Goal: Contribute content: Contribute content

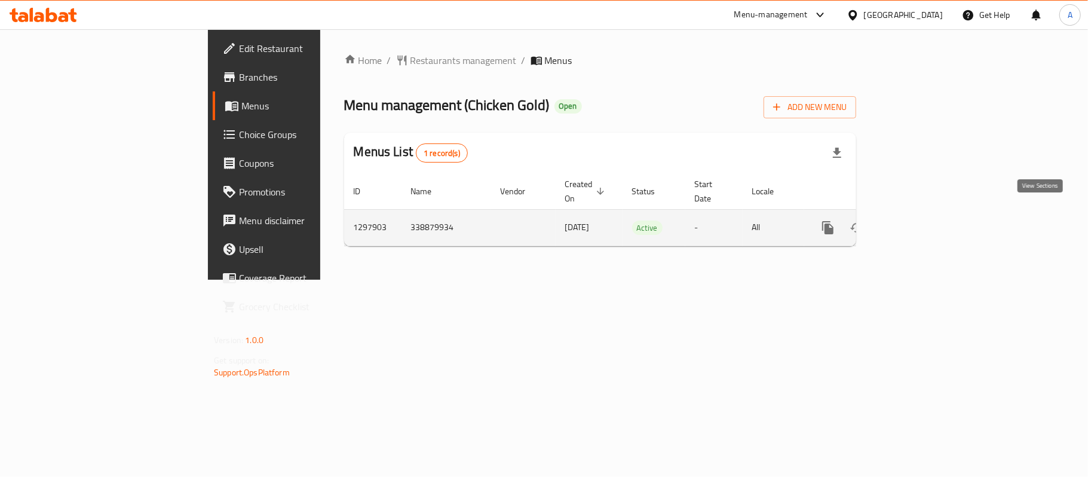
click at [922, 221] on icon "enhanced table" at bounding box center [914, 228] width 14 height 14
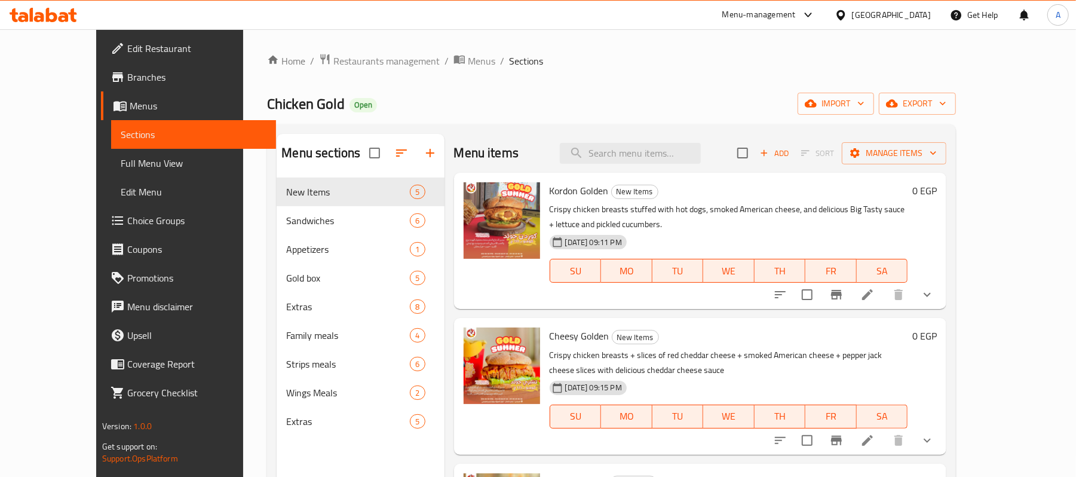
click at [121, 170] on span "Full Menu View" at bounding box center [194, 163] width 146 height 14
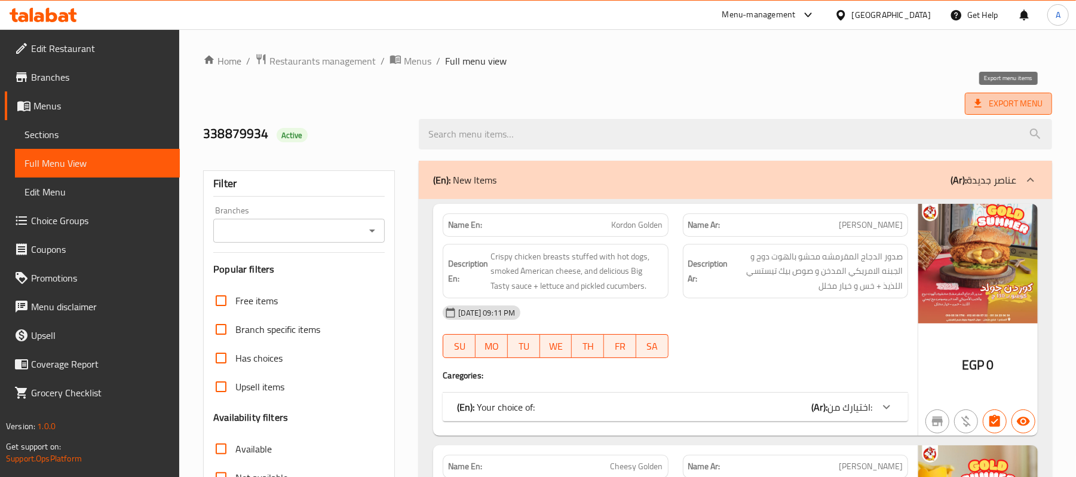
click at [986, 101] on span "Export Menu" at bounding box center [1009, 103] width 68 height 15
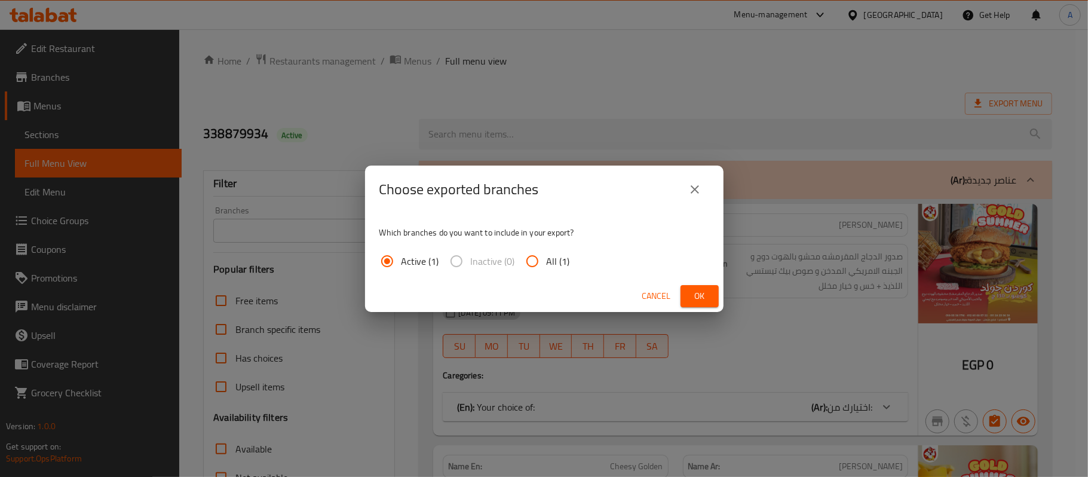
click at [703, 298] on span "Ok" at bounding box center [699, 296] width 19 height 15
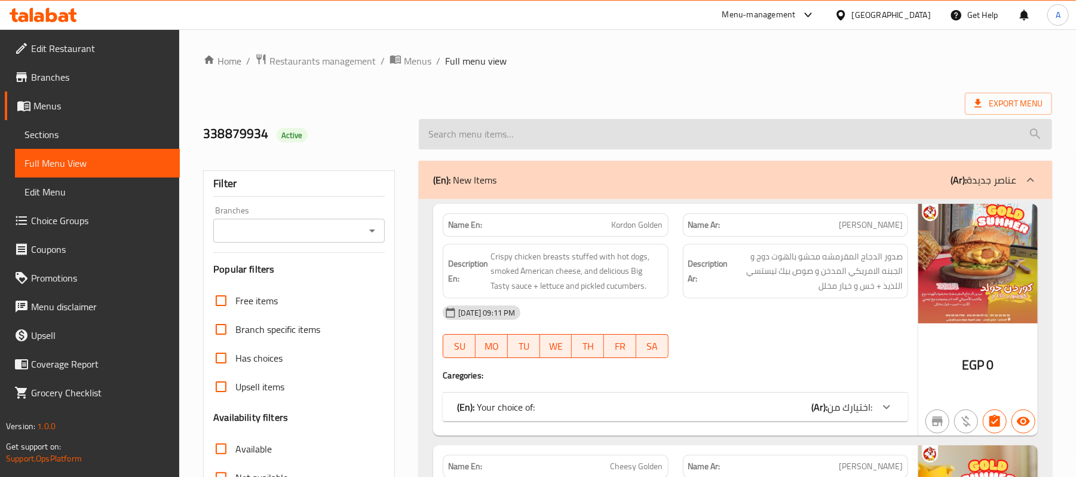
click at [501, 140] on input "search" at bounding box center [736, 134] width 634 height 30
paste input "تشيكن جولد زنجر"
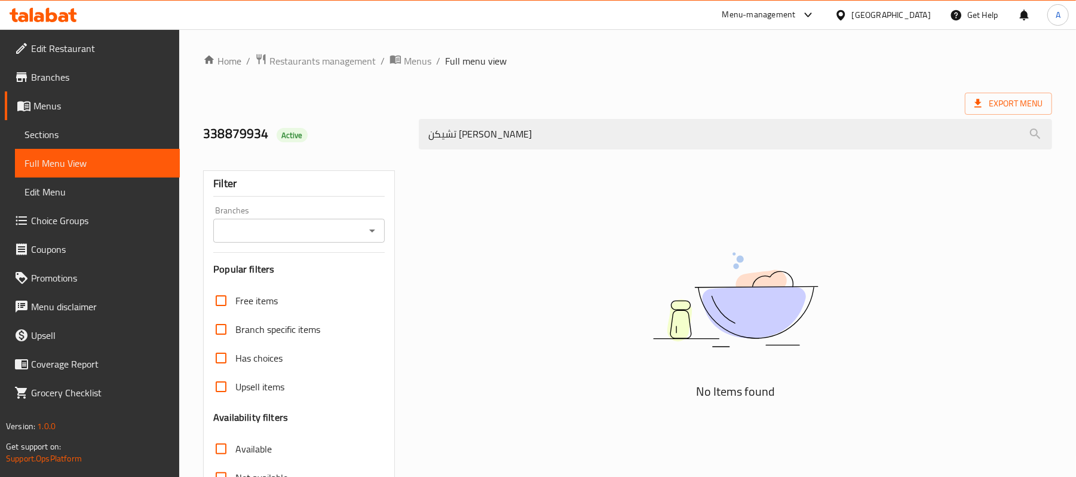
type input "تشيكن جولد زنجر"
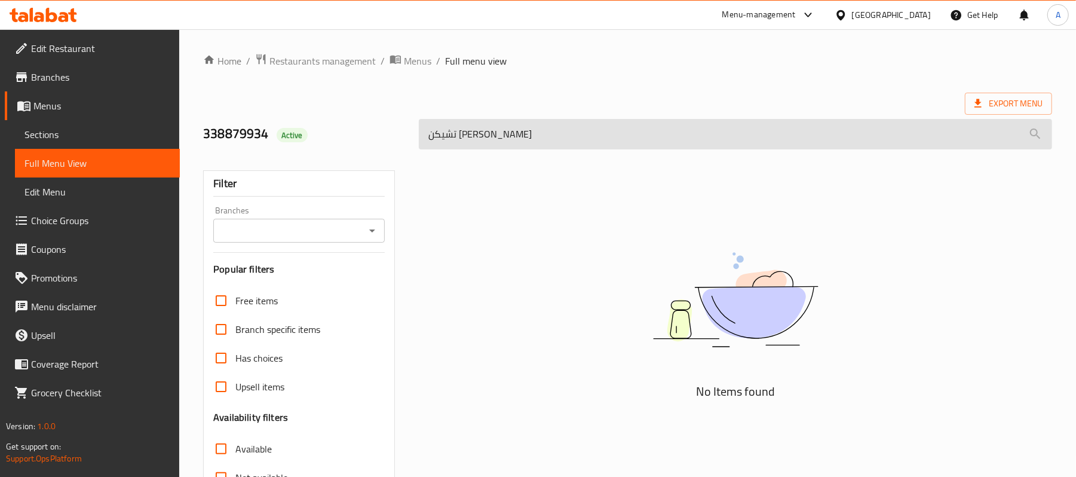
click at [486, 139] on input "تشيكن جولد زنجر" at bounding box center [736, 134] width 634 height 30
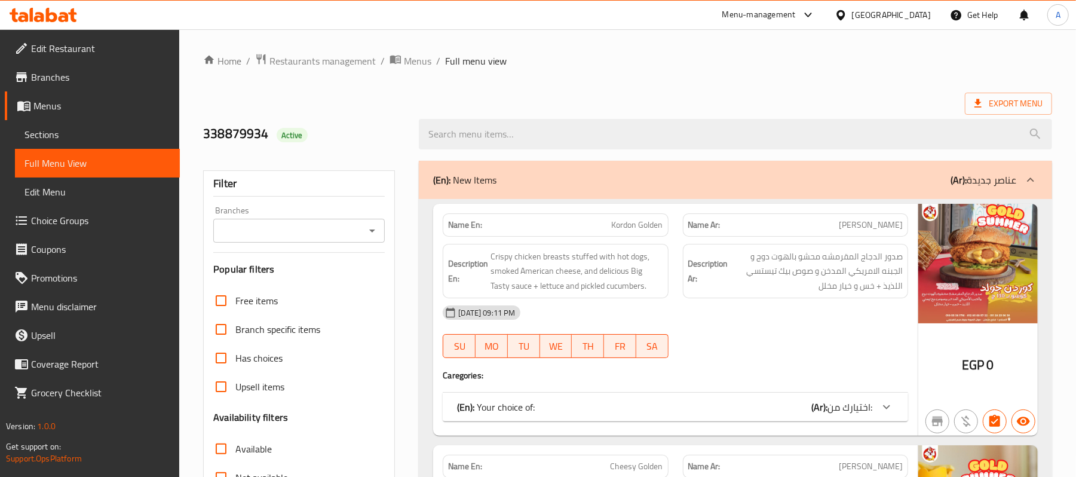
click at [48, 127] on span "Sections" at bounding box center [98, 134] width 146 height 14
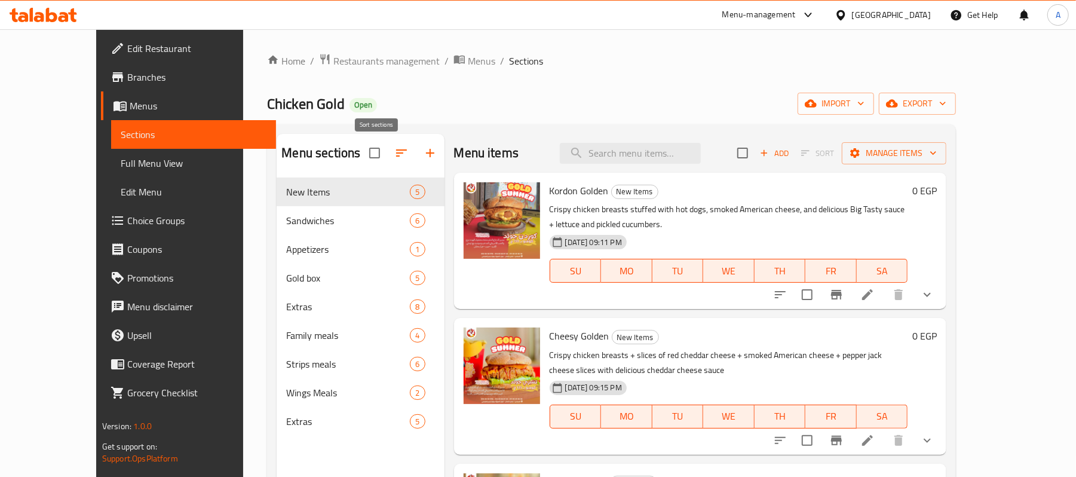
click at [387, 161] on button "button" at bounding box center [401, 153] width 29 height 29
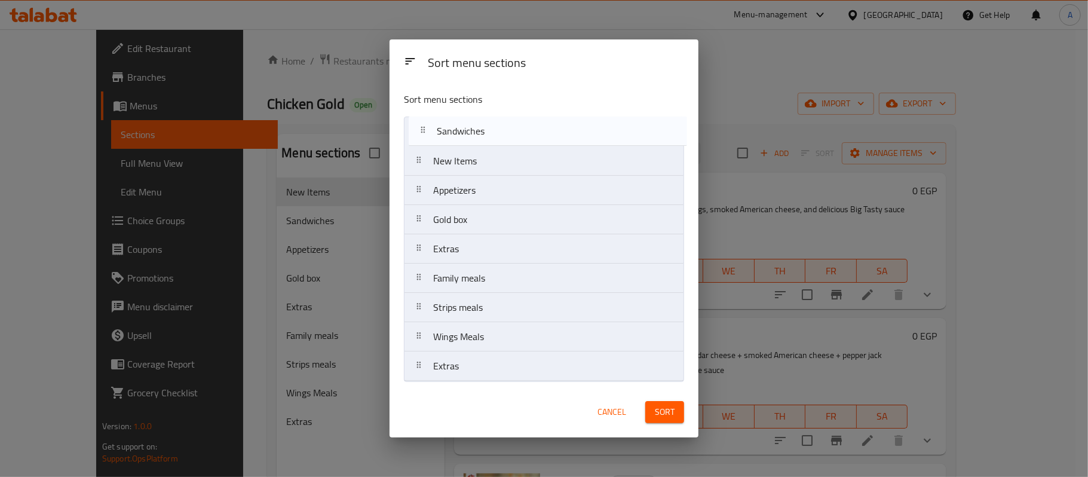
drag, startPoint x: 455, startPoint y: 164, endPoint x: 460, endPoint y: 128, distance: 36.3
click at [460, 128] on nav "New Items Sandwiches Appetizers Gold box Extras Family meals Strips meals Wings…" at bounding box center [544, 249] width 280 height 265
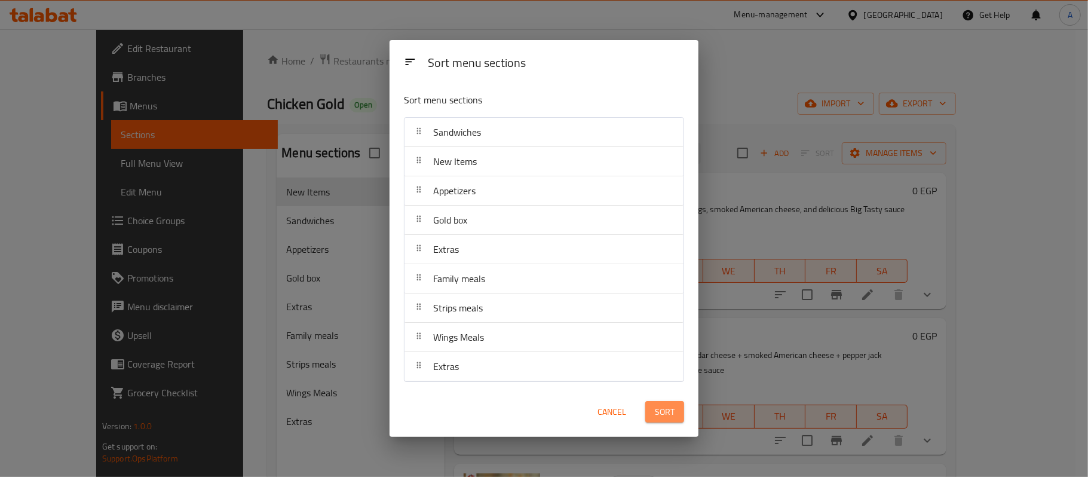
click at [659, 416] on span "Sort" at bounding box center [665, 412] width 20 height 15
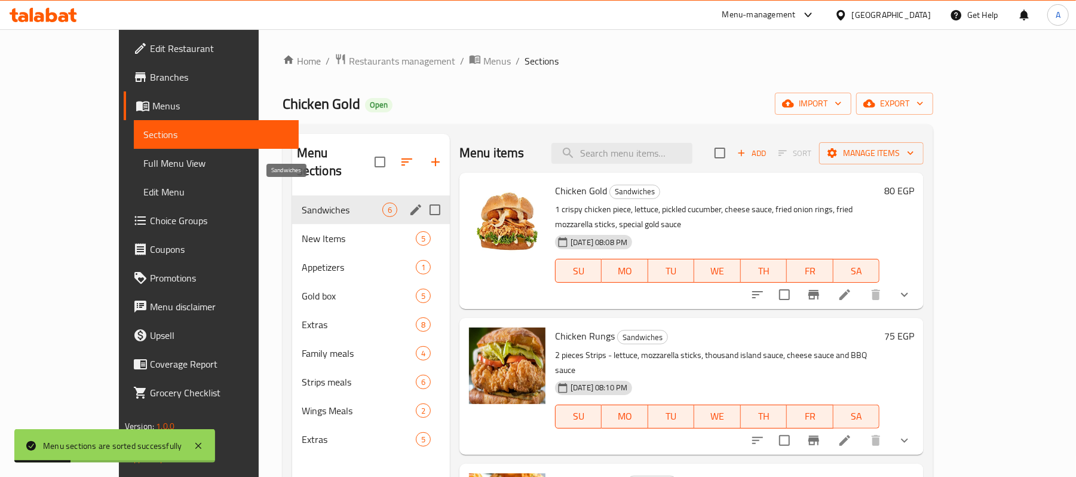
click at [302, 203] on span "Sandwiches" at bounding box center [342, 210] width 81 height 14
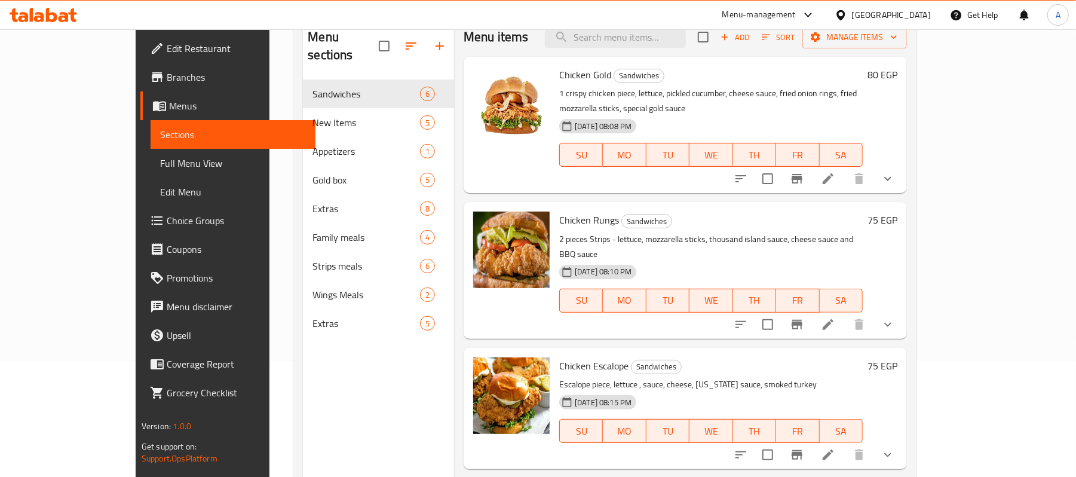
scroll to position [88, 0]
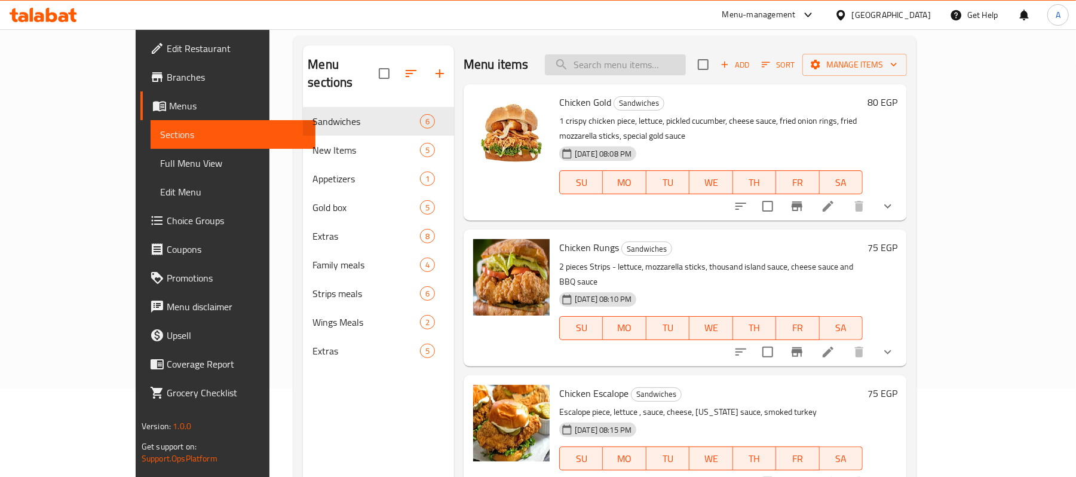
click at [684, 60] on input "search" at bounding box center [615, 64] width 141 height 21
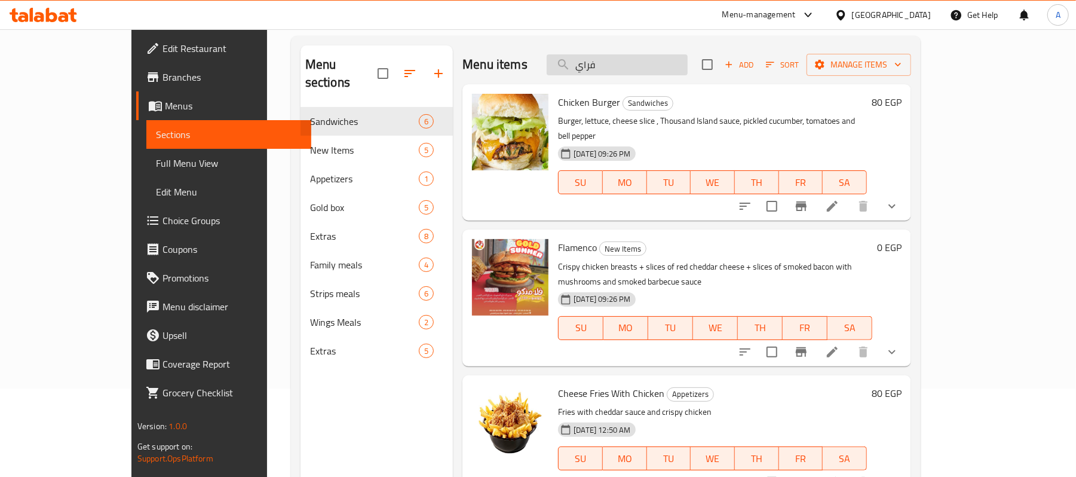
type input "فرايد"
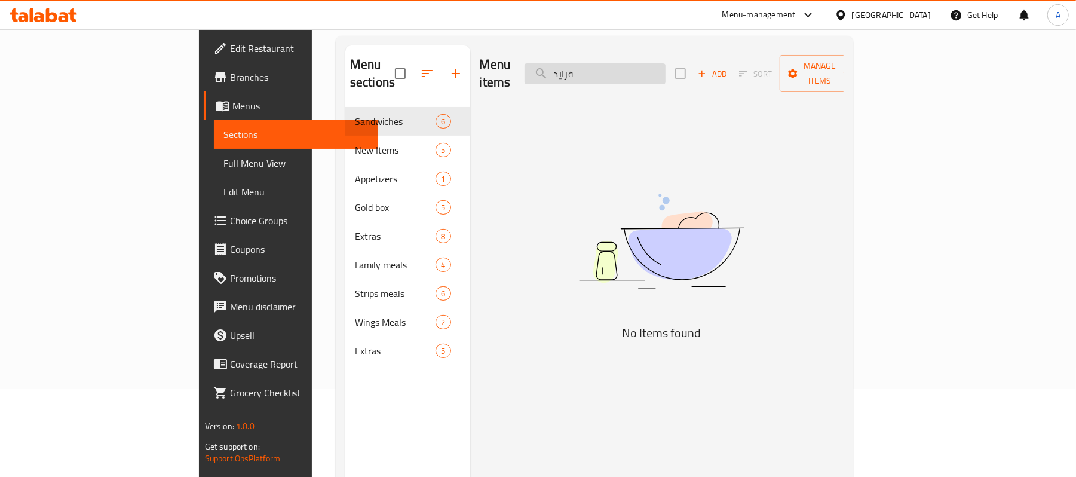
click at [666, 67] on input "فرايد" at bounding box center [595, 73] width 141 height 21
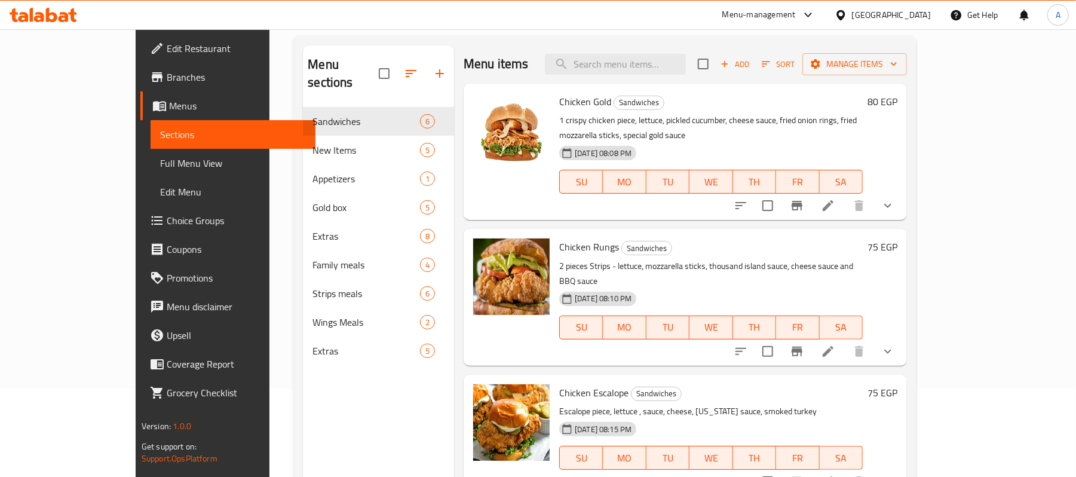
scroll to position [0, 0]
click at [751, 65] on span "Add" at bounding box center [735, 65] width 32 height 14
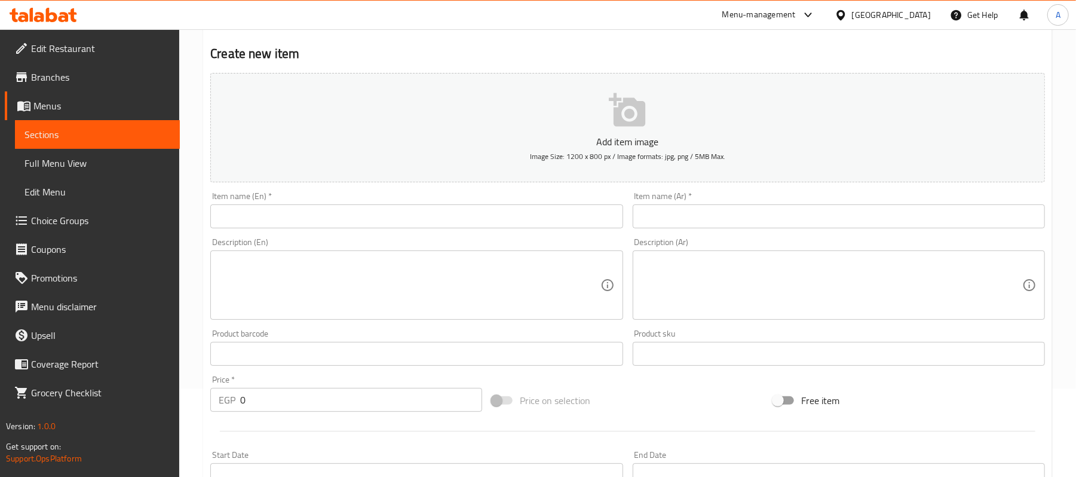
click at [844, 210] on input "text" at bounding box center [839, 216] width 412 height 24
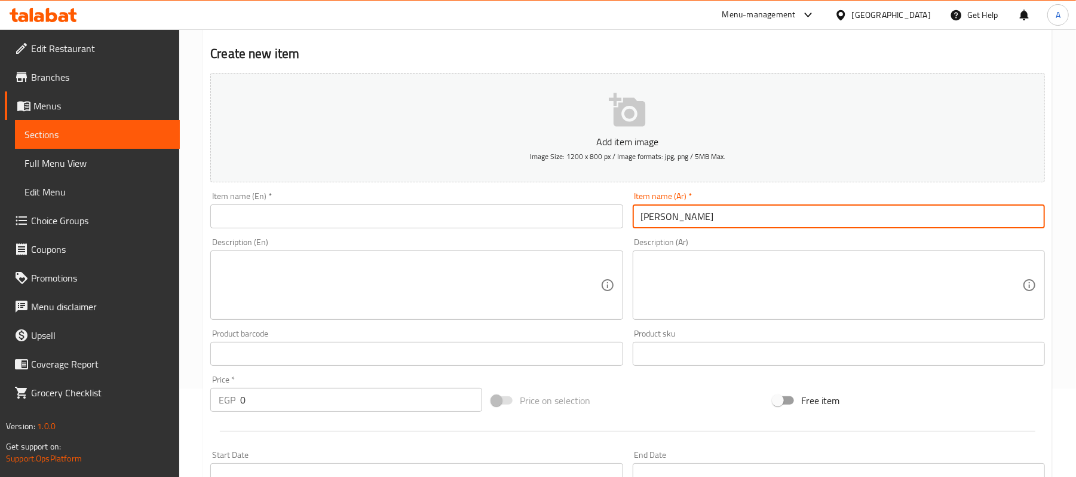
click at [678, 216] on input "فرايد تشكين" at bounding box center [839, 216] width 412 height 24
paste input "كن"
type input "[PERSON_NAME]"
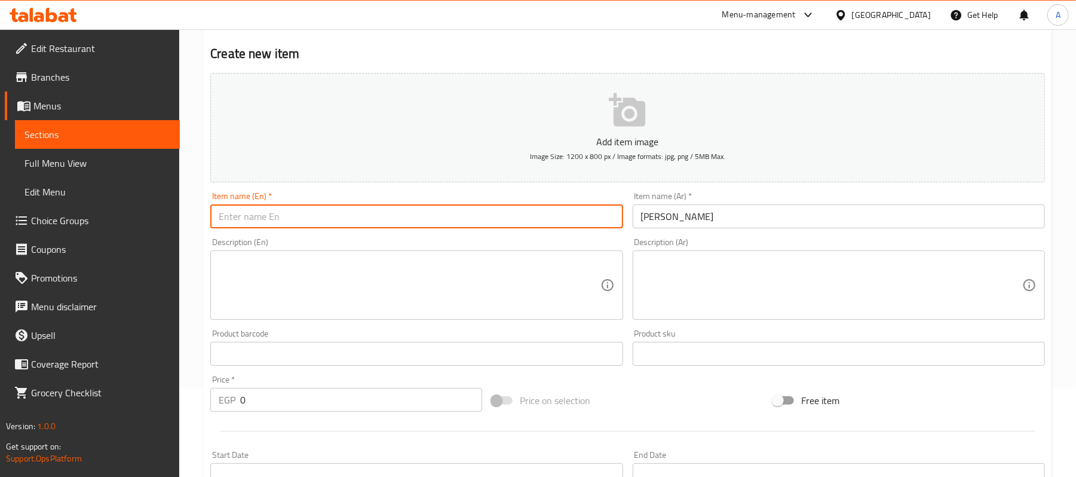
click at [369, 220] on input "text" at bounding box center [416, 216] width 412 height 24
paste input "Fried chicken"
click at [369, 220] on input "Fried chicken" at bounding box center [416, 216] width 412 height 24
type input "Fried Chicken"
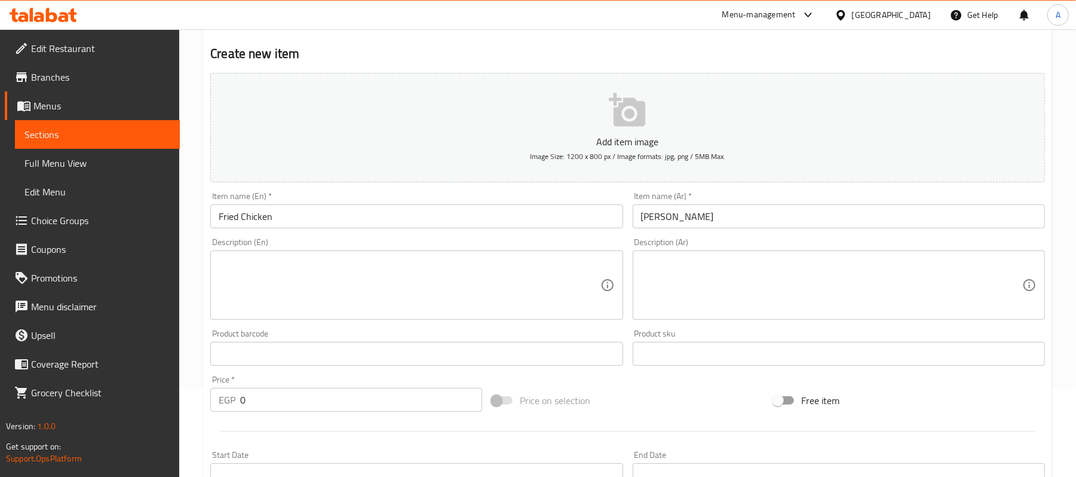
click at [361, 297] on textarea at bounding box center [409, 285] width 381 height 57
paste textarea "قطعه فراخ وخص وتركي وموتزريلا استيكس وحلقات بصل وصوص"
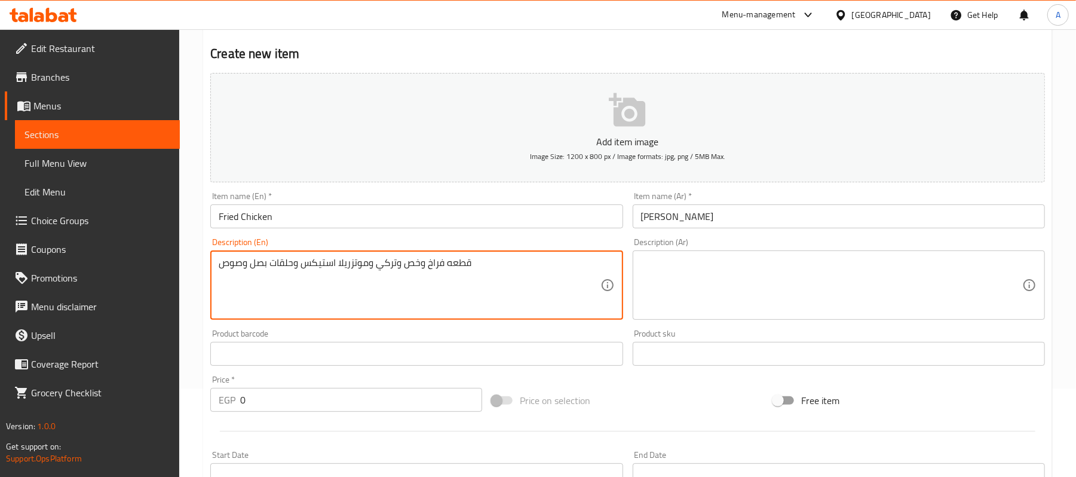
type textarea "قطعه فراخ وخص وتركي وموتزريلا استيكس وحلقات بصل وصوص"
click at [696, 256] on div "Description (Ar)" at bounding box center [839, 284] width 412 height 69
paste textarea "قطعه فراخ وخص وتركي وموتزريلا استيكس وحلقات بصل وصوص"
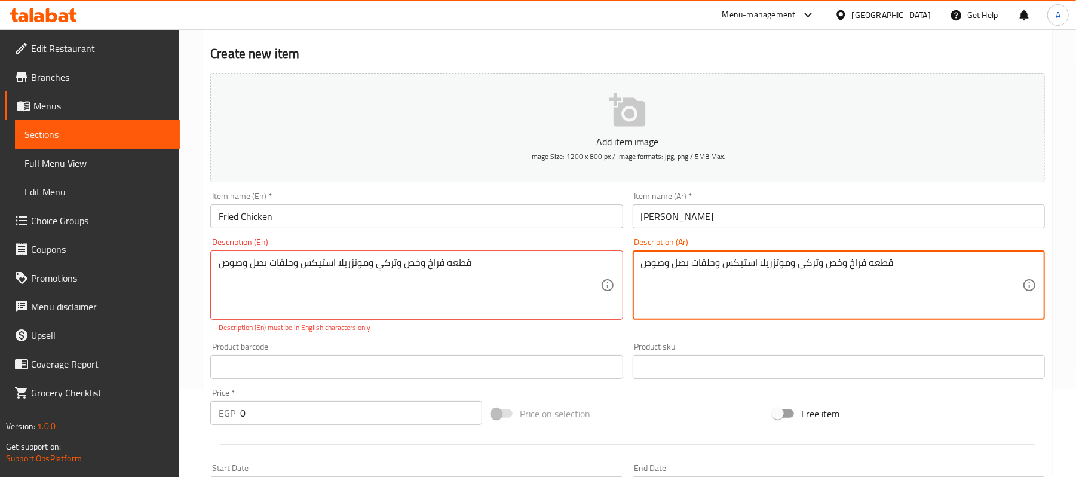
type textarea "قطعه فراخ وخص وتركي وموتزريلا استيكس وحلقات بصل وصوص"
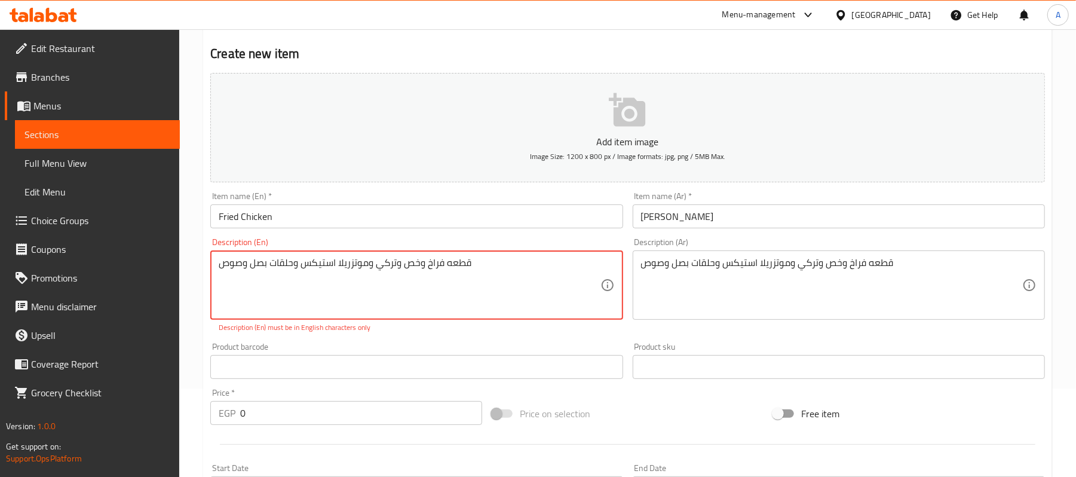
click at [310, 274] on textarea "قطعه فراخ وخص وتركي وموتزريلا استيكس وحلقات بصل وصوص" at bounding box center [409, 285] width 381 height 57
paste textarea "Chicken pieces, lettuce, turkey, mozzarella sticks, onion rings and sauce"
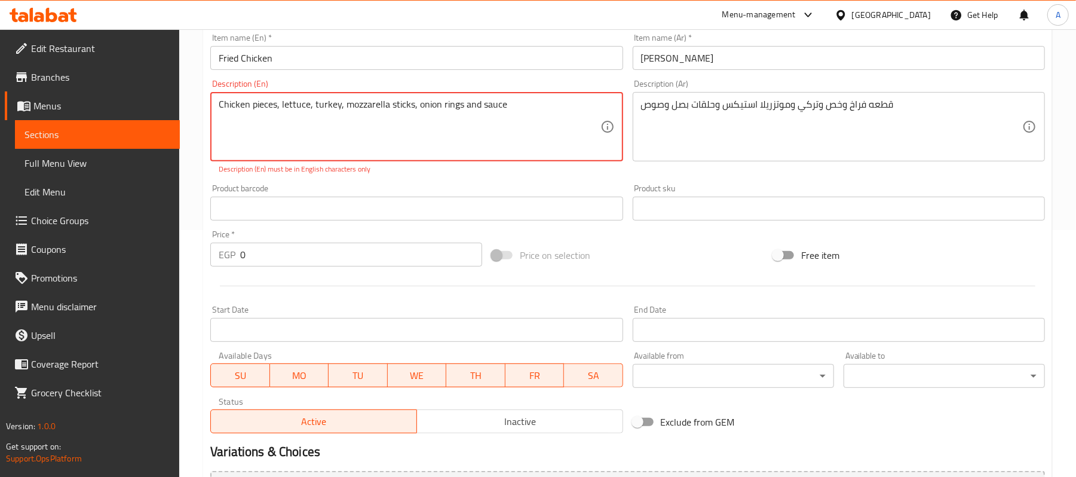
scroll to position [247, 0]
type textarea "Chicken pieces, lettuce, turkey, mozzarella sticks, onion rings and sauce"
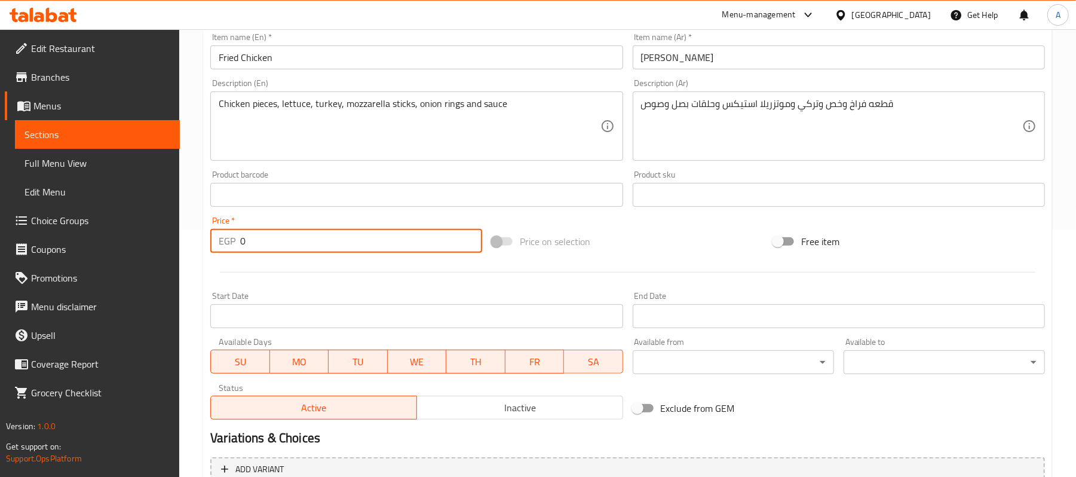
drag, startPoint x: 273, startPoint y: 257, endPoint x: 232, endPoint y: 280, distance: 46.6
click at [232, 280] on div "Add item image Image Size: 1200 x 800 px / Image formats: jpg, png / 5MB Max. I…" at bounding box center [628, 166] width 844 height 515
type input "85"
click at [443, 247] on input "85" at bounding box center [361, 241] width 242 height 24
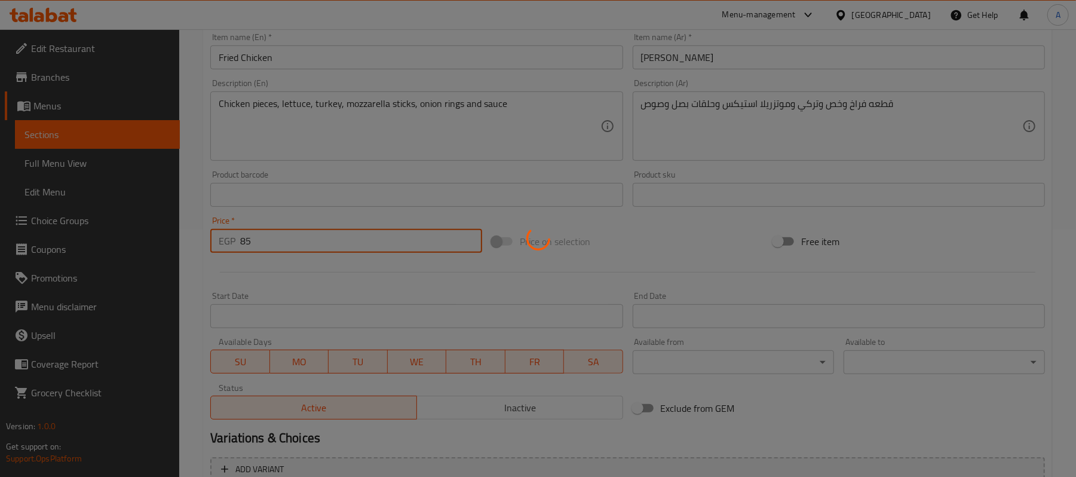
type input "0"
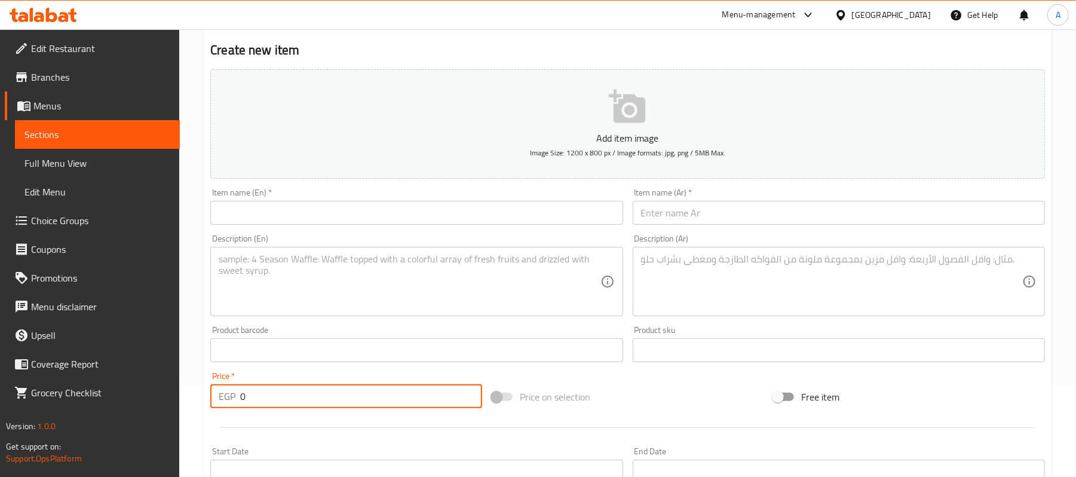
scroll to position [0, 0]
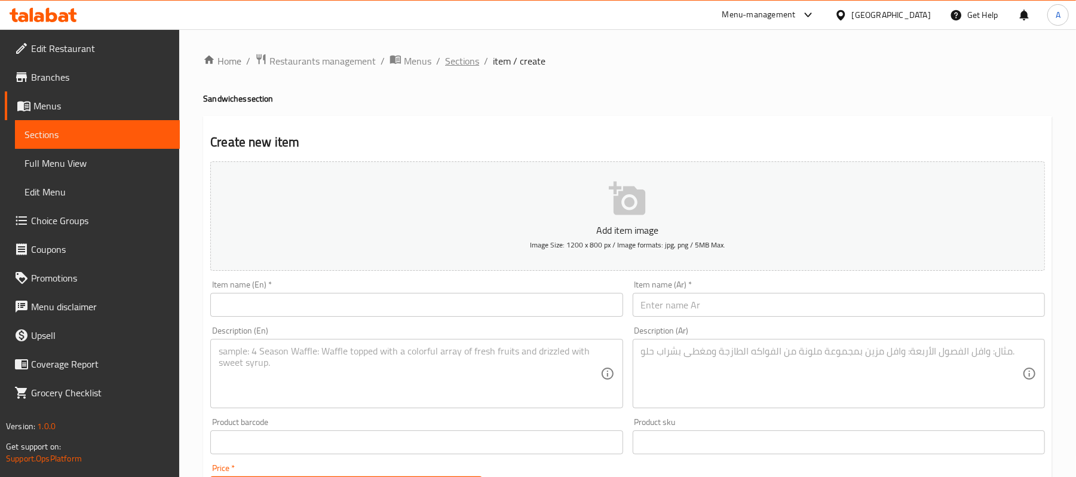
click at [457, 55] on span "Sections" at bounding box center [462, 61] width 34 height 14
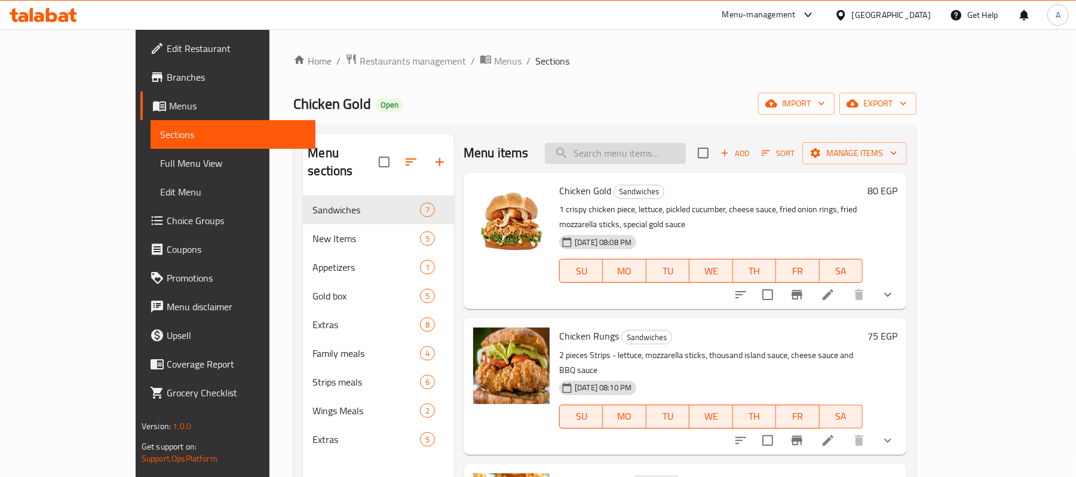
click at [645, 158] on input "search" at bounding box center [615, 153] width 141 height 21
paste input "تشيكن جولد زنجر"
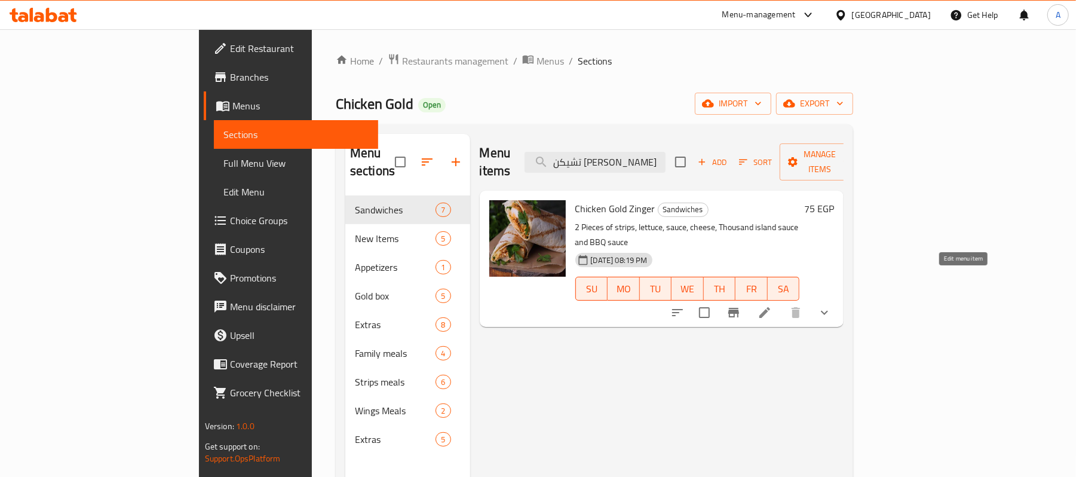
type input "تشيكن جولد زنجر"
click at [772, 305] on icon at bounding box center [765, 312] width 14 height 14
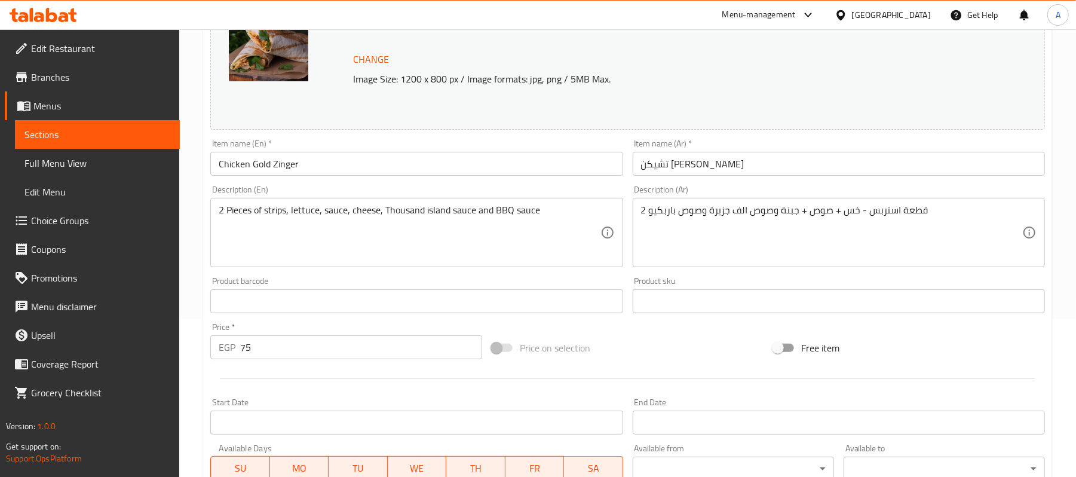
scroll to position [159, 0]
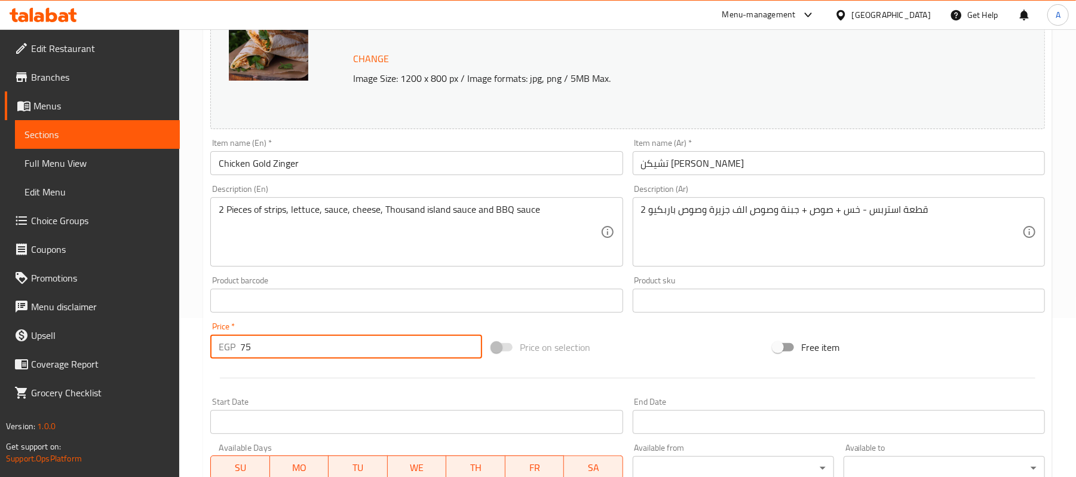
drag, startPoint x: 249, startPoint y: 350, endPoint x: 232, endPoint y: 354, distance: 18.0
click at [232, 354] on div "EGP 75 Price *" at bounding box center [346, 347] width 272 height 24
type input "95"
click at [393, 166] on input "Chicken Gold Zinger" at bounding box center [416, 163] width 412 height 24
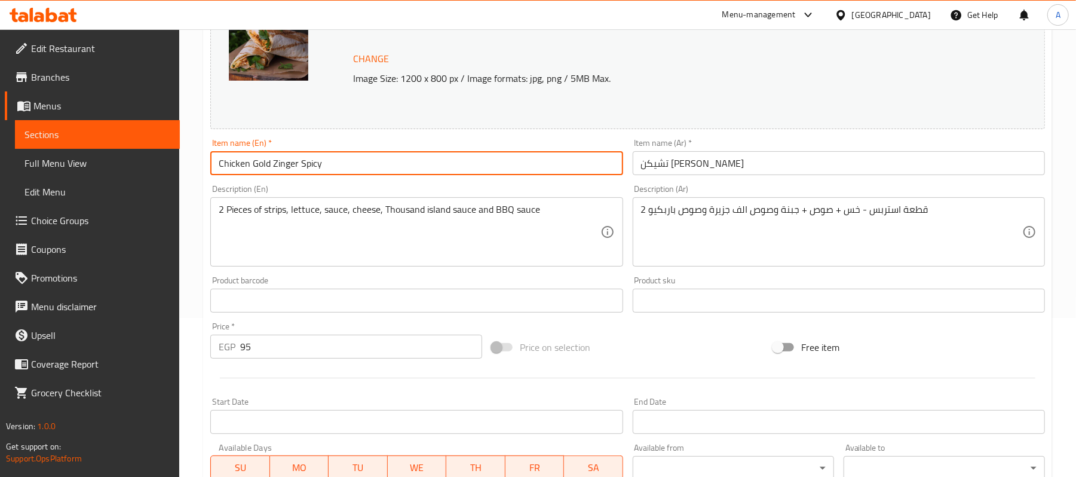
type input "Chicken Gold Zinger Spicy"
click at [747, 170] on input "تشيكن جولد زنجر" at bounding box center [839, 163] width 412 height 24
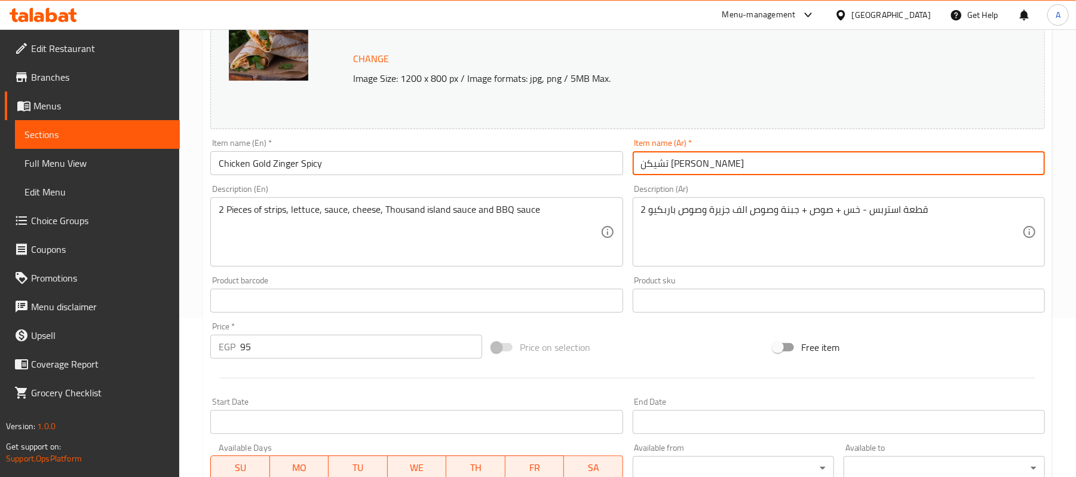
type input "تشيكن [PERSON_NAME]"
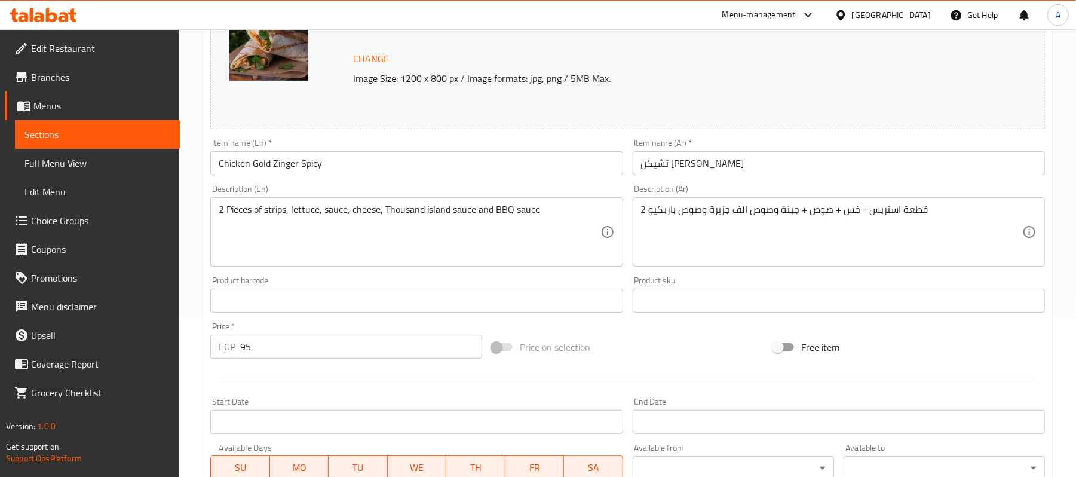
click at [767, 225] on textarea "2 قطعة استربس - خس + صوص + جبنة وصوص الف جزيرة وصوص باربكيو" at bounding box center [831, 232] width 381 height 57
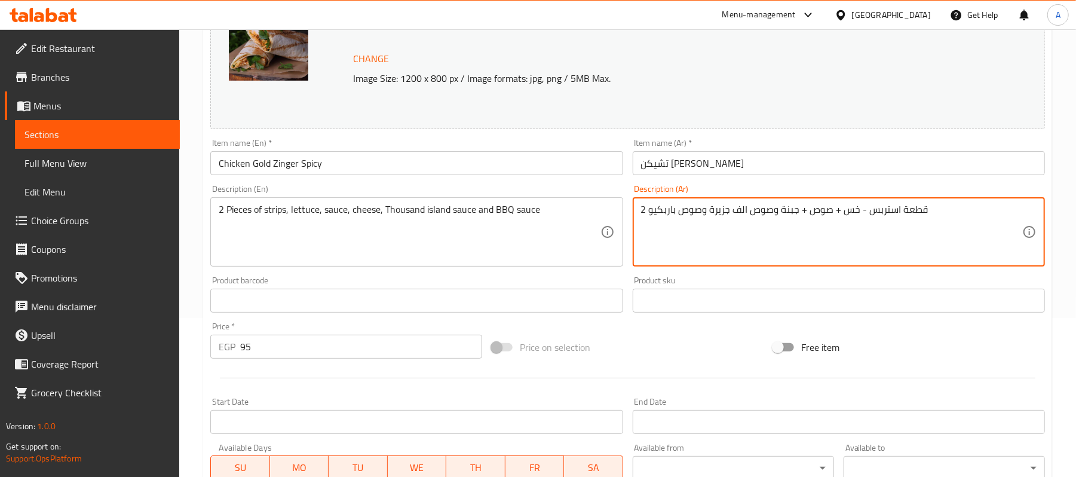
paste textarea "قطعه فراخ وخص وتركي وموتزريلا استيكس وحلقات بصل وصوص اسبايسي وصوص وهالبينو"
type textarea "قطعه فراخ وخص وتركي وموتزريلا استيكس وحلقات بصل وصوص اسبايسي وصوص وهالبينو"
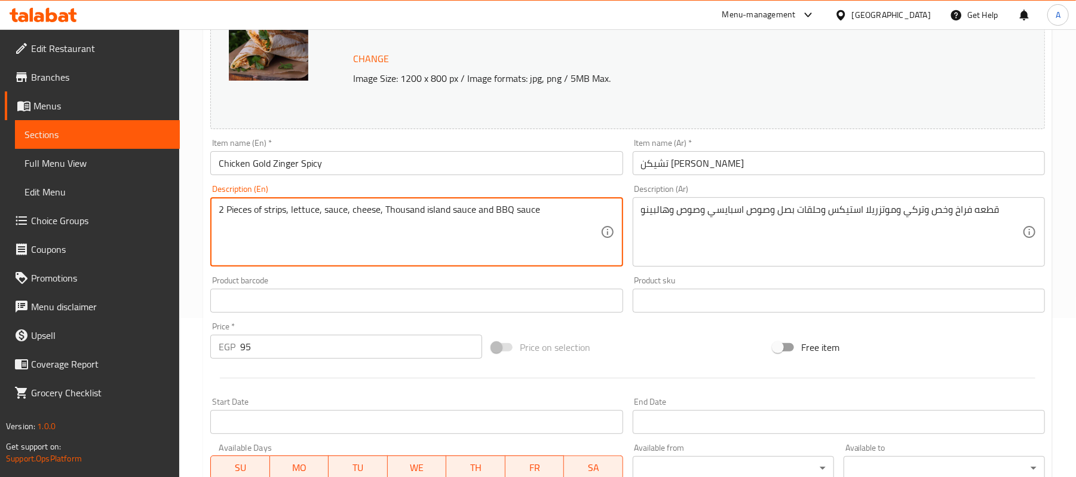
click at [283, 216] on textarea "2 Pieces of strips, lettuce, sauce, cheese, Thousand island sauce and BBQ sauce" at bounding box center [409, 232] width 381 height 57
paste textarea "Chicken pieces, lettuce, turkey, mozzarella sticks, onion rings, spicy sauce, s…"
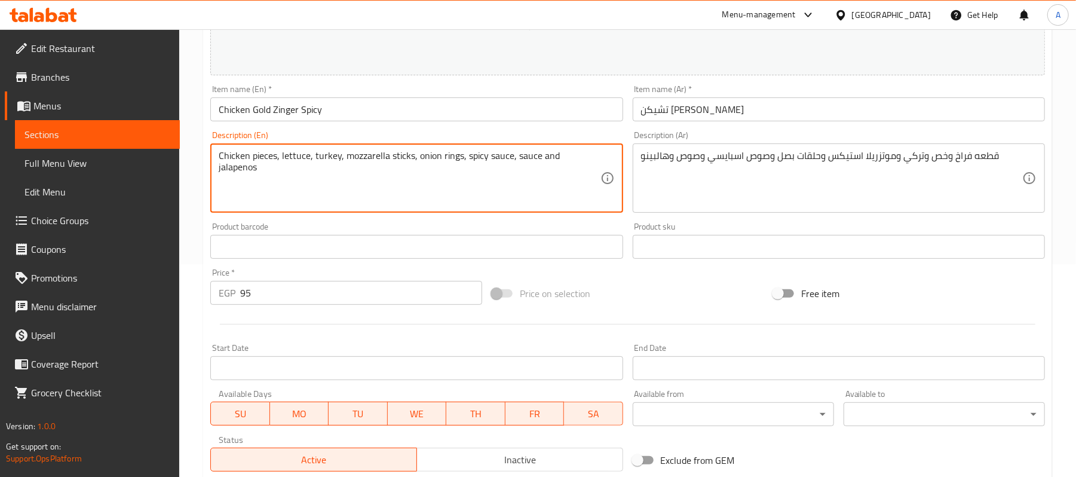
scroll to position [211, 0]
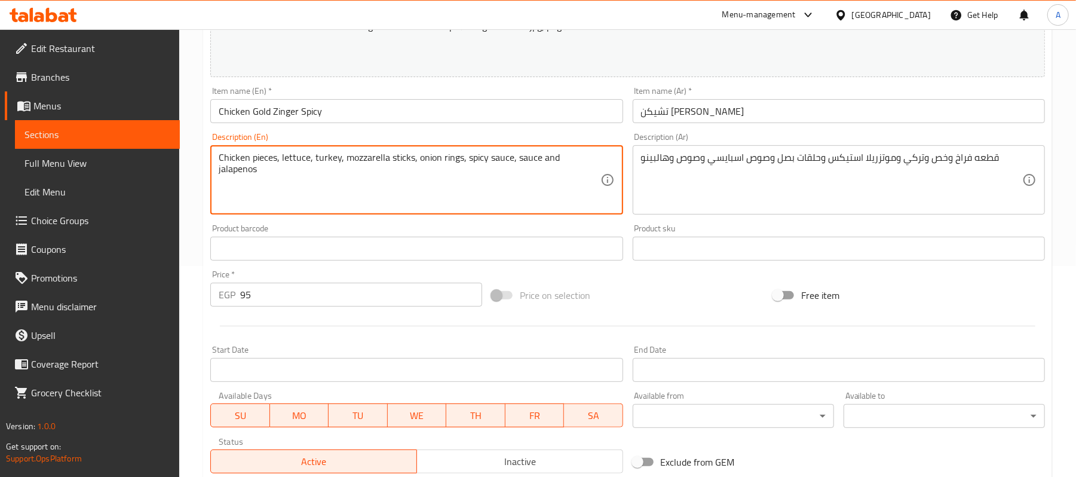
type textarea "Chicken pieces, lettuce, turkey, mozzarella sticks, onion rings, spicy sauce, s…"
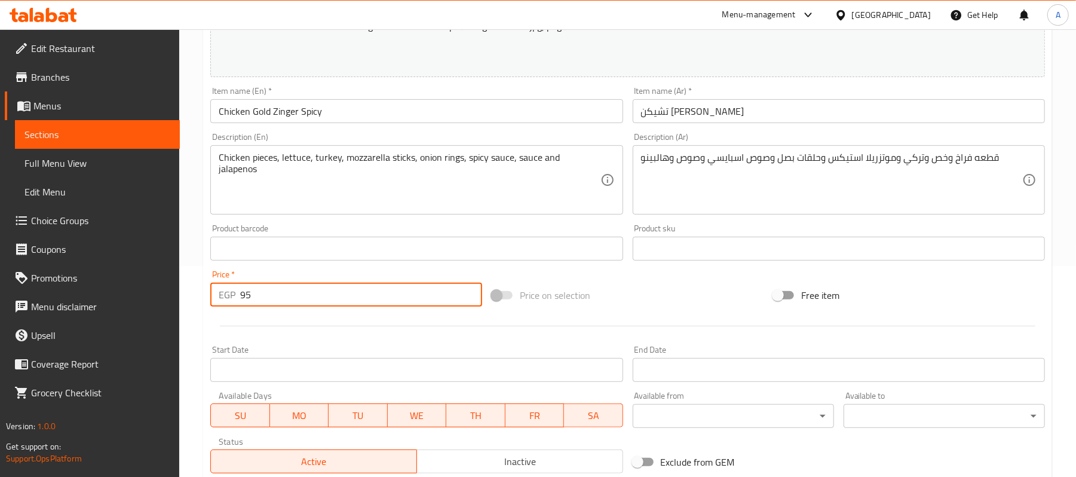
click at [283, 297] on input "95" at bounding box center [361, 295] width 242 height 24
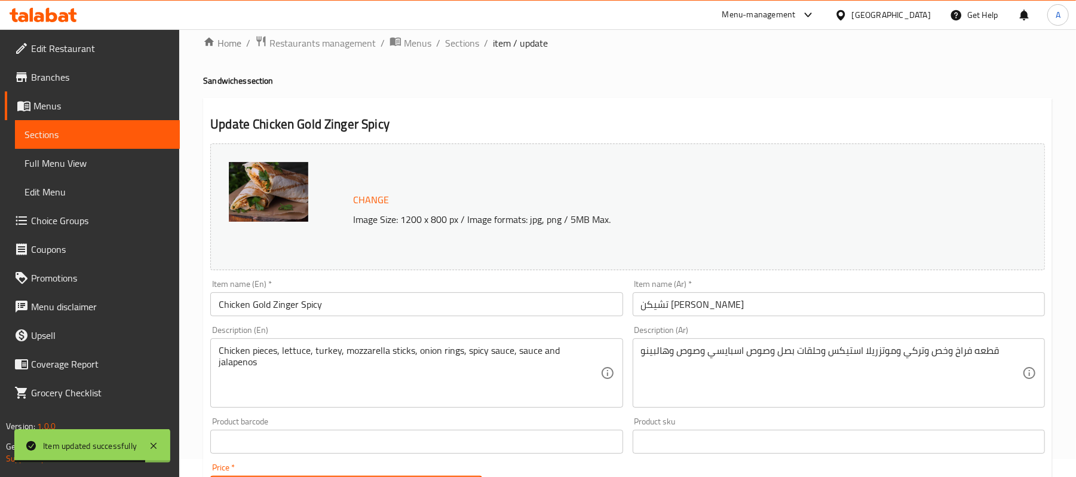
scroll to position [0, 0]
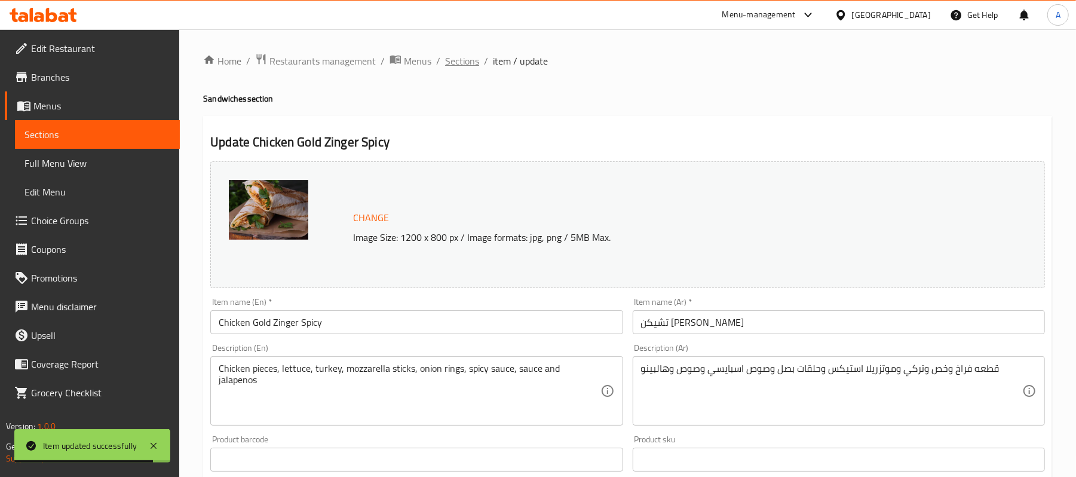
click at [472, 68] on span "Sections" at bounding box center [462, 61] width 34 height 14
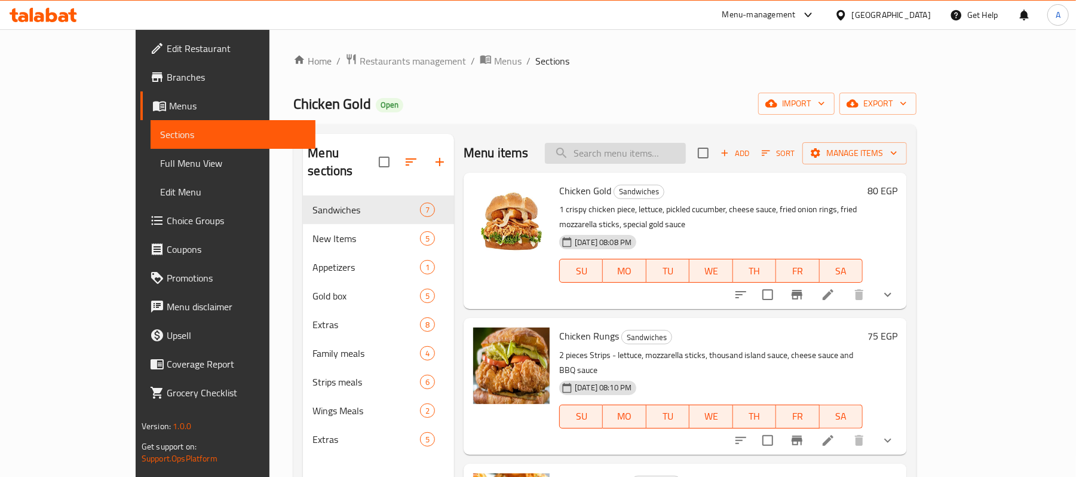
click at [661, 160] on input "search" at bounding box center [615, 153] width 141 height 21
paste input "سوبر كرانشي"
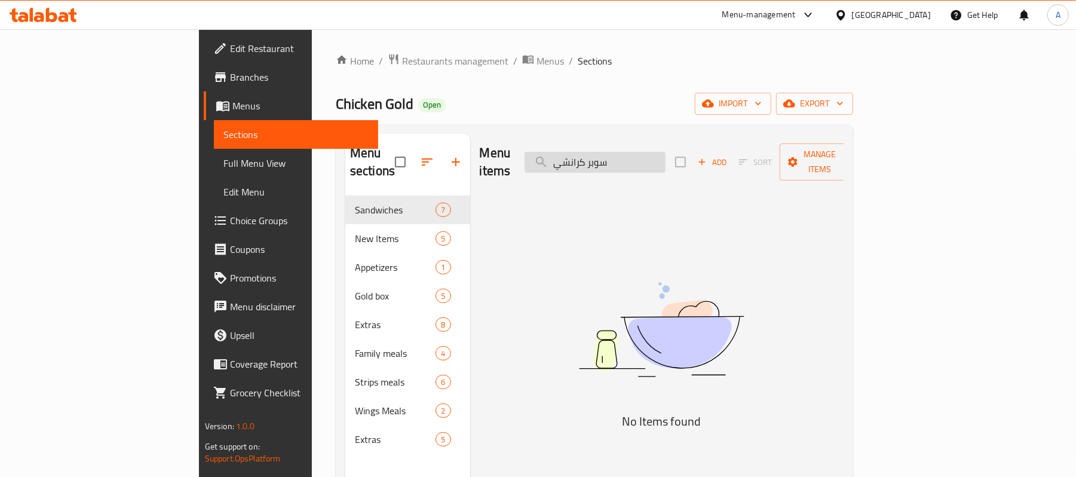
click at [644, 153] on input "سوبر كرانشي" at bounding box center [595, 162] width 141 height 21
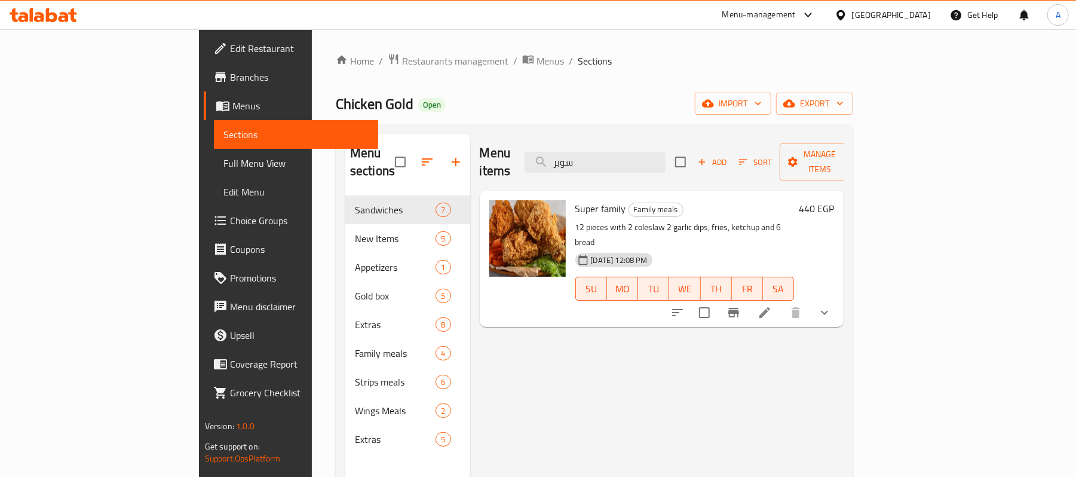
type input "سوبر"
click at [732, 161] on button "Add" at bounding box center [712, 162] width 38 height 19
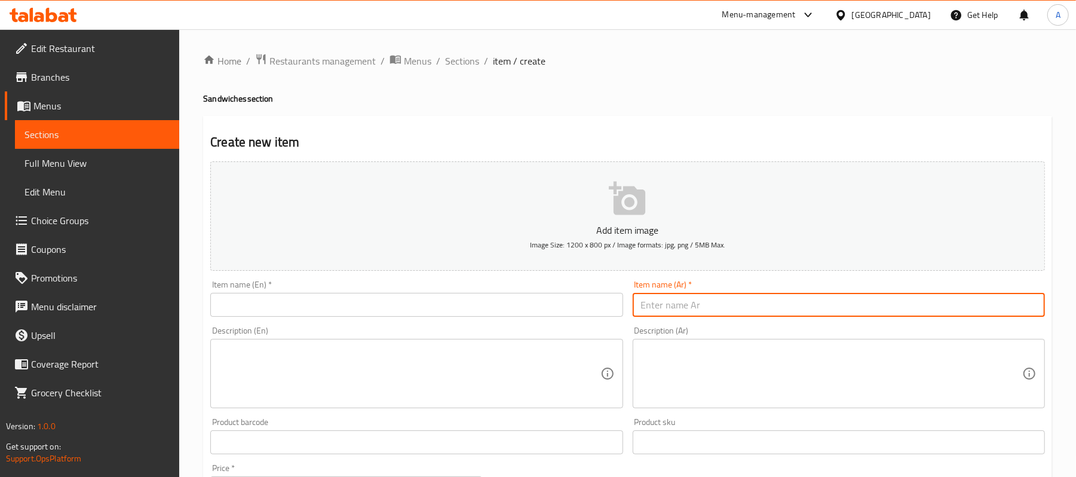
click at [801, 317] on input "text" at bounding box center [839, 305] width 412 height 24
paste input "سوبر كرانشي"
type input "سوبر كرانشي"
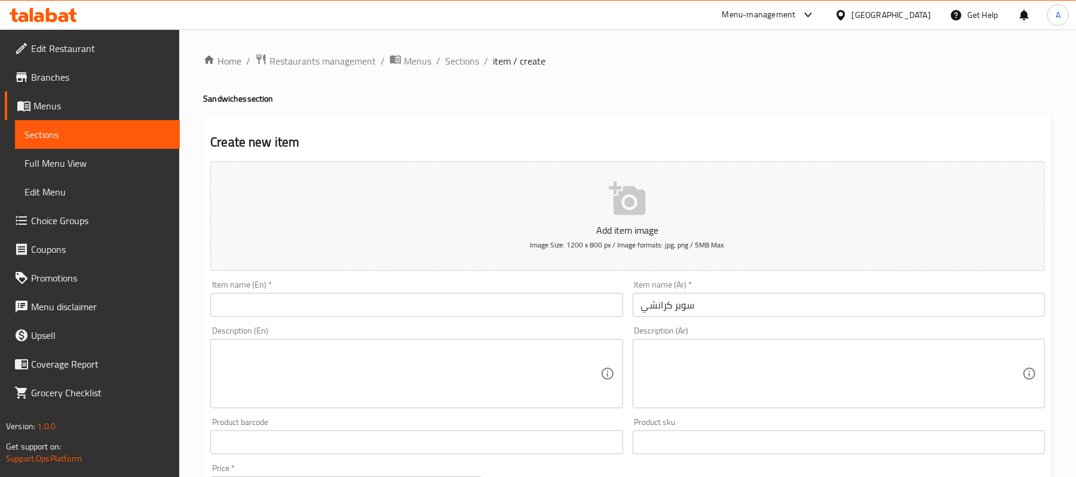
click at [637, 390] on div "Description (Ar)" at bounding box center [839, 373] width 412 height 69
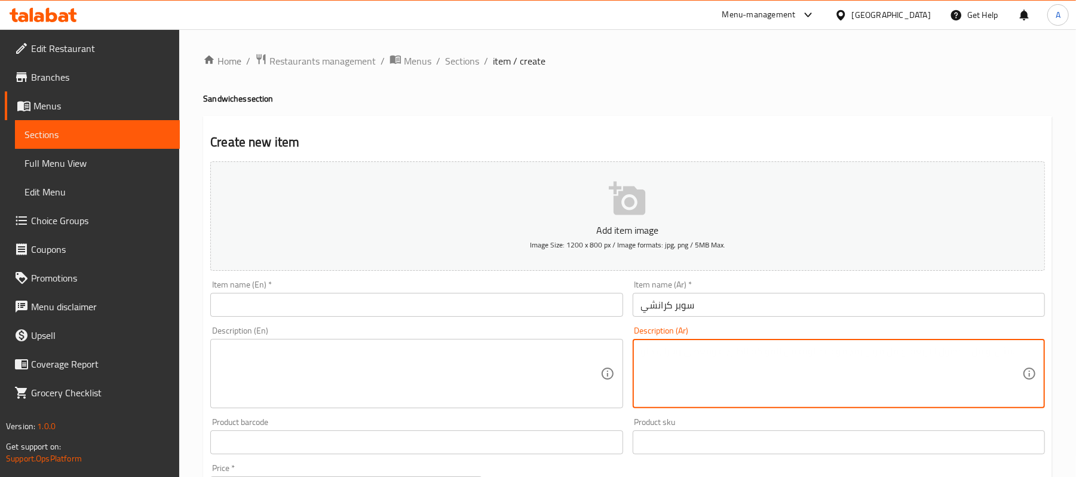
paste textarea "قطعه فراخ وتركي مدخن وصوص جبنه شيدر ومايونيز و خيار مخلل"
type textarea "قطعه فراخ وتركي مدخن وصوص جبنه شيدر ومايونيز و خيار مخلل"
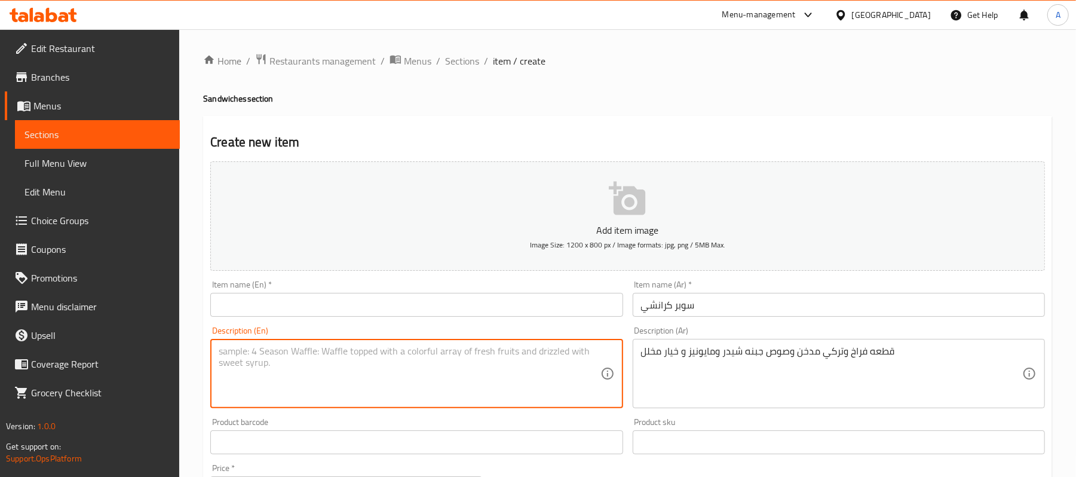
click at [297, 390] on textarea at bounding box center [409, 373] width 381 height 57
paste textarea "Chicken piece, smoked turkey, cheddar cheese sauce, mayonnaise and pickled cucu…"
type textarea "Chicken piece, smoked turkey, cheddar cheese sauce, mayonnaise and pickled cucu…"
click at [658, 311] on input "سوبر كرانشي" at bounding box center [839, 305] width 412 height 24
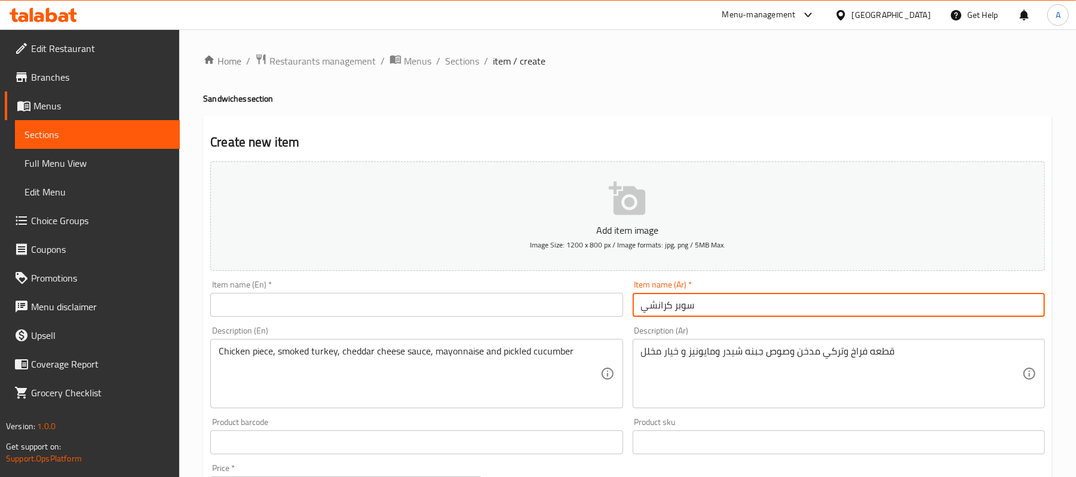
click at [658, 311] on input "سوبر كرانشي" at bounding box center [839, 305] width 412 height 24
click at [305, 305] on input "text" at bounding box center [416, 305] width 412 height 24
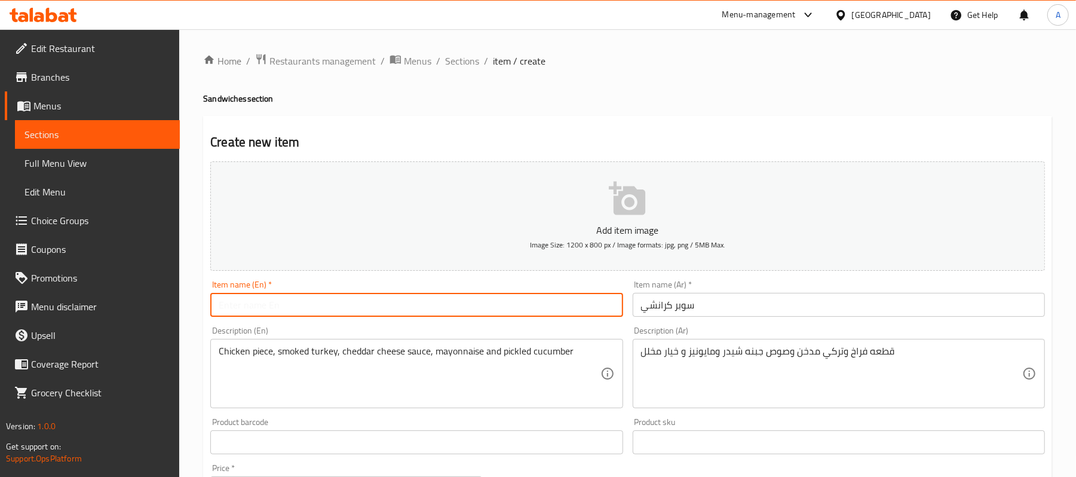
paste input "Super Crunchy"
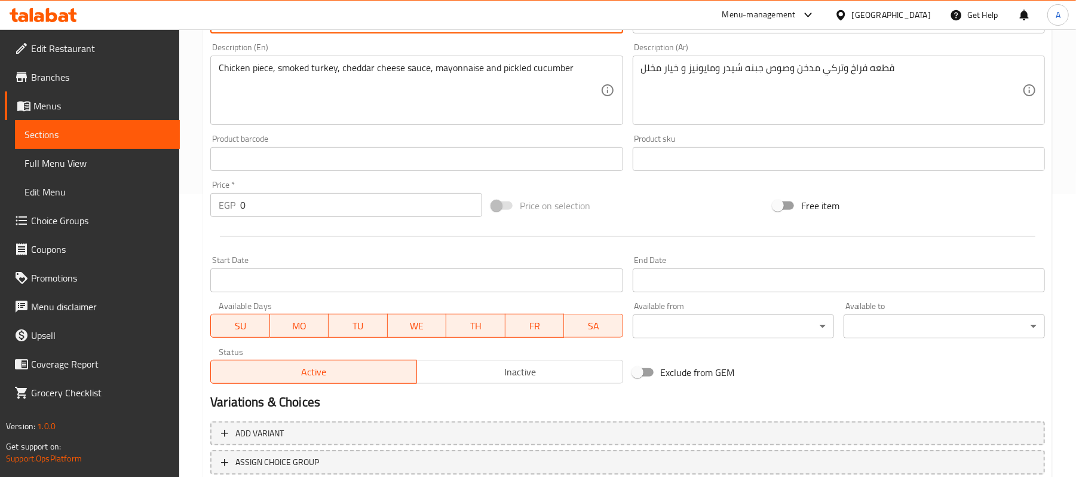
scroll to position [319, 0]
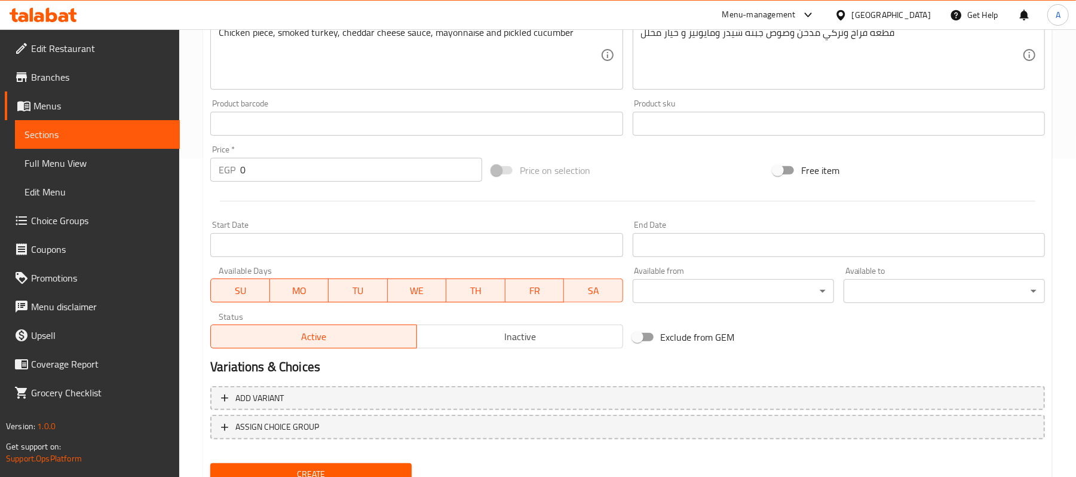
type input "Super Crunchy"
drag, startPoint x: 264, startPoint y: 176, endPoint x: 215, endPoint y: 177, distance: 49.0
click at [215, 177] on div "EGP 0 Price *" at bounding box center [346, 170] width 272 height 24
type input "90"
click at [210, 463] on button "Create" at bounding box center [310, 474] width 201 height 22
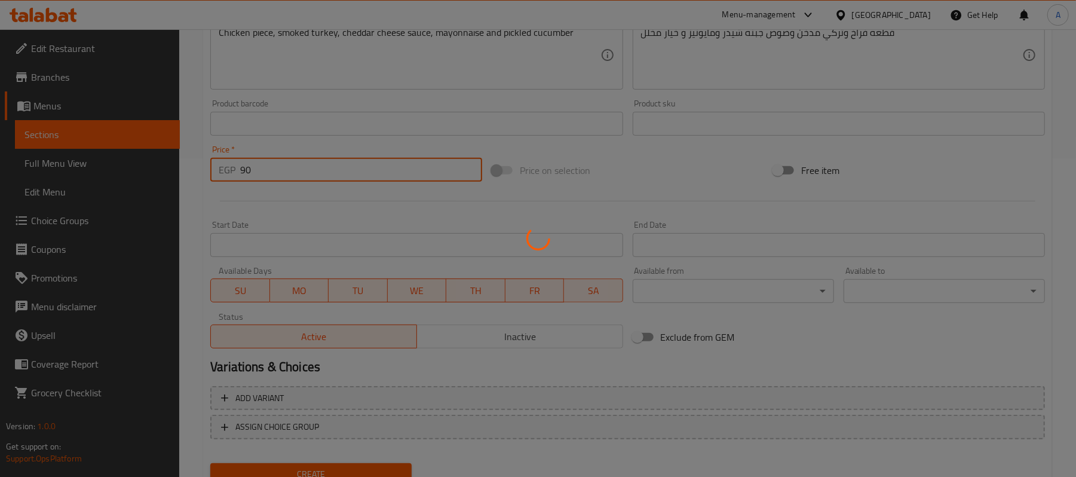
type input "0"
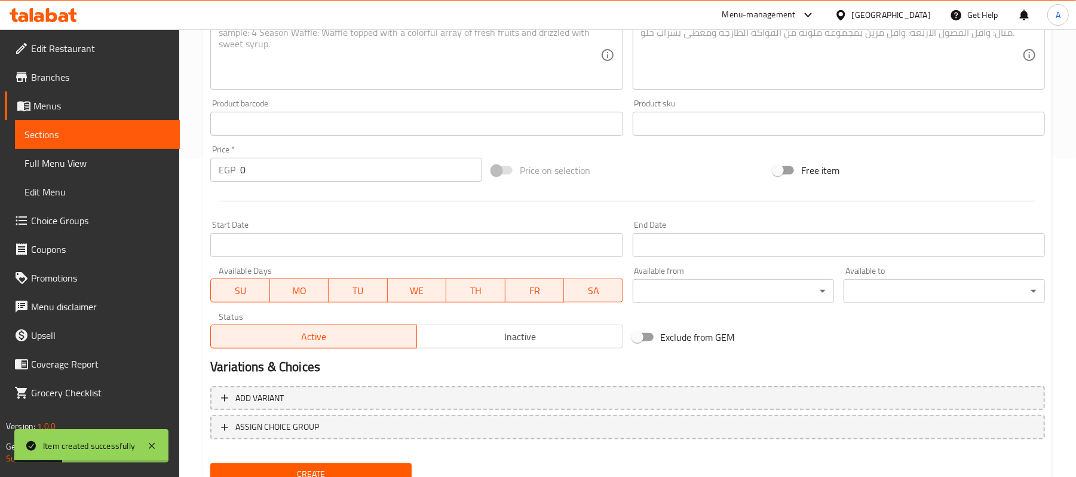
scroll to position [0, 0]
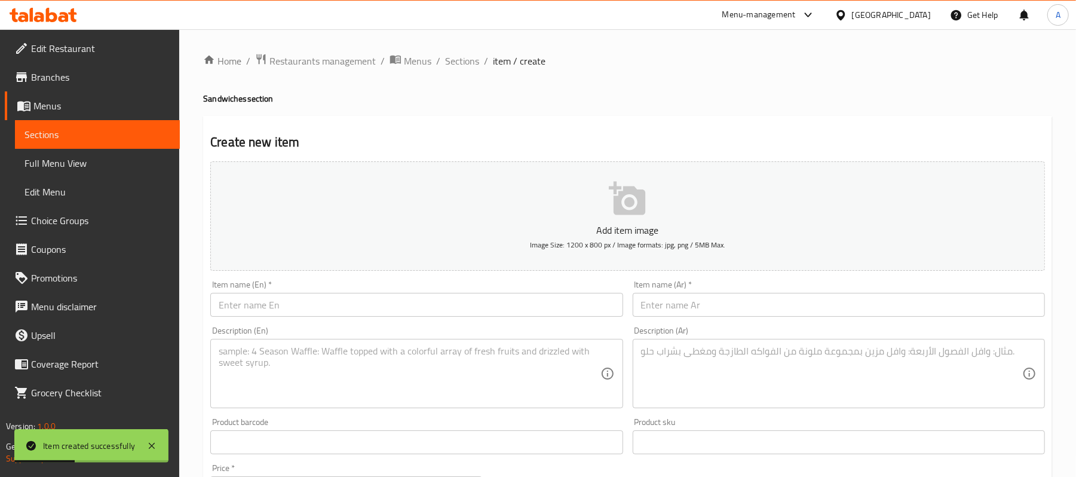
drag, startPoint x: 452, startPoint y: 63, endPoint x: 481, endPoint y: 77, distance: 31.8
click at [452, 63] on span "Sections" at bounding box center [462, 61] width 34 height 14
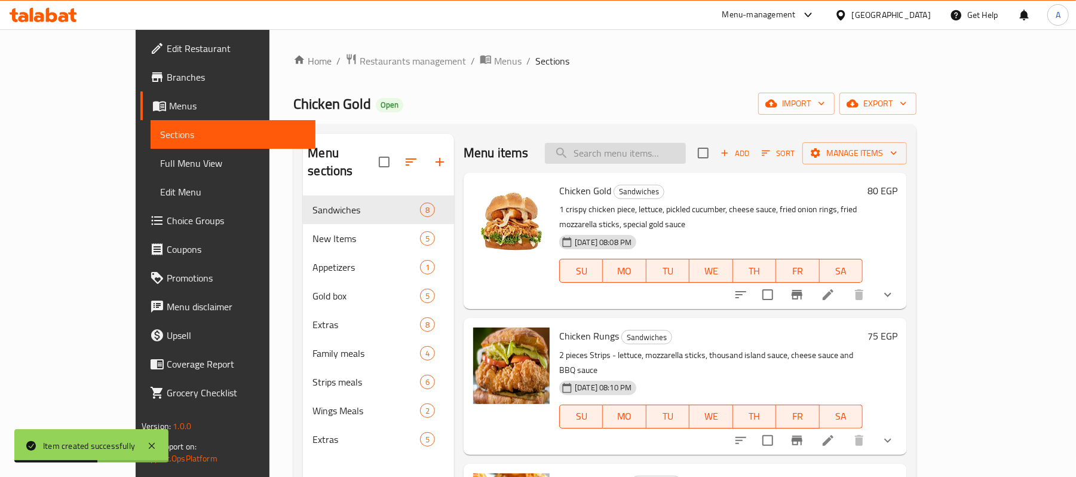
click at [668, 154] on input "search" at bounding box center [615, 153] width 141 height 21
paste input "فاهيتا جولد"
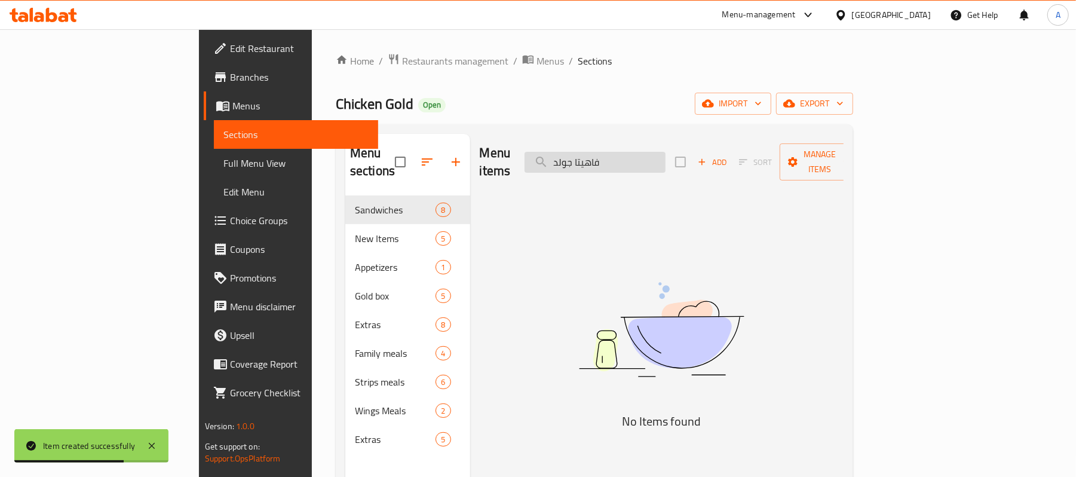
click at [632, 156] on input "فاهيتا جولد" at bounding box center [595, 162] width 141 height 21
type input "فاهيتا"
click at [637, 152] on input "فاهيتا" at bounding box center [595, 162] width 141 height 21
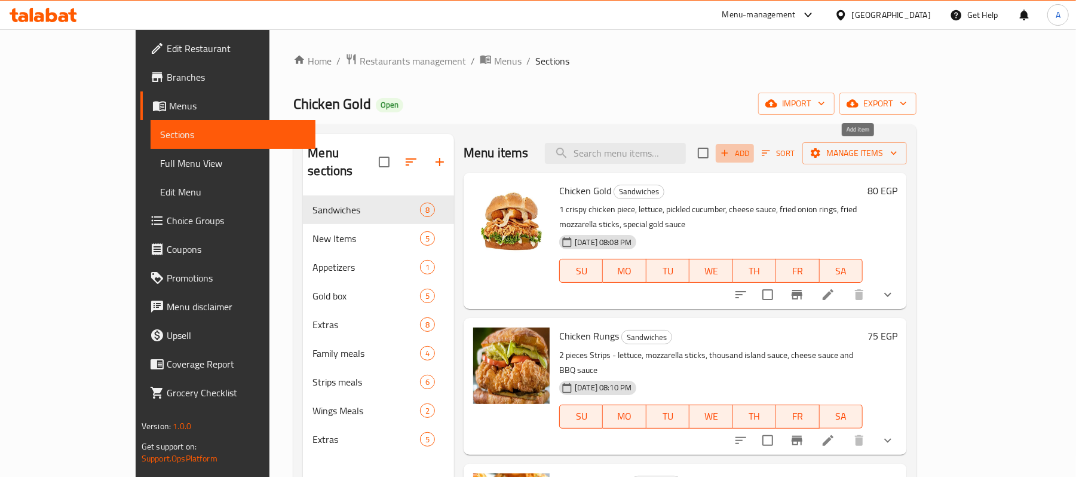
click at [751, 155] on span "Add" at bounding box center [735, 153] width 32 height 14
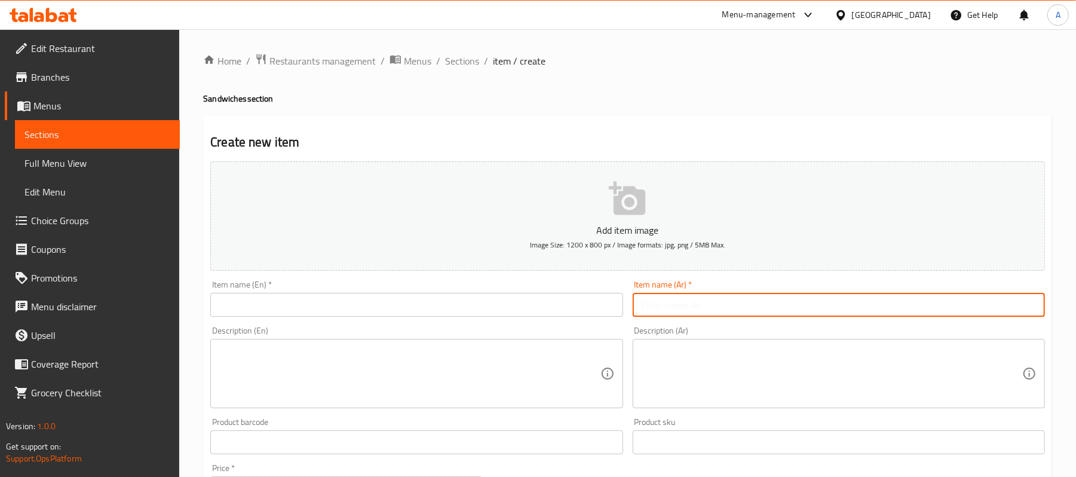
click at [790, 308] on input "text" at bounding box center [839, 305] width 412 height 24
paste input "فاهيتا جولد"
type input "فاهيتا جولد"
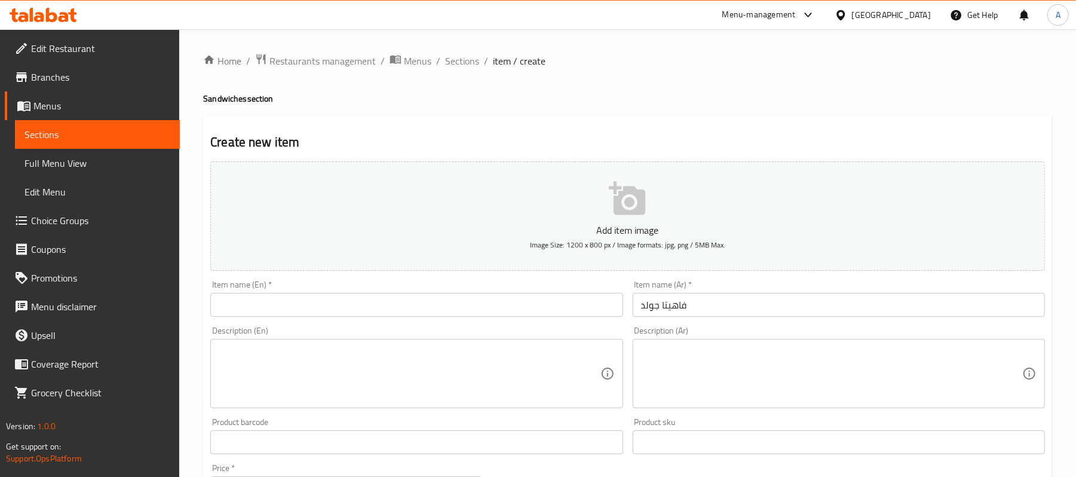
click at [687, 371] on textarea at bounding box center [831, 373] width 381 height 57
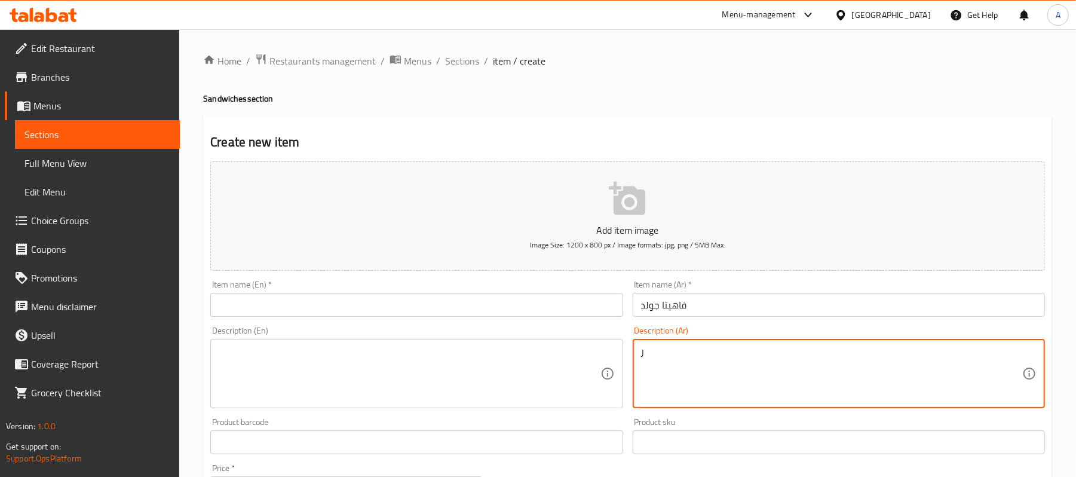
drag, startPoint x: 677, startPoint y: 372, endPoint x: 648, endPoint y: 377, distance: 29.1
click at [648, 377] on textarea "ر" at bounding box center [831, 373] width 381 height 57
paste textarea "فراخ وفلفل الوان وماشروم وزيتون وخص وموتزريلا"
click at [828, 357] on textarea "رفراخ وفلفل الوان وماشروم وزيتون وخص وموتزريلا" at bounding box center [831, 373] width 381 height 57
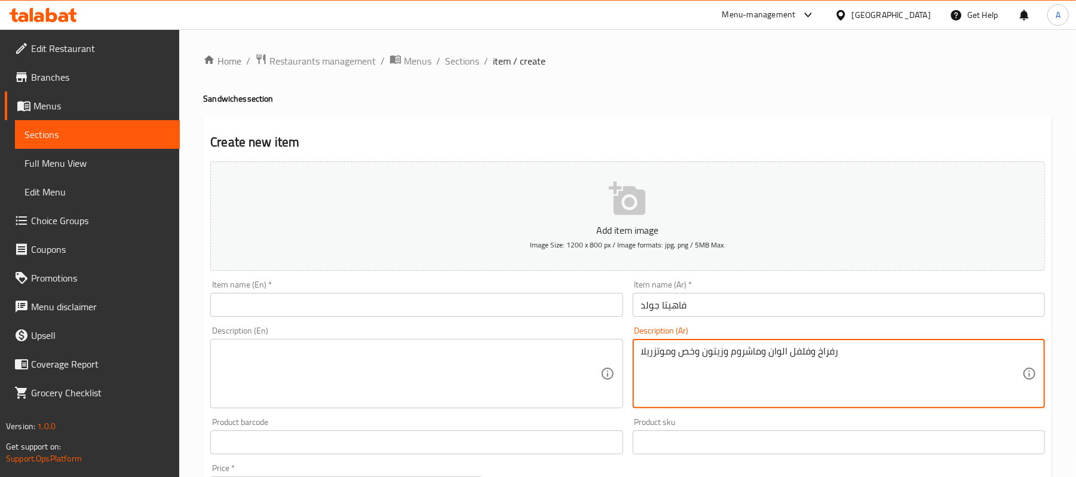
paste textarea
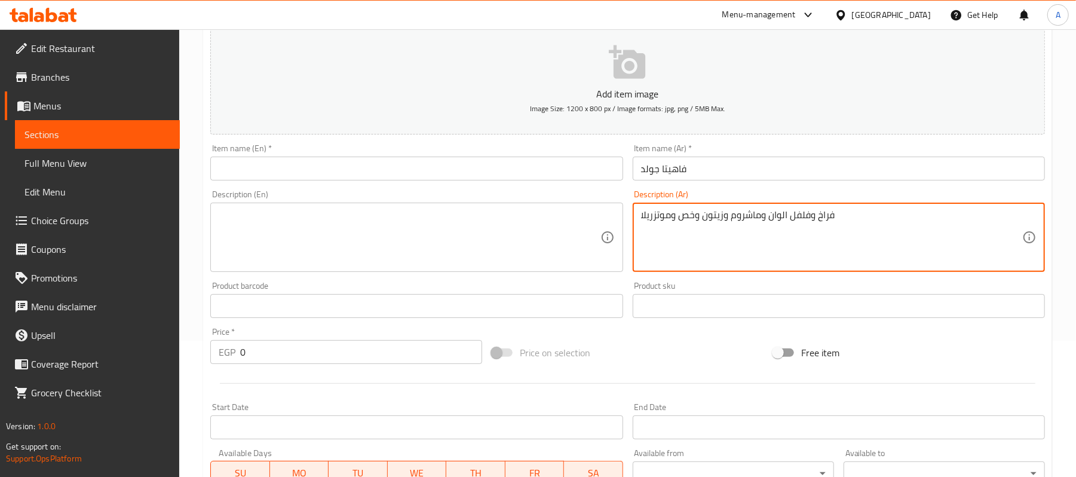
scroll to position [159, 0]
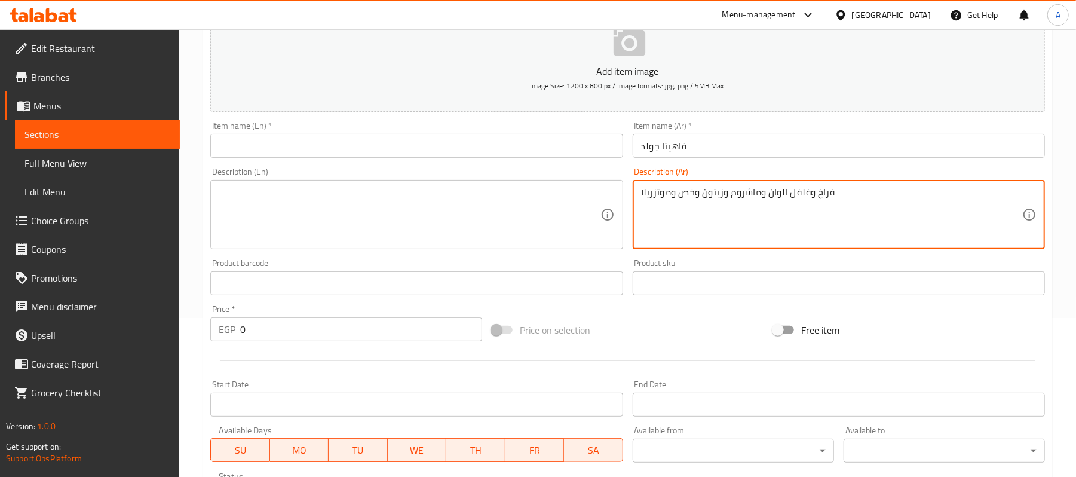
type textarea "فراخ وفلفل الوان وماشروم وزيتون وخص وموتزريلا"
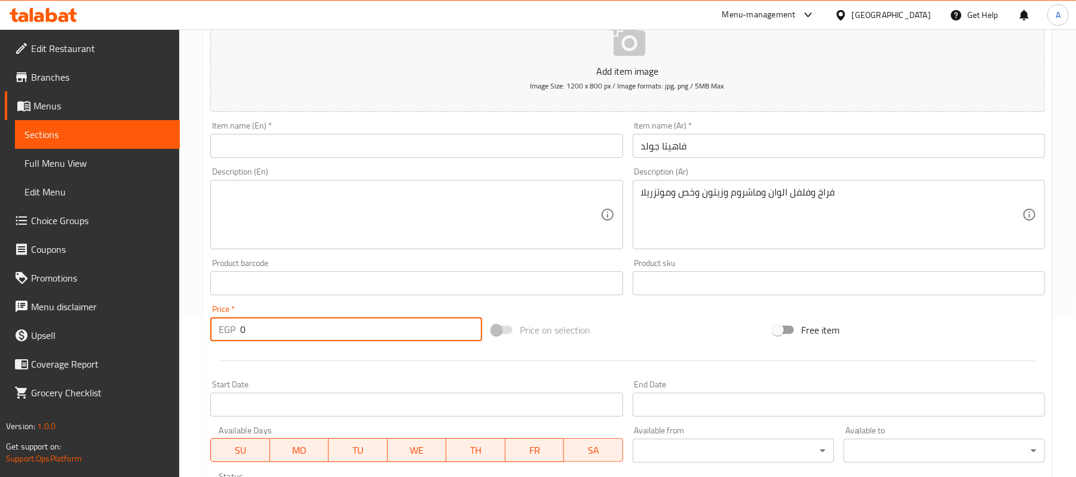
drag, startPoint x: 259, startPoint y: 322, endPoint x: 195, endPoint y: 339, distance: 66.4
click at [195, 339] on div "Home / Restaurants management / Menus / Sections / item / create Sandwiches sec…" at bounding box center [627, 277] width 897 height 815
type input "70"
click at [382, 240] on textarea at bounding box center [409, 214] width 381 height 57
paste textarea "Chicken, colored peppers, mushrooms, olives, lettuce, and mozzarella"
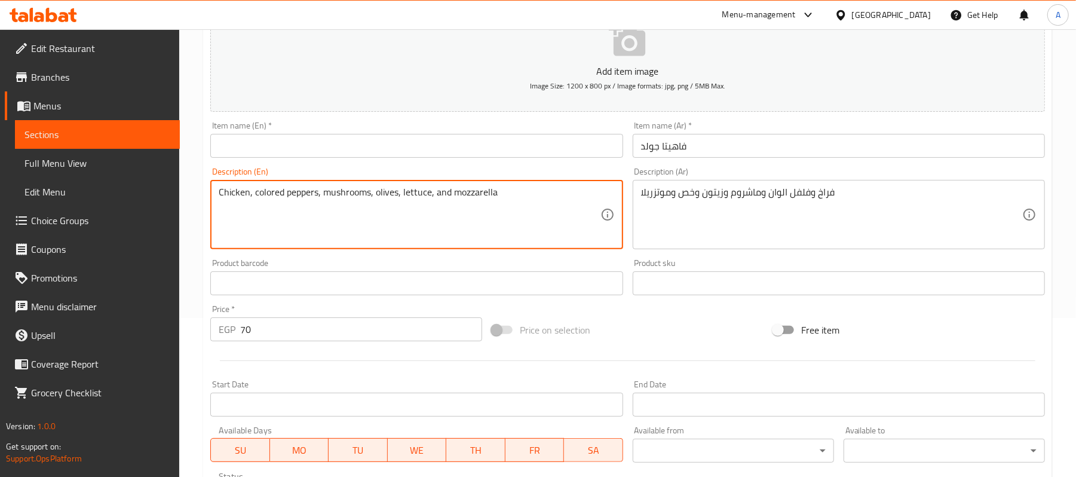
type textarea "Chicken, colored peppers, mushrooms, olives, lettuce, and mozzarella"
click at [679, 149] on input "فاهيتا جولد" at bounding box center [839, 146] width 412 height 24
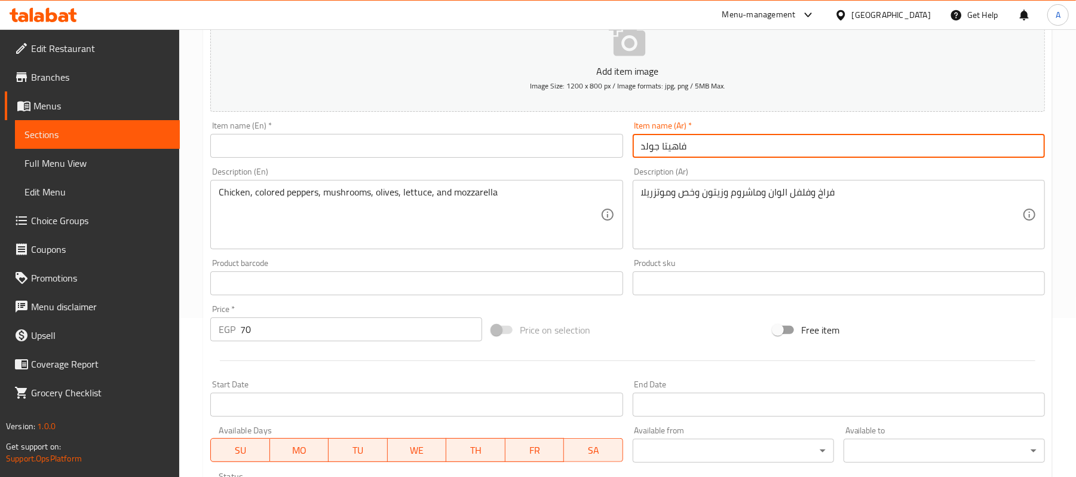
click at [679, 149] on input "فاهيتا جولد" at bounding box center [839, 146] width 412 height 24
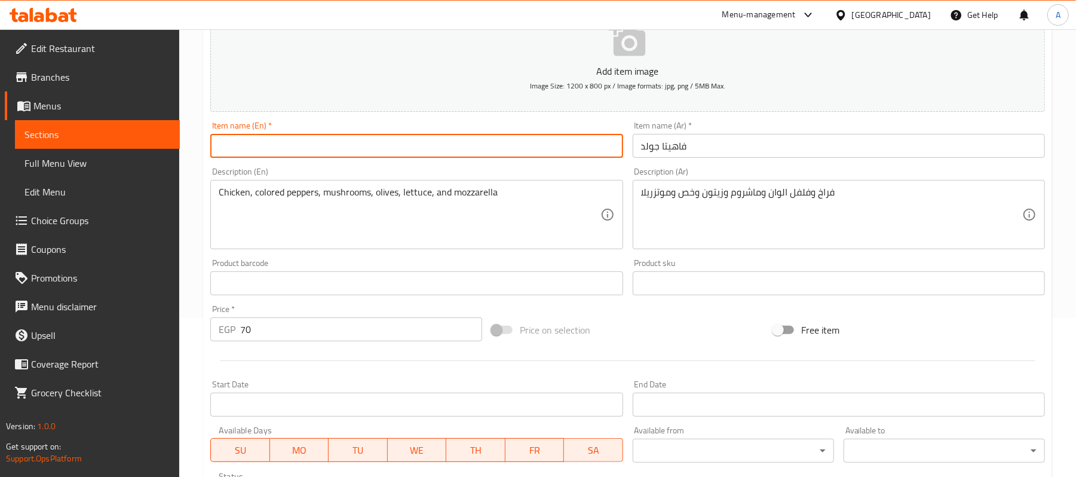
click at [388, 156] on input "text" at bounding box center [416, 146] width 412 height 24
paste input "Fajita Gold"
type input "Fajita Gold"
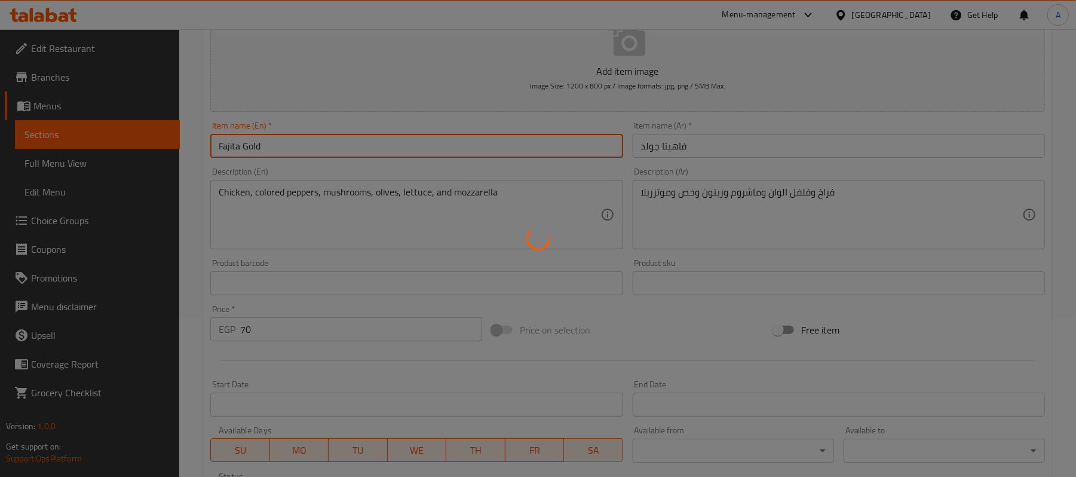
type input "0"
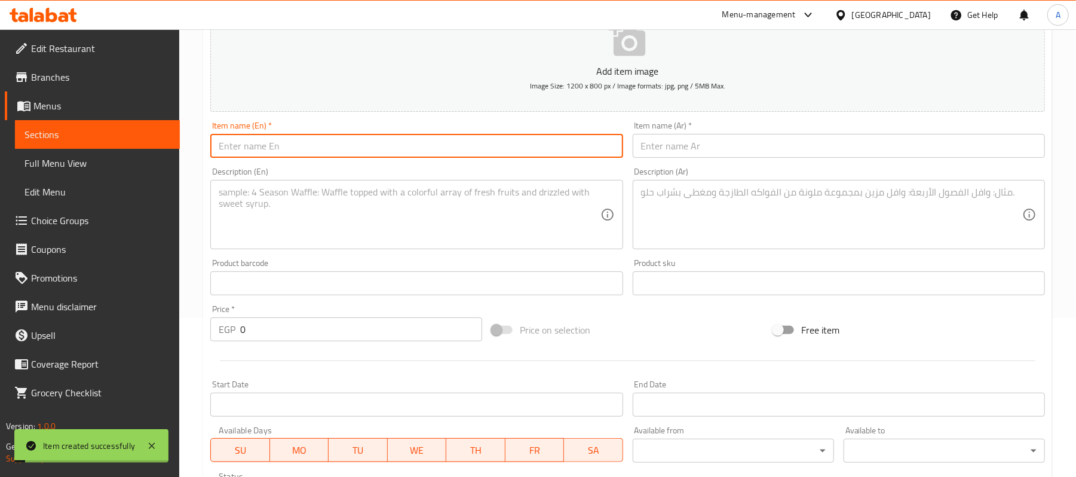
scroll to position [0, 0]
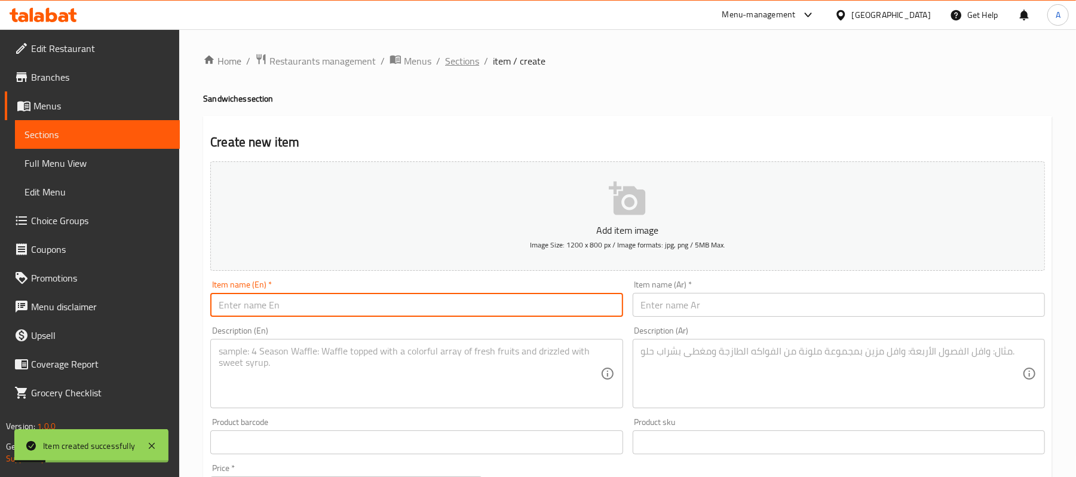
click at [457, 61] on span "Sections" at bounding box center [462, 61] width 34 height 14
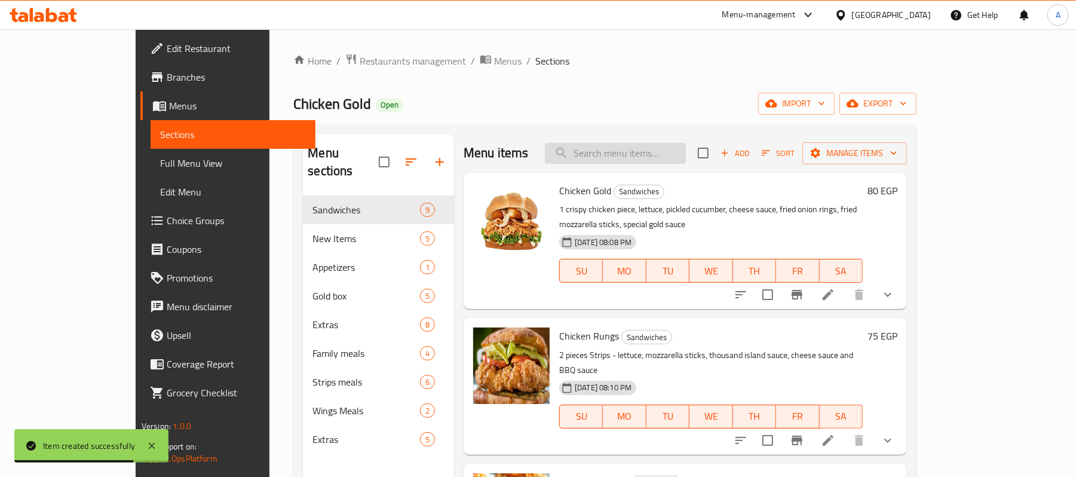
click at [650, 163] on input "search" at bounding box center [615, 153] width 141 height 21
paste input "هوت دوج"
type input "هوت دوج"
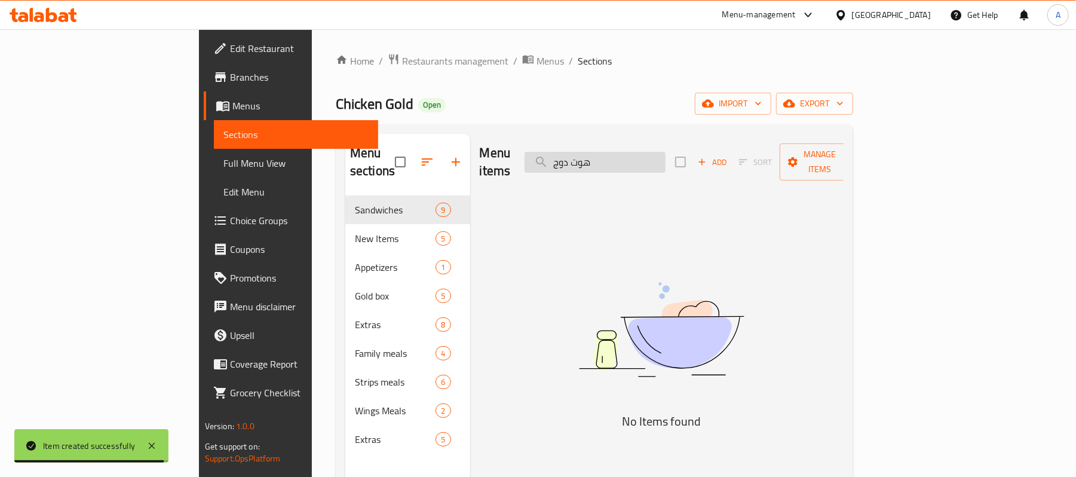
click at [627, 153] on input "هوت دوج" at bounding box center [595, 162] width 141 height 21
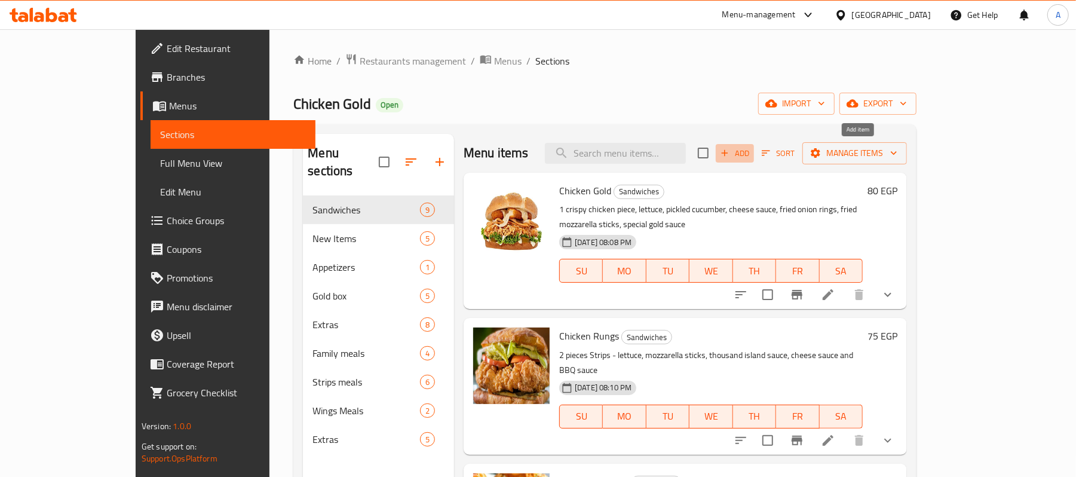
click at [751, 151] on span "Add" at bounding box center [735, 153] width 32 height 14
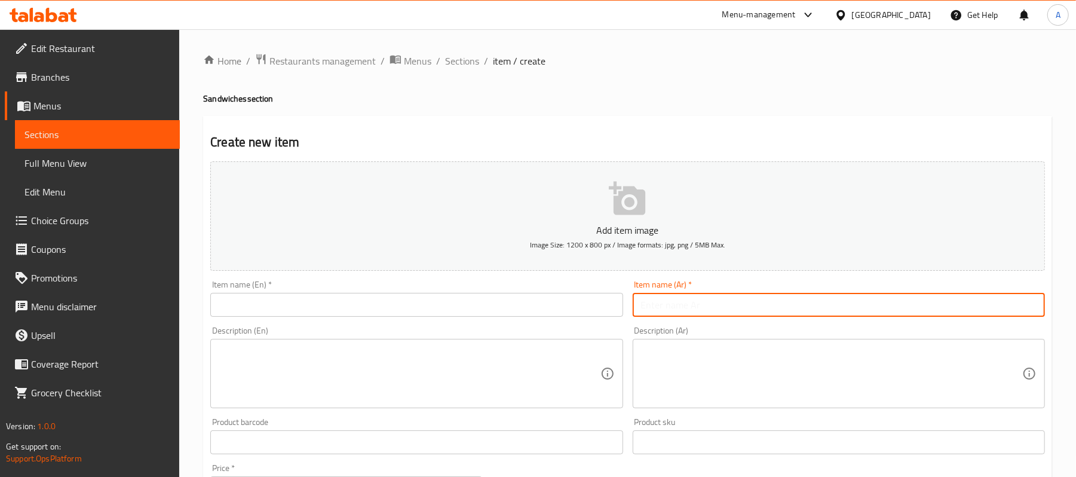
click at [837, 313] on input "text" at bounding box center [839, 305] width 412 height 24
paste input "هوت دوج"
type input "هوت دوج"
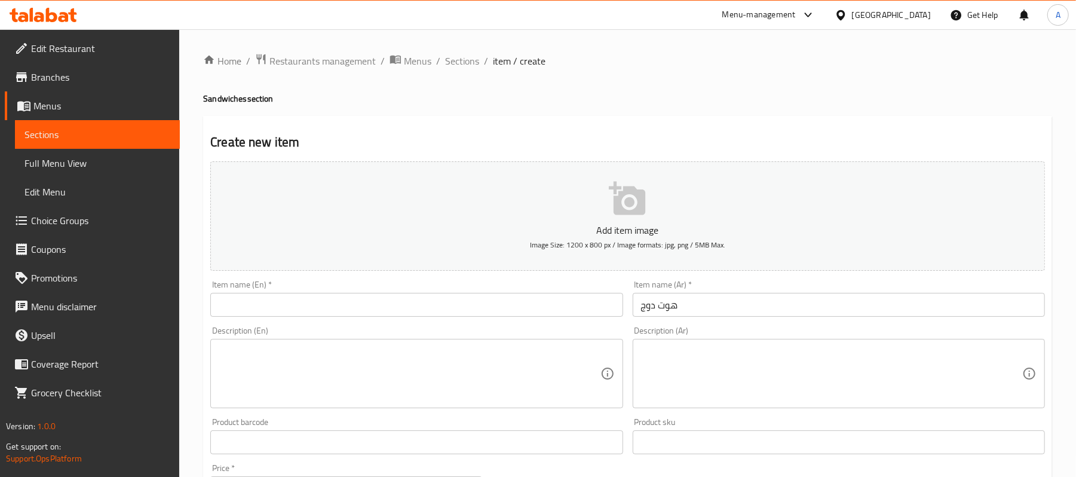
click at [845, 386] on textarea at bounding box center [831, 373] width 381 height 57
paste textarea "[PERSON_NAME] وفلفل الوان وزيتون وموتزريلا استيكس"
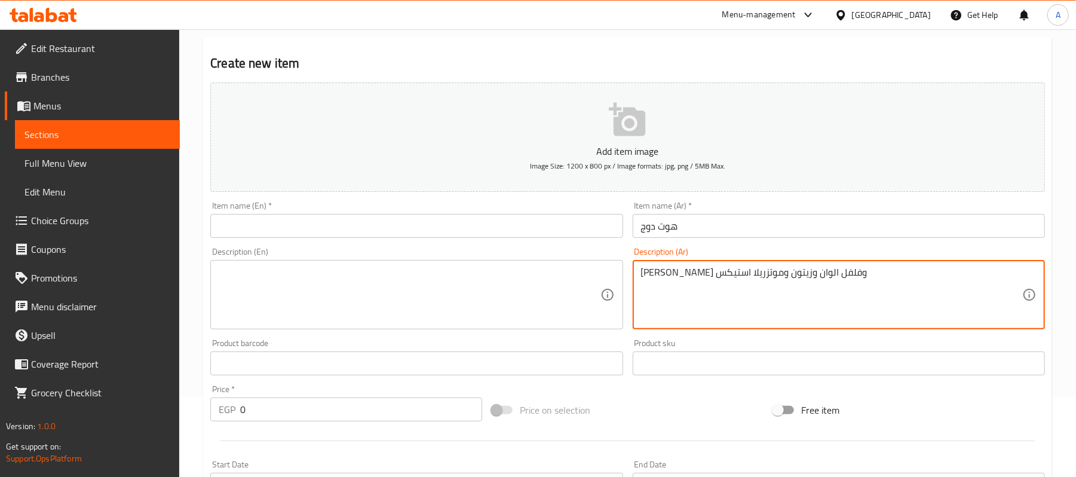
scroll to position [79, 0]
type textarea "[PERSON_NAME] وفلفل الوان وزيتون وموتزريلا استيكس"
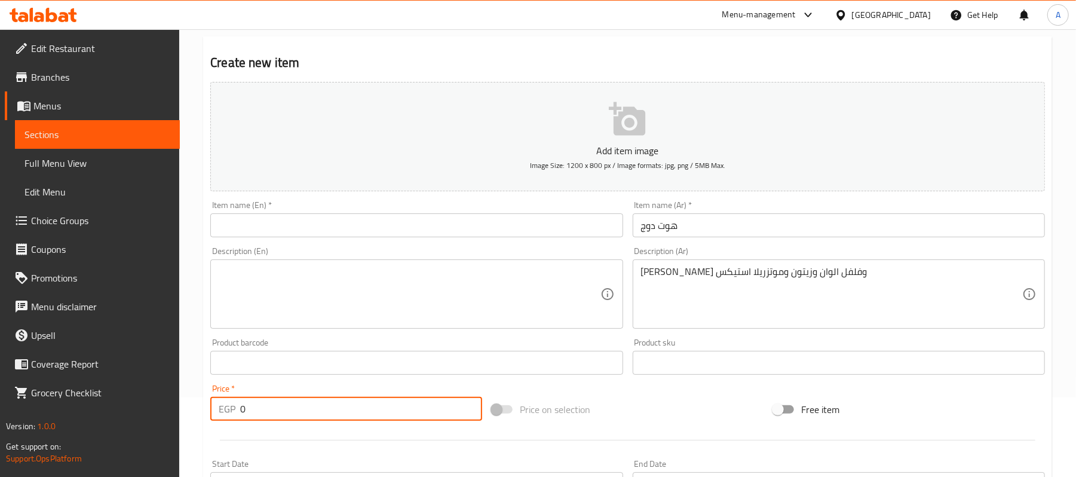
drag, startPoint x: 280, startPoint y: 408, endPoint x: 225, endPoint y: 423, distance: 56.6
click at [225, 423] on div "Price   * EGP 0 Price *" at bounding box center [346, 403] width 281 height 46
type input "65"
drag, startPoint x: 363, startPoint y: 280, endPoint x: 378, endPoint y: 282, distance: 14.5
click at [362, 280] on textarea at bounding box center [409, 294] width 381 height 57
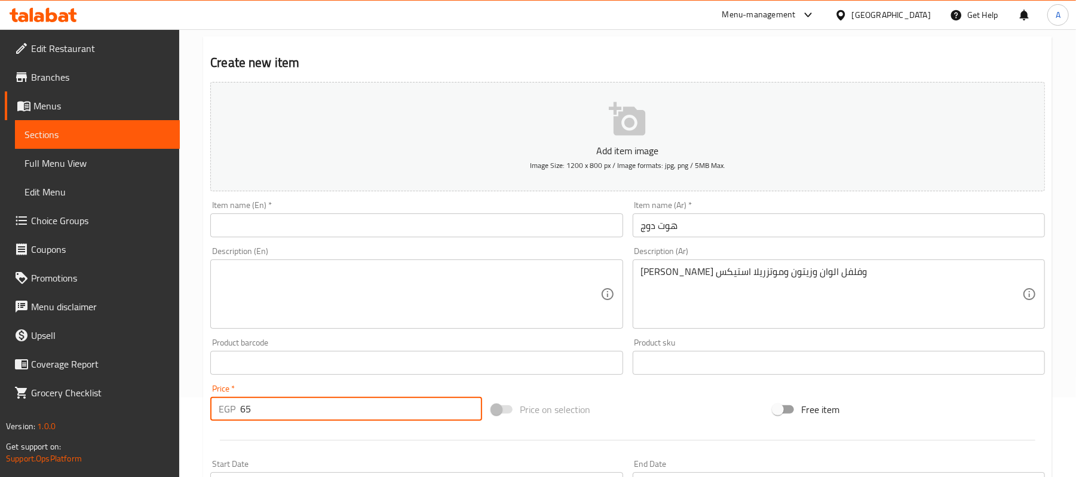
paste textarea "Sausage, colored pepper, olives and mozzarella sticks"
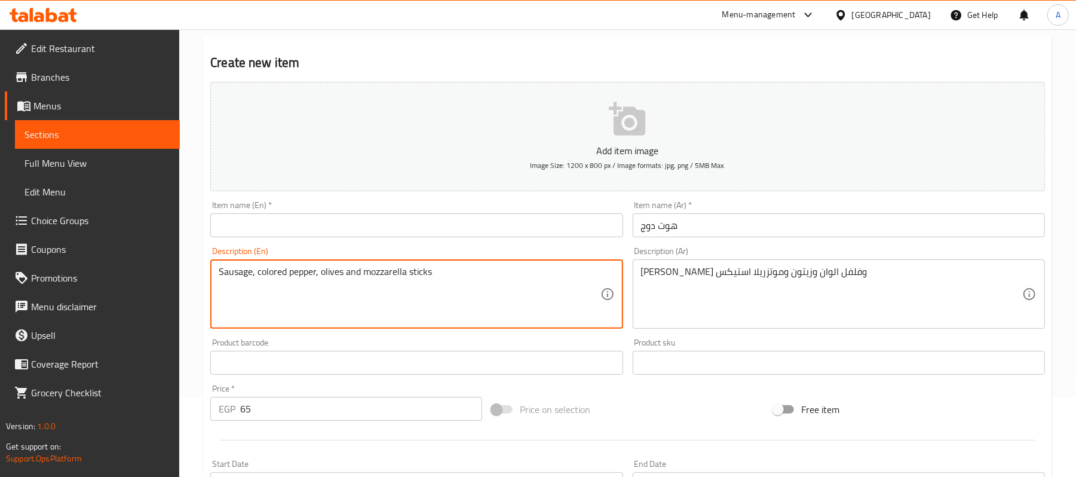
type textarea "Sausage, colored pepper, olives and mozzarella sticks"
click at [644, 226] on input "هوت دوج" at bounding box center [839, 225] width 412 height 24
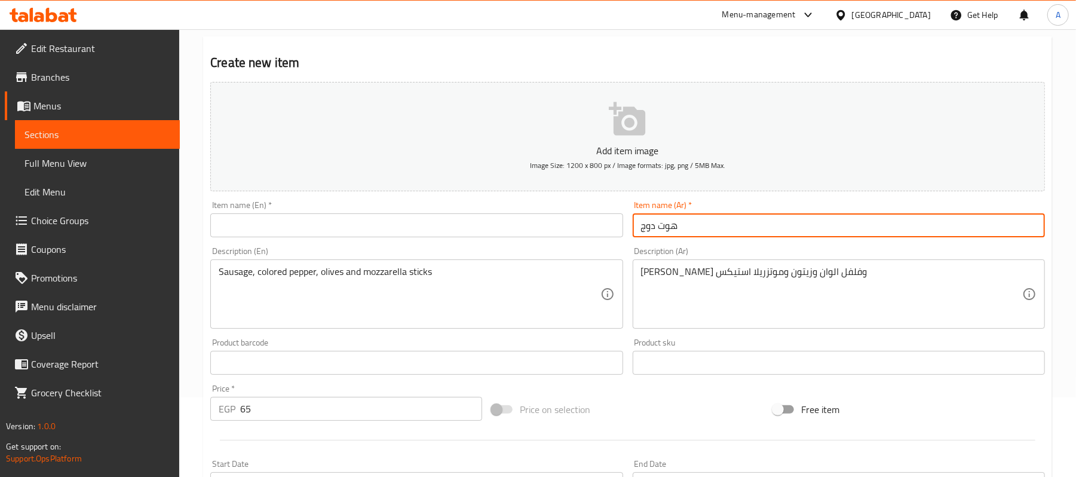
click at [644, 226] on input "هوت دوج" at bounding box center [839, 225] width 412 height 24
click at [378, 228] on input "text" at bounding box center [416, 225] width 412 height 24
paste input "hot dog"
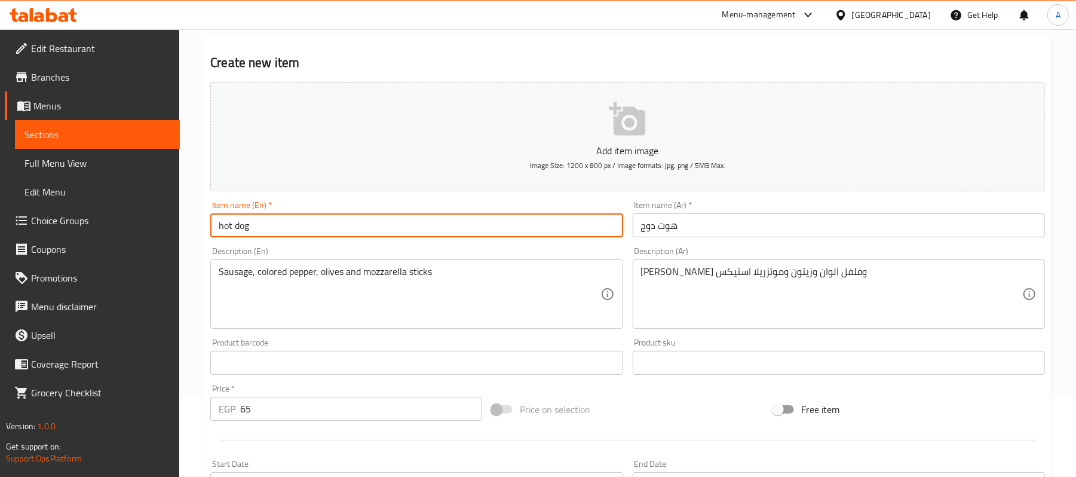
click at [378, 228] on input "hot dog" at bounding box center [416, 225] width 412 height 24
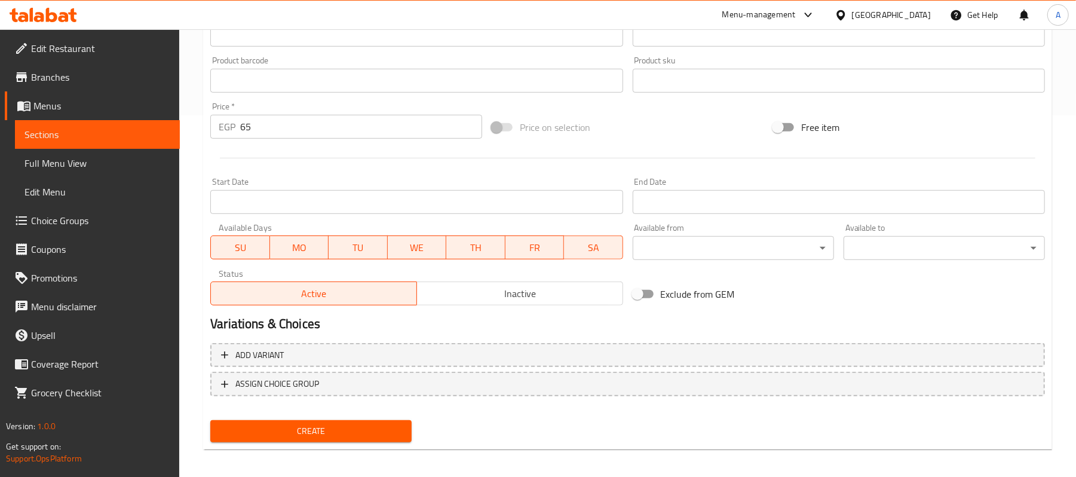
scroll to position [366, 0]
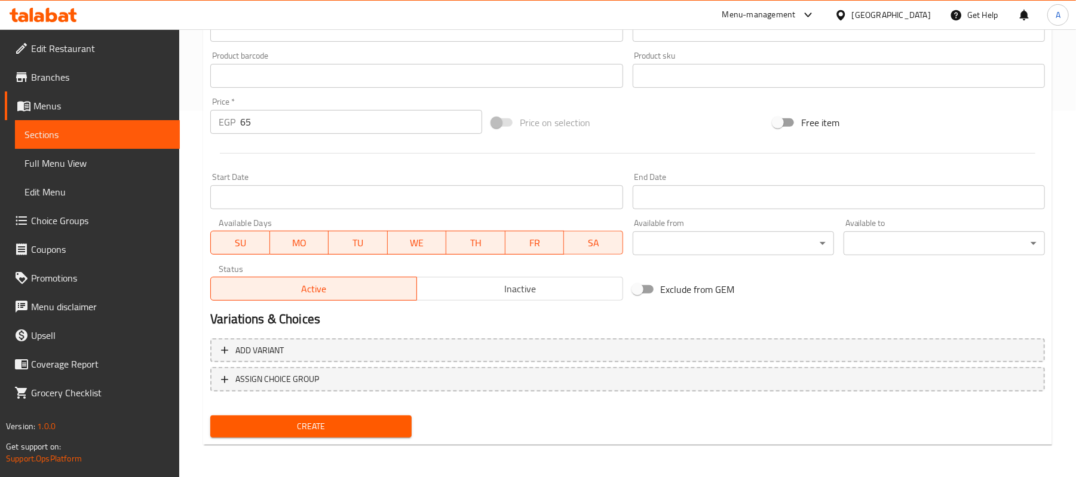
type input "Hot Dog"
click at [352, 428] on span "Create" at bounding box center [311, 426] width 182 height 15
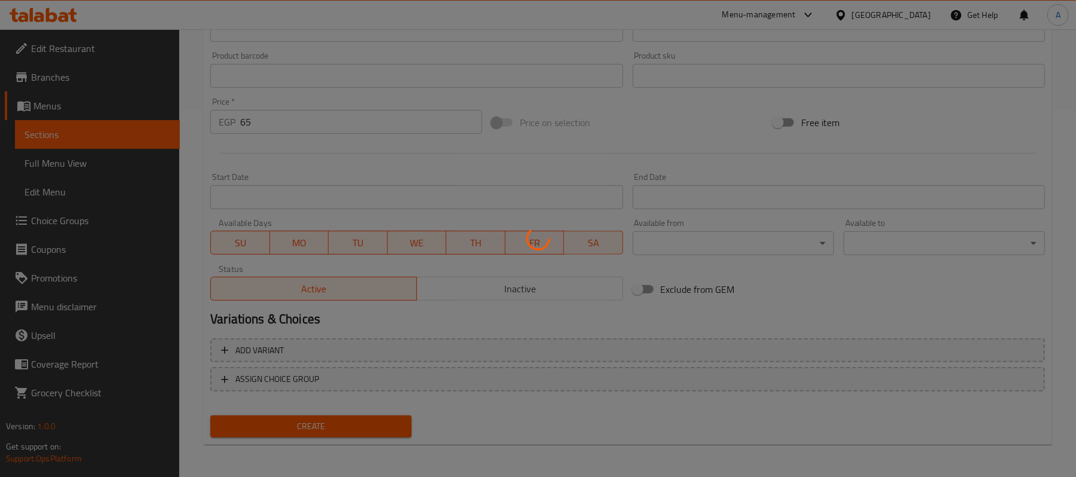
type input "0"
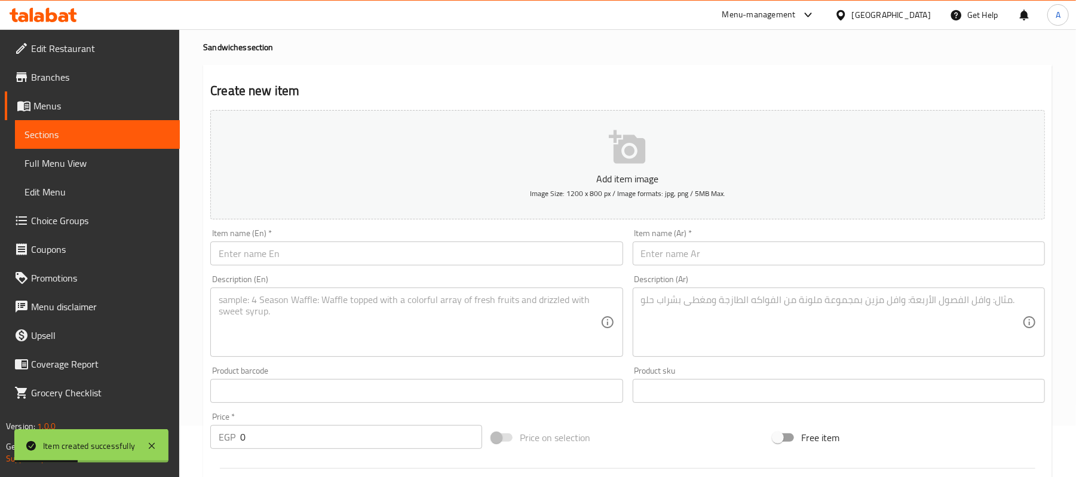
scroll to position [0, 0]
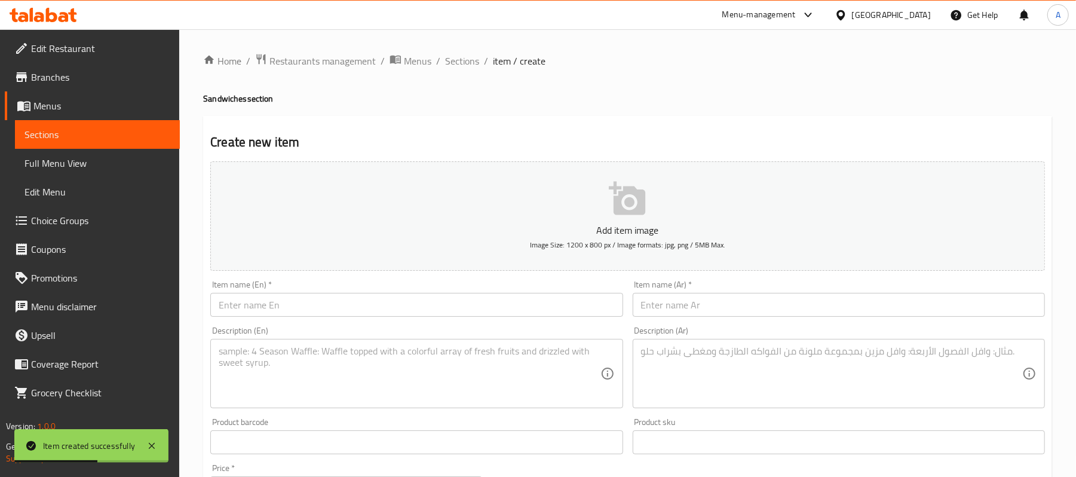
drag, startPoint x: 452, startPoint y: 59, endPoint x: 479, endPoint y: 79, distance: 33.2
click at [452, 59] on span "Sections" at bounding box center [462, 61] width 34 height 14
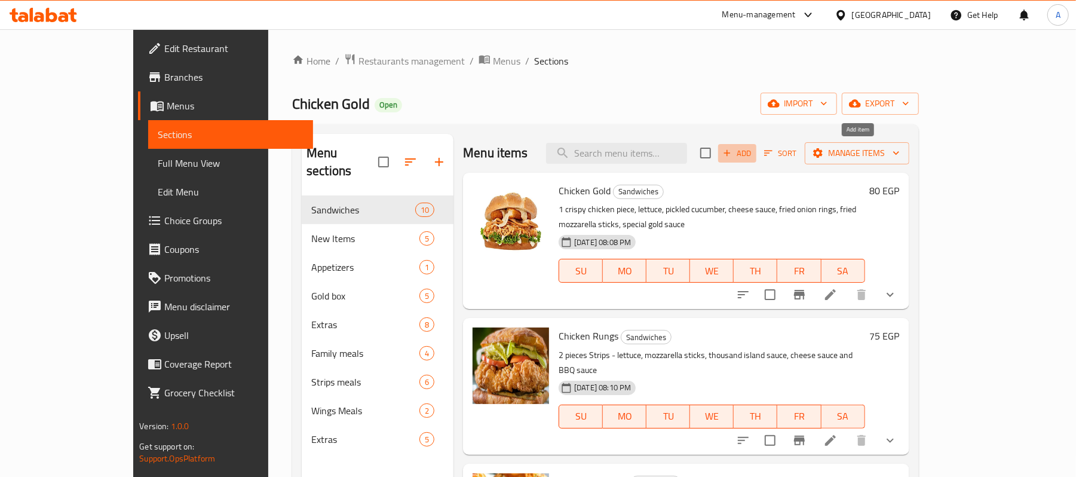
click at [757, 154] on button "Add" at bounding box center [737, 153] width 38 height 19
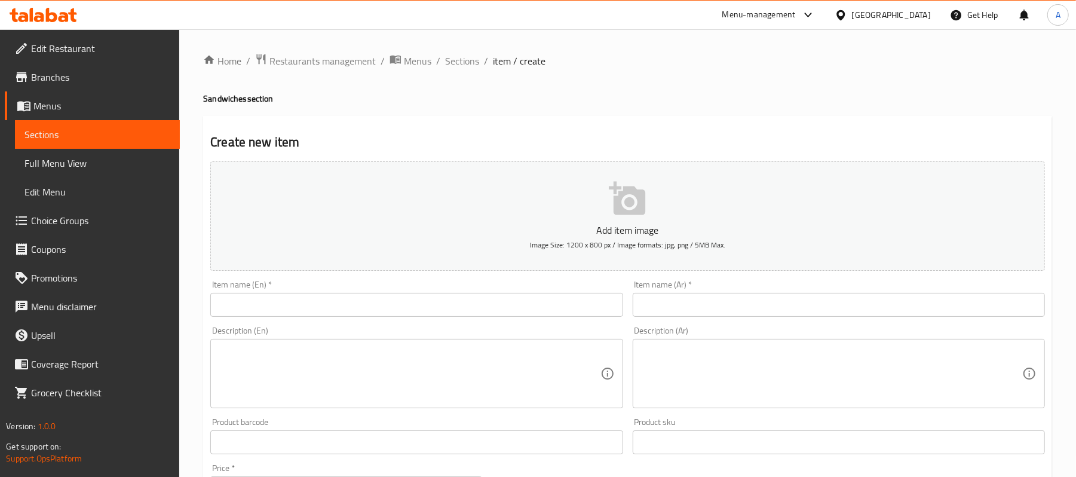
click at [751, 282] on div "Item name (Ar)   * Item name (Ar) *" at bounding box center [839, 298] width 412 height 36
click at [751, 298] on input "text" at bounding box center [839, 305] width 412 height 24
paste input "بانيه"
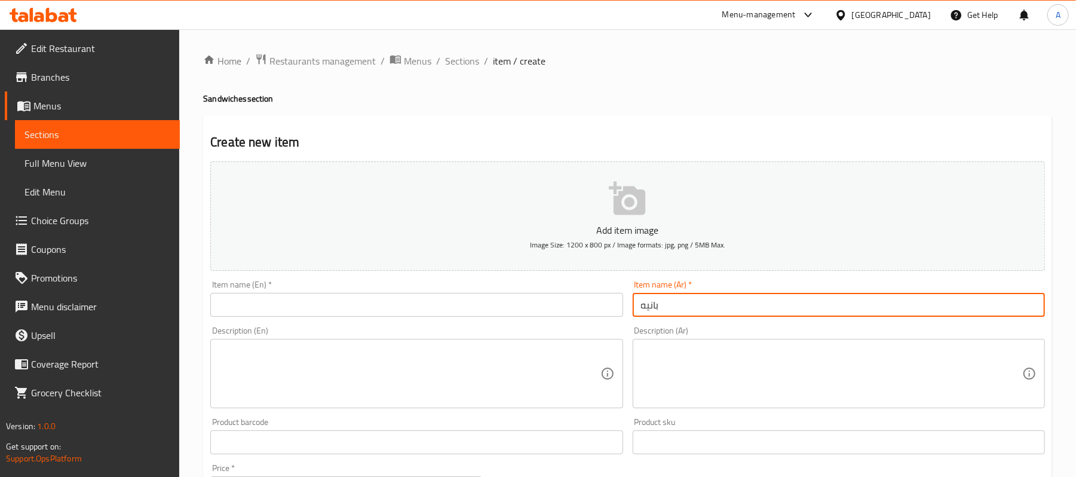
type input "بانيه"
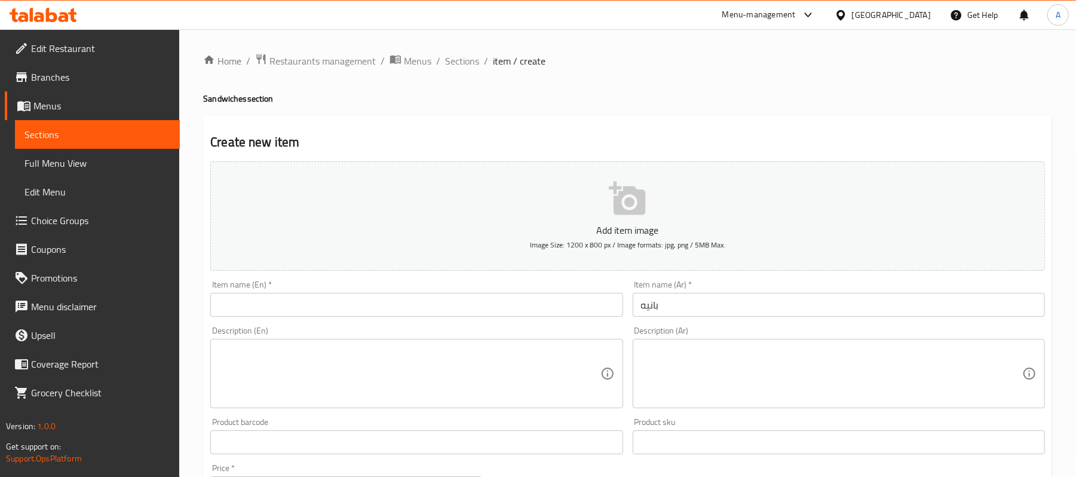
click at [782, 359] on textarea at bounding box center [831, 373] width 381 height 57
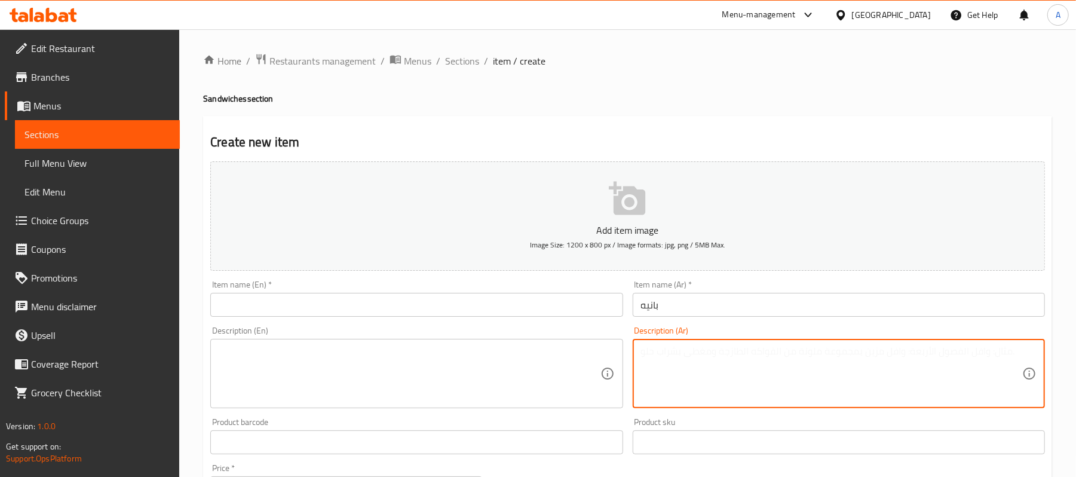
paste textarea "فراخ وخص وخيار مخلل ومايونيز"
type textarea "فراخ وخص وخيار مخلل ومايونيز"
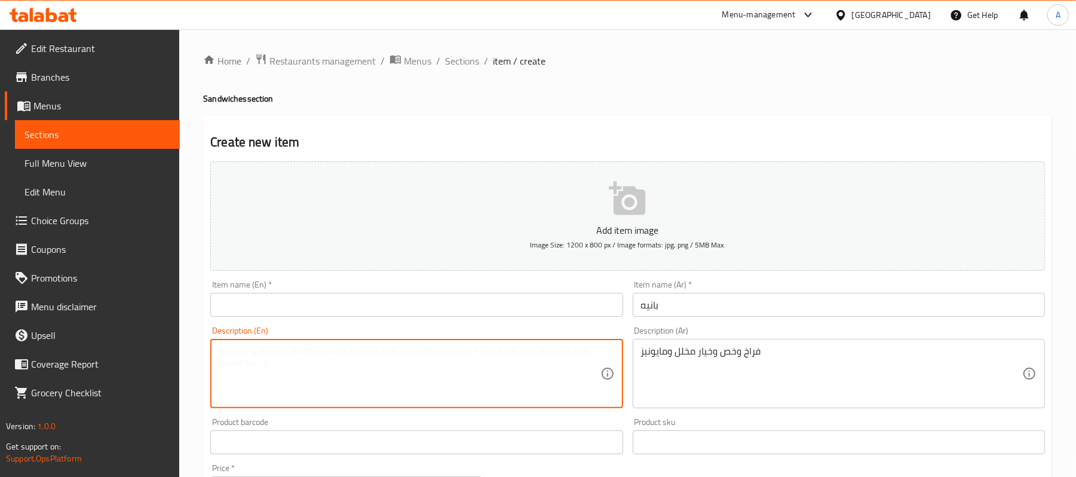
click at [374, 376] on textarea at bounding box center [409, 373] width 381 height 57
paste textarea "Chicken, lettuce, pickles and mayonnaise"
type textarea "Chicken, lettuce, pickles and mayonnaise"
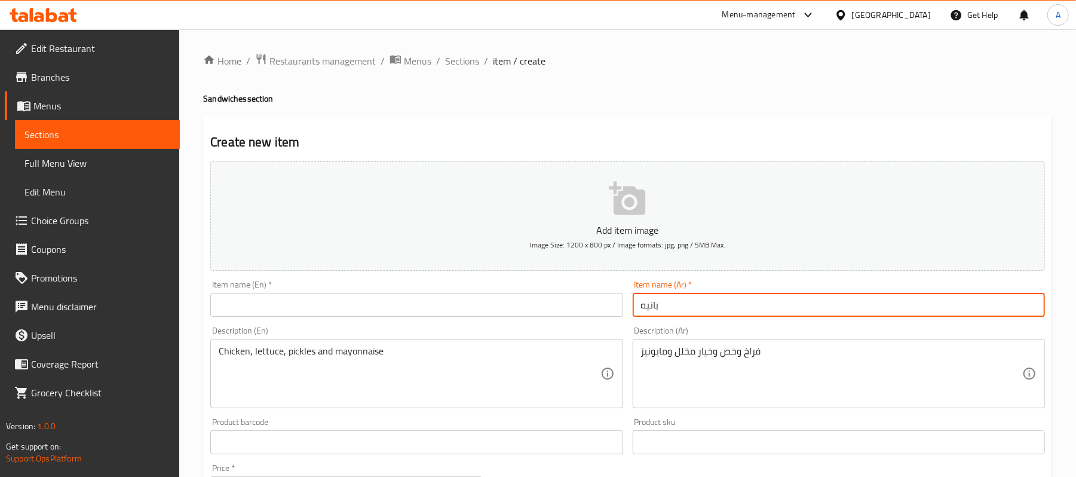
click at [651, 314] on input "بانيه" at bounding box center [839, 305] width 412 height 24
click at [372, 306] on input "text" at bounding box center [416, 305] width 412 height 24
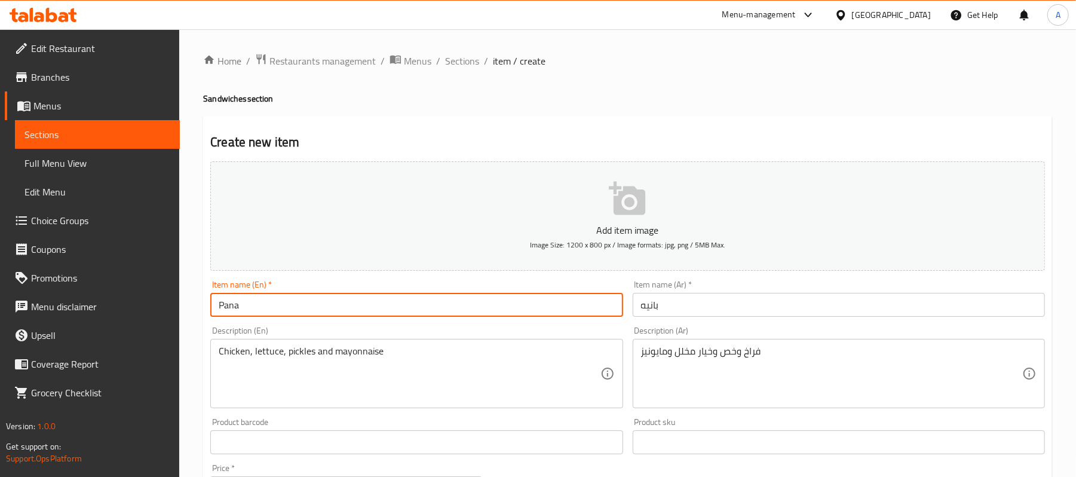
click at [342, 308] on input "Pana" at bounding box center [416, 305] width 412 height 24
type input "Pana"
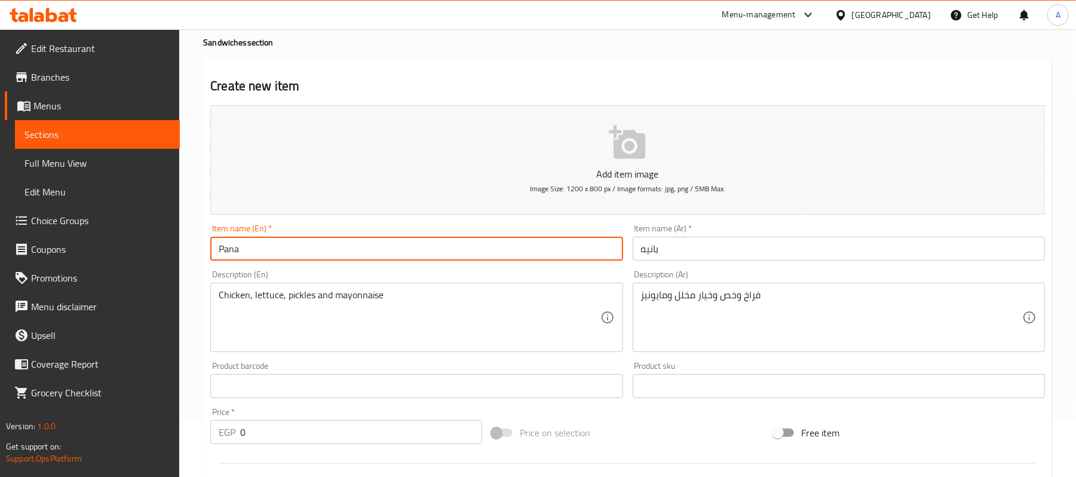
scroll to position [159, 0]
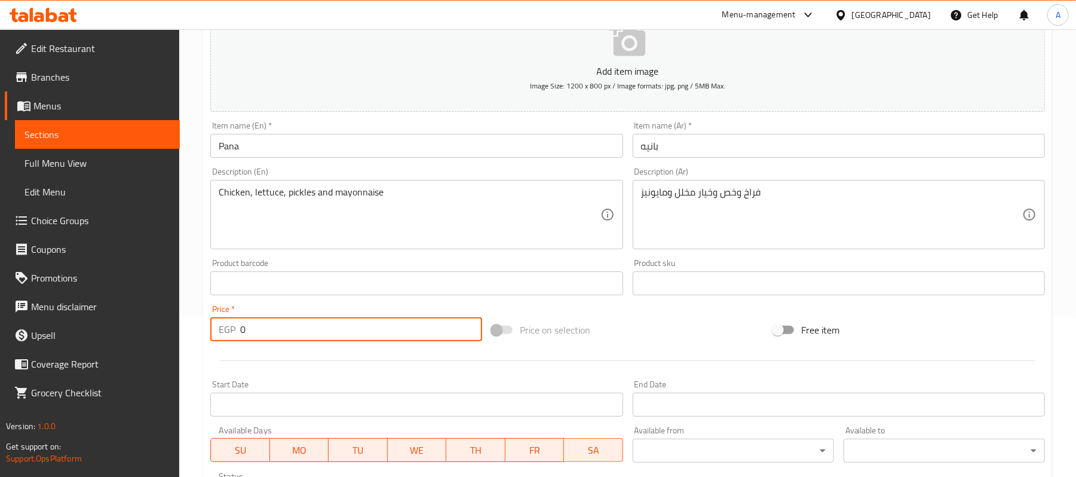
drag, startPoint x: 273, startPoint y: 336, endPoint x: 211, endPoint y: 338, distance: 61.6
click at [211, 338] on div "EGP 0 Price *" at bounding box center [346, 329] width 272 height 24
type input "65"
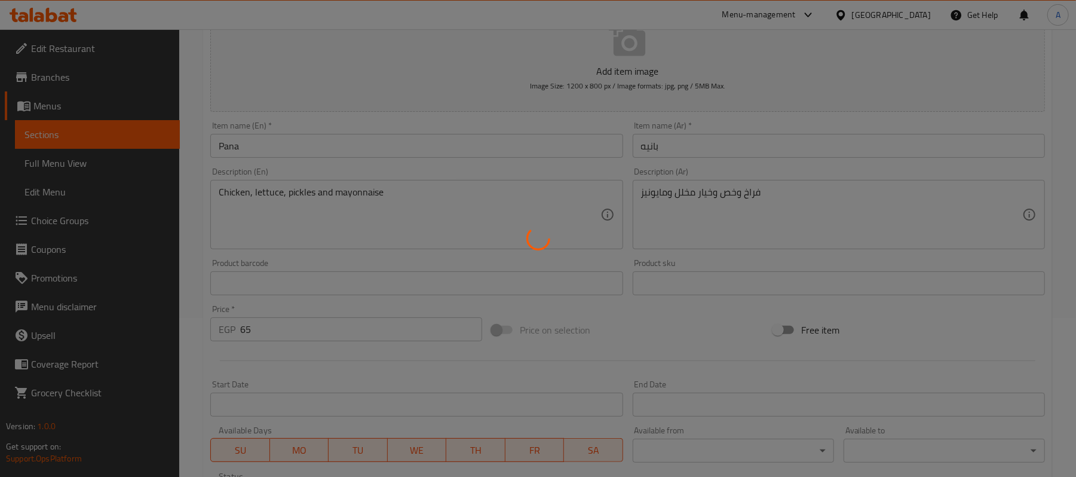
type input "0"
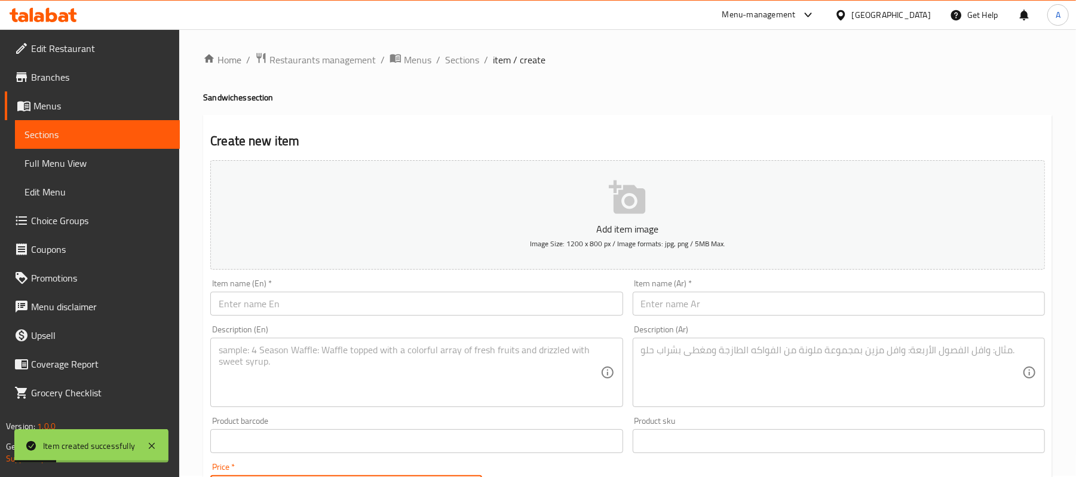
scroll to position [0, 0]
click at [457, 68] on span "Sections" at bounding box center [462, 61] width 34 height 14
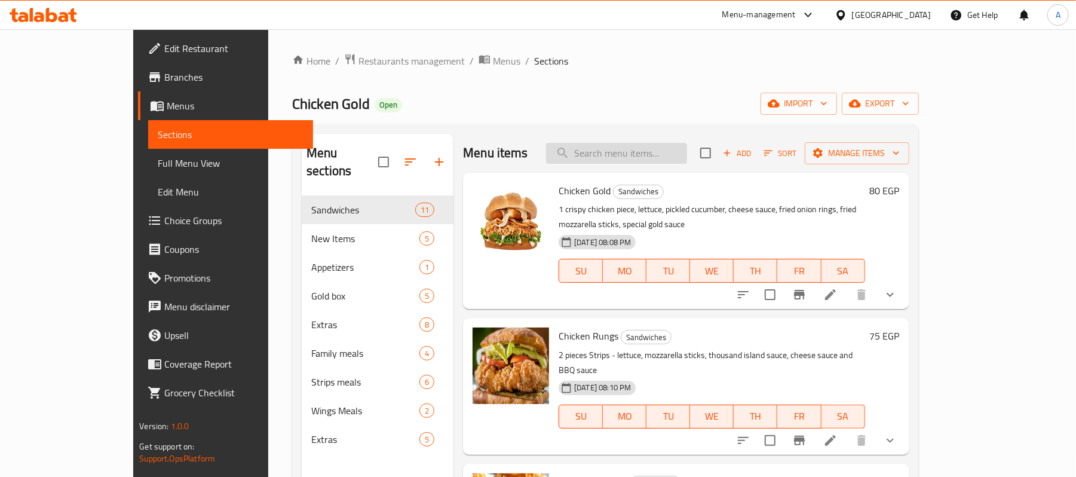
click at [687, 158] on input "search" at bounding box center [616, 153] width 141 height 21
paste input "تريبل جولد"
type input "تريبل جولد"
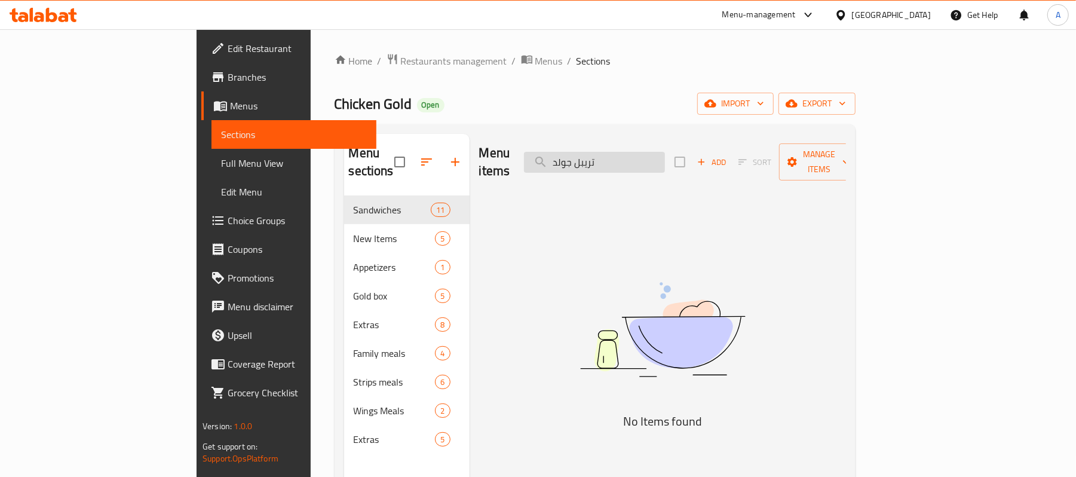
click at [656, 152] on input "تريبل جولد" at bounding box center [594, 162] width 141 height 21
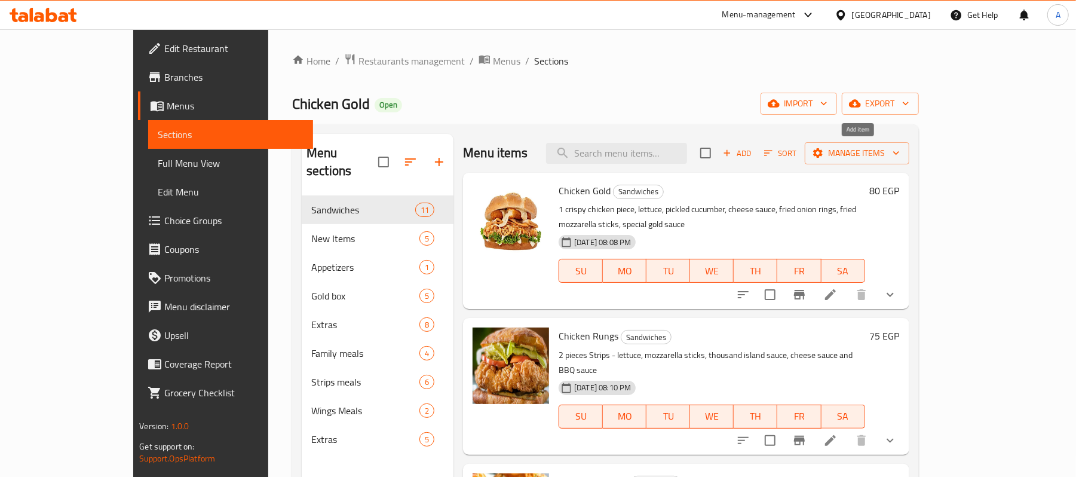
click at [754, 149] on span "Add" at bounding box center [737, 153] width 32 height 14
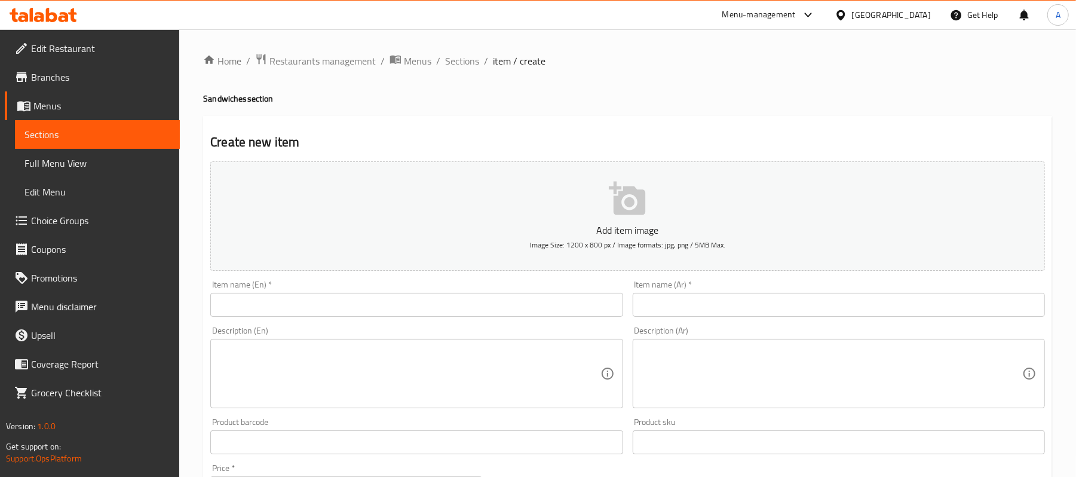
click at [721, 309] on input "text" at bounding box center [839, 305] width 412 height 24
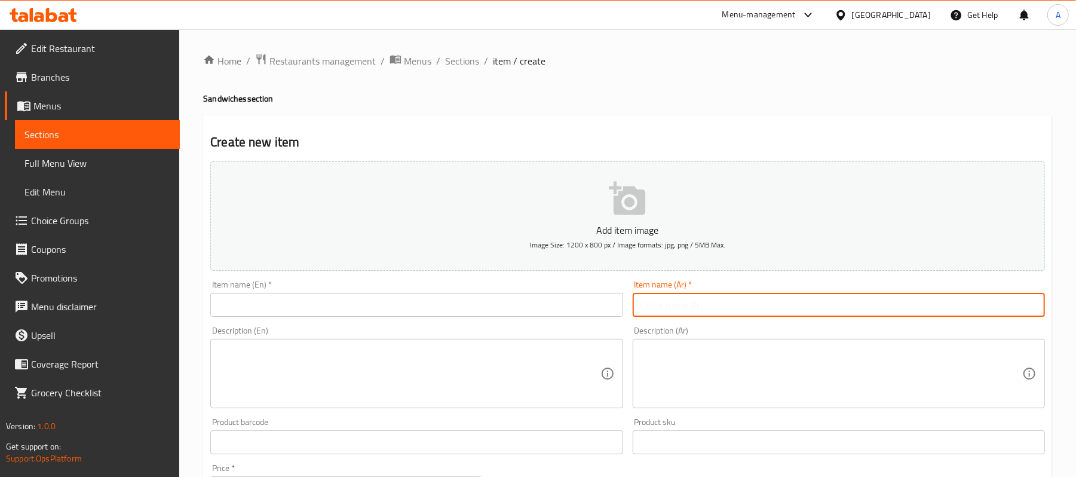
paste input "تريبل جولد"
type input "تريبل جولد"
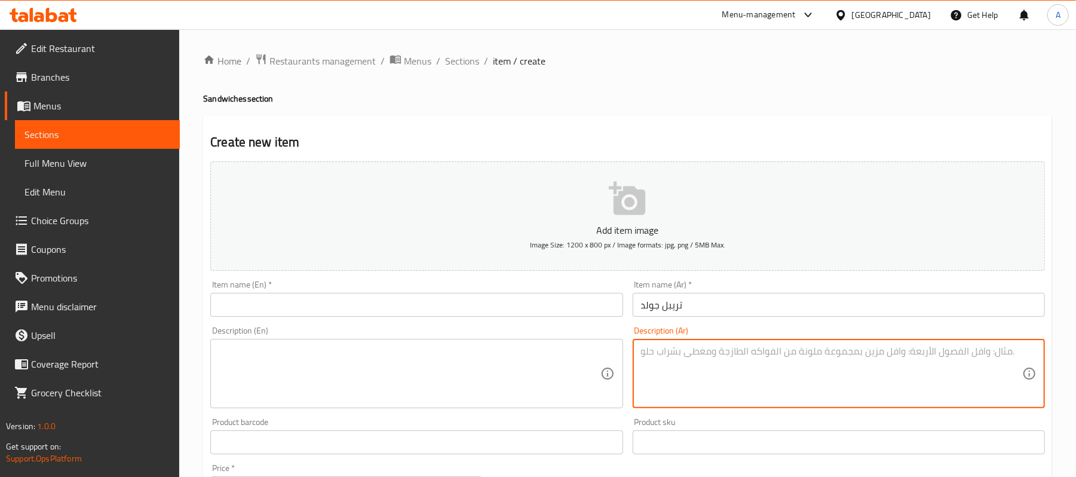
click at [760, 379] on textarea at bounding box center [831, 373] width 381 height 57
paste textarea "قطعتين فراخ وخص وصوص برجر وبسطرمه وتركي"
type textarea "قطعتين فراخ وخص وصوص برجر وبسطرمه وتركي"
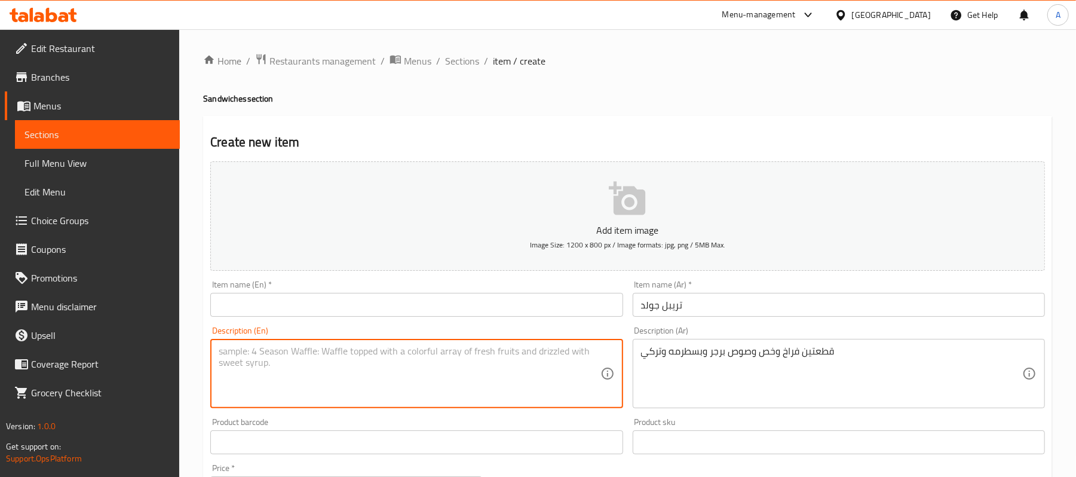
click at [436, 362] on textarea at bounding box center [409, 373] width 381 height 57
paste textarea "Two pieces of chicken, lettuce, burger sauce, pastrami and [GEOGRAPHIC_DATA]"
type textarea "Two pieces of chicken, lettuce, burger sauce, pastrami and [GEOGRAPHIC_DATA]"
click at [717, 310] on input "تريبل جولد" at bounding box center [839, 305] width 412 height 24
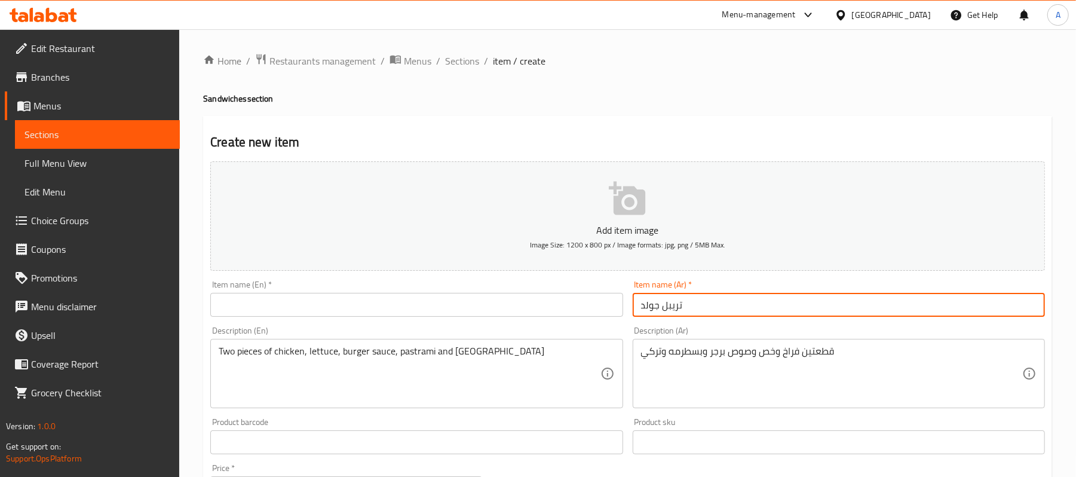
click at [717, 310] on input "تريبل جولد" at bounding box center [839, 305] width 412 height 24
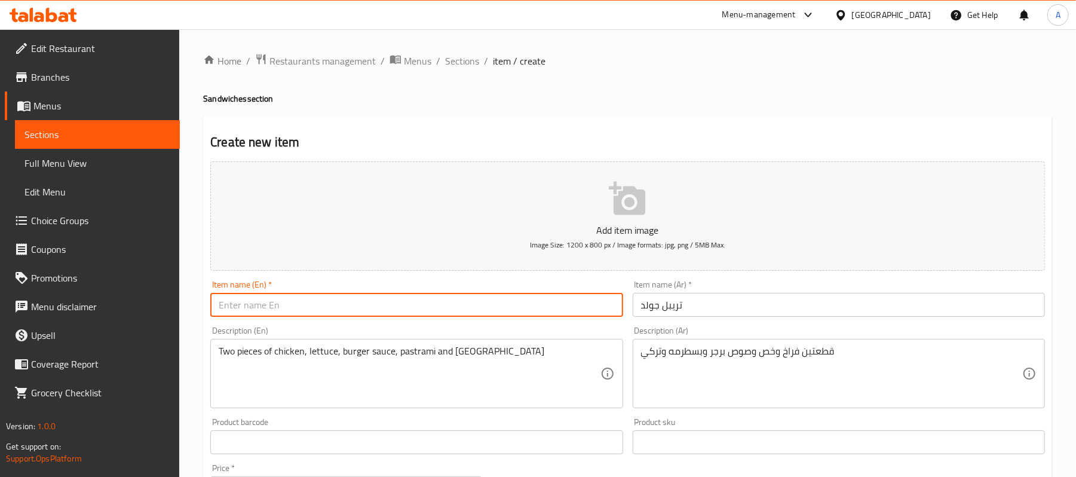
click at [379, 311] on input "text" at bounding box center [416, 305] width 412 height 24
paste input "Triple Gold"
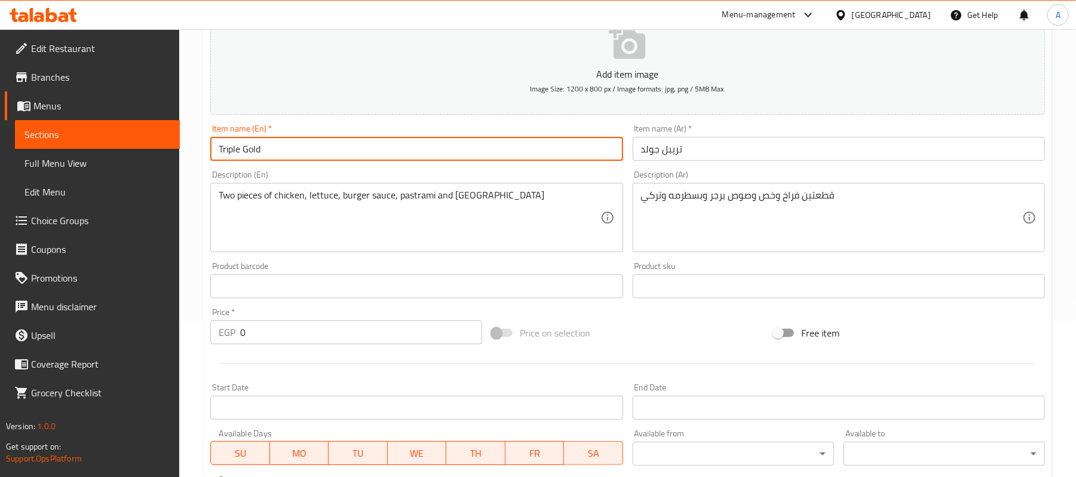
scroll to position [159, 0]
type input "Triple Gold"
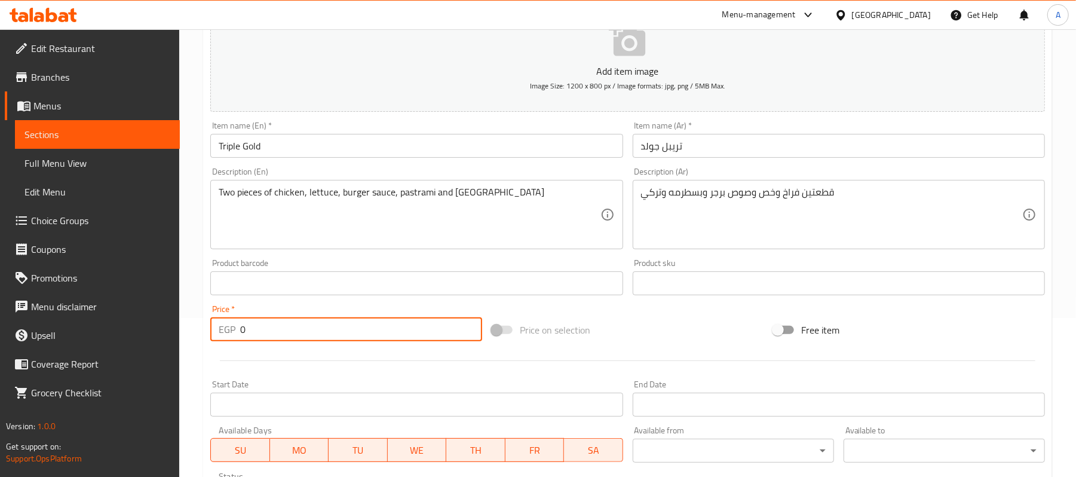
drag, startPoint x: 280, startPoint y: 320, endPoint x: 221, endPoint y: 340, distance: 61.8
click at [221, 340] on div "EGP 0 Price *" at bounding box center [346, 329] width 272 height 24
type input "150"
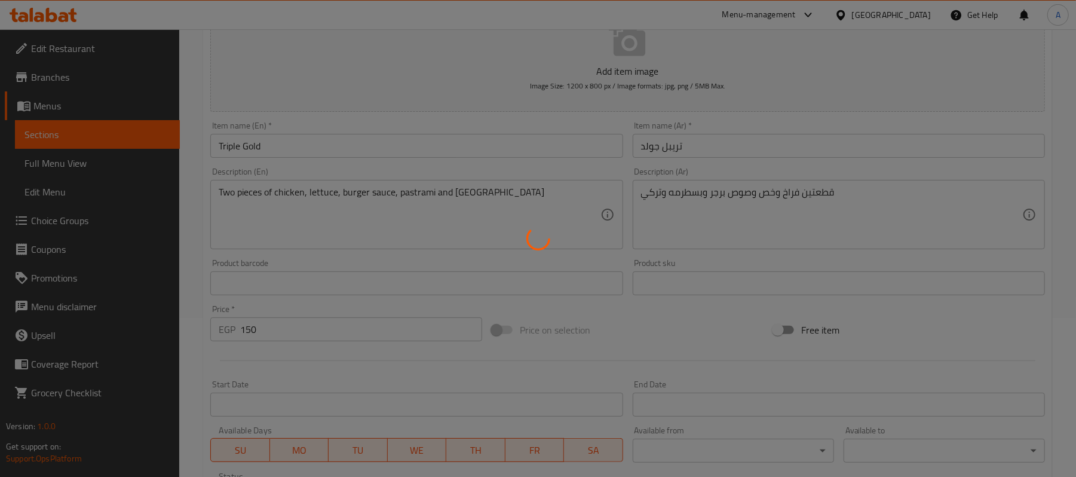
type input "0"
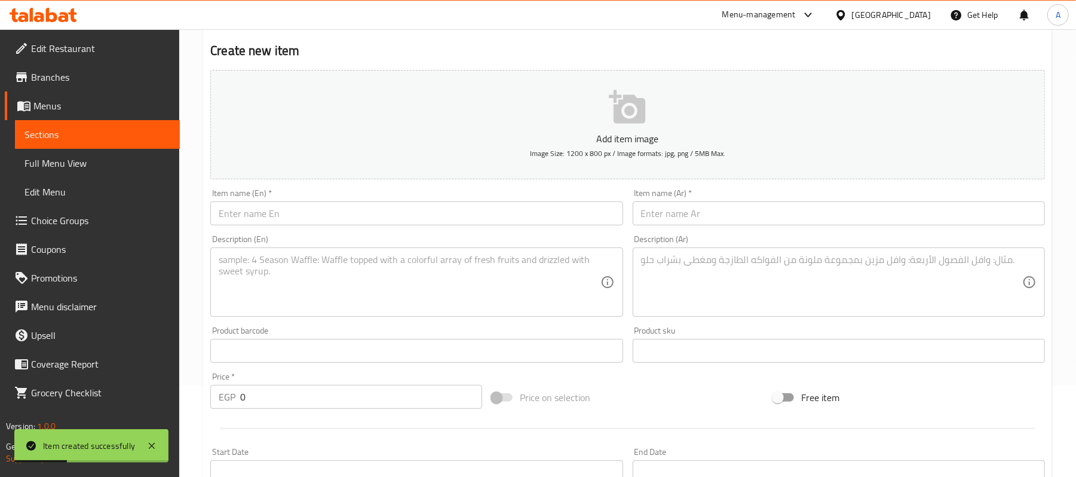
scroll to position [0, 0]
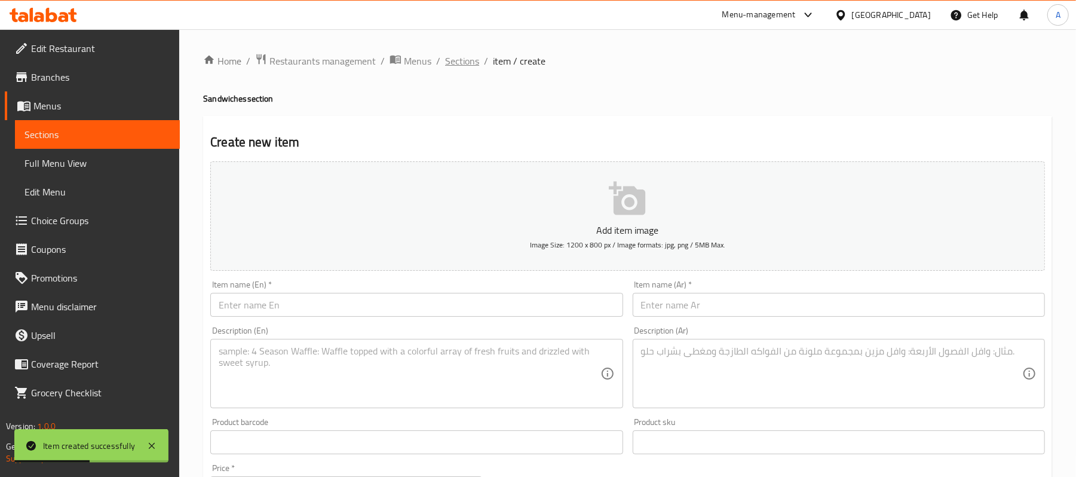
click at [460, 63] on span "Sections" at bounding box center [462, 61] width 34 height 14
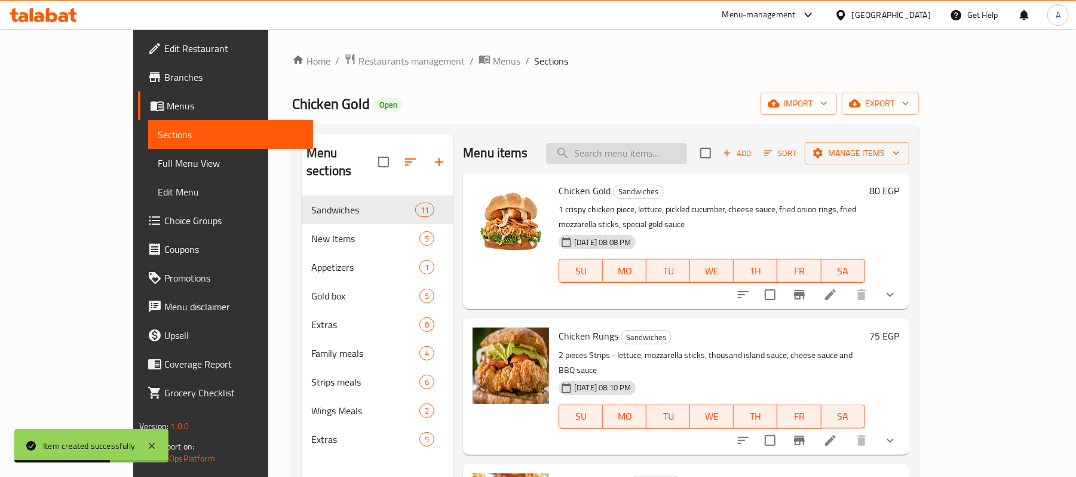
click at [655, 148] on input "search" at bounding box center [616, 153] width 141 height 21
paste input "برجر فراخ"
click at [649, 158] on input "برجر فراخ" at bounding box center [616, 153] width 141 height 21
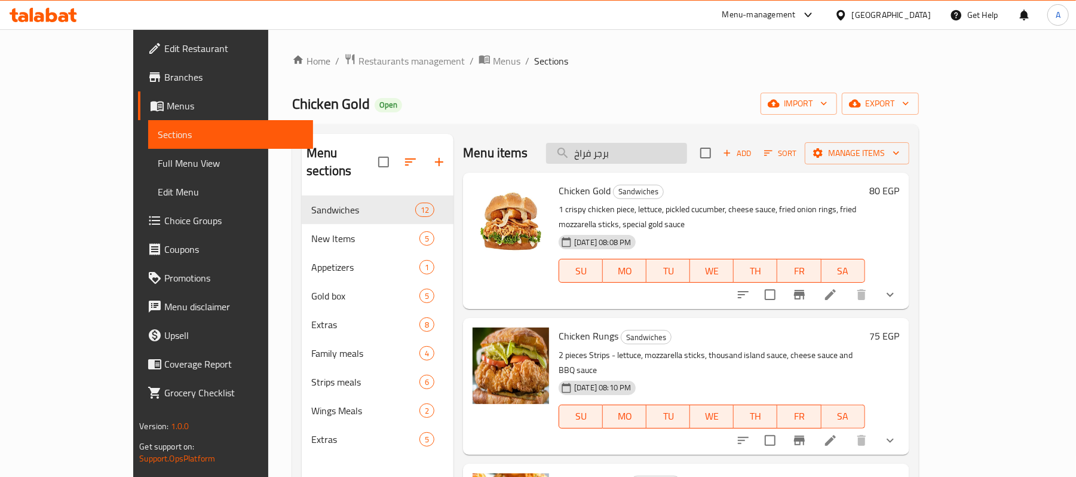
click at [629, 158] on input "برجر فراخ" at bounding box center [616, 153] width 141 height 21
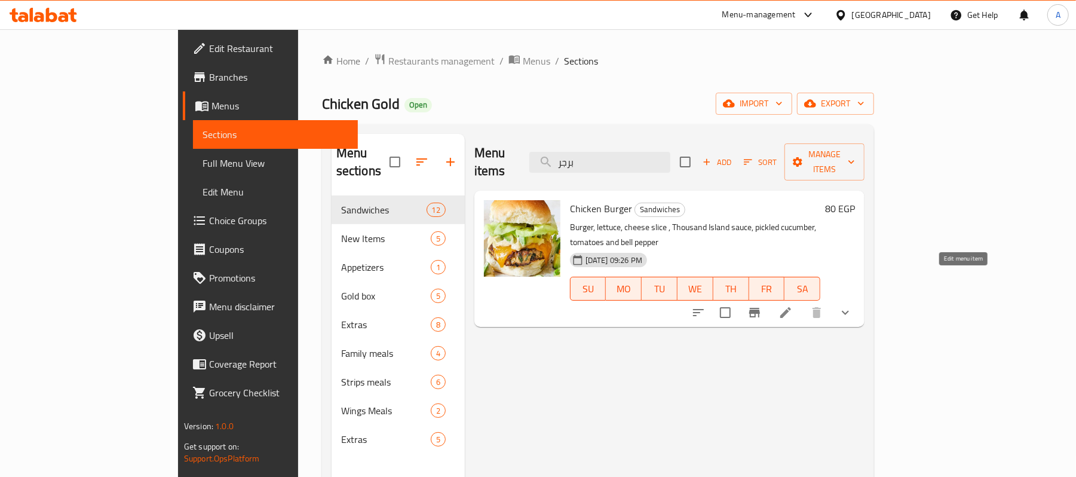
type input "برجر"
click at [793, 305] on icon at bounding box center [786, 312] width 14 height 14
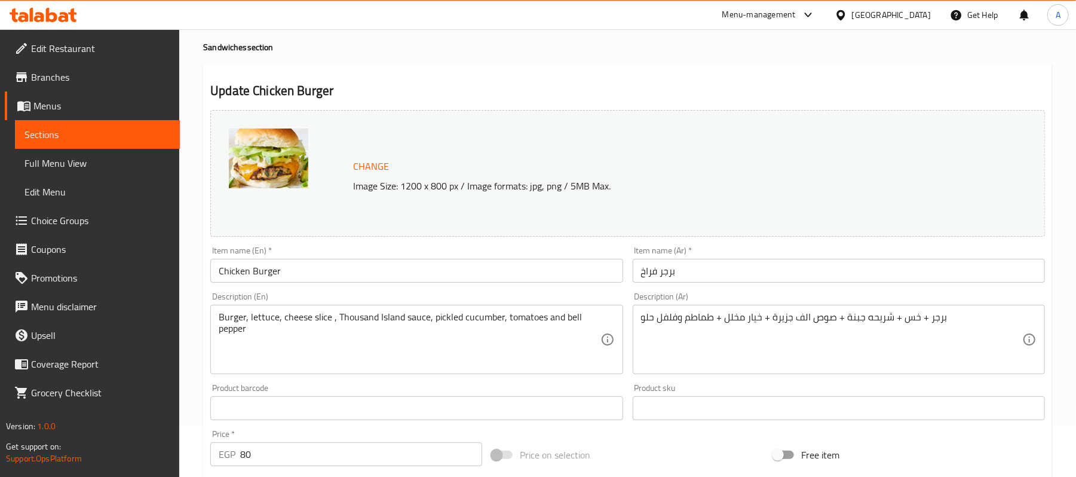
scroll to position [79, 0]
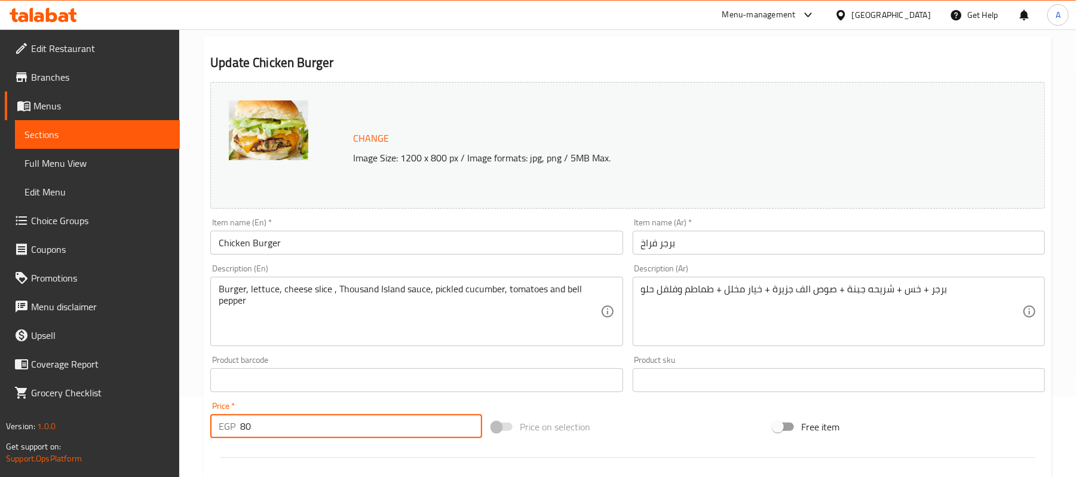
drag, startPoint x: 270, startPoint y: 432, endPoint x: 221, endPoint y: 436, distance: 49.2
click at [221, 436] on div "EGP 80 Price *" at bounding box center [346, 426] width 272 height 24
type input "95"
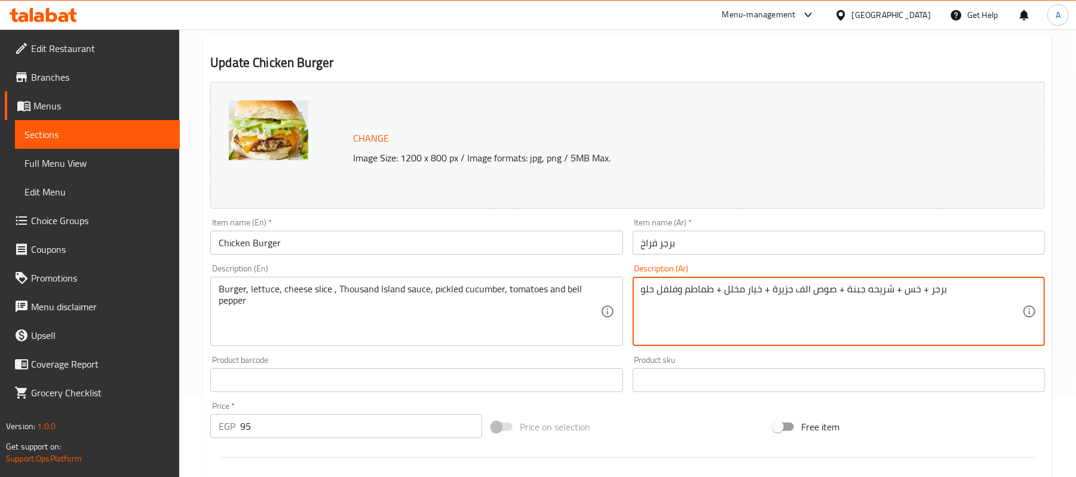
click at [874, 286] on textarea "برجر + خس + شريحه جبنة + صوص الف جزيرة + خيار مخلل + طماطم وفلفل حلو" at bounding box center [831, 311] width 381 height 57
paste textarea "قطعه برجر وخص وصوص برجر وتركي وبصل مكرمل من اختيارك"
type textarea "قطعه برجر وخص وصوص برجر وتركي وبصل مكرمل من اختيارك"
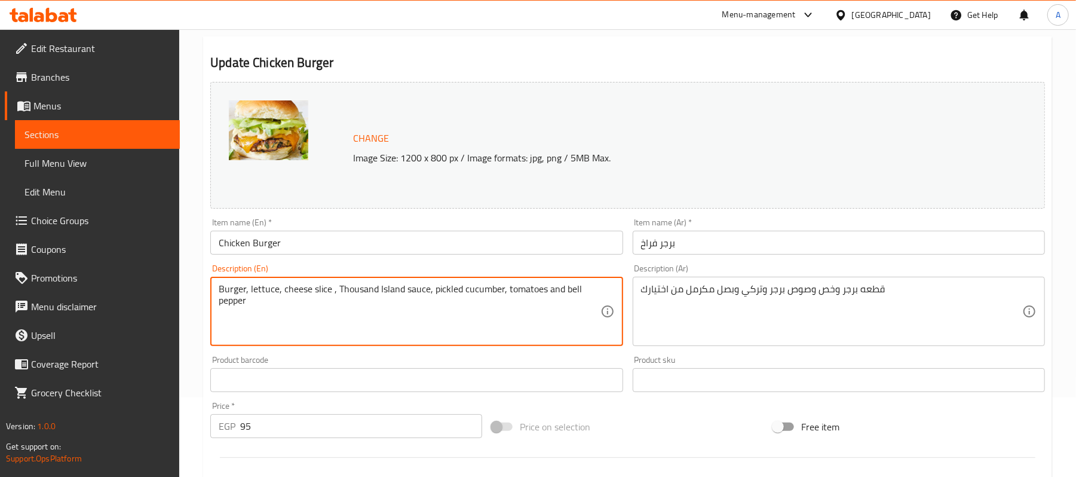
click at [417, 289] on textarea "Burger, lettuce, cheese slice , Thousand Island sauce, pickled cucumber, tomato…" at bounding box center [409, 311] width 381 height 57
paste textarea "patty, lettuce, burger sauce, turkey and caramelized onions of your choice"
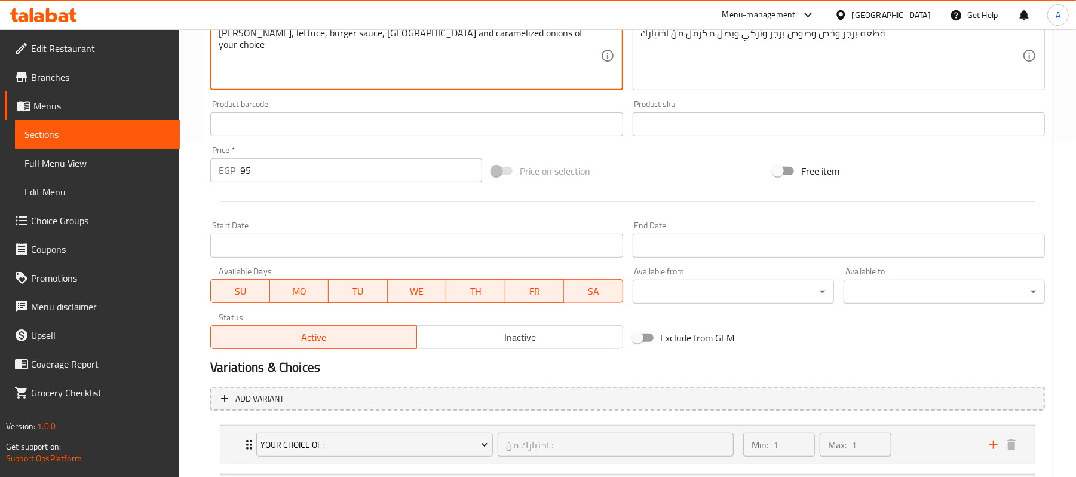
scroll to position [455, 0]
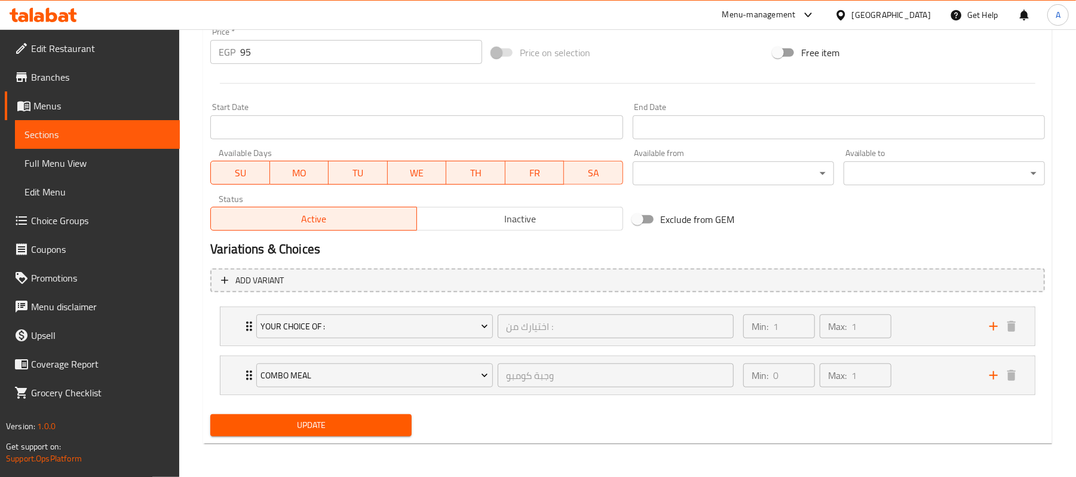
type textarea "[PERSON_NAME], lettuce, burger sauce, [GEOGRAPHIC_DATA] and caramelized onions …"
click at [374, 424] on span "Update" at bounding box center [311, 425] width 182 height 15
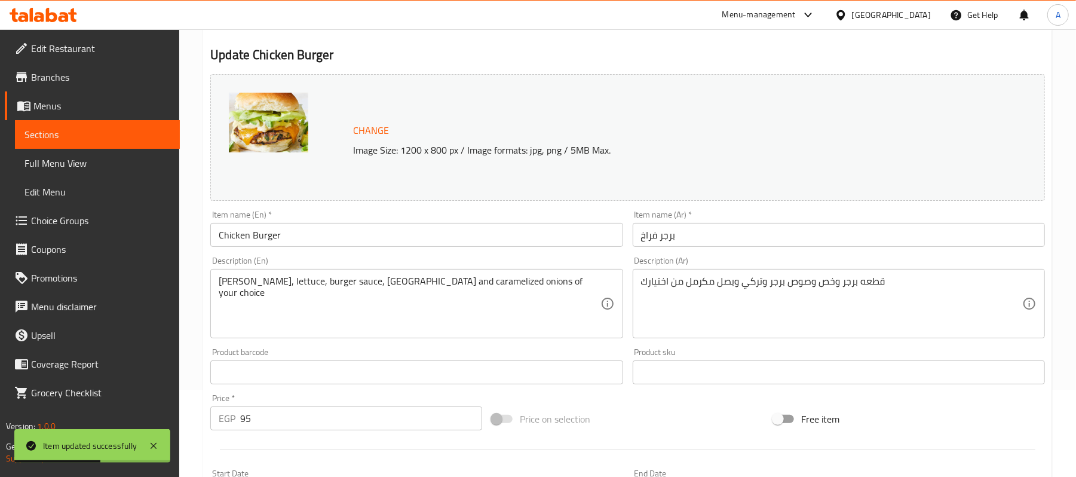
scroll to position [0, 0]
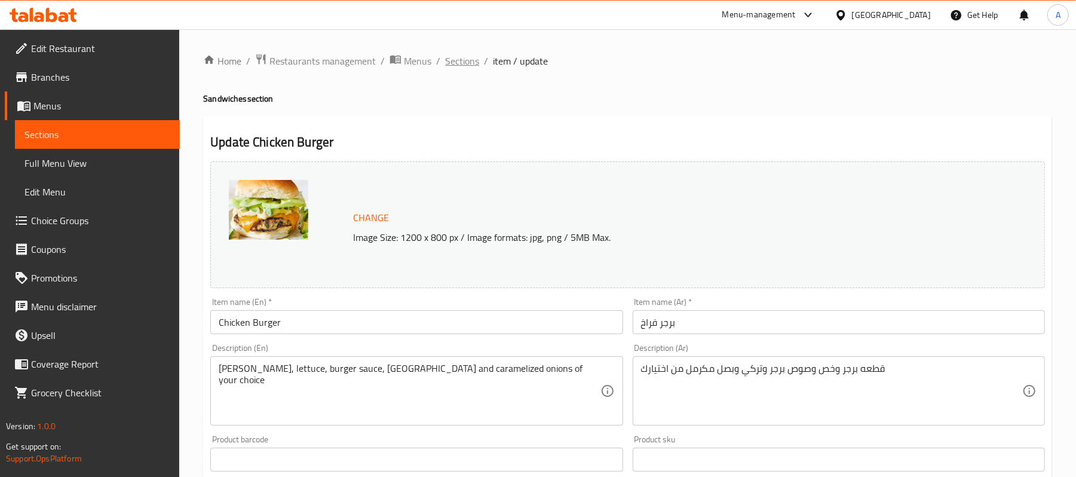
click at [457, 59] on span "Sections" at bounding box center [462, 61] width 34 height 14
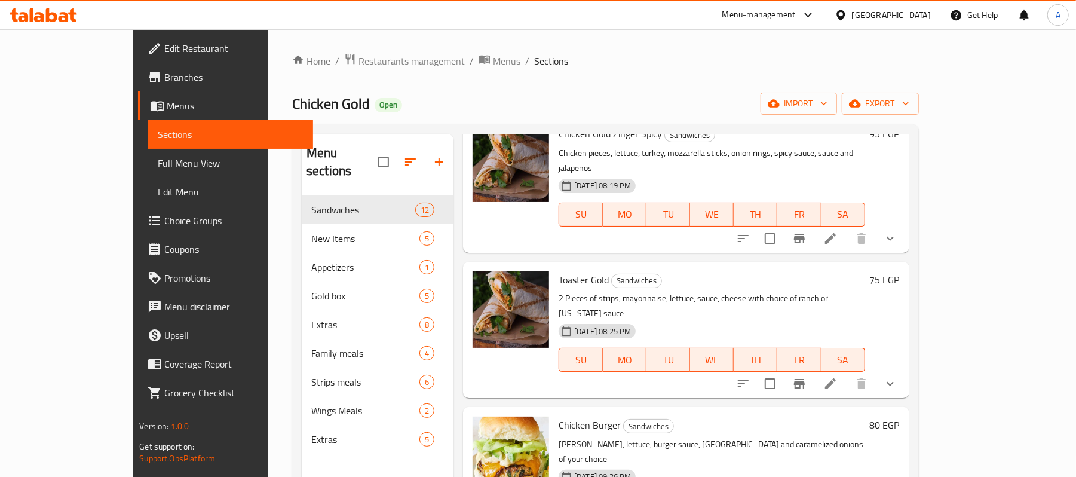
scroll to position [558, 0]
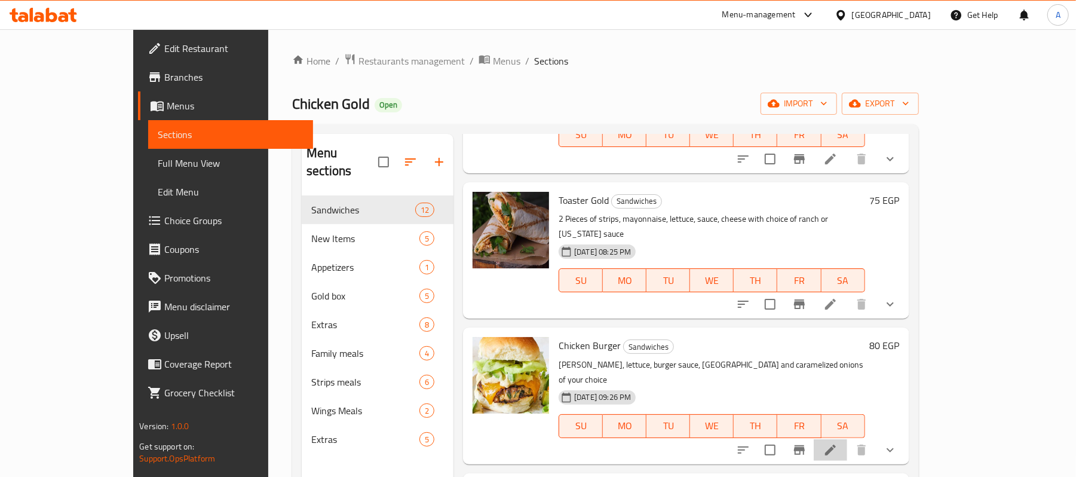
click at [847, 439] on li at bounding box center [830, 450] width 33 height 22
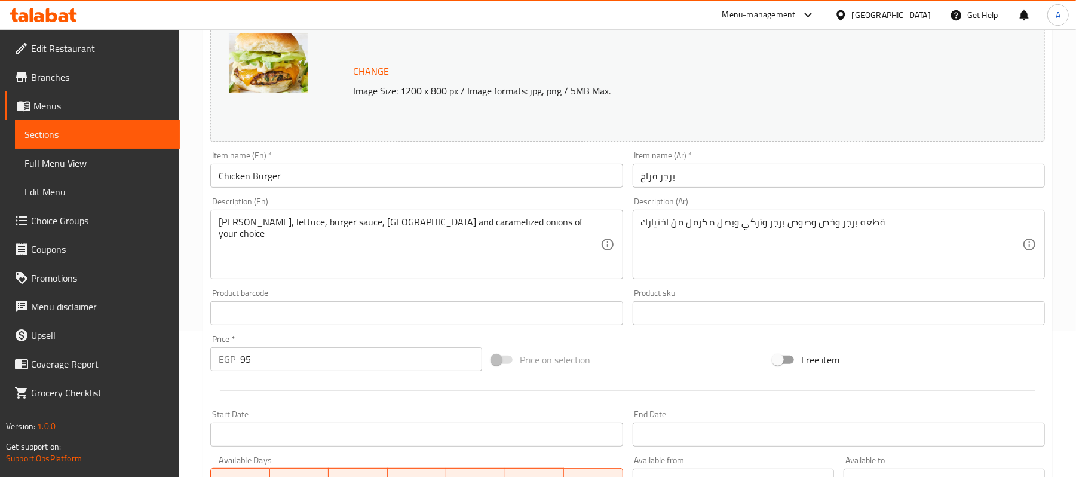
scroll to position [159, 0]
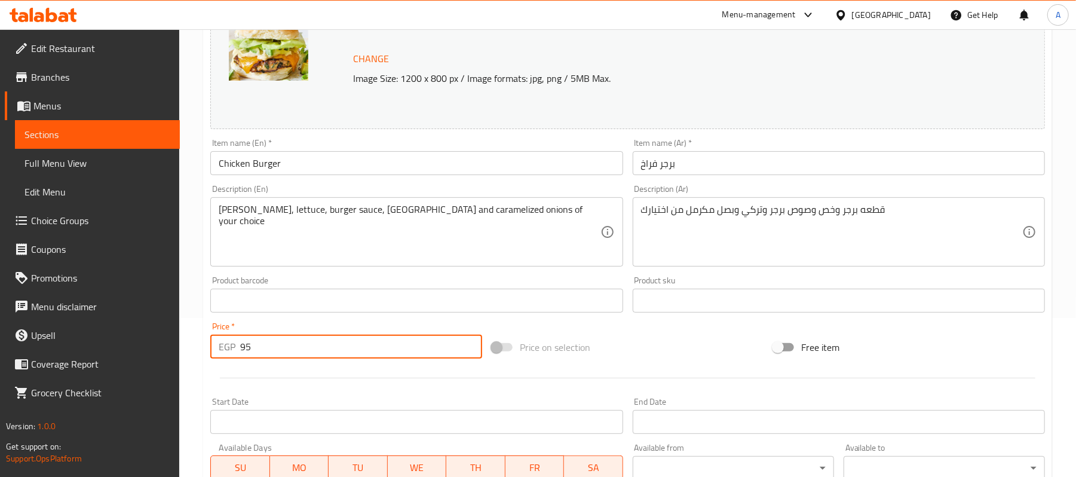
drag, startPoint x: 261, startPoint y: 348, endPoint x: 209, endPoint y: 357, distance: 52.8
click at [209, 357] on div "Price   * EGP 95 Price *" at bounding box center [346, 340] width 281 height 46
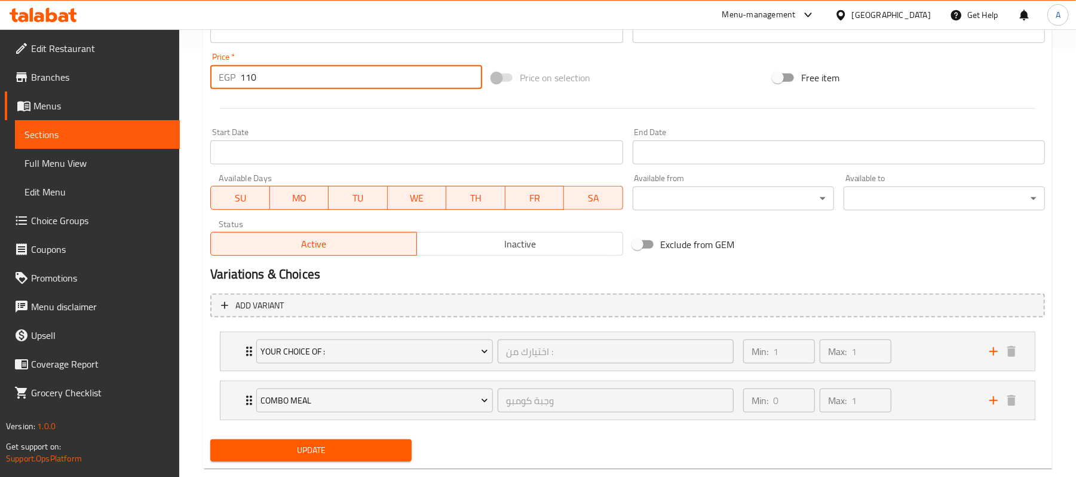
scroll to position [455, 0]
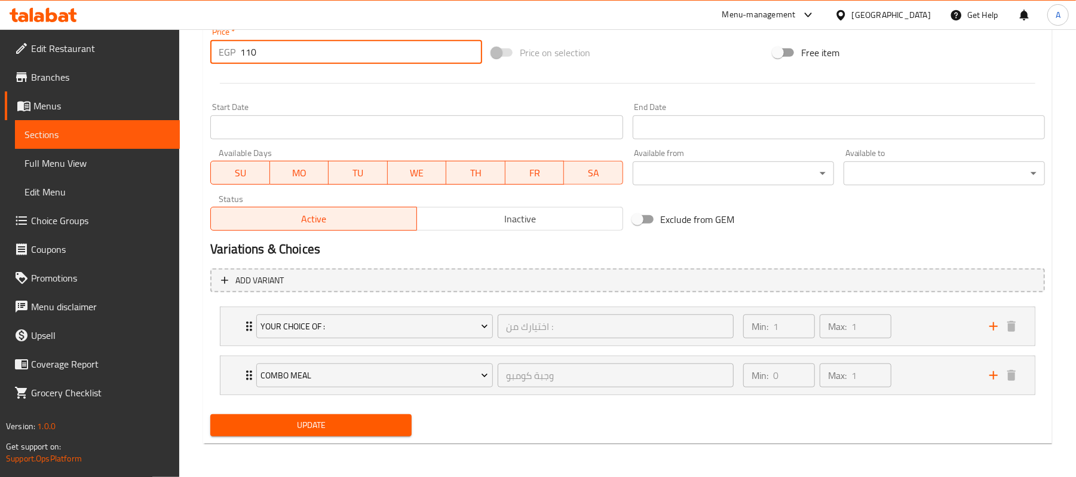
type input "110"
click at [365, 432] on span "Update" at bounding box center [311, 425] width 182 height 15
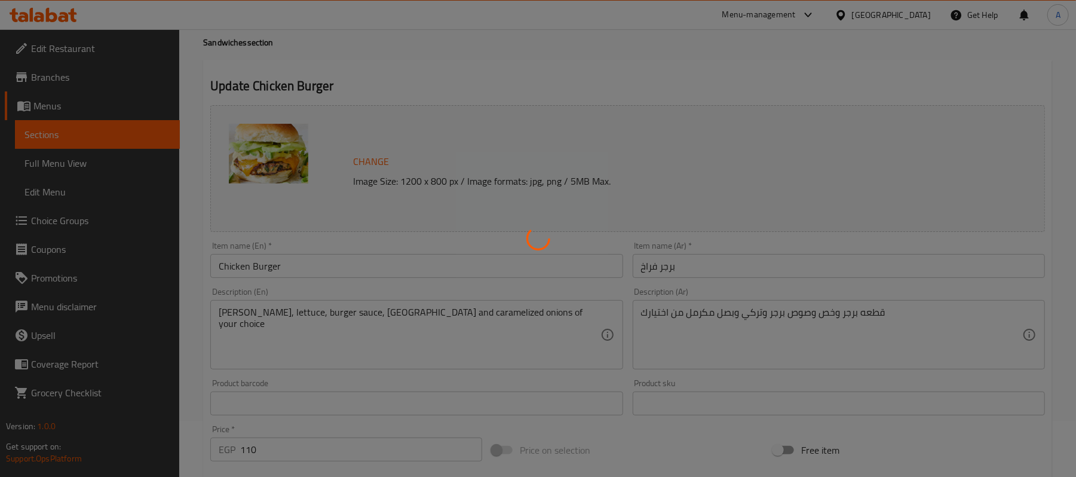
scroll to position [0, 0]
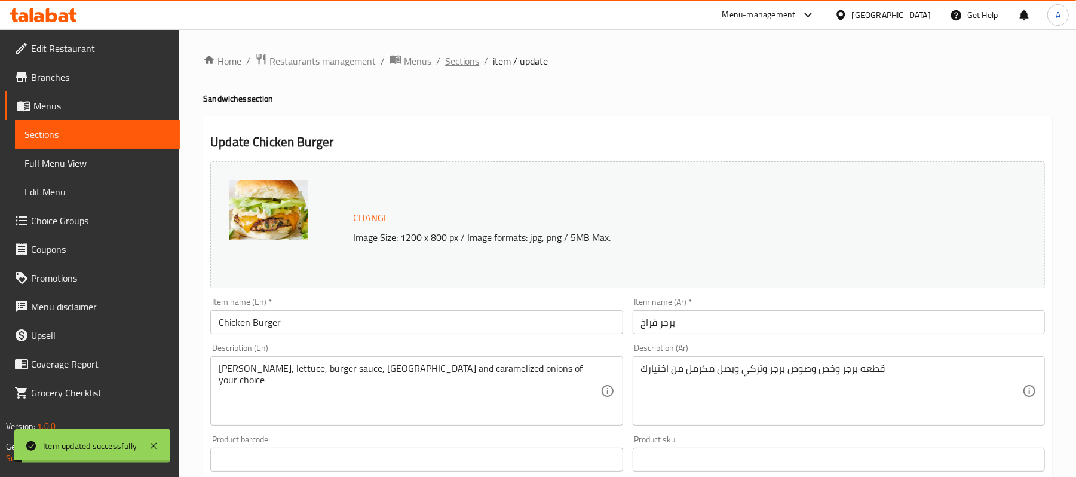
click at [464, 58] on span "Sections" at bounding box center [462, 61] width 34 height 14
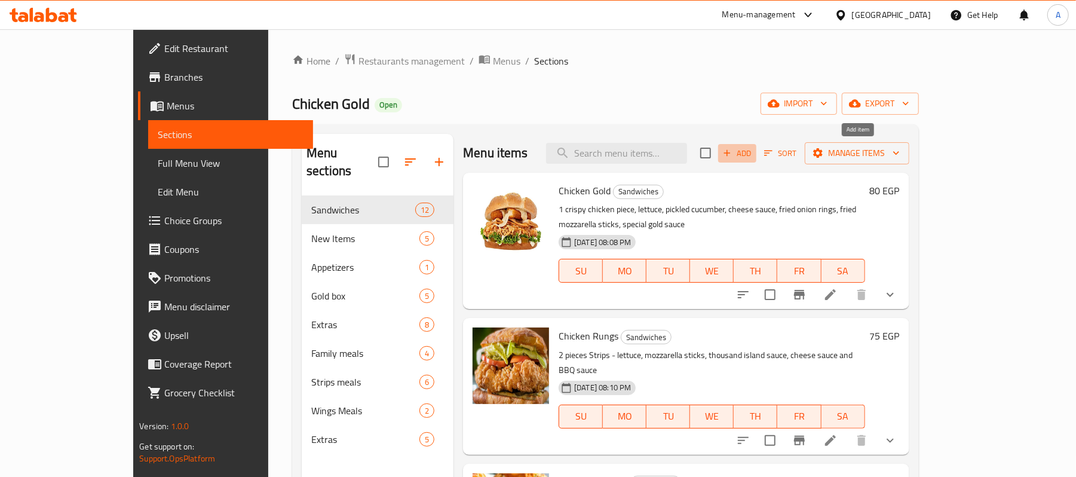
click at [754, 146] on span "Add" at bounding box center [737, 153] width 32 height 14
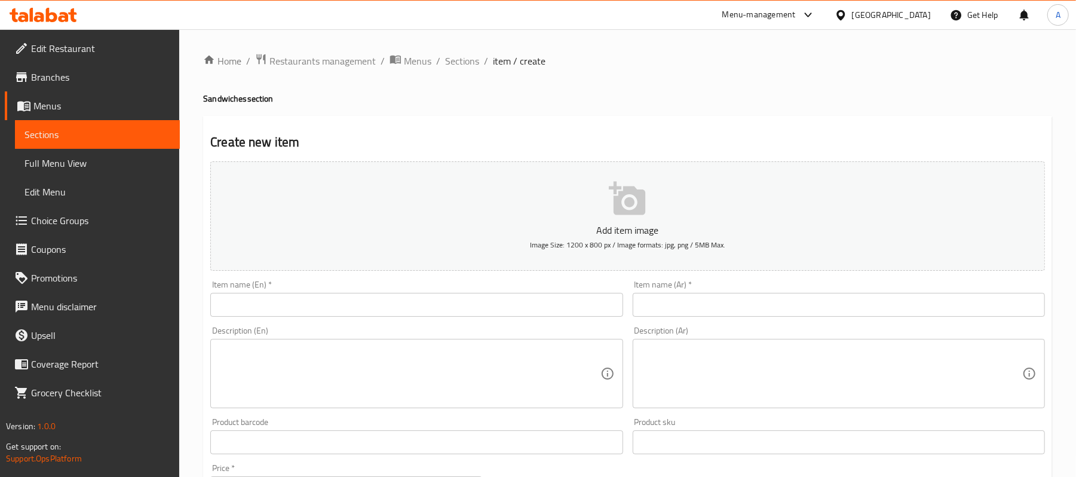
click at [698, 321] on div "Item name (Ar)   * Item name (Ar) *" at bounding box center [839, 299] width 422 height 46
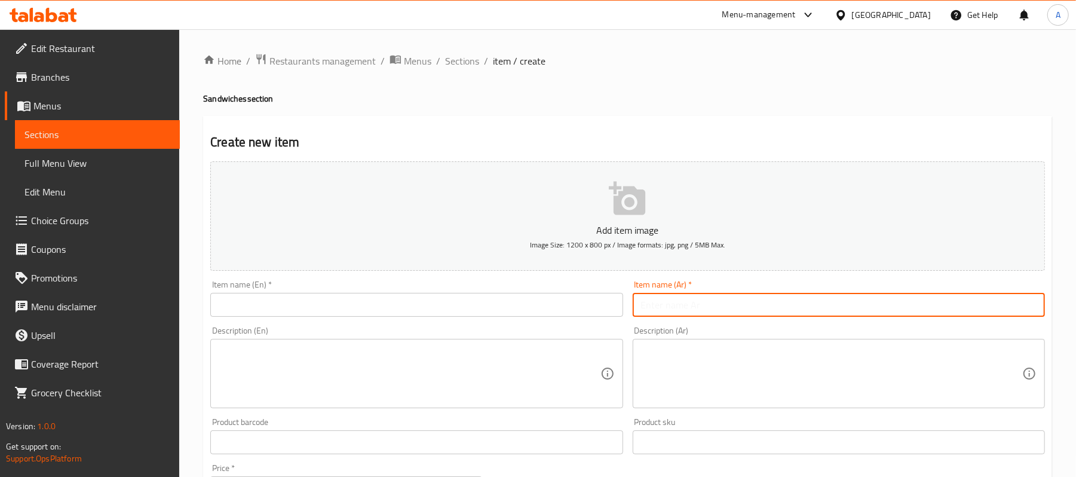
paste input "نيوتشكن جولد"
click at [696, 305] on input "text" at bounding box center [839, 305] width 412 height 24
type input "نيوتشكن جولد"
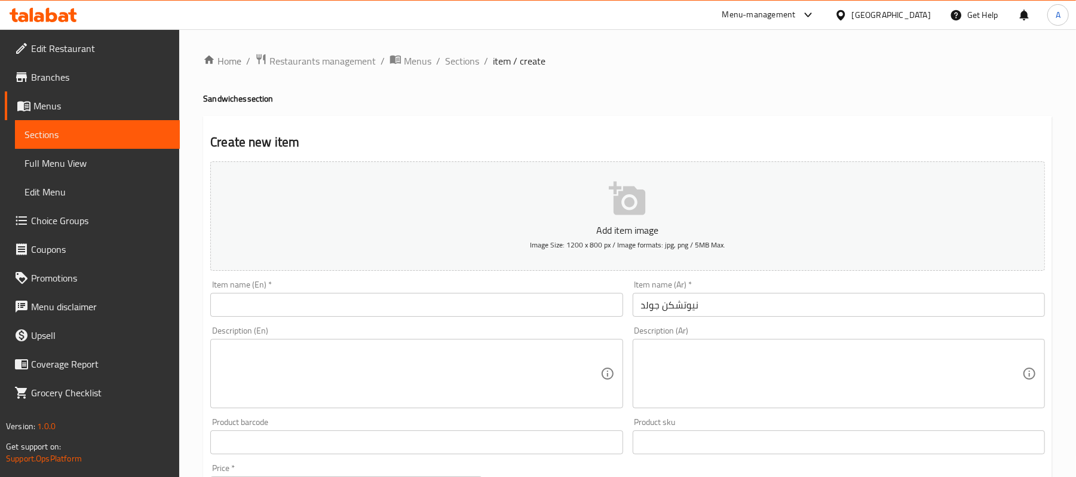
click at [754, 355] on textarea at bounding box center [831, 373] width 381 height 57
paste textarea "فراخ وخص وصوص برجر وبسطرمه وتركي"
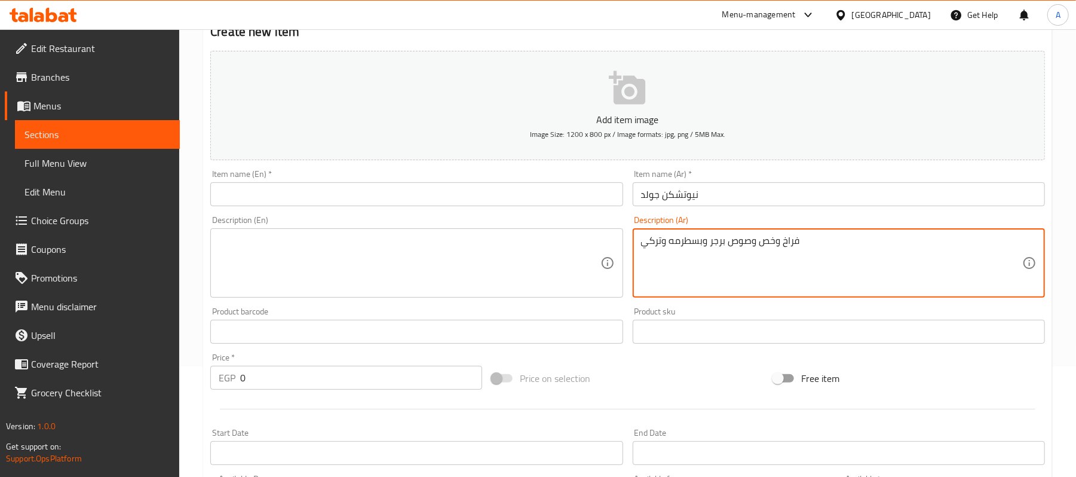
scroll to position [159, 0]
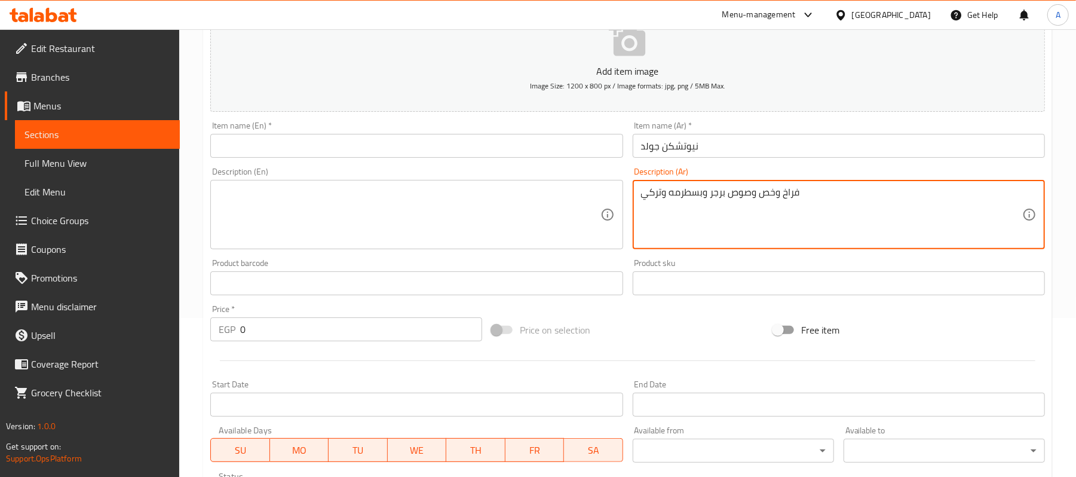
type textarea "فراخ وخص وصوص برجر وبسطرمه وتركي"
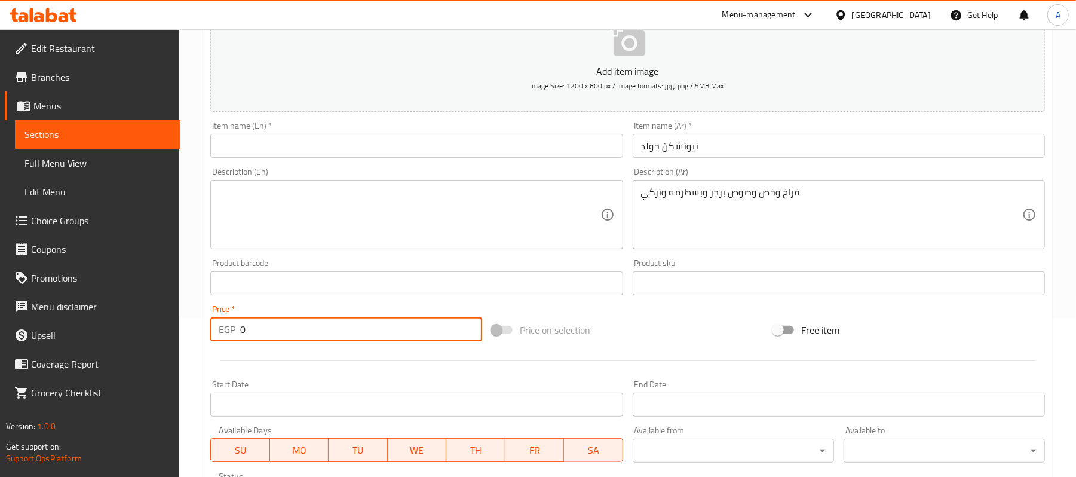
drag, startPoint x: 261, startPoint y: 335, endPoint x: 222, endPoint y: 348, distance: 41.0
click at [222, 348] on div "Add item image Image Size: 1200 x 800 px / Image formats: jpg, png / 5MB Max. I…" at bounding box center [628, 255] width 844 height 515
type input "85"
click at [359, 194] on textarea at bounding box center [409, 214] width 381 height 57
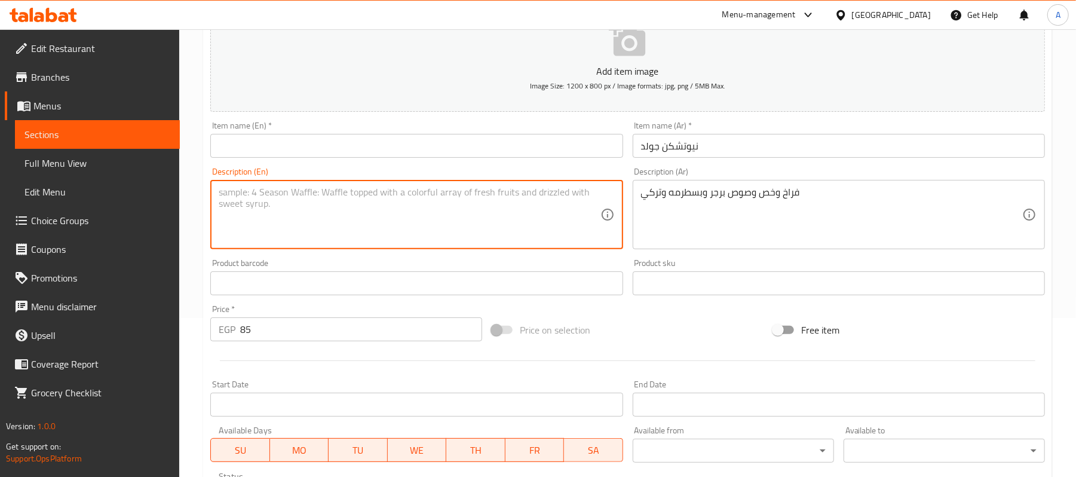
click at [373, 235] on textarea at bounding box center [409, 214] width 381 height 57
paste textarea "Chicken, lettuce, burger sauce, pastrami and turkey"
type textarea "Chicken, lettuce, burger sauce, pastrami and turkey"
click at [714, 151] on input "نيوتشكن جولد" at bounding box center [839, 146] width 412 height 24
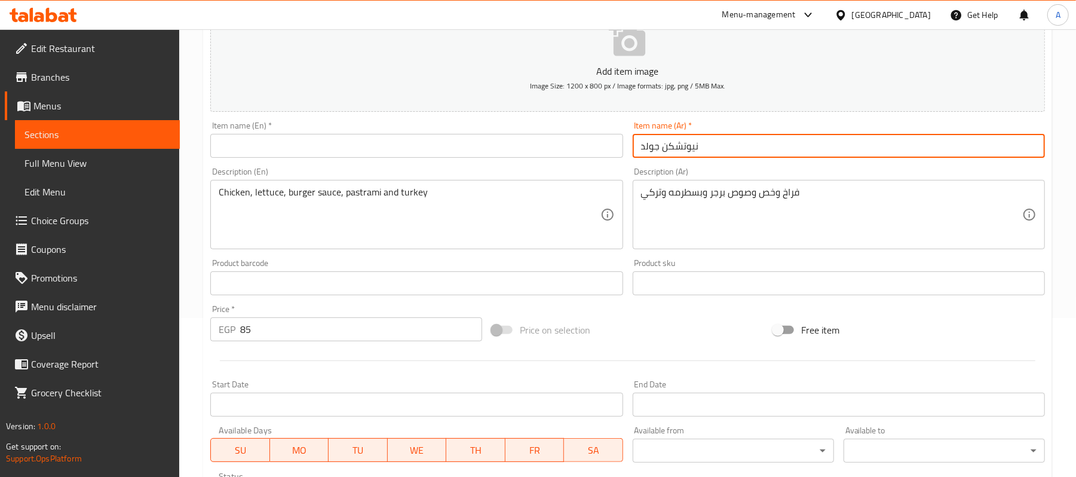
click at [714, 151] on input "نيوتشكن جولد" at bounding box center [839, 146] width 412 height 24
click at [688, 152] on input "نيوتشكن جولد" at bounding box center [839, 146] width 412 height 24
type input "نيوتشكن جولد"
click at [336, 144] on input "text" at bounding box center [416, 146] width 412 height 24
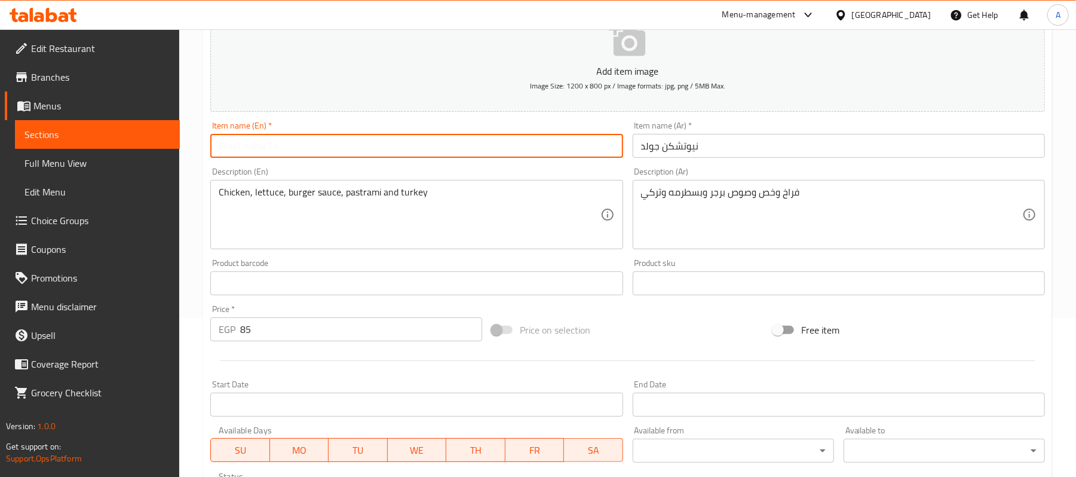
paste input "New Chicken Gold"
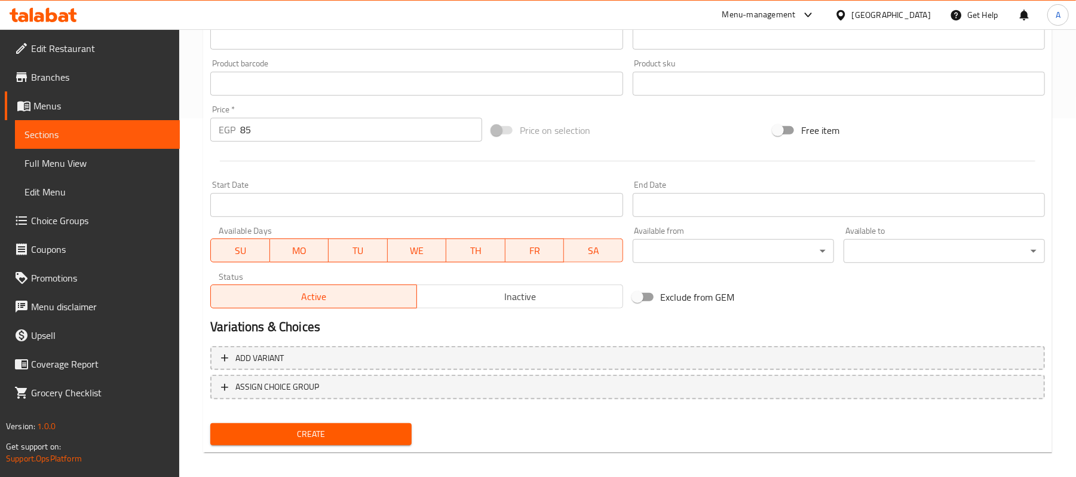
scroll to position [366, 0]
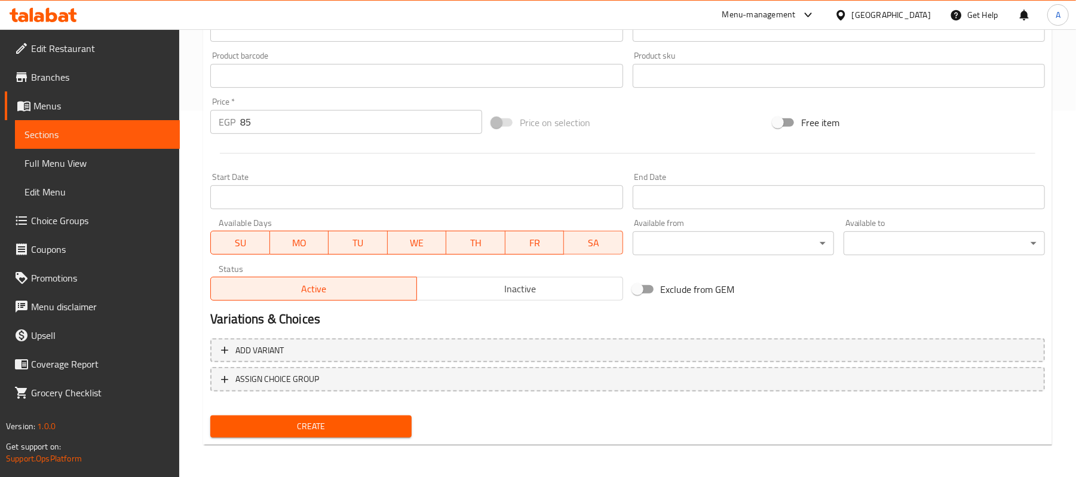
type input "New Chicken Gold"
click at [322, 415] on button "Create" at bounding box center [310, 426] width 201 height 22
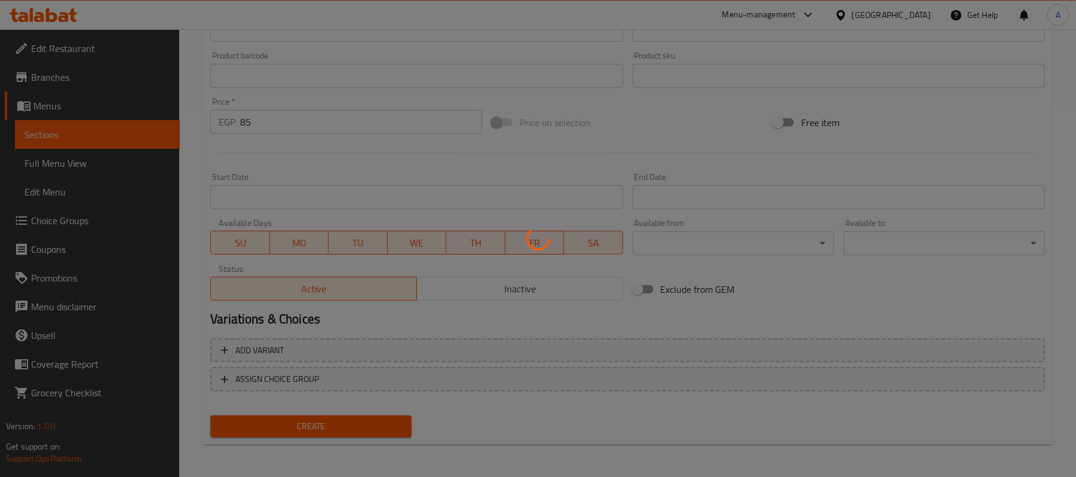
type input "0"
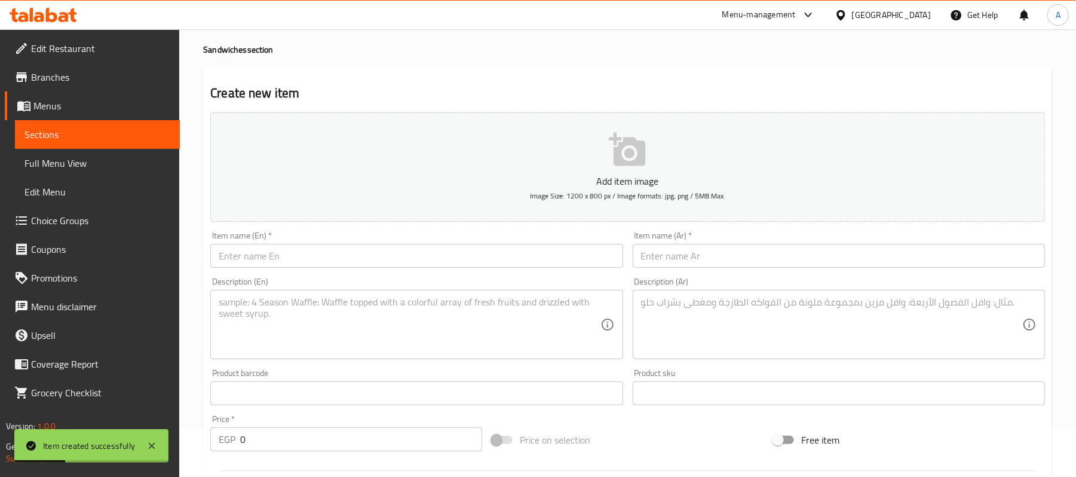
scroll to position [48, 0]
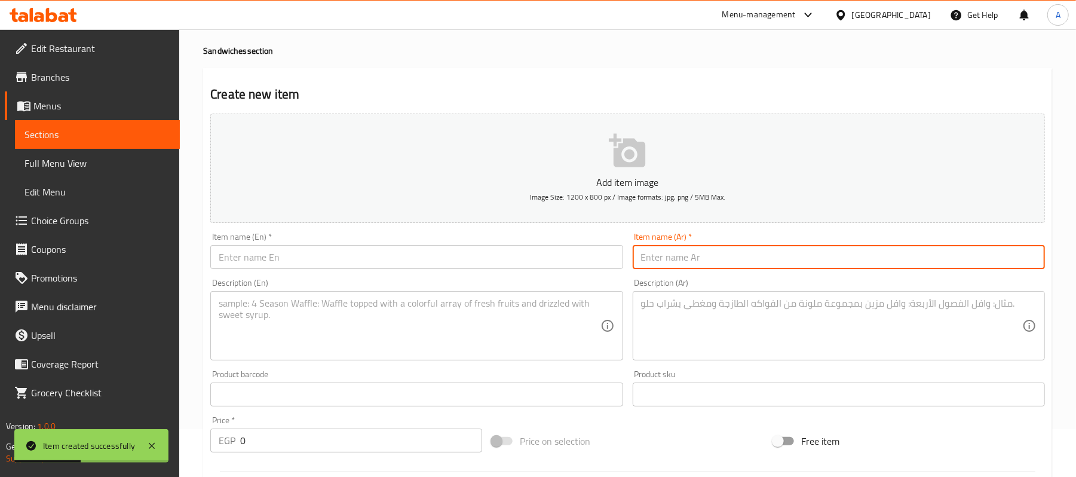
click at [725, 259] on input "text" at bounding box center [839, 257] width 412 height 24
paste input "توستر [PERSON_NAME]"
type input "توستر [PERSON_NAME]"
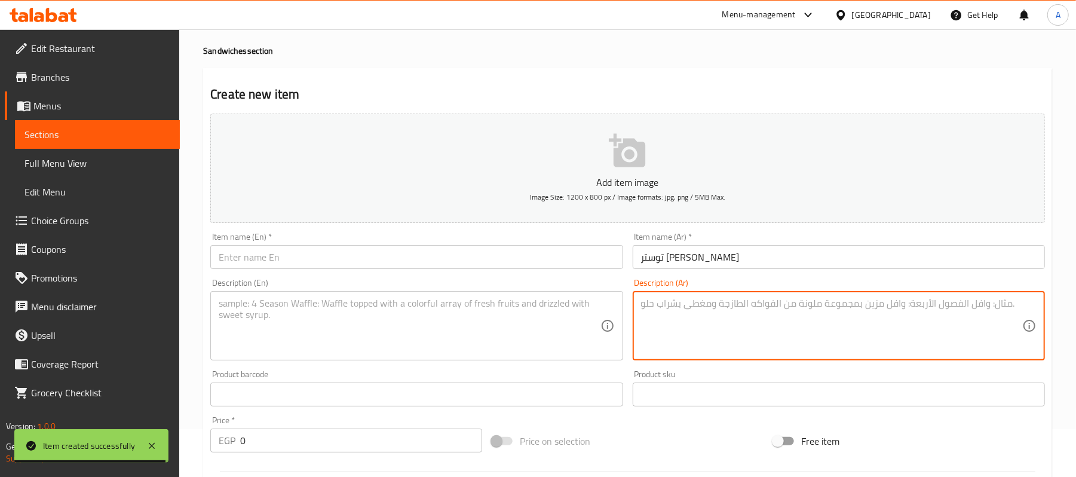
click at [736, 338] on textarea at bounding box center [831, 326] width 381 height 57
paste textarea "بطاطس وبسطرمه وخص وصوص وموتزريلا"
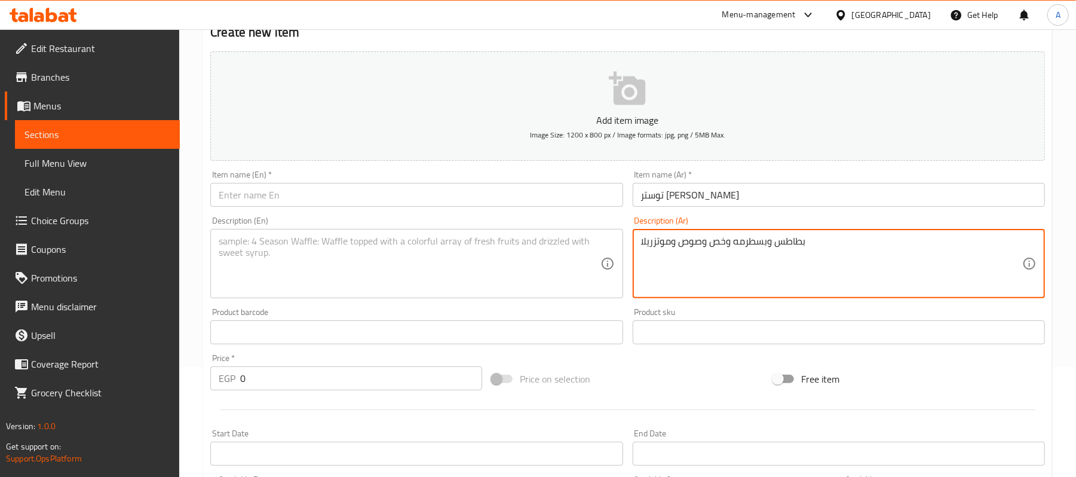
scroll to position [127, 0]
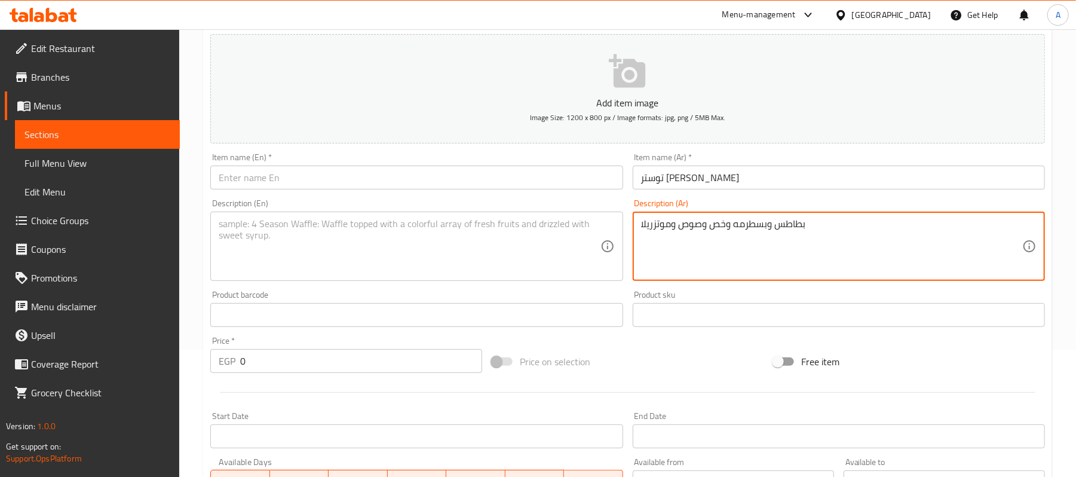
type textarea "بطاطس وبسطرمه وخص وصوص وموتزريلا"
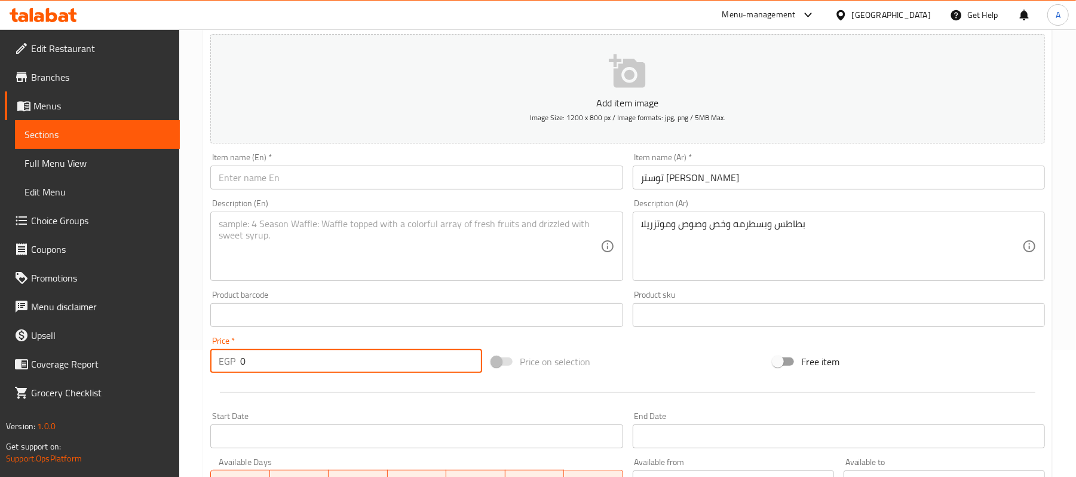
drag, startPoint x: 259, startPoint y: 357, endPoint x: 220, endPoint y: 371, distance: 41.8
click at [220, 371] on div "EGP 0 Price *" at bounding box center [346, 361] width 272 height 24
type input "40"
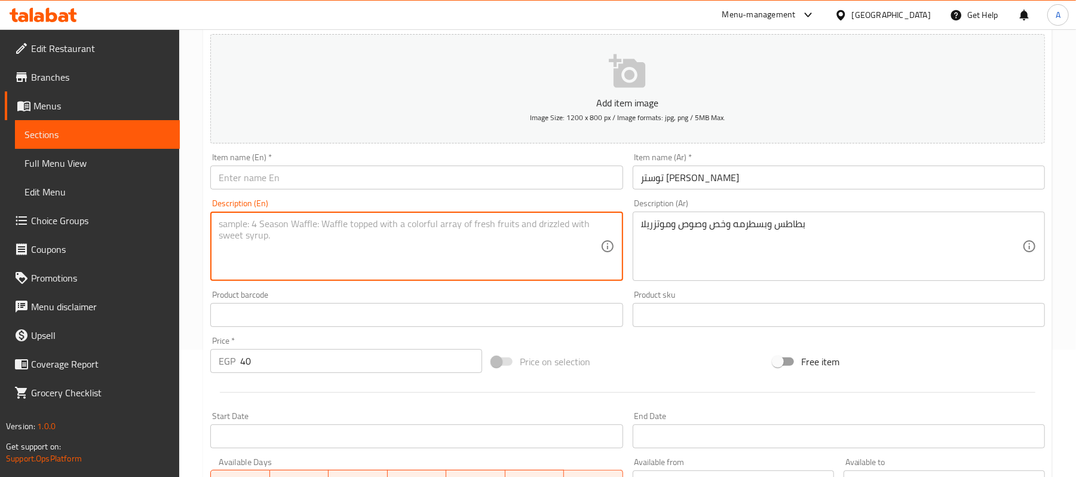
click at [433, 261] on textarea at bounding box center [409, 246] width 381 height 57
paste textarea "Potatoes, pastrami, lettuce, sauce and mozzarella"
type textarea "Potatoes, pastrami, lettuce, sauce and mozzarella"
click at [649, 185] on input "توستر [PERSON_NAME]" at bounding box center [839, 178] width 412 height 24
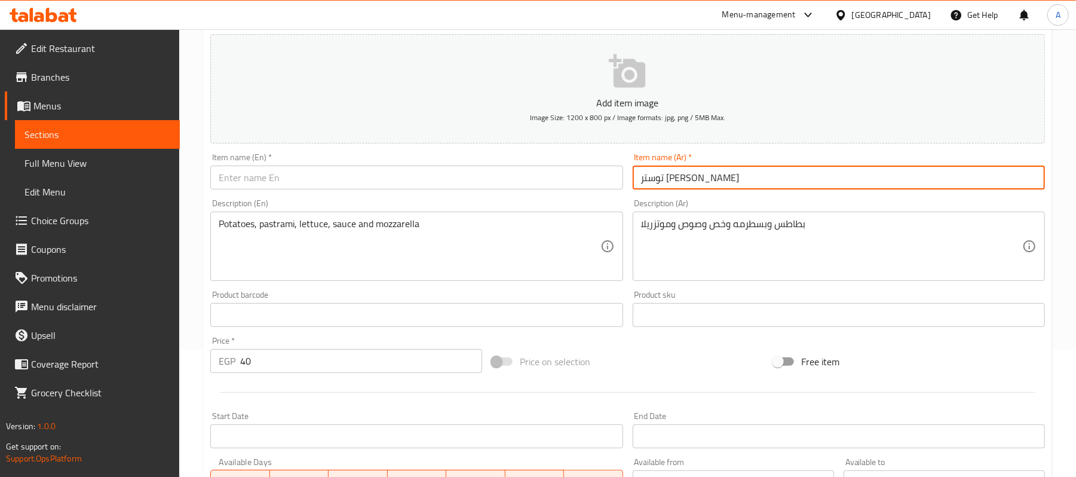
click at [649, 185] on input "توستر [PERSON_NAME]" at bounding box center [839, 178] width 412 height 24
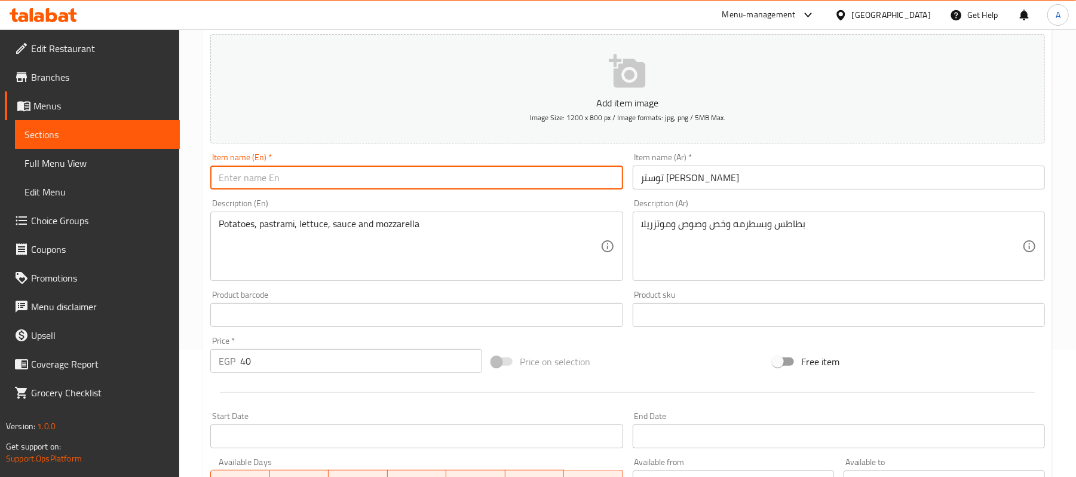
click at [399, 182] on input "text" at bounding box center [416, 178] width 412 height 24
paste input "Cheese Mix Toaster"
type input "Cheese Mix Toaster"
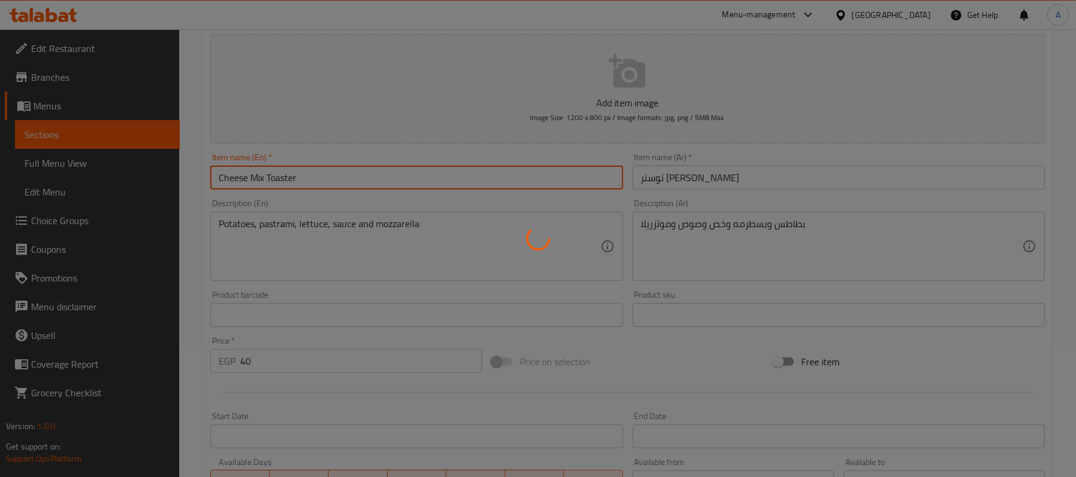
type input "0"
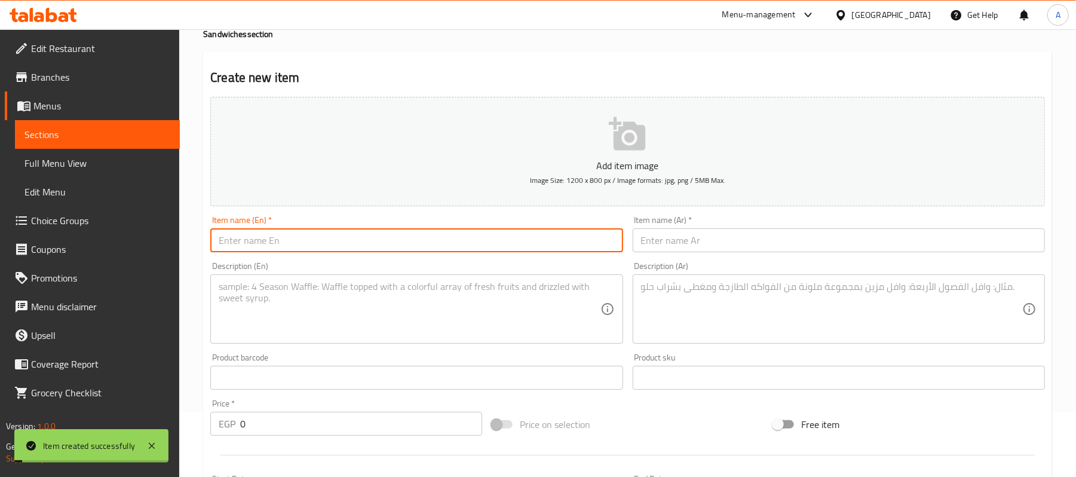
scroll to position [0, 0]
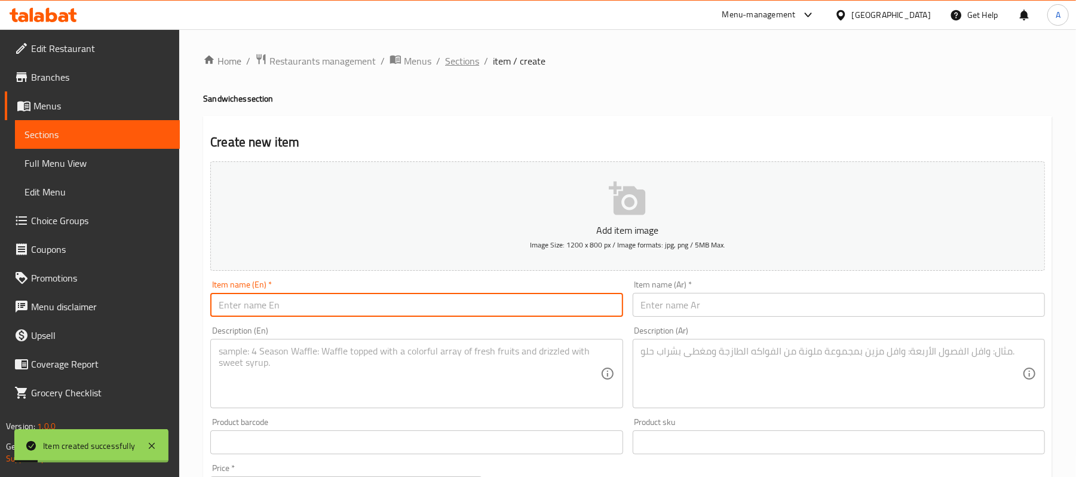
click at [453, 67] on span "Sections" at bounding box center [462, 61] width 34 height 14
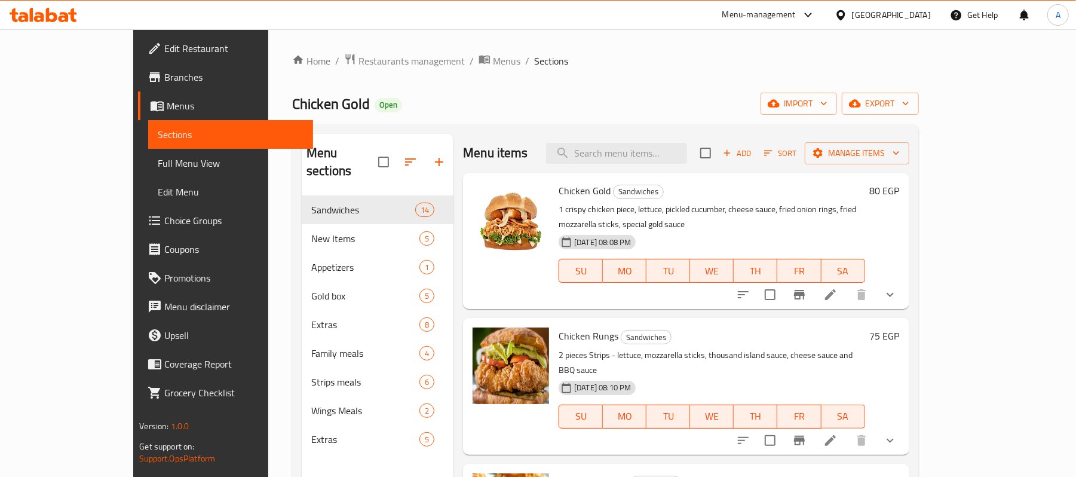
click at [871, 165] on div "Add Sort Manage items" at bounding box center [804, 152] width 209 height 25
click at [754, 159] on span "Add" at bounding box center [737, 153] width 32 height 14
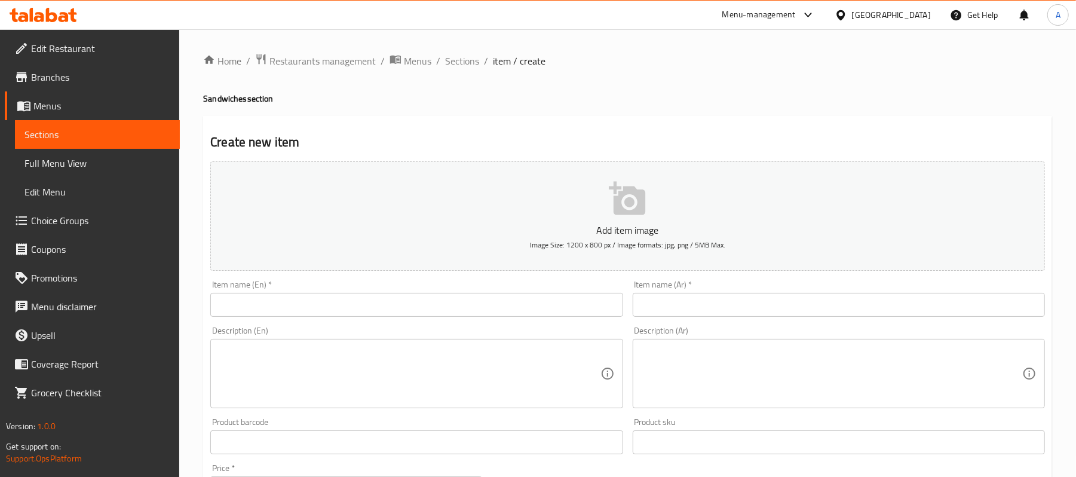
paste input "فاهيتا جولد"
click at [732, 308] on input "text" at bounding box center [839, 305] width 412 height 24
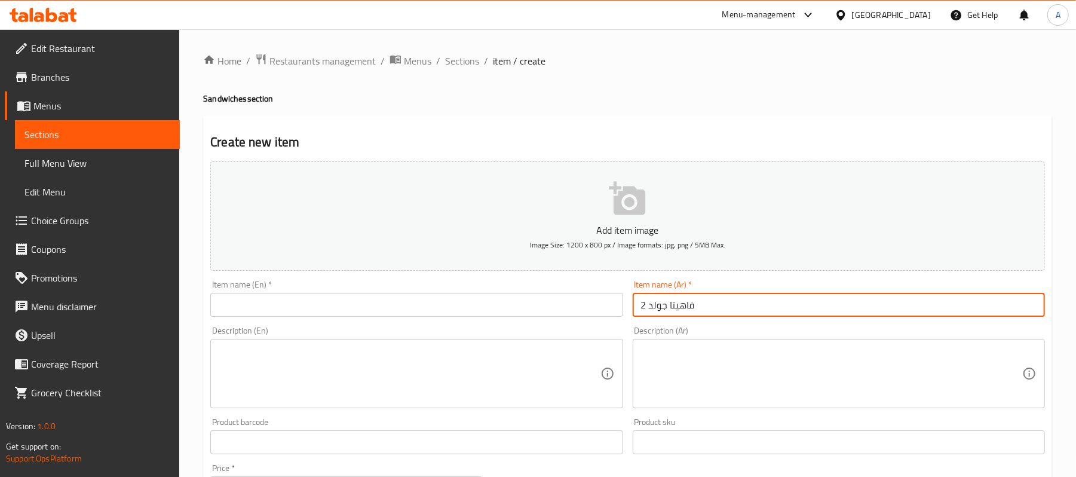
click at [713, 309] on input "فاهيتا جولد 2" at bounding box center [839, 305] width 412 height 24
type input "فاهيتا جولد 2"
click at [283, 299] on input "text" at bounding box center [416, 305] width 412 height 24
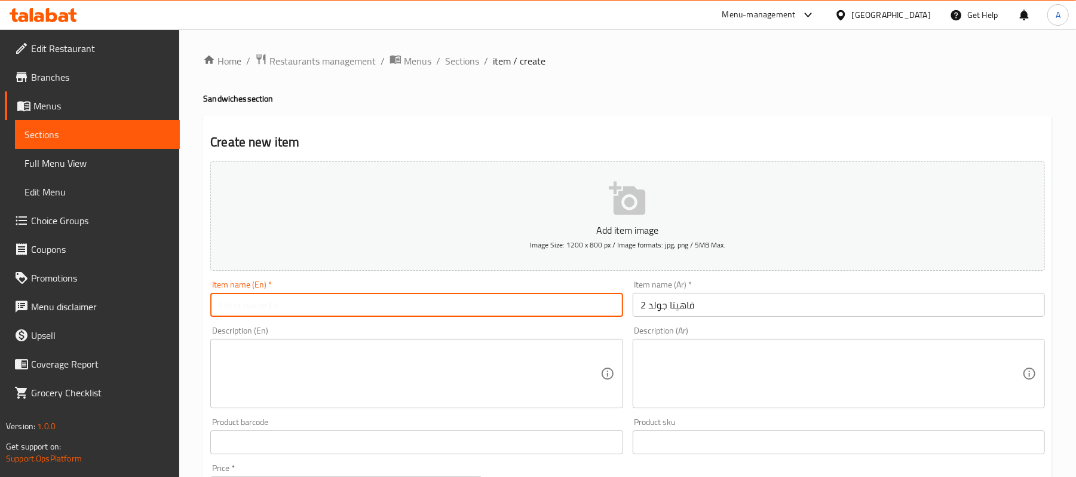
paste input "Fajita Gold 2"
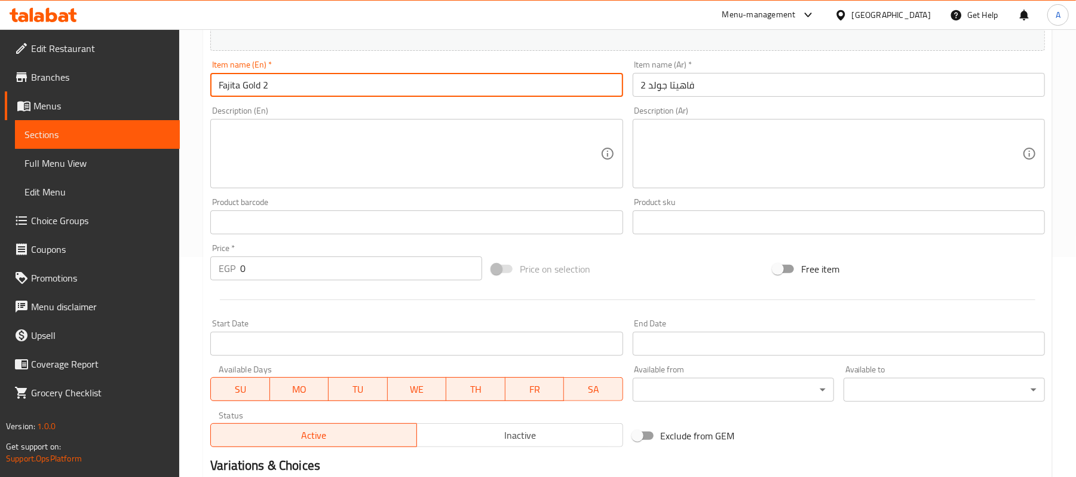
scroll to position [239, 0]
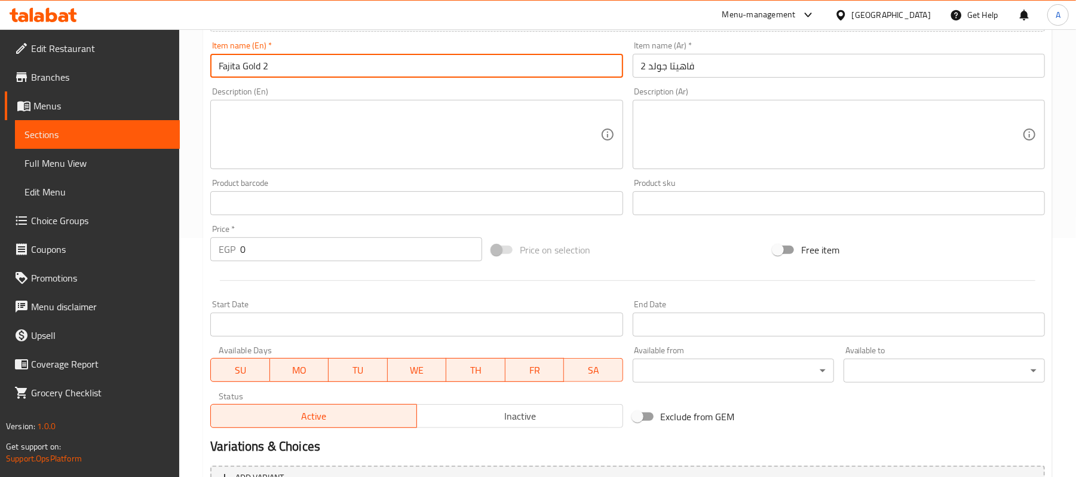
type input "Fajita Gold 2"
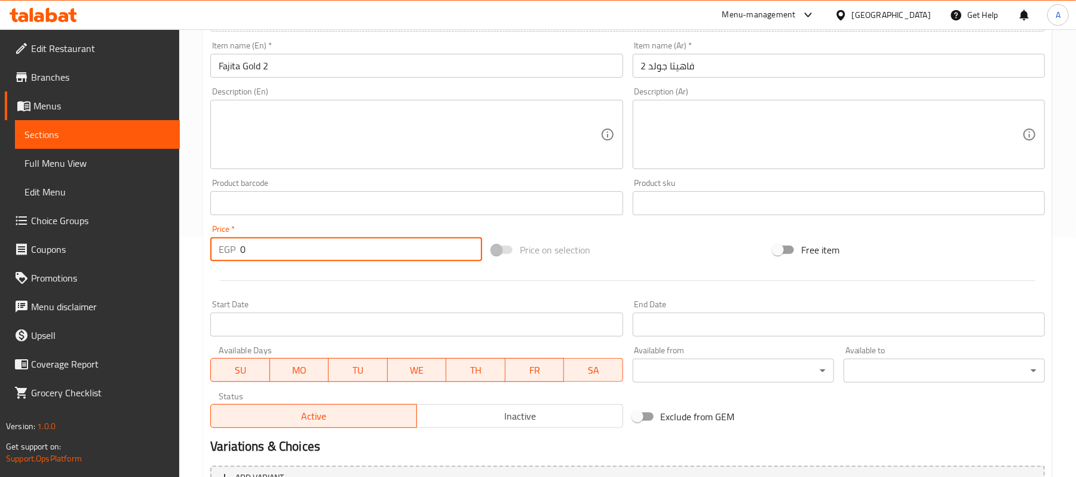
drag, startPoint x: 258, startPoint y: 259, endPoint x: 207, endPoint y: 268, distance: 52.1
click at [207, 268] on div "Add item image Image Size: 1200 x 800 px / Image formats: jpg, png / 5MB Max. I…" at bounding box center [628, 175] width 844 height 515
type input "80"
click at [761, 147] on textarea at bounding box center [831, 134] width 381 height 57
paste textarea "فراخ وفلفل الوان وماشروم وزيتون وموتزريلا"
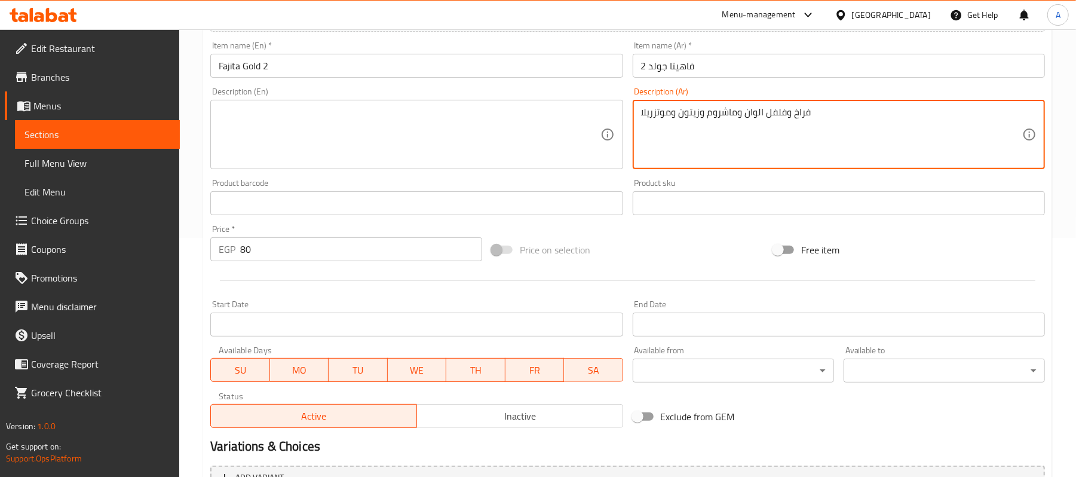
type textarea "فراخ وفلفل الوان وماشروم وزيتون وموتزريلا"
click at [354, 136] on textarea at bounding box center [409, 134] width 381 height 57
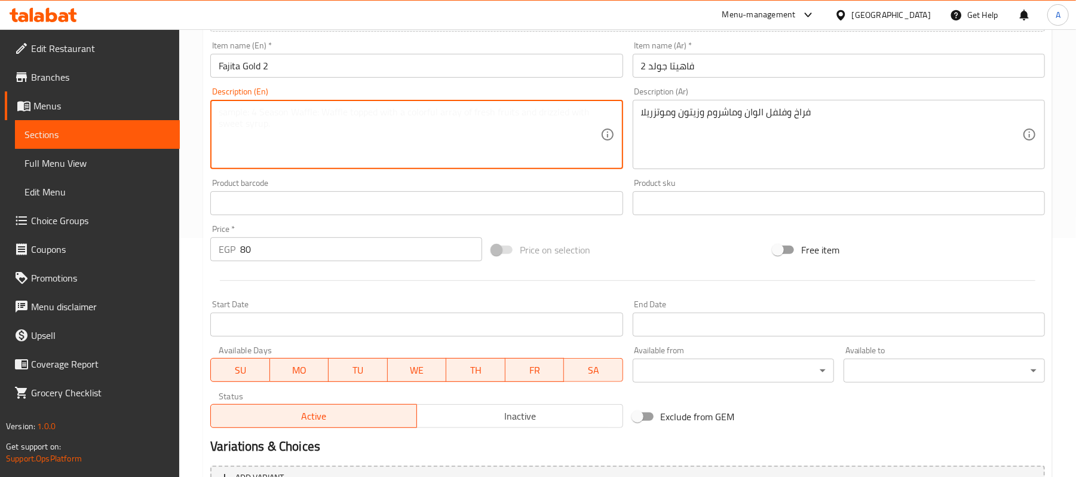
paste textarea "Chicken, colored peppers, mushrooms, olives, and mozzarella"
type textarea "Chicken, colored peppers, mushrooms, olives, and mozzarella"
click at [313, 258] on input "80" at bounding box center [361, 249] width 242 height 24
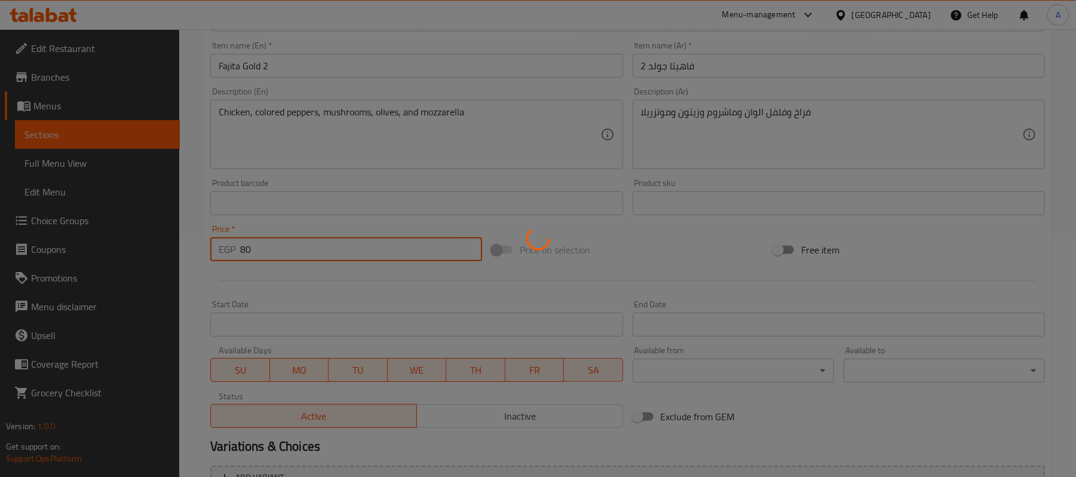
type input "0"
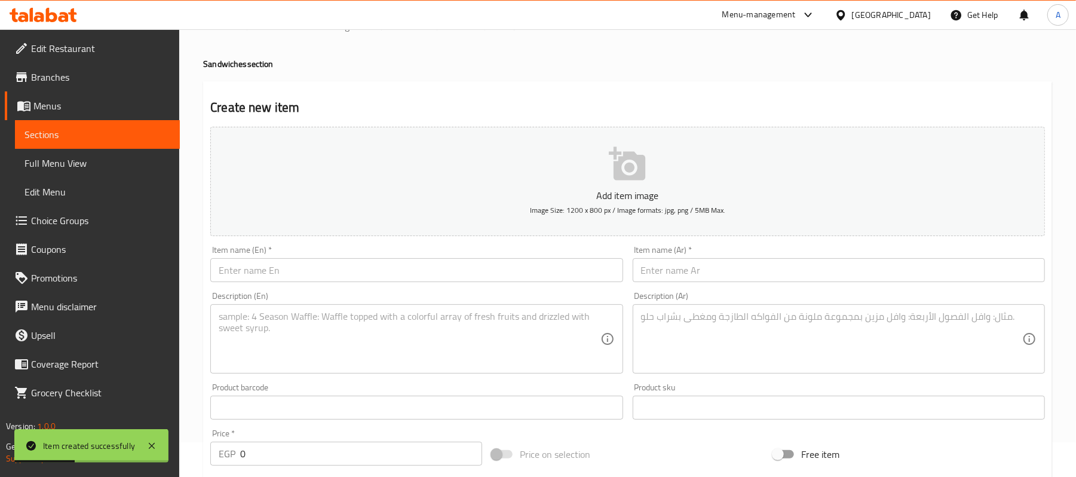
scroll to position [0, 0]
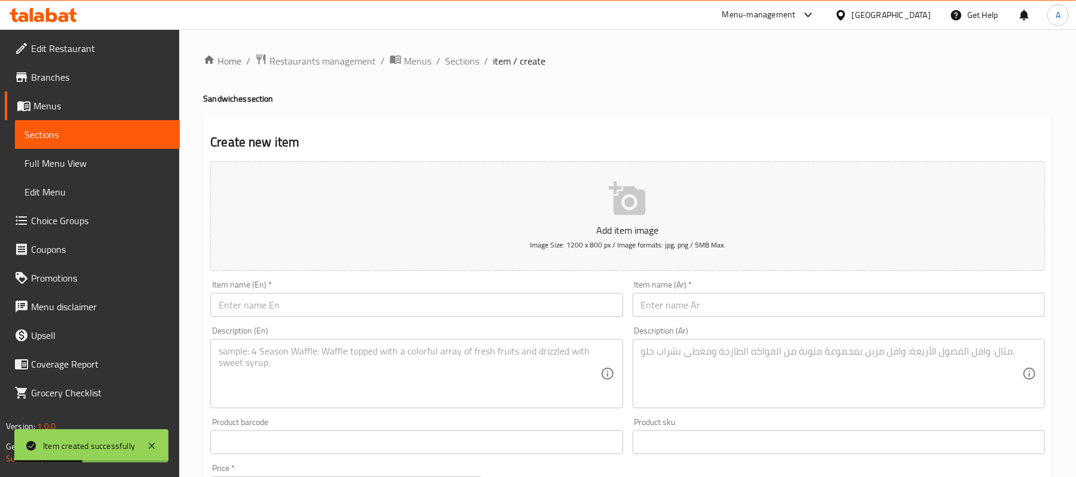
click at [688, 306] on input "text" at bounding box center [839, 305] width 412 height 24
paste input "نيو سناك جولد"
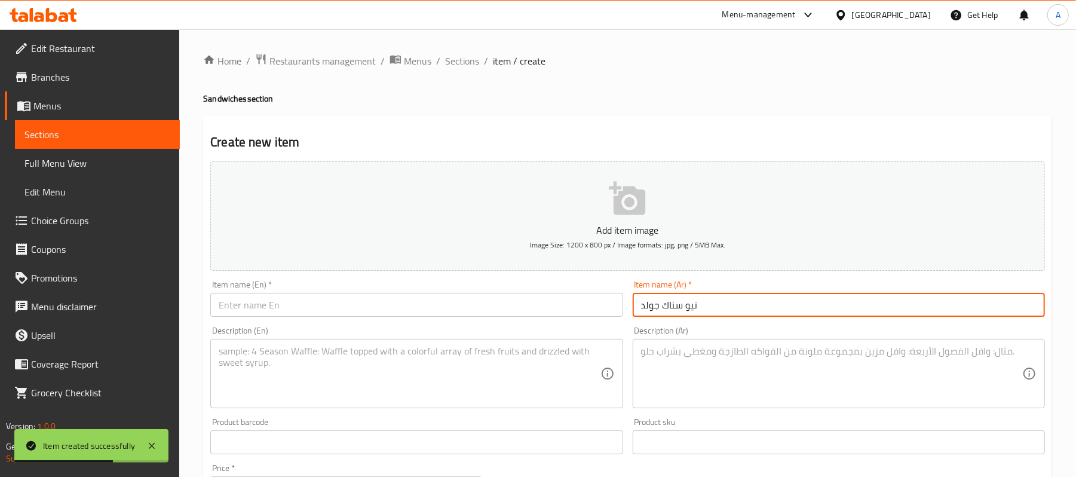
type input "نيو سناك جولد"
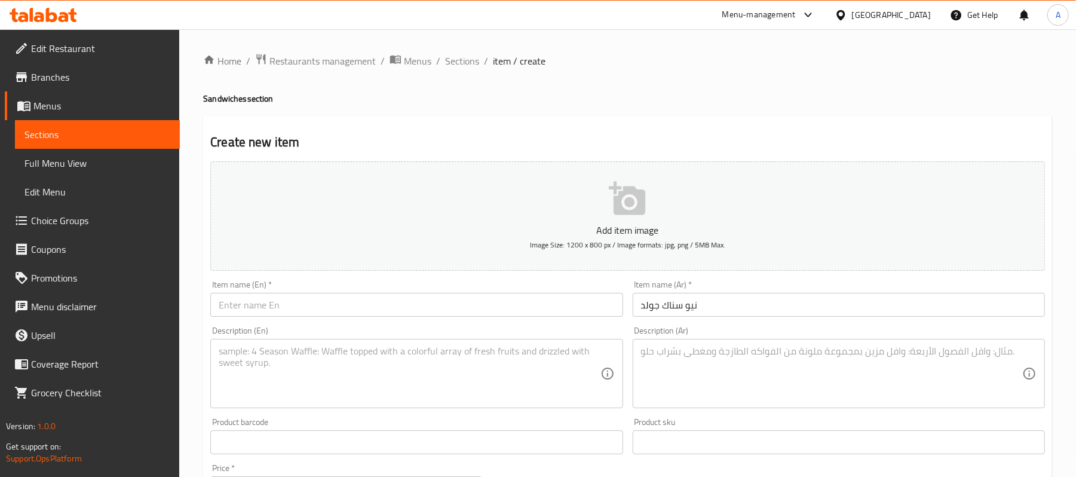
click at [720, 361] on textarea at bounding box center [831, 373] width 381 height 57
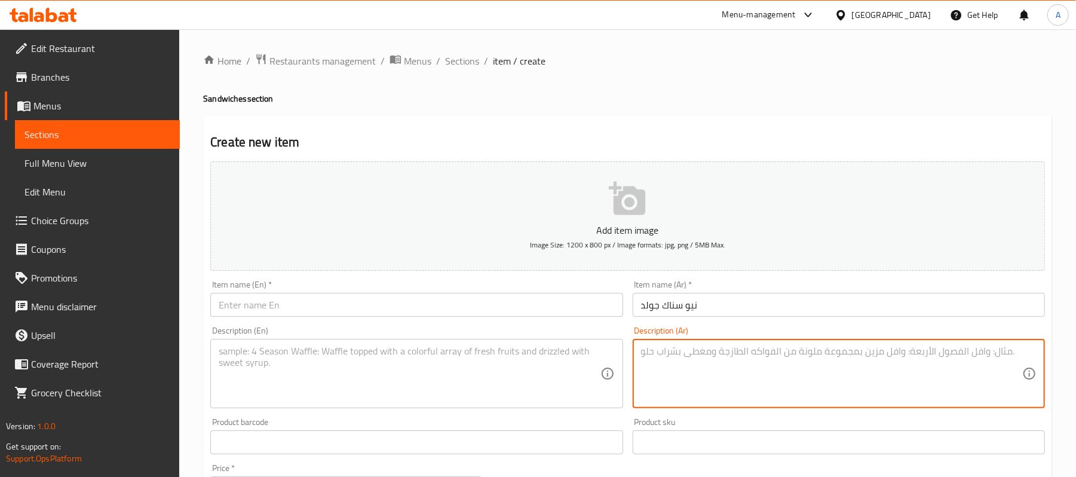
paste textarea "فراخ خص وبطاطس وتوميه وصوص من اختيارك"
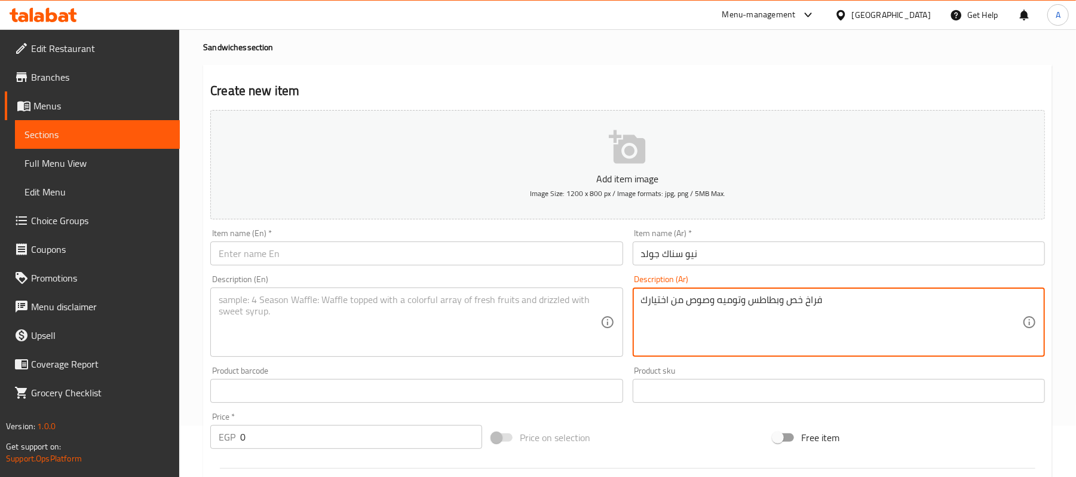
scroll to position [79, 0]
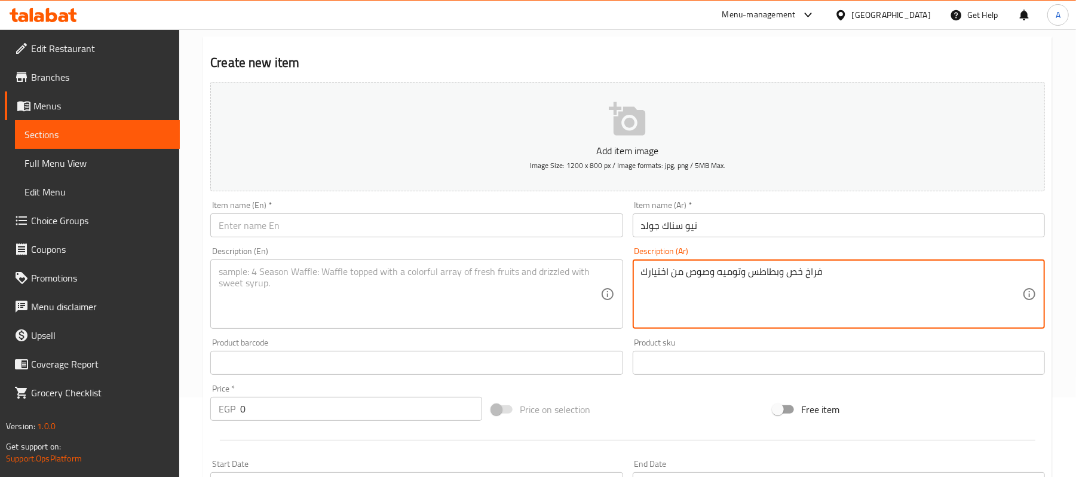
type textarea "فراخ خص وبطاطس وتوميه وصوص من اختيارك"
click at [720, 231] on input "نيو سناك جولد" at bounding box center [839, 225] width 412 height 24
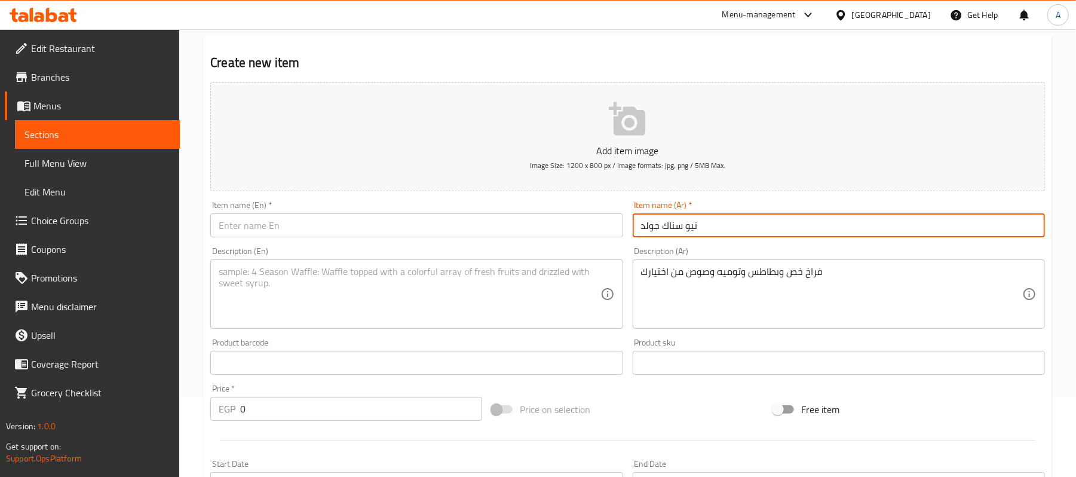
click at [720, 231] on input "نيو سناك جولد" at bounding box center [839, 225] width 412 height 24
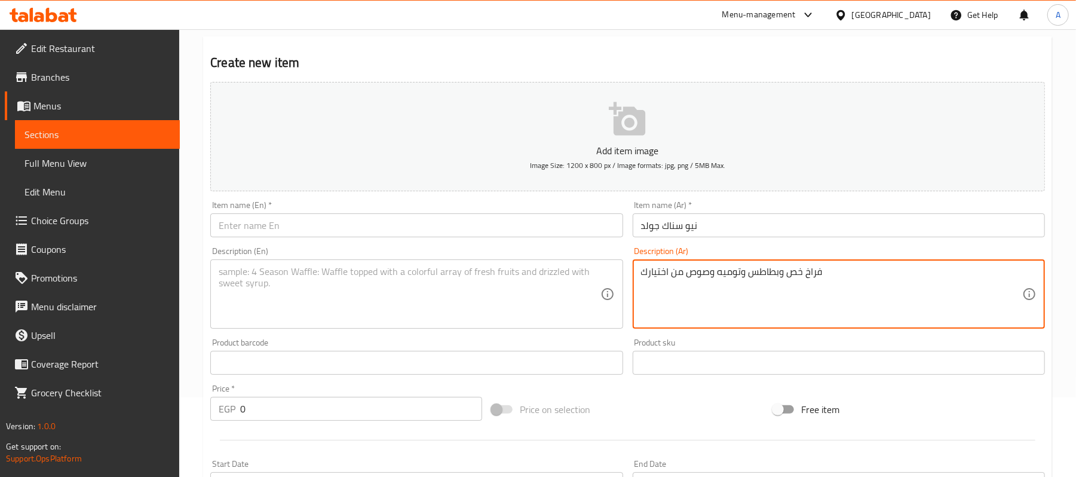
click at [705, 288] on textarea "فراخ خص وبطاطس وتوميه وصوص من اختيارك" at bounding box center [831, 294] width 381 height 57
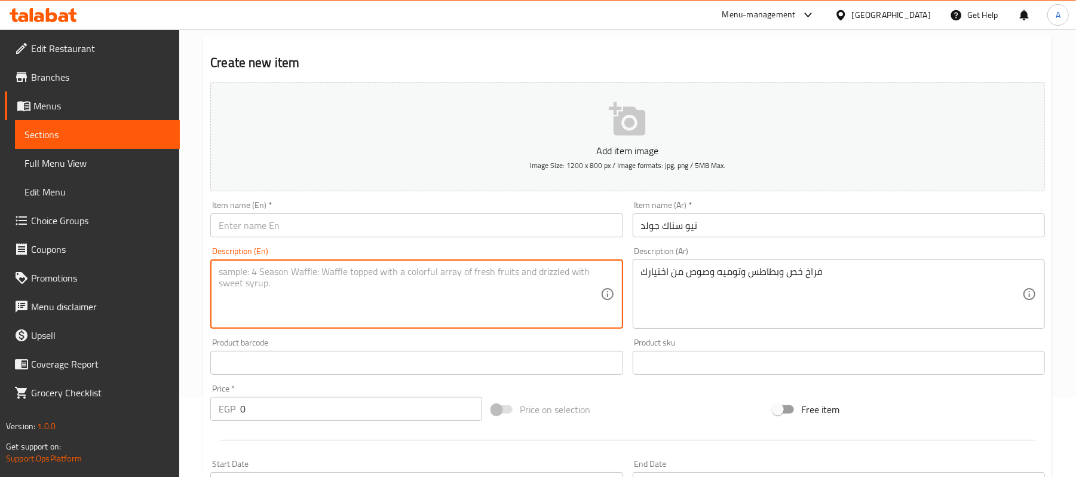
click at [434, 273] on textarea at bounding box center [409, 294] width 381 height 57
paste textarea "Chicken, potatoes, garlic sauce and sauce of your choice"
type textarea "Chicken, potatoes, garlic sauce and sauce of your choice"
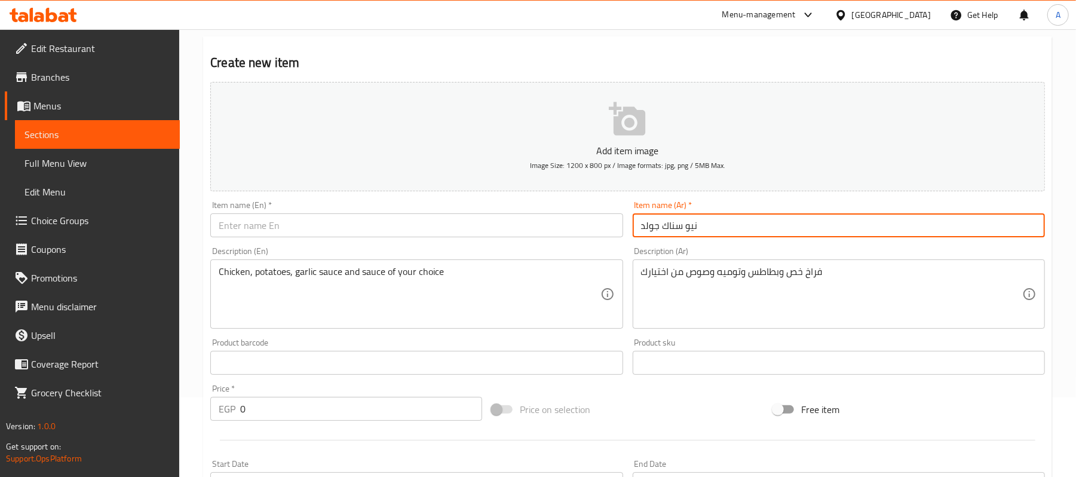
click at [668, 224] on input "نيو سناك جولد" at bounding box center [839, 225] width 412 height 24
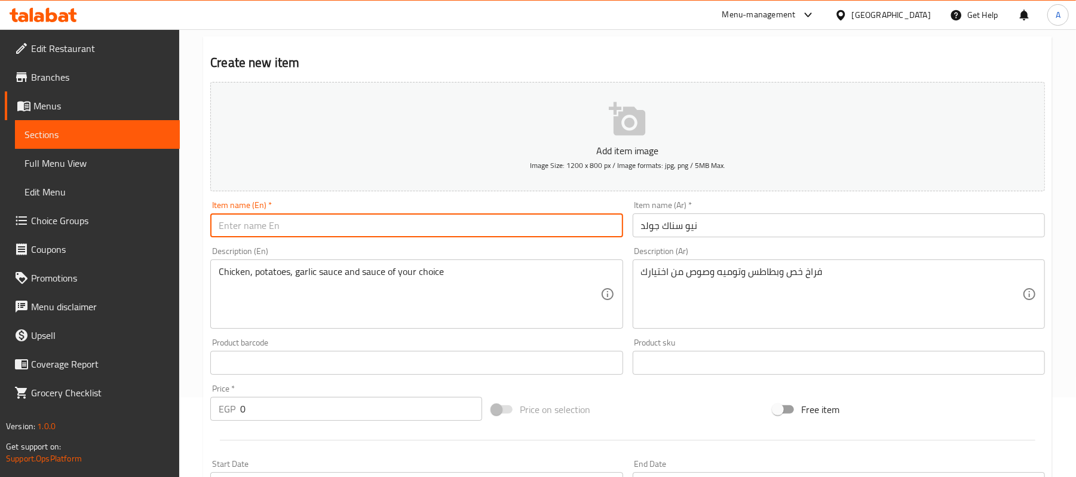
click at [338, 215] on input "text" at bounding box center [416, 225] width 412 height 24
paste input "New Snack Gold"
type input "New Snack Gold"
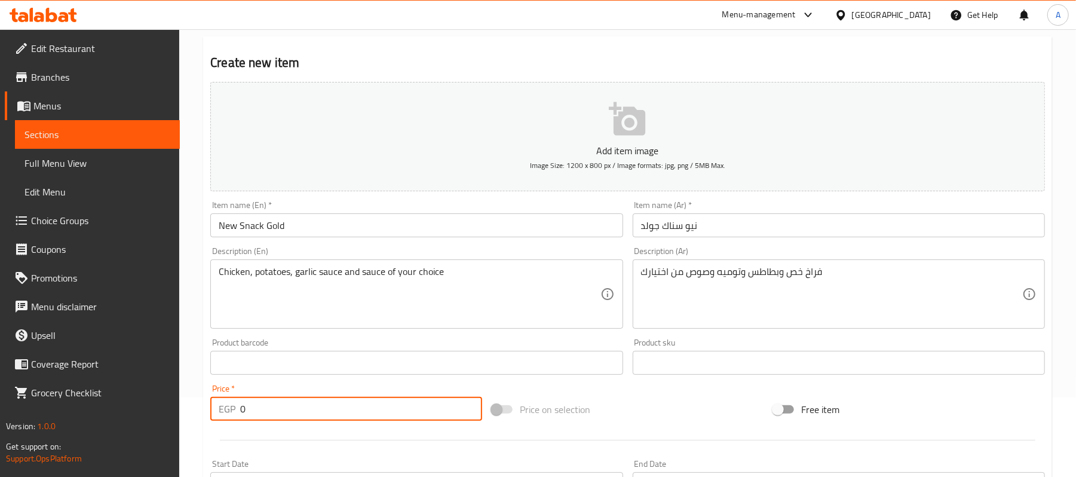
drag, startPoint x: 249, startPoint y: 409, endPoint x: 230, endPoint y: 420, distance: 21.7
click at [230, 420] on div "EGP 0 Price *" at bounding box center [346, 409] width 272 height 24
type input "4"
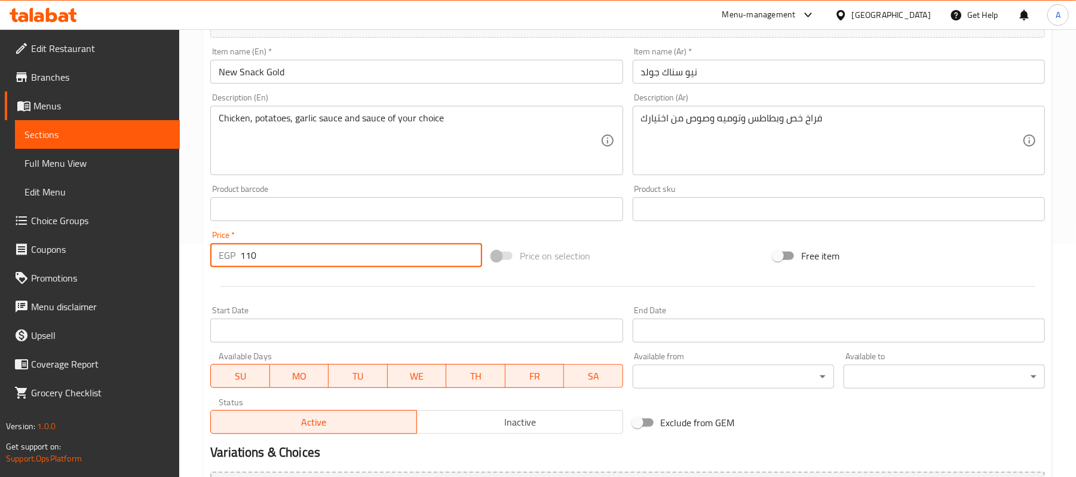
scroll to position [239, 0]
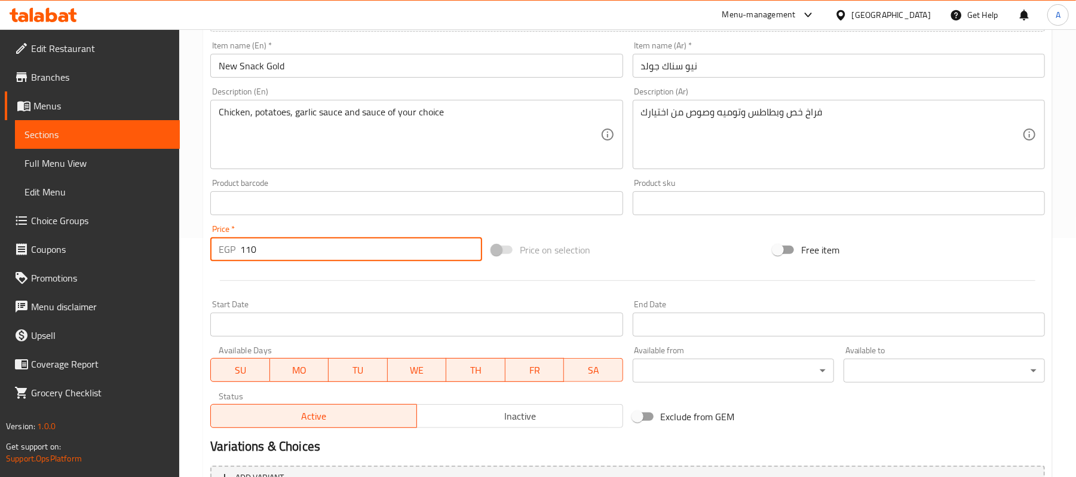
type input "110"
click at [521, 414] on span "Inactive" at bounding box center [520, 416] width 197 height 17
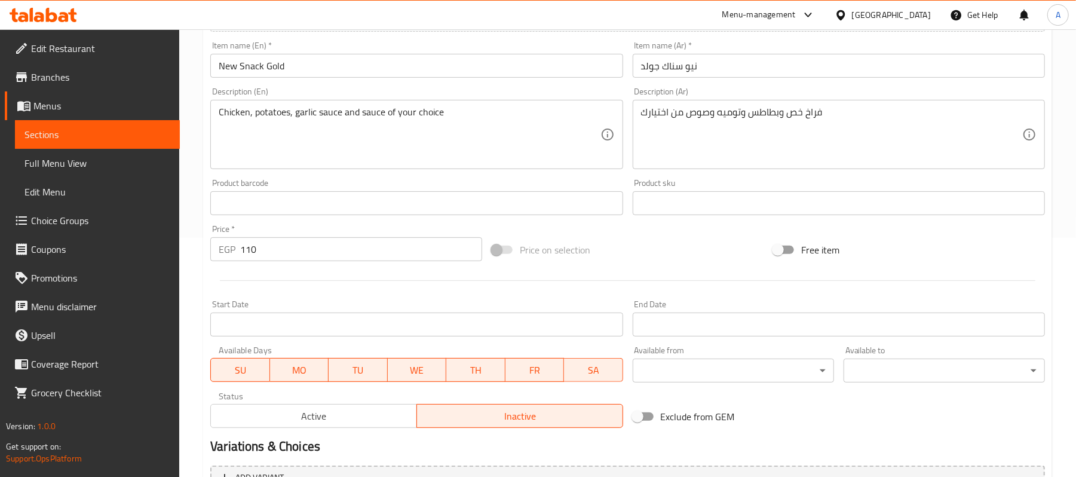
type button "1"
click at [417, 404] on button "Inactive" at bounding box center [520, 416] width 207 height 24
click at [507, 419] on span "Inactive" at bounding box center [520, 416] width 197 height 17
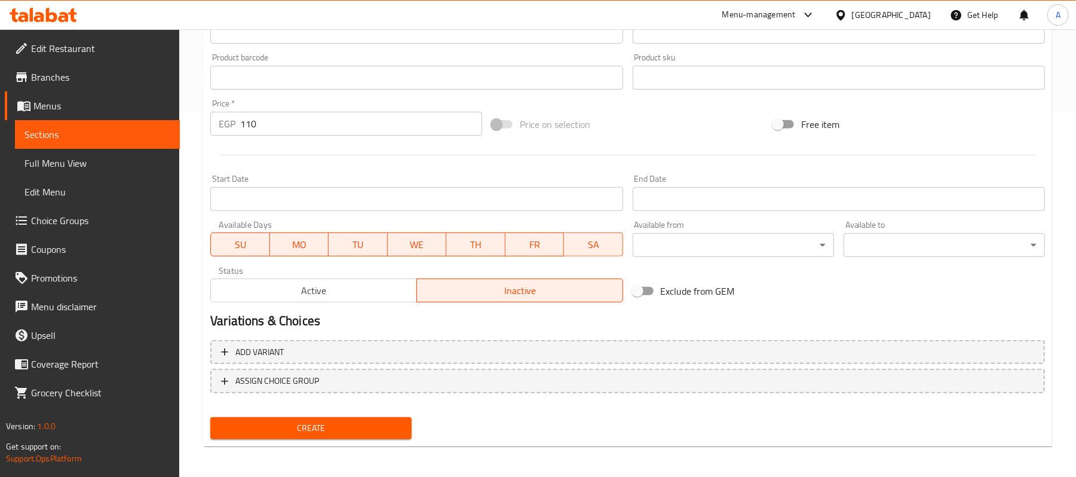
scroll to position [366, 0]
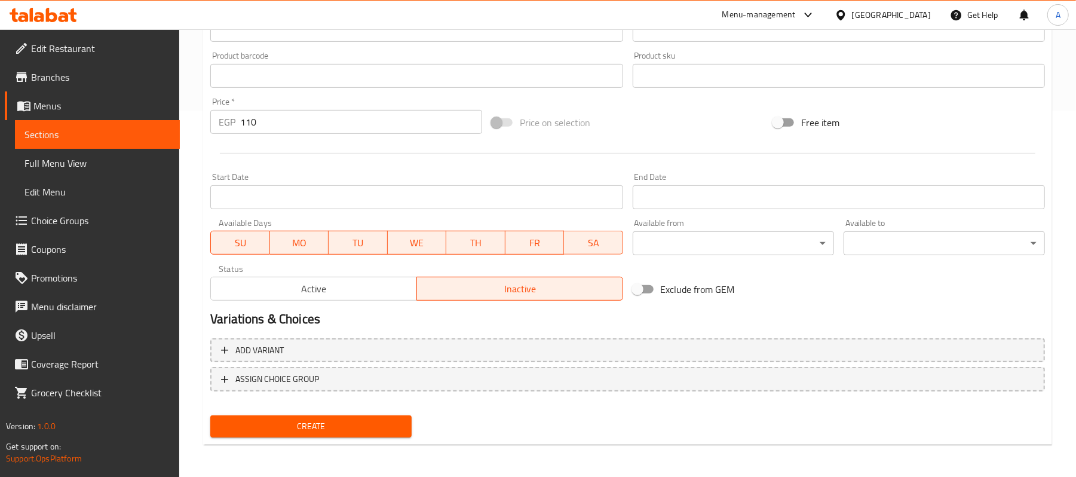
click at [369, 420] on span "Create" at bounding box center [311, 426] width 182 height 15
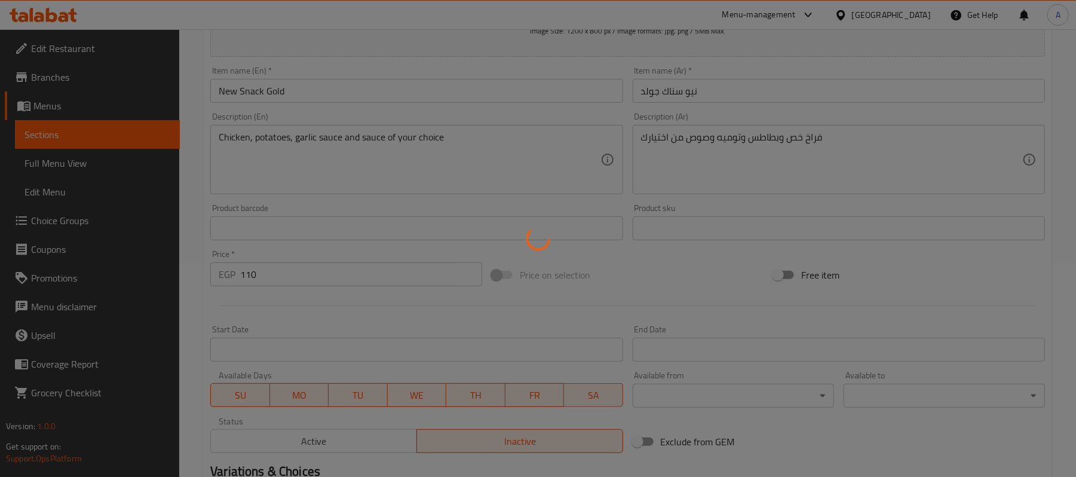
scroll to position [0, 0]
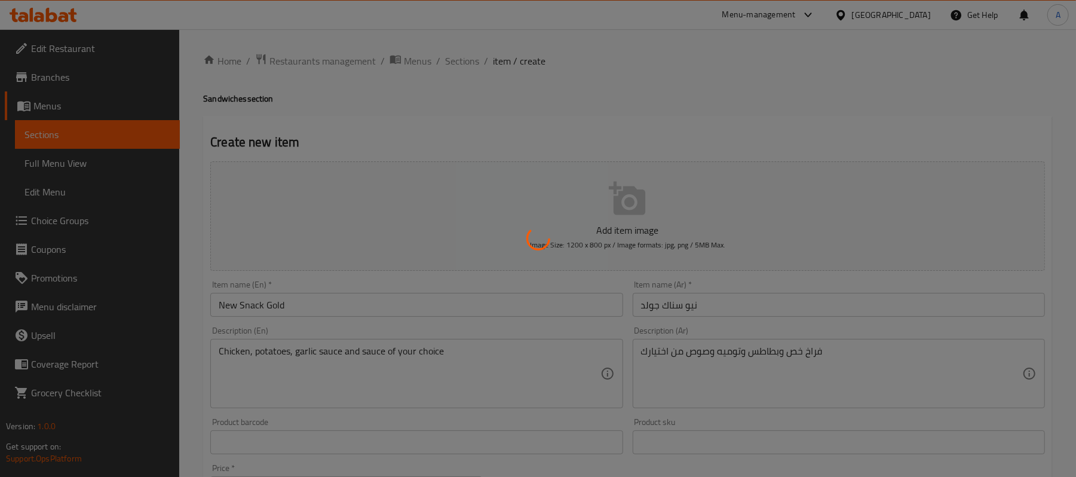
type input "0"
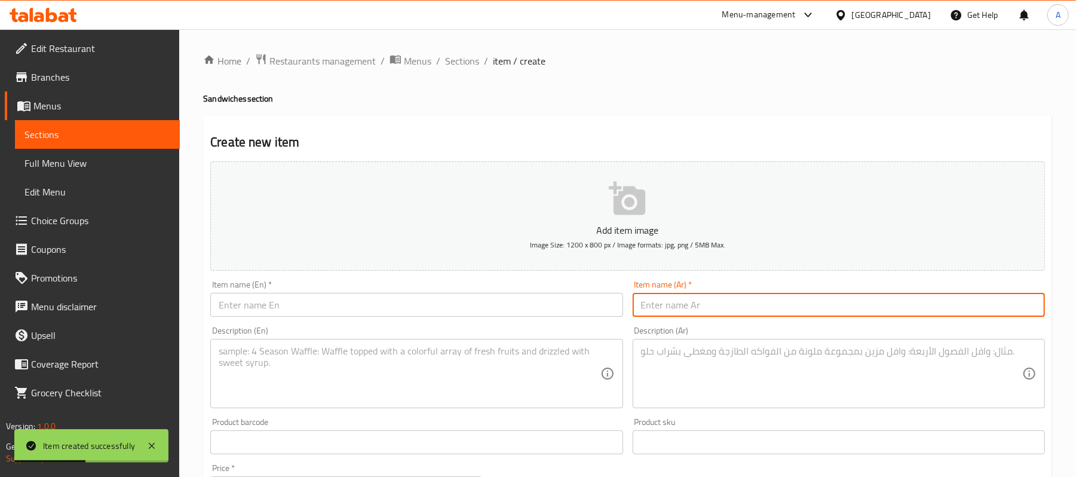
click at [655, 298] on input "text" at bounding box center [839, 305] width 412 height 24
paste input "راب هوت دوج ميكس كان"
type input "راب هوت دوج ميكس كان"
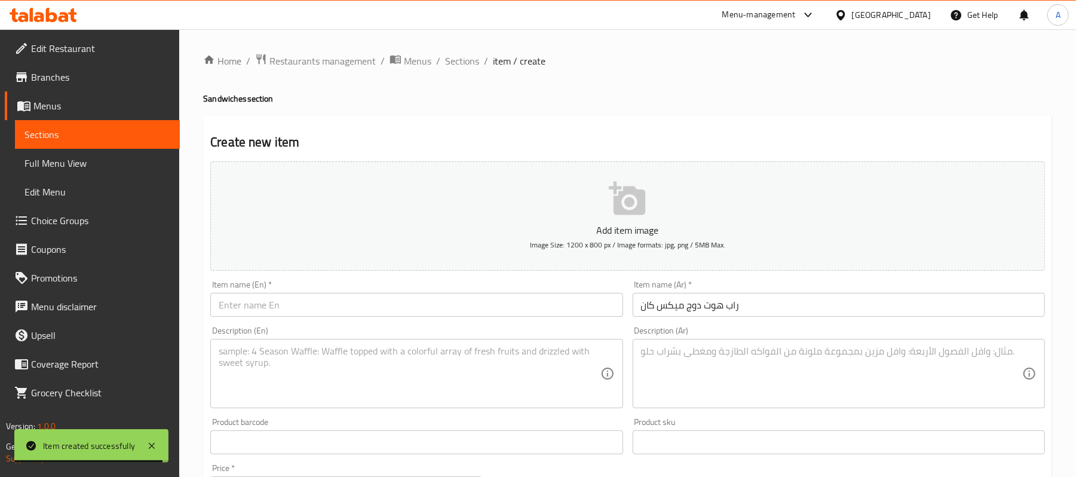
click at [737, 374] on textarea at bounding box center [831, 373] width 381 height 57
paste textarea "هوت دوج زيتون وفلفل الوان وخص وصوص من اختيارك"
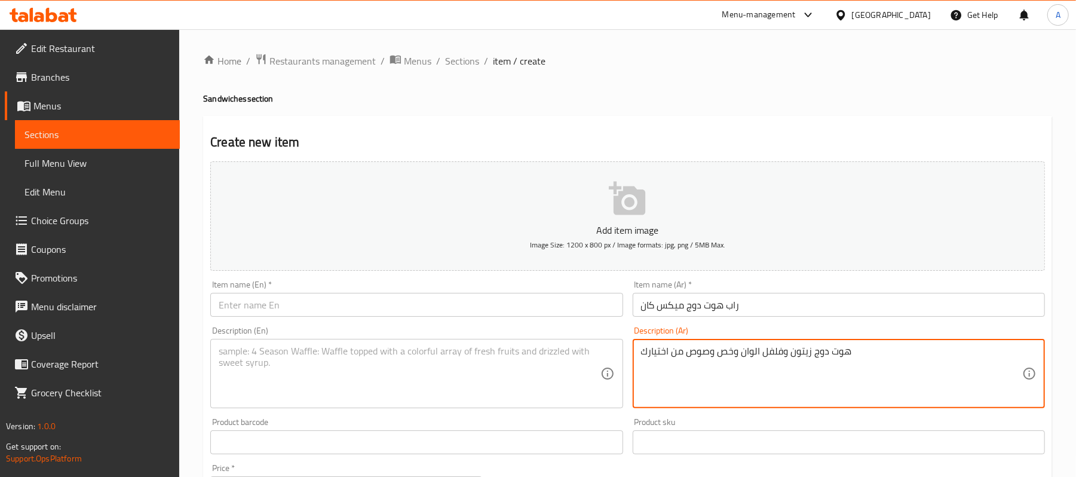
type textarea "هوت دوج زيتون وفلفل الوان وخص وصوص من اختيارك"
click at [341, 369] on textarea at bounding box center [409, 373] width 381 height 57
paste textarea "Hot dog with olives, colored peppers, lettuce, and sauce of your choice"
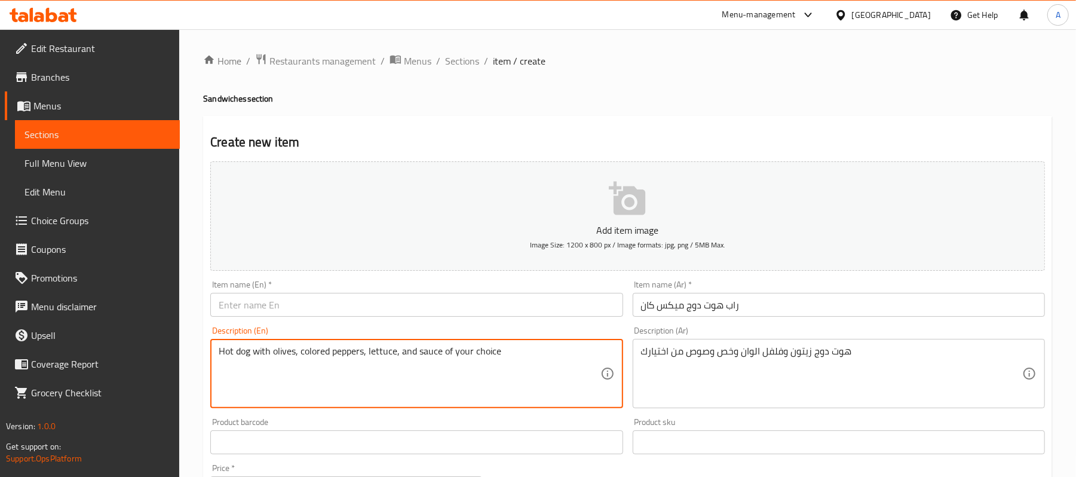
type textarea "Hot dog with olives, colored peppers, lettuce, and sauce of your choice"
click at [671, 295] on input "راب هوت دوج ميكس كان" at bounding box center [839, 305] width 412 height 24
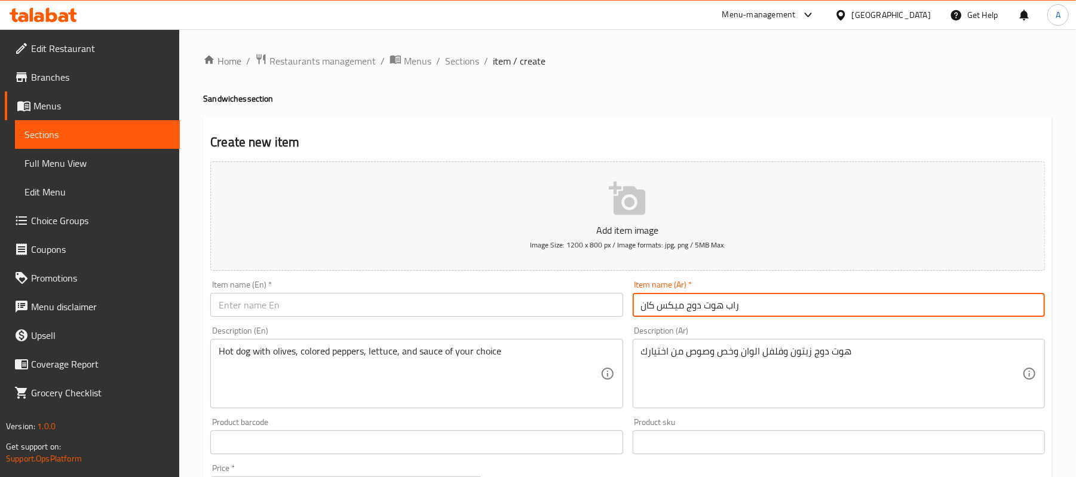
click at [671, 295] on input "راب هوت دوج ميكس كان" at bounding box center [839, 305] width 412 height 24
click at [338, 293] on div "Item name (En)   * Item name (En) *" at bounding box center [416, 298] width 412 height 36
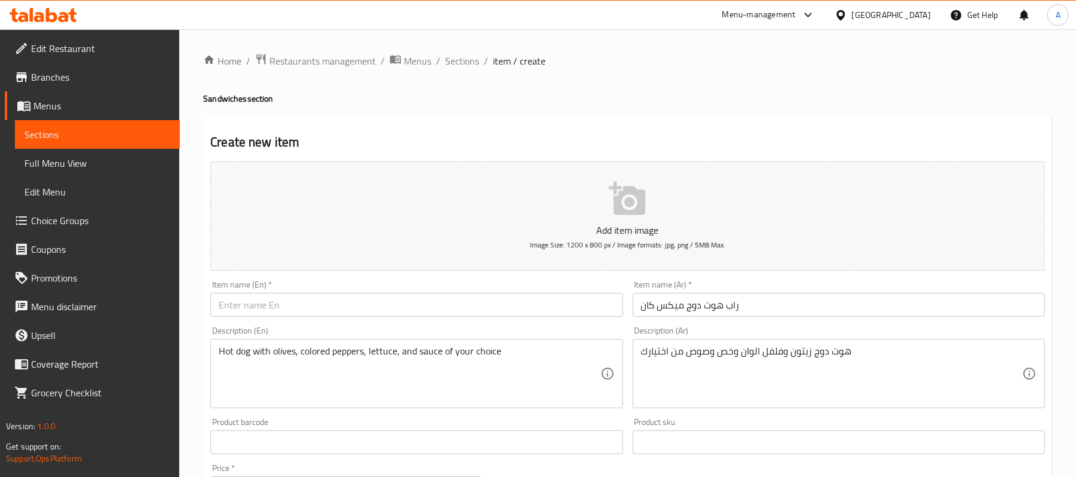
click at [337, 296] on input "text" at bounding box center [416, 305] width 412 height 24
paste input "Hot Dog Mix Wrap Can"
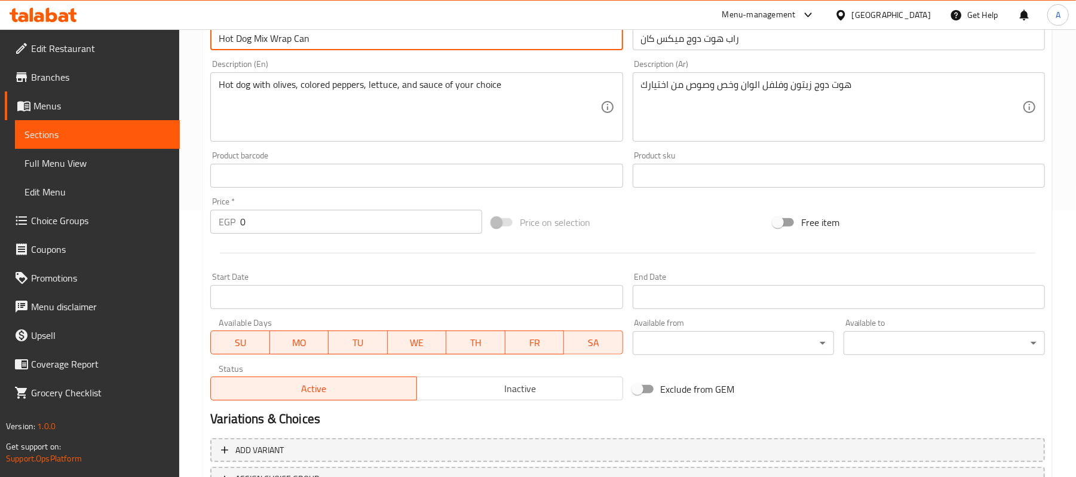
scroll to position [319, 0]
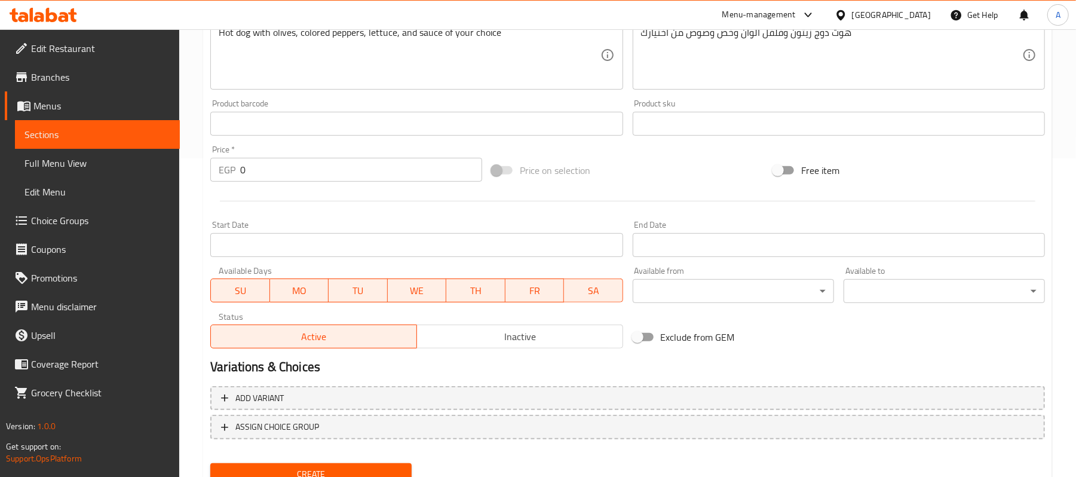
type input "Hot Dog Mix Wrap Can"
drag, startPoint x: 245, startPoint y: 171, endPoint x: 232, endPoint y: 175, distance: 13.2
click at [232, 175] on div "EGP 0 Price *" at bounding box center [346, 170] width 272 height 24
type input "70"
click at [210, 463] on button "Create" at bounding box center [310, 474] width 201 height 22
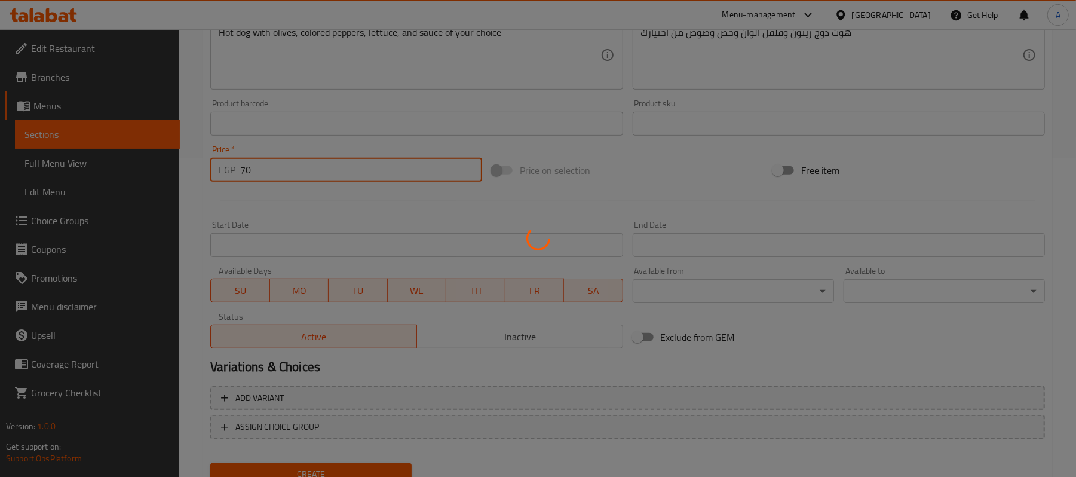
type input "0"
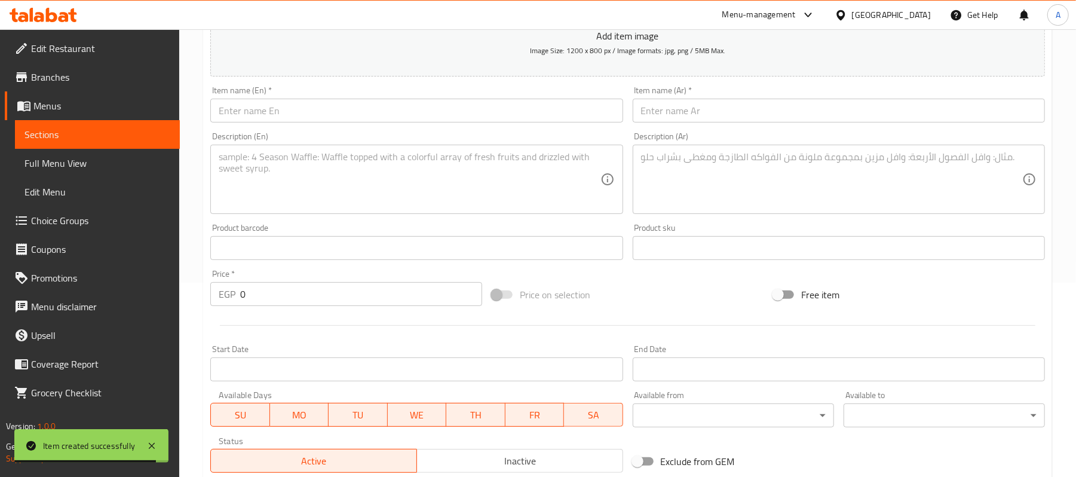
scroll to position [0, 0]
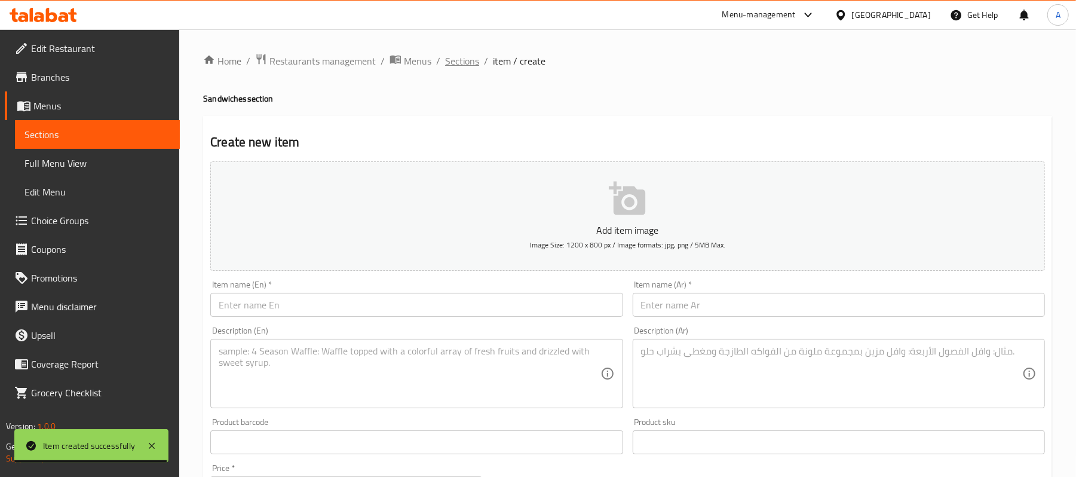
click at [453, 57] on span "Sections" at bounding box center [462, 61] width 34 height 14
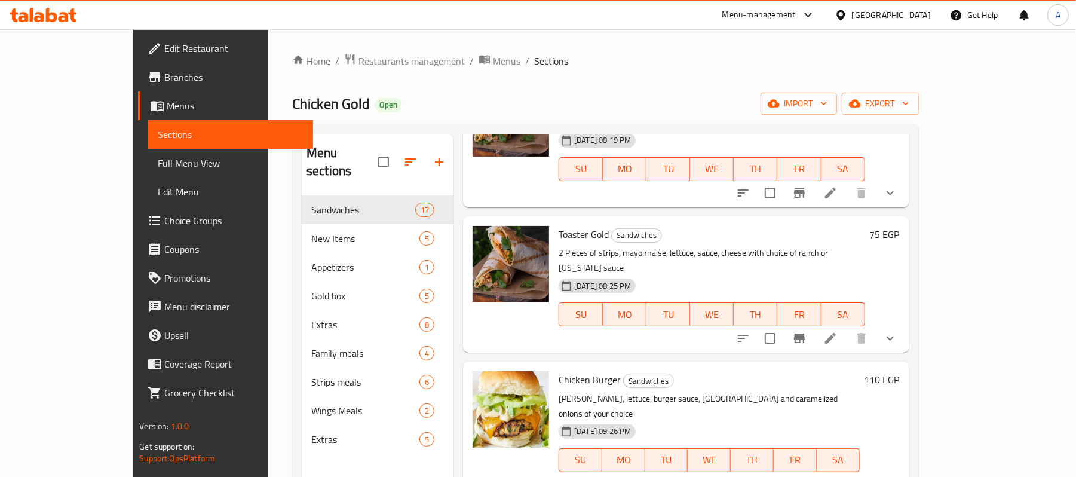
scroll to position [558, 0]
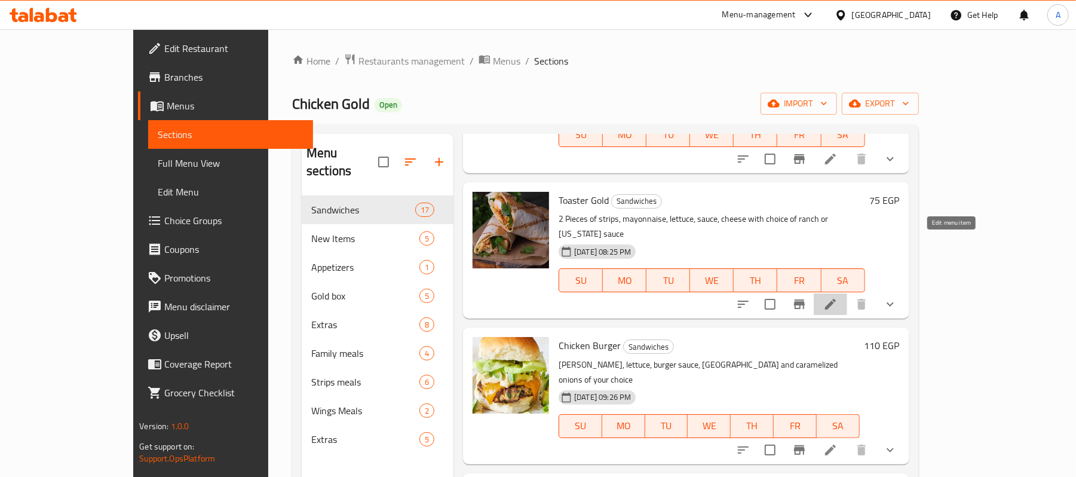
click at [838, 297] on icon at bounding box center [831, 304] width 14 height 14
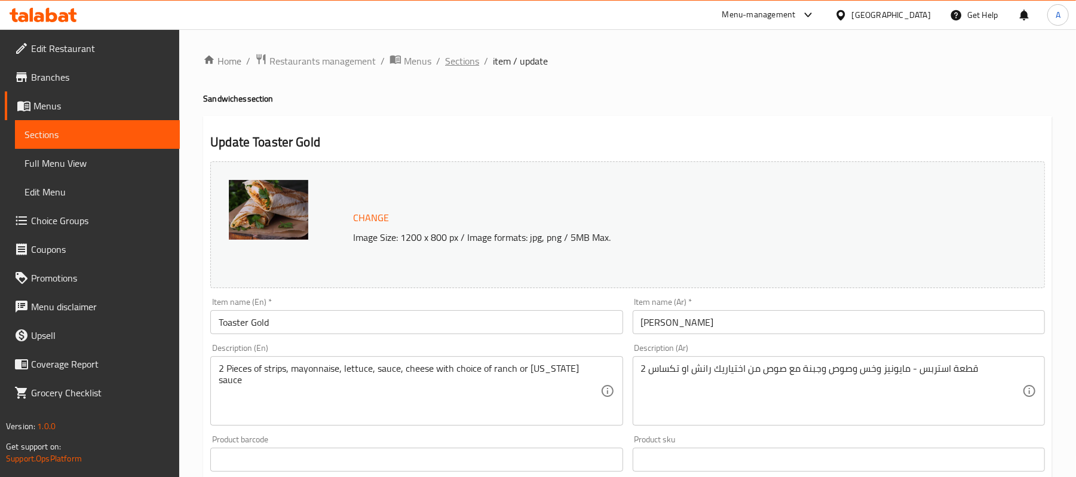
click at [461, 56] on span "Sections" at bounding box center [462, 61] width 34 height 14
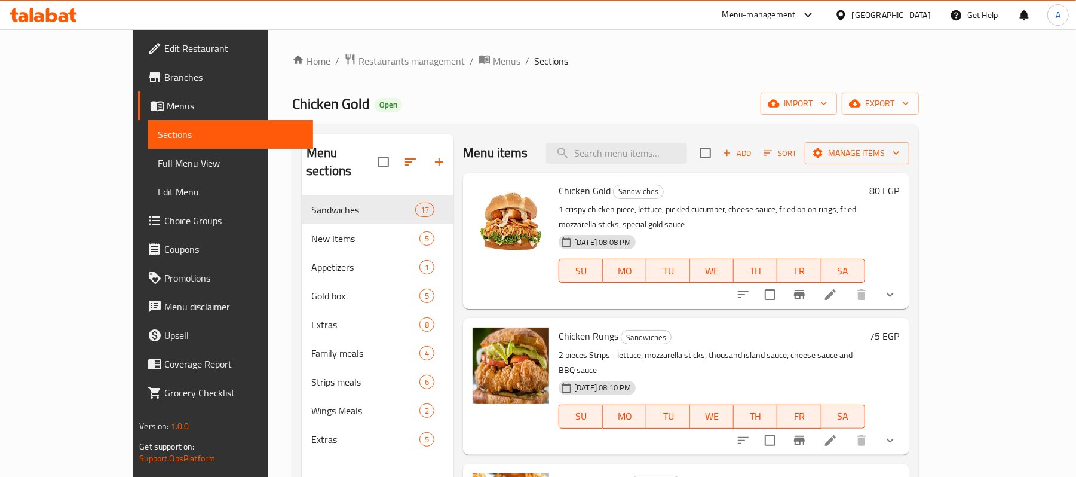
click at [754, 155] on span "Add" at bounding box center [737, 153] width 32 height 14
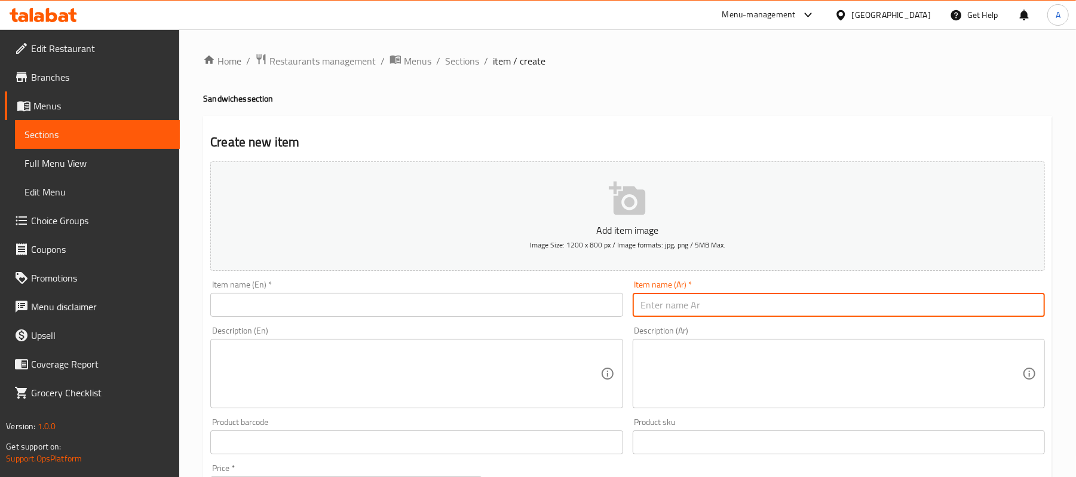
click at [738, 312] on input "text" at bounding box center [839, 305] width 412 height 24
paste input "فايف بوكس جولد"
type input "فايف بوكس جولد"
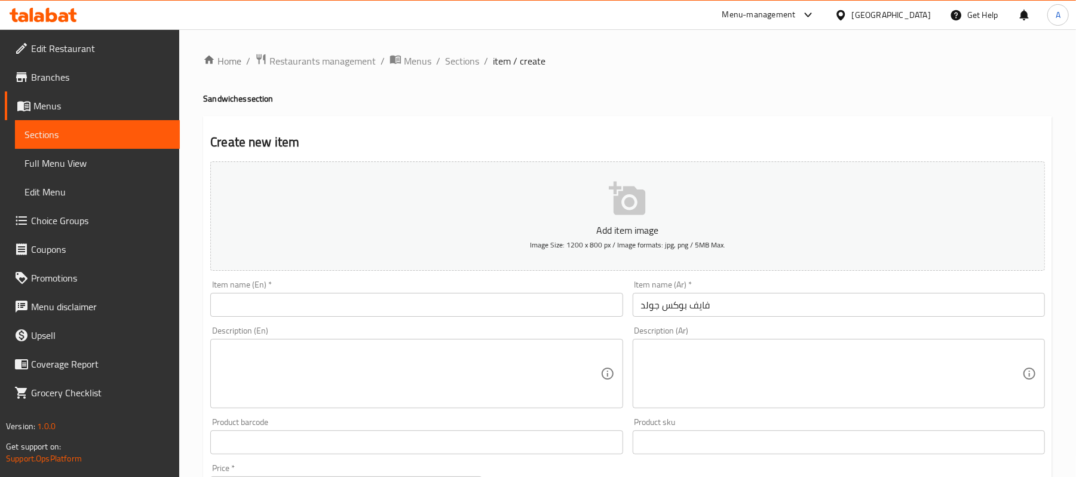
paste textarea "فاهيتا [PERSON_NAME] [PERSON_NAME] [PERSON_NAME] ومكس جين"
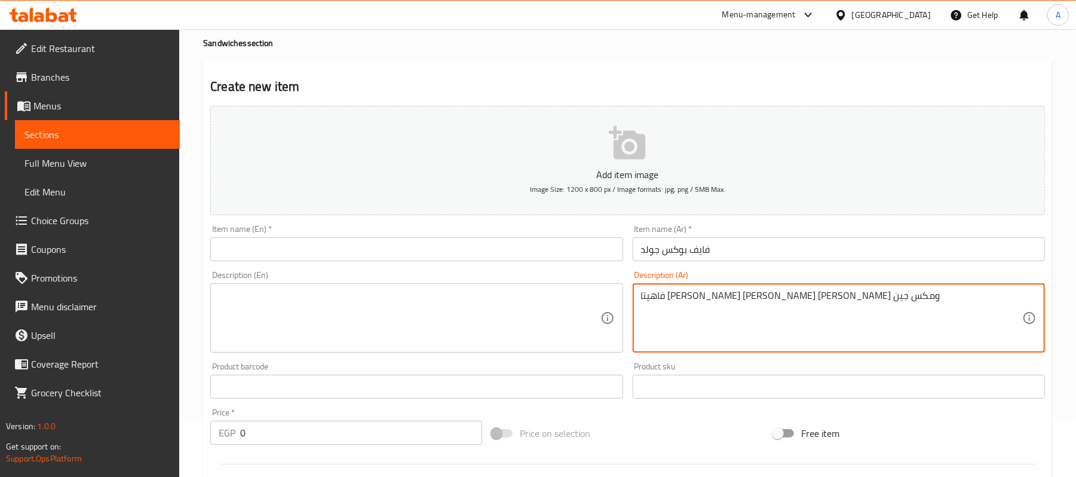
scroll to position [159, 0]
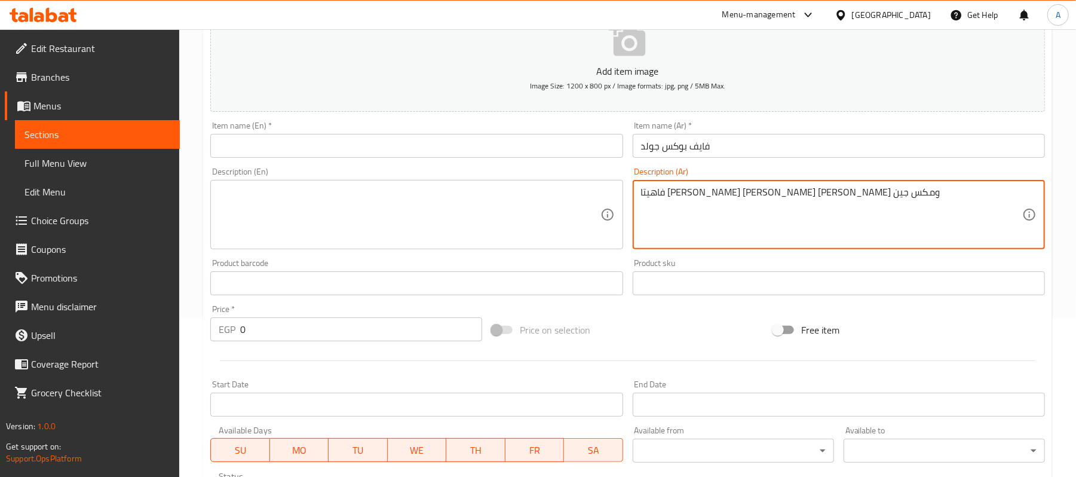
type textarea "فاهيتا [PERSON_NAME] [PERSON_NAME] [PERSON_NAME] ومكس جين"
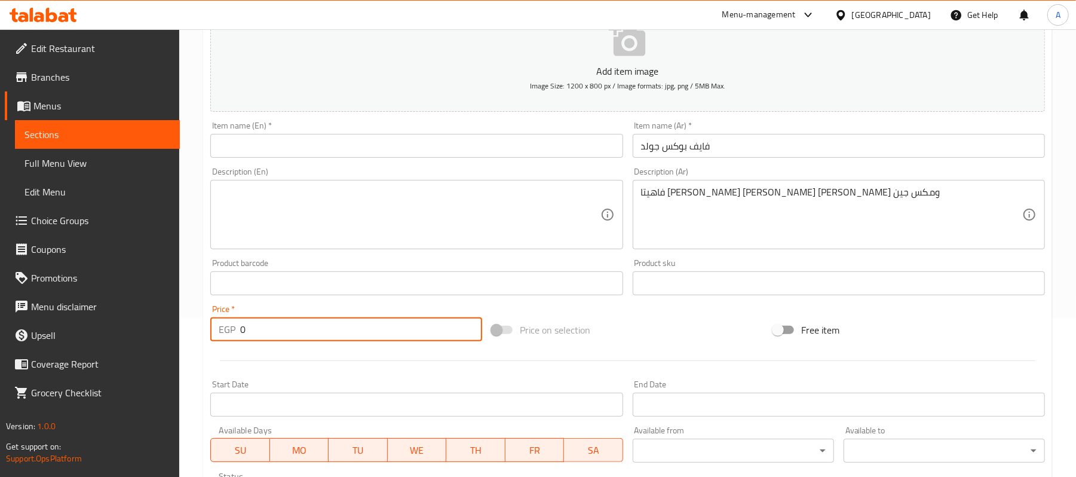
drag, startPoint x: 262, startPoint y: 336, endPoint x: 224, endPoint y: 336, distance: 38.2
click at [224, 336] on div "EGP 0 Price *" at bounding box center [346, 329] width 272 height 24
type input "110"
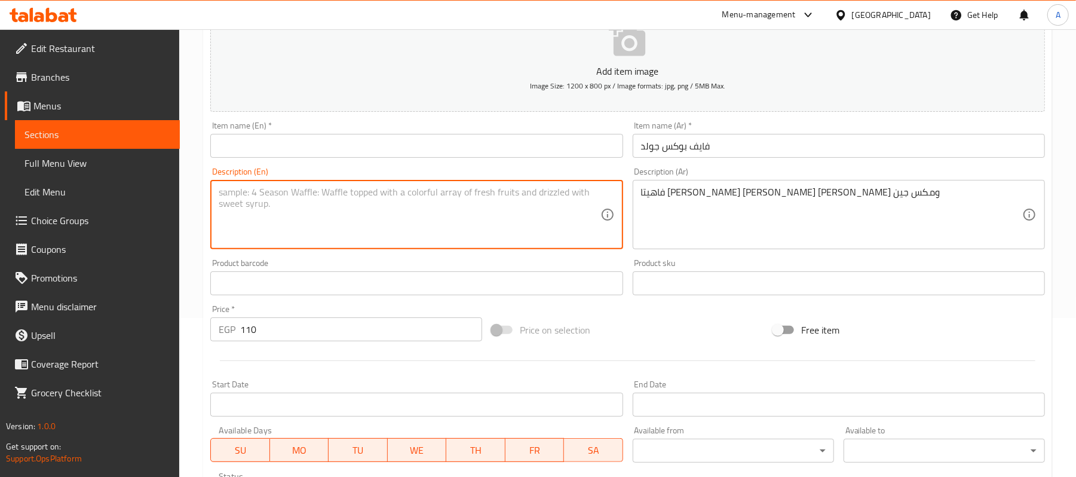
click at [403, 237] on textarea at bounding box center [409, 214] width 381 height 57
paste textarea "Fajita, Super Crunchy Wrap Gold, Fried Chicken, and Mixed Cheese"
type textarea "Fajita, Super Crunchy Wrap Gold, Fried Chicken, and Mixed Cheese"
click at [723, 146] on input "فايف بوكس جولد" at bounding box center [839, 146] width 412 height 24
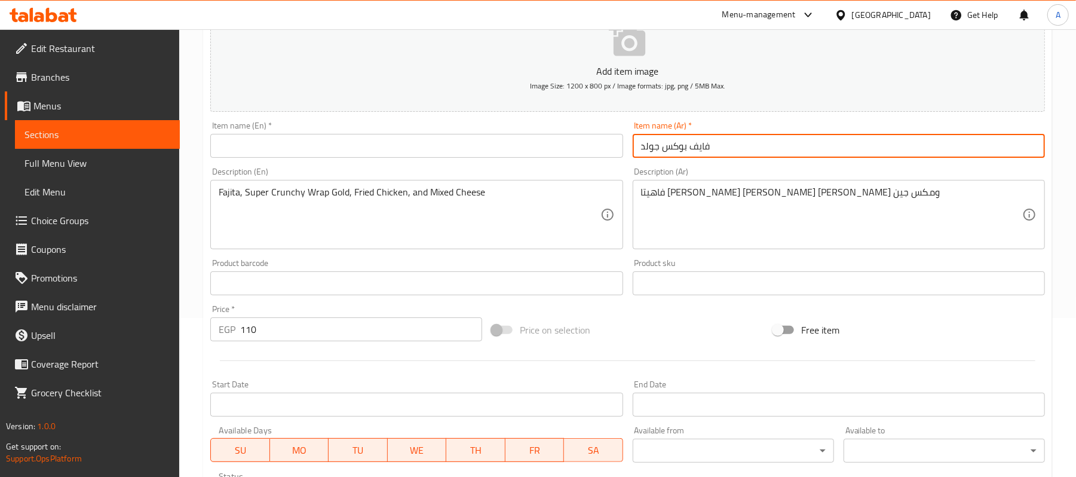
click at [723, 146] on input "فايف بوكس جولد" at bounding box center [839, 146] width 412 height 24
click at [348, 152] on input "text" at bounding box center [416, 146] width 412 height 24
paste input "Five Box Gold"
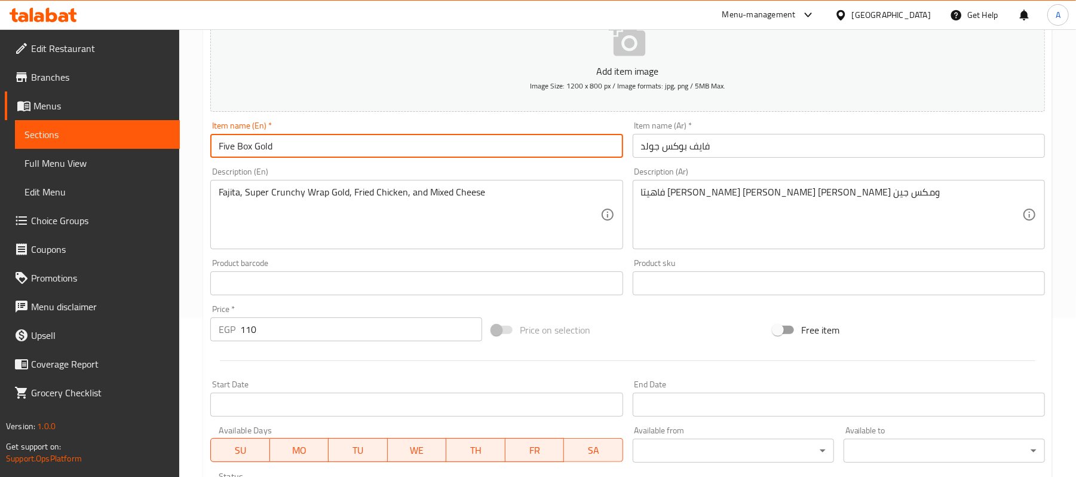
type input "Five Box Gold"
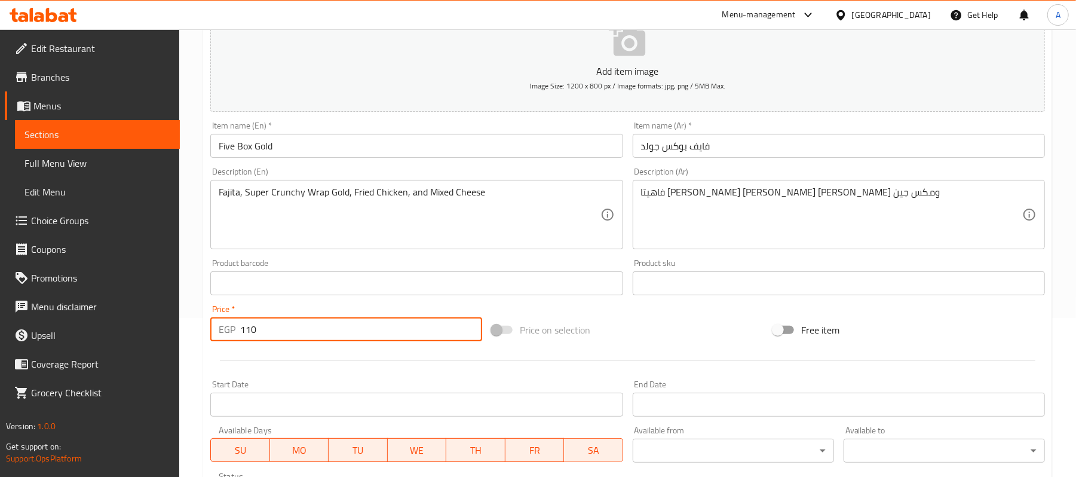
click at [271, 326] on input "110" at bounding box center [361, 329] width 242 height 24
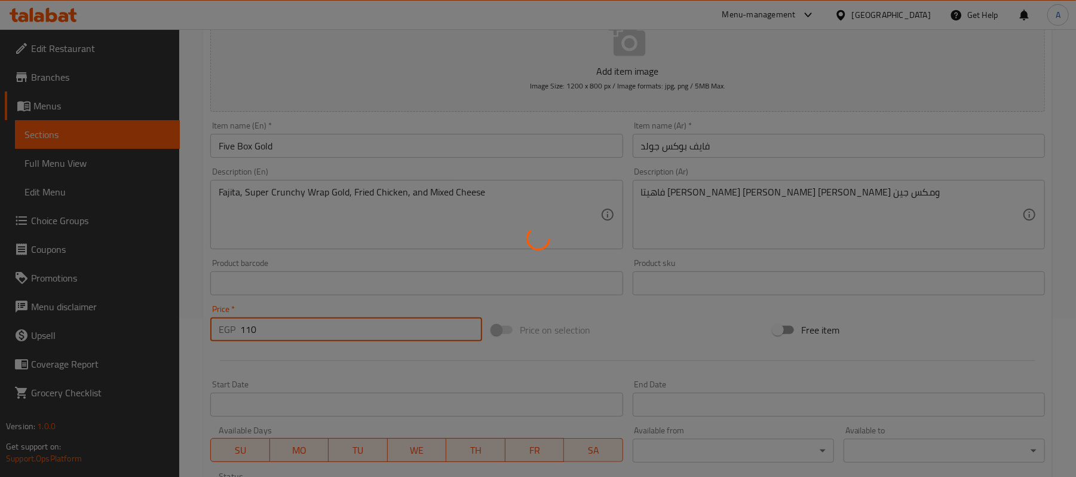
type input "0"
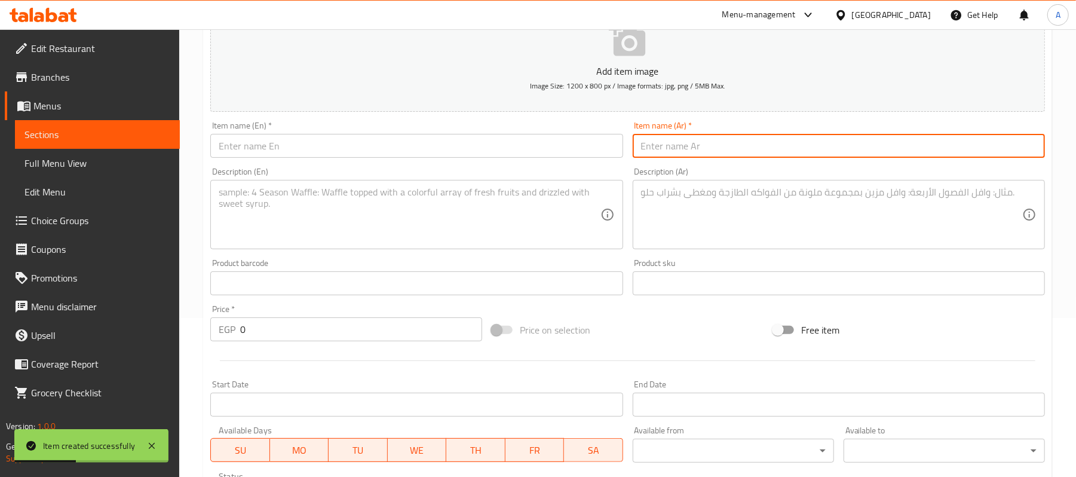
click at [765, 152] on input "text" at bounding box center [839, 146] width 412 height 24
paste input "دوريتس جولد"
type input "دوريتس جولد"
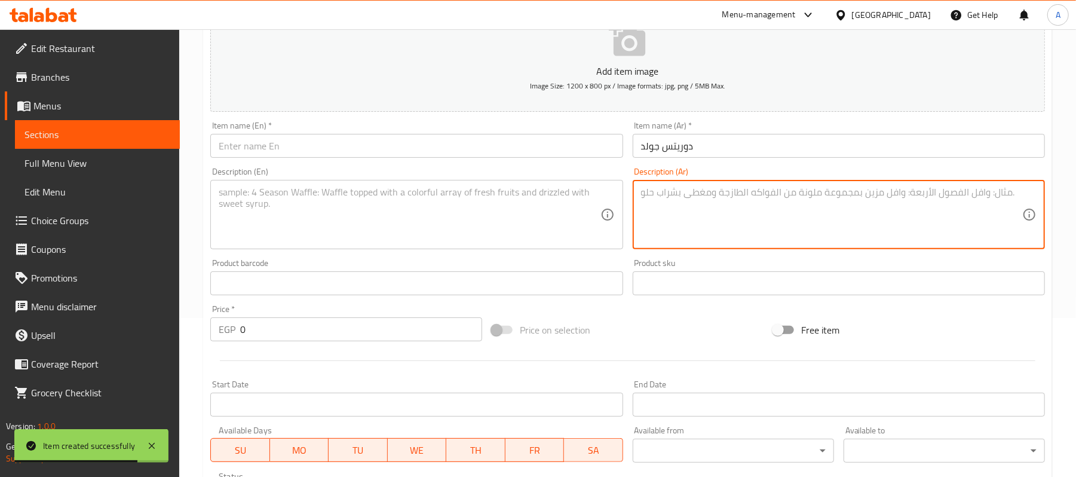
click at [728, 189] on textarea at bounding box center [831, 214] width 381 height 57
paste textarea "فراخ و خص وفلفل الوان وزيتون وصوص رانش وموتزريلا"
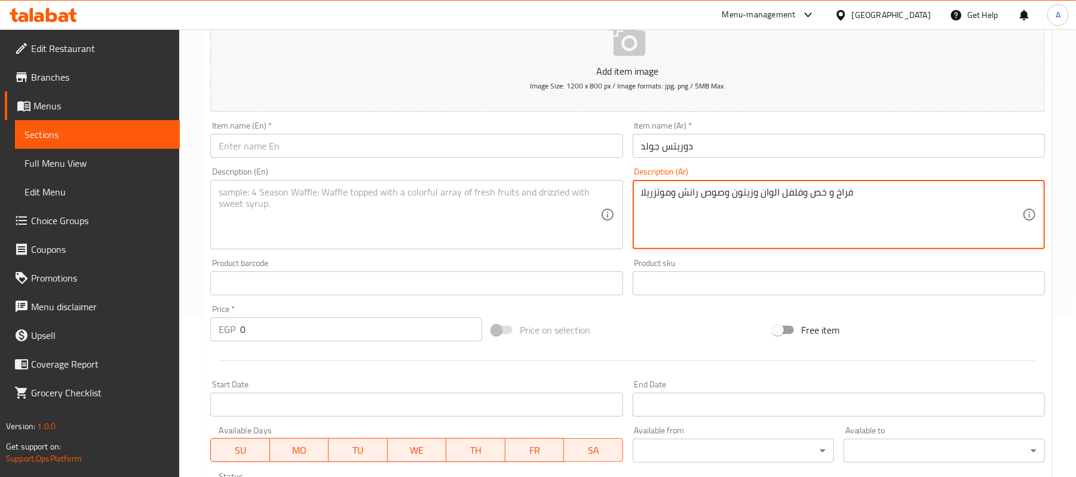
type textarea "فراخ و خص وفلفل الوان وزيتون وصوص رانش وموتزريلا"
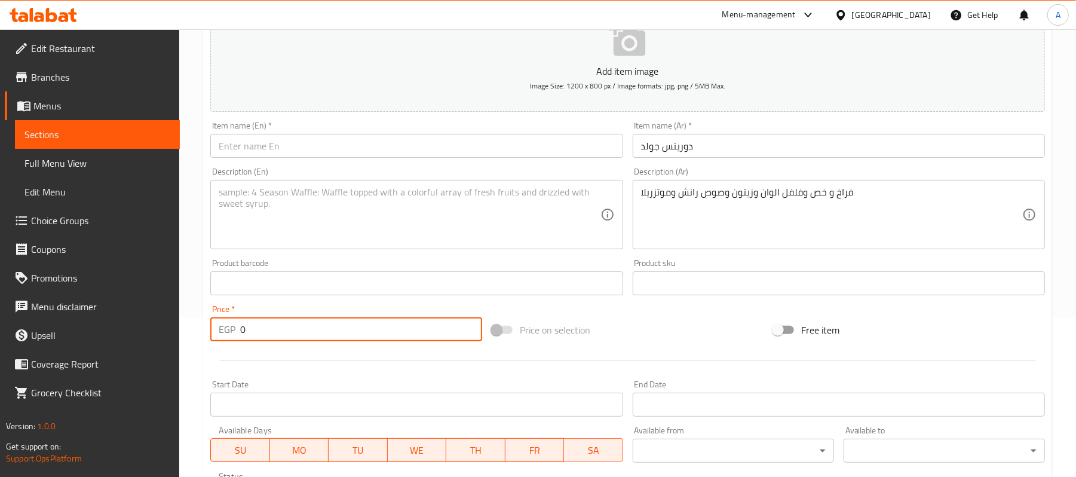
drag, startPoint x: 286, startPoint y: 325, endPoint x: 214, endPoint y: 337, distance: 72.7
click at [214, 337] on div "EGP 0 Price *" at bounding box center [346, 329] width 272 height 24
type input "135"
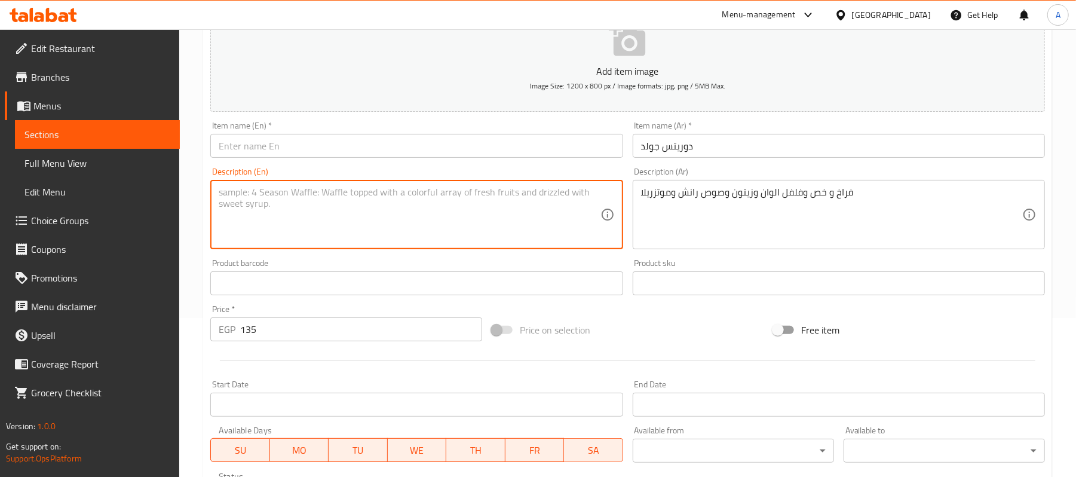
click at [380, 240] on textarea at bounding box center [409, 214] width 381 height 57
paste textarea "Chicken, lettuce, colored pepper, olives, ranch sauce and mozzarella"
type textarea "Chicken, lettuce, colored pepper, olives, ranch sauce and mozzarella"
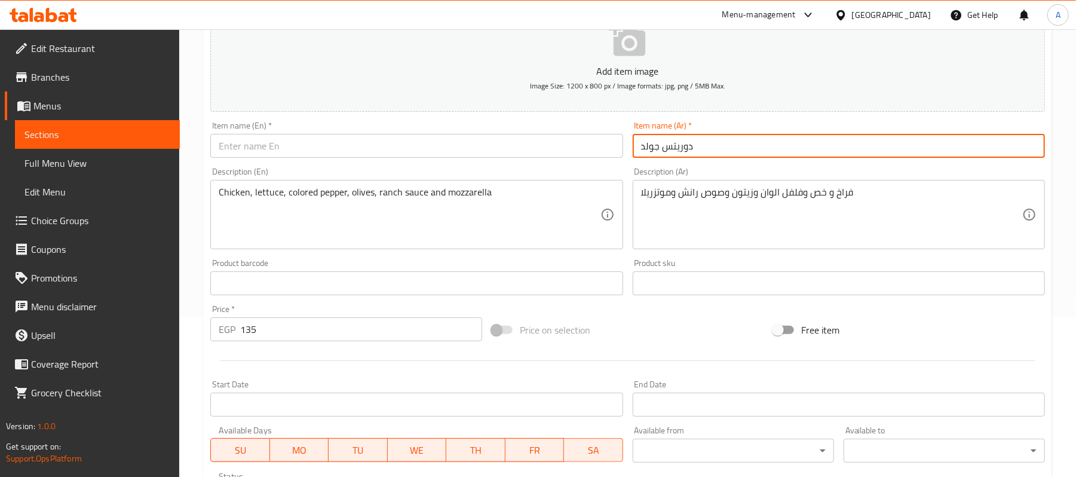
click at [704, 146] on input "دوريتس جولد" at bounding box center [839, 146] width 412 height 24
click at [703, 146] on input "دوريتس جولد" at bounding box center [839, 146] width 412 height 24
paste input "Doritos Gold"
click at [274, 145] on input "text" at bounding box center [416, 146] width 412 height 24
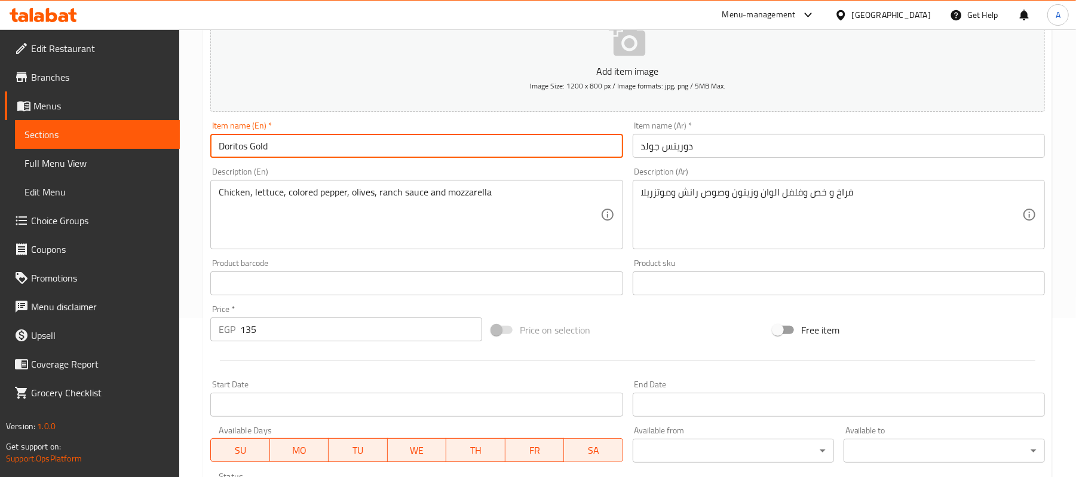
type input "Doritos Gold"
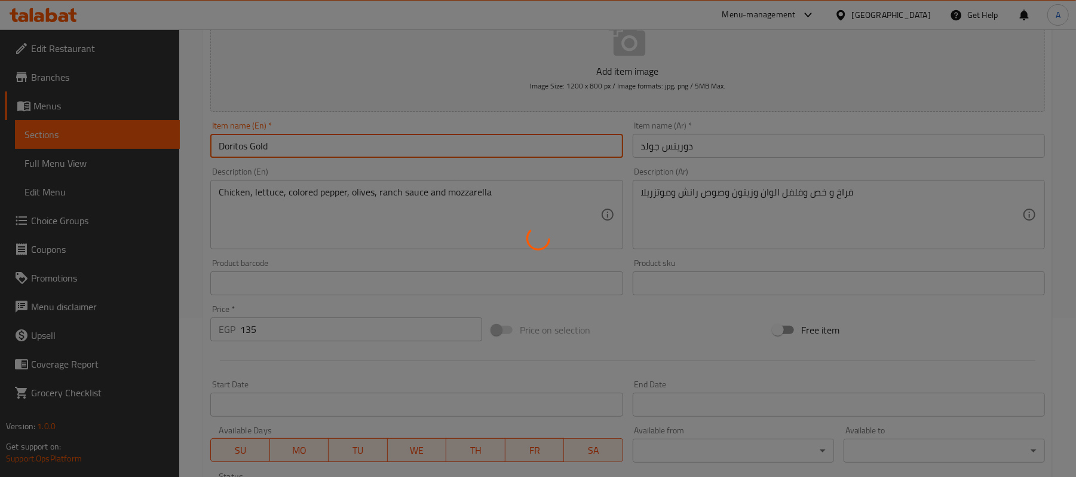
type input "0"
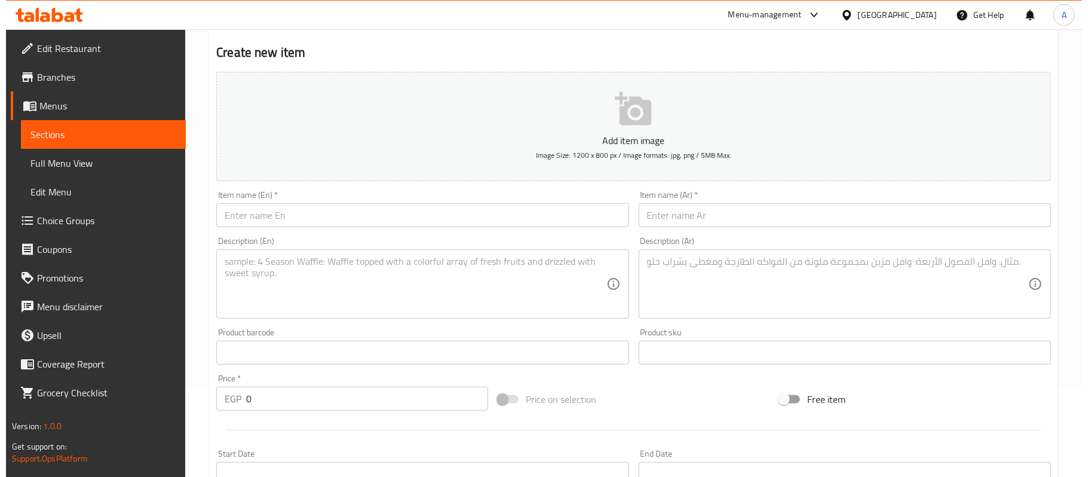
scroll to position [0, 0]
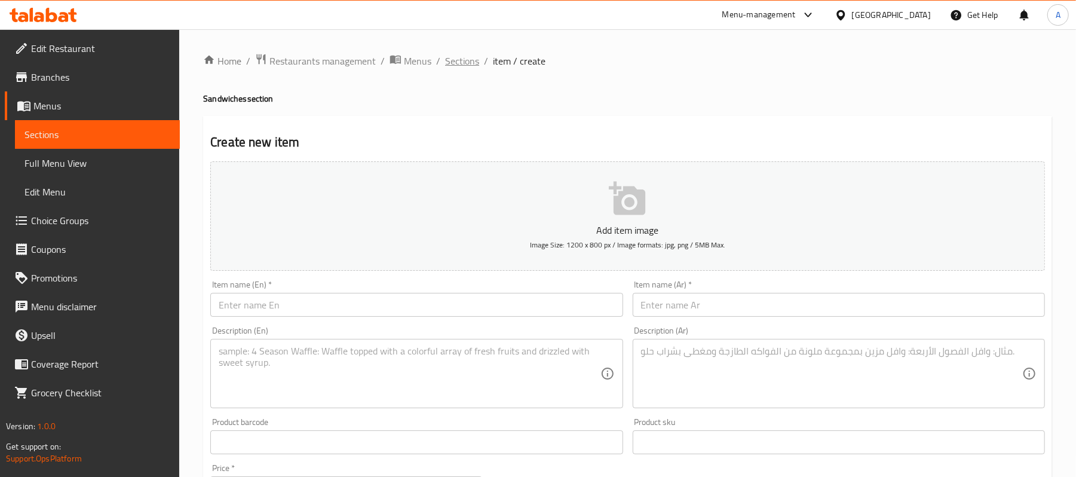
click at [458, 65] on span "Sections" at bounding box center [462, 61] width 34 height 14
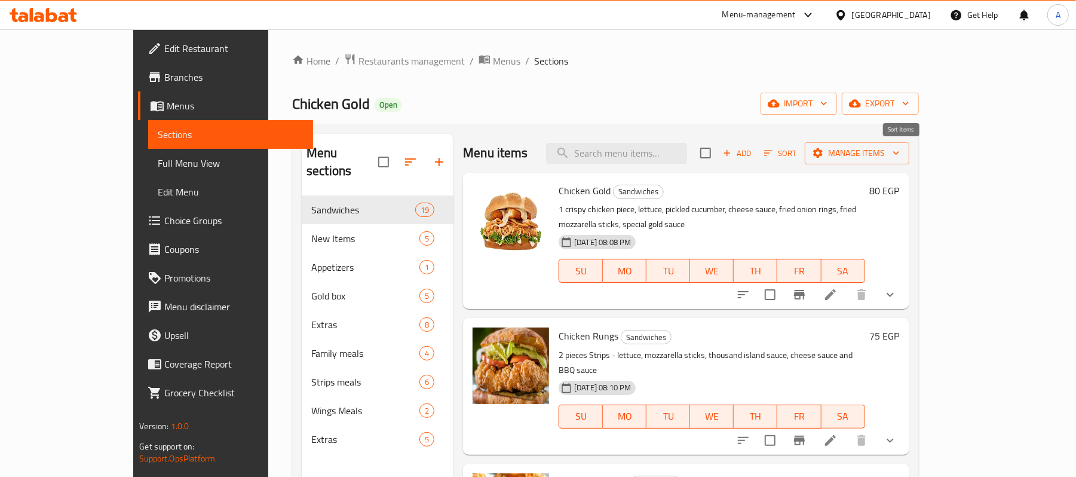
click at [797, 160] on span "Sort" at bounding box center [780, 153] width 33 height 14
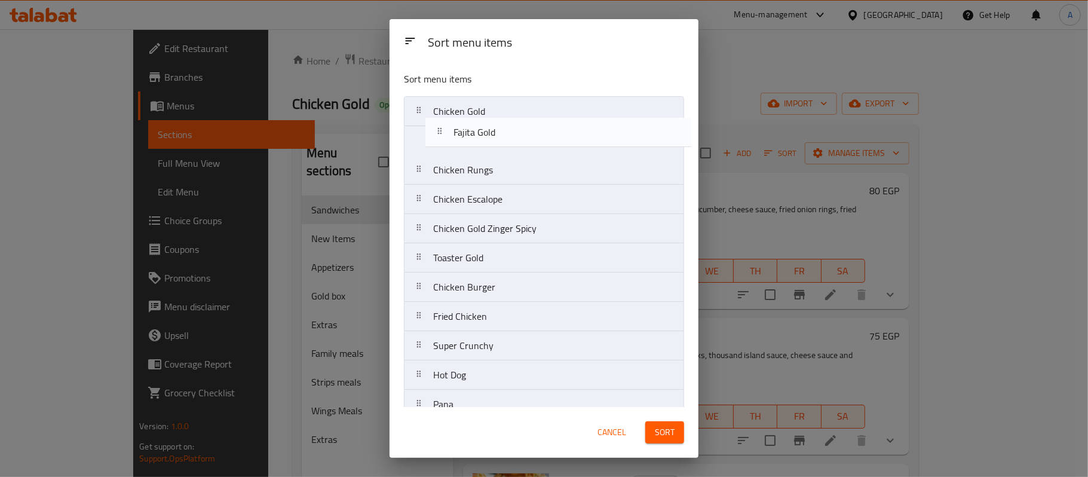
drag, startPoint x: 476, startPoint y: 350, endPoint x: 497, endPoint y: 118, distance: 232.8
click at [497, 118] on nav "Chicken Gold Chicken Rungs Chicken Escalope Chicken Gold Zinger Spicy Toaster G…" at bounding box center [544, 375] width 280 height 558
drag, startPoint x: 494, startPoint y: 139, endPoint x: 494, endPoint y: 115, distance: 24.5
click at [494, 115] on nav "Chicken Gold Fajita Gold Chicken Rungs Chicken Escalope Chicken Gold Zinger Spi…" at bounding box center [544, 375] width 280 height 558
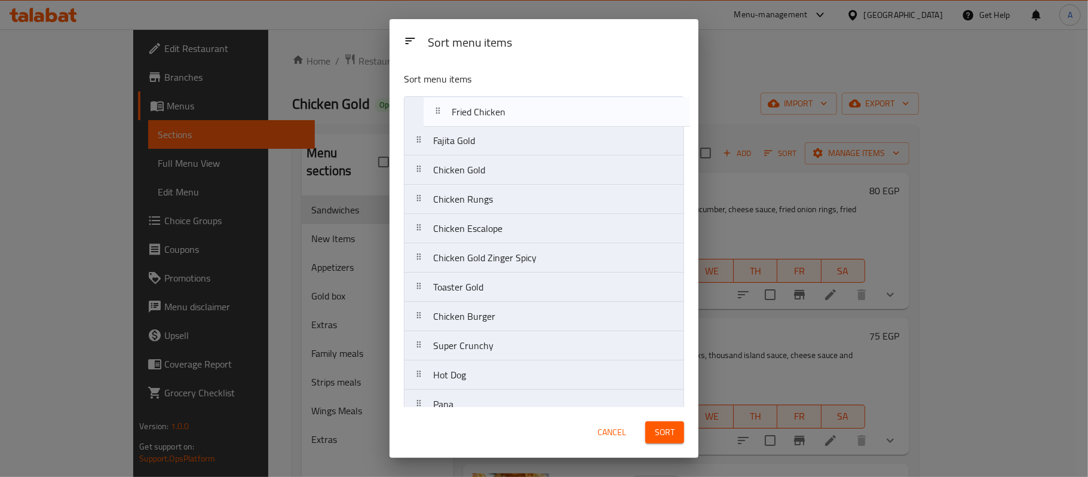
drag, startPoint x: 490, startPoint y: 277, endPoint x: 502, endPoint y: 101, distance: 176.7
click at [502, 101] on nav "Fajita Gold Chicken Gold Chicken Rungs Chicken Escalope Chicken Gold Zinger Spi…" at bounding box center [544, 375] width 280 height 558
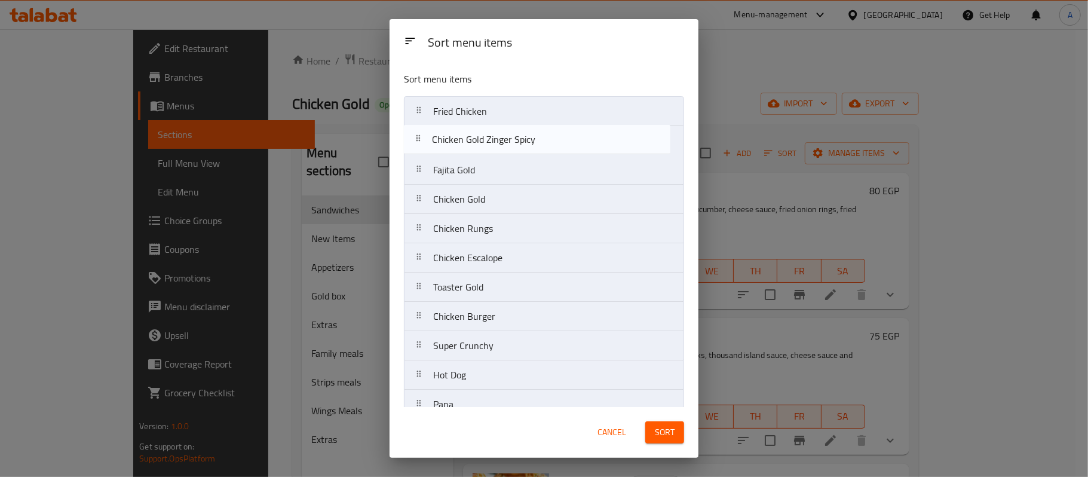
drag, startPoint x: 476, startPoint y: 268, endPoint x: 475, endPoint y: 142, distance: 126.1
click at [475, 142] on nav "Fried Chicken Fajita Gold Chicken Gold Chicken Rungs Chicken Escalope Chicken G…" at bounding box center [544, 375] width 280 height 558
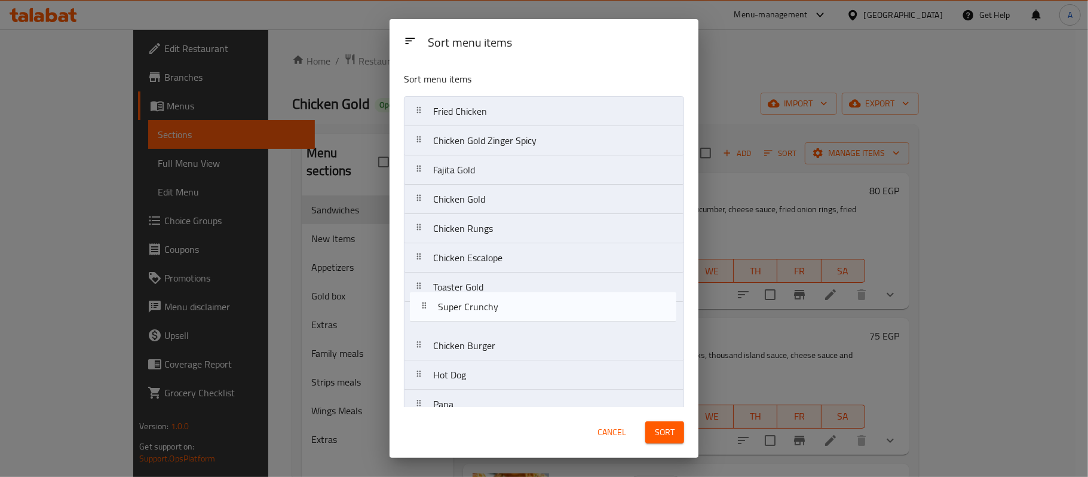
scroll to position [2, 0]
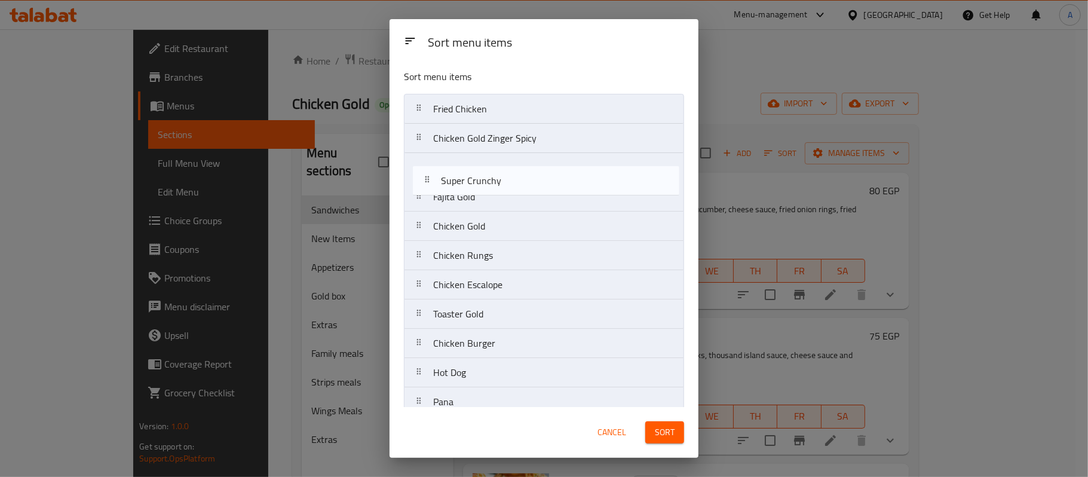
drag, startPoint x: 479, startPoint y: 345, endPoint x: 488, endPoint y: 173, distance: 172.4
click at [488, 173] on nav "Fried Chicken Chicken Gold Zinger Spicy Fajita Gold Chicken Gold Chicken Rungs …" at bounding box center [544, 373] width 280 height 558
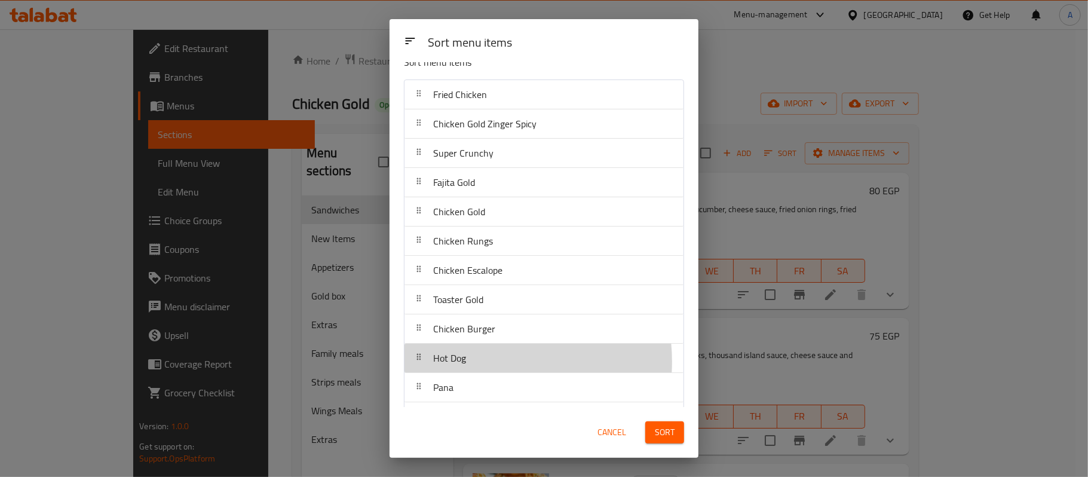
scroll to position [20, 0]
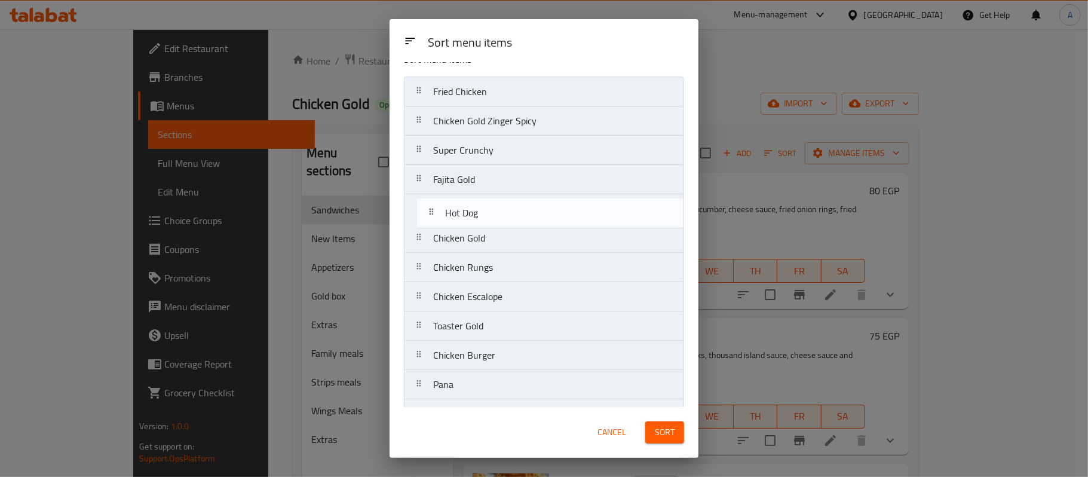
drag, startPoint x: 476, startPoint y: 363, endPoint x: 490, endPoint y: 207, distance: 157.2
click at [490, 207] on nav "Fried Chicken Chicken Gold Zinger Spicy Super Crunchy Fajita Gold Chicken Gold …" at bounding box center [544, 355] width 280 height 558
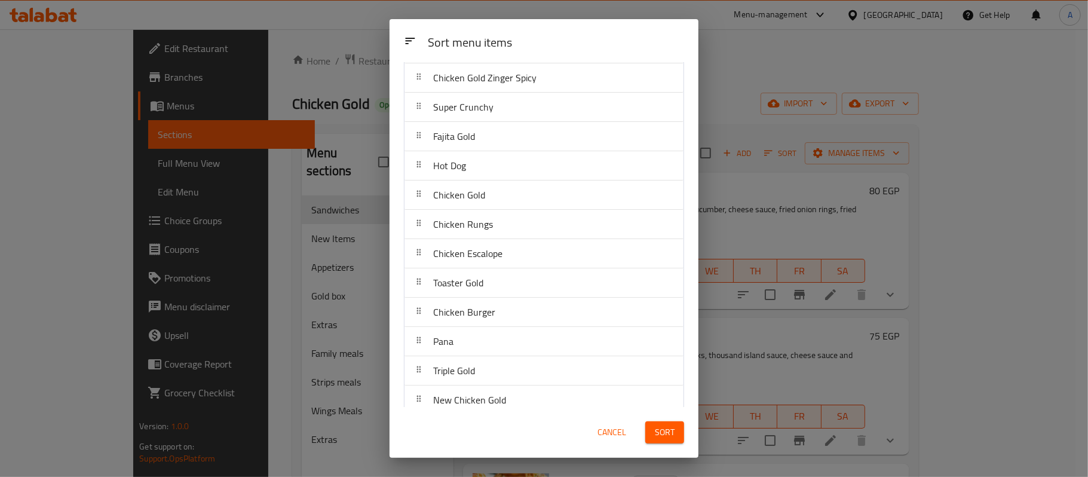
scroll to position [99, 0]
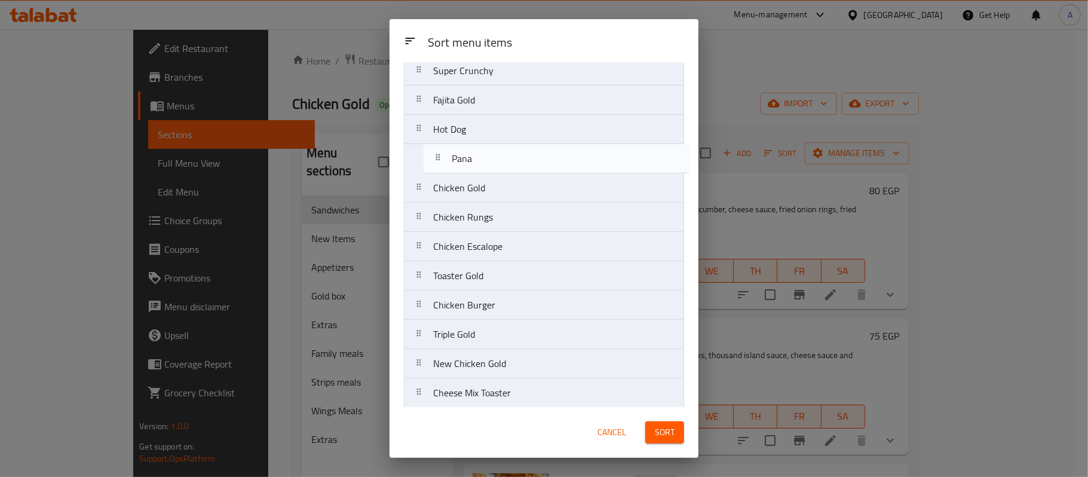
drag, startPoint x: 460, startPoint y: 311, endPoint x: 481, endPoint y: 158, distance: 155.1
click at [481, 158] on nav "Fried Chicken Chicken Gold Zinger Spicy Super Crunchy Fajita Gold Hot Dog Chick…" at bounding box center [544, 276] width 280 height 558
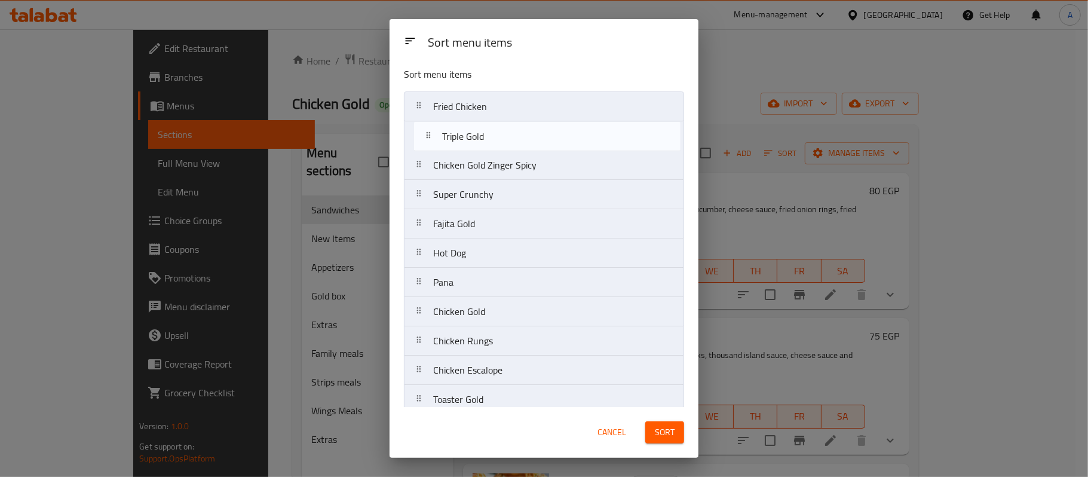
scroll to position [0, 0]
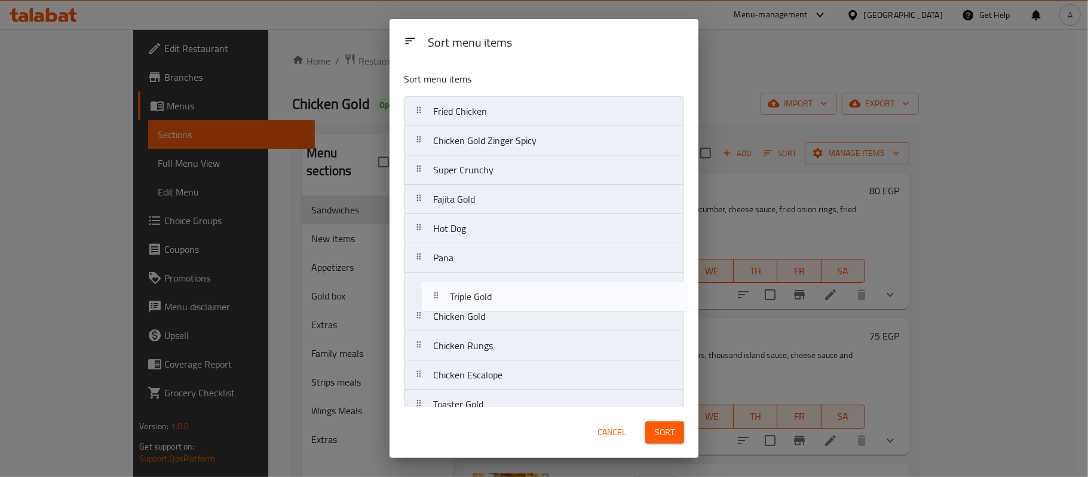
drag, startPoint x: 446, startPoint y: 182, endPoint x: 463, endPoint y: 290, distance: 108.9
click at [463, 290] on nav "Fried Chicken Chicken Gold Zinger Spicy Super Crunchy Fajita Gold Hot Dog Pana …" at bounding box center [544, 375] width 280 height 558
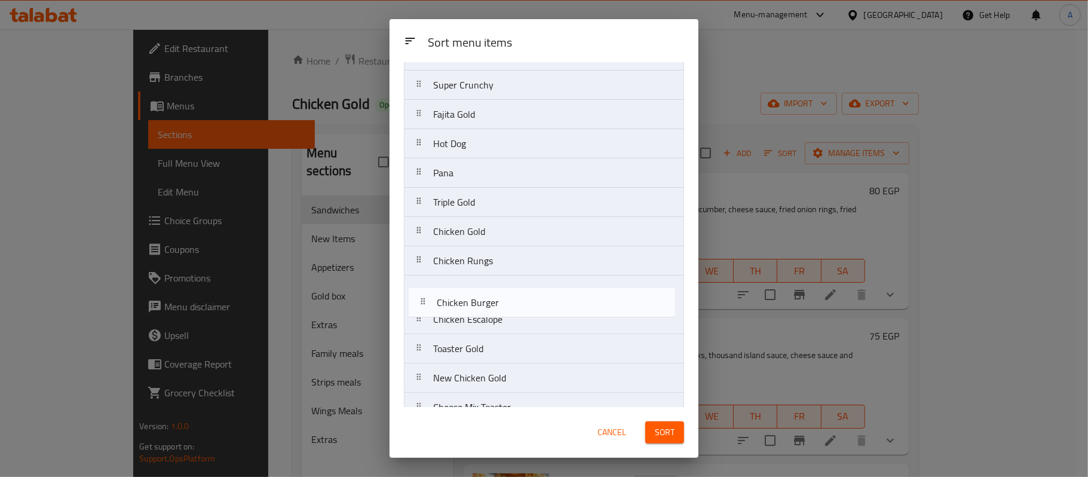
scroll to position [85, 0]
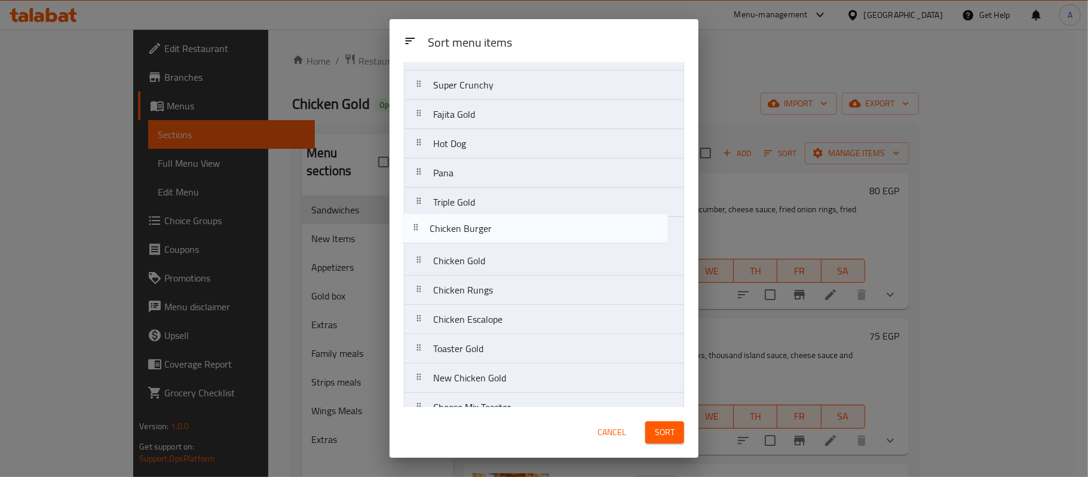
drag, startPoint x: 452, startPoint y: 359, endPoint x: 450, endPoint y: 227, distance: 132.1
click at [450, 227] on nav "Fried Chicken Chicken Gold Zinger Spicy Super Crunchy Fajita Gold Hot Dog Pana …" at bounding box center [544, 290] width 280 height 558
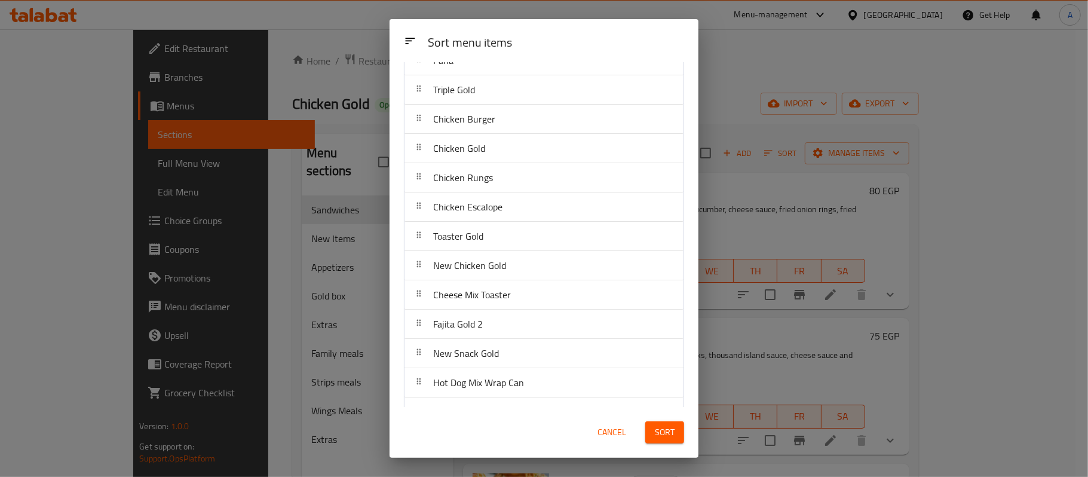
scroll to position [176, 0]
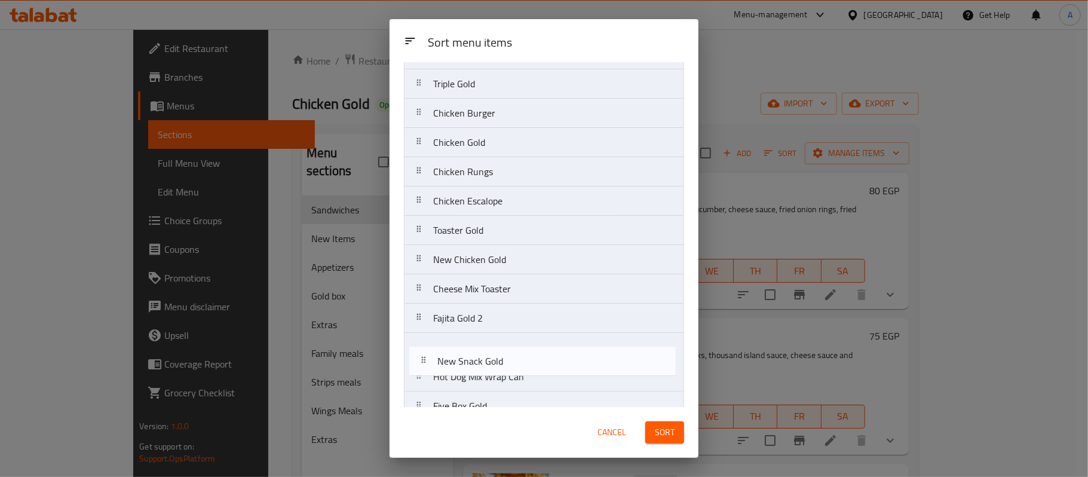
drag, startPoint x: 482, startPoint y: 377, endPoint x: 488, endPoint y: 357, distance: 20.6
click at [488, 357] on nav "Fried Chicken Chicken Gold Zinger Spicy Super Crunchy Fajita Gold Hot Dog Pana …" at bounding box center [544, 172] width 280 height 558
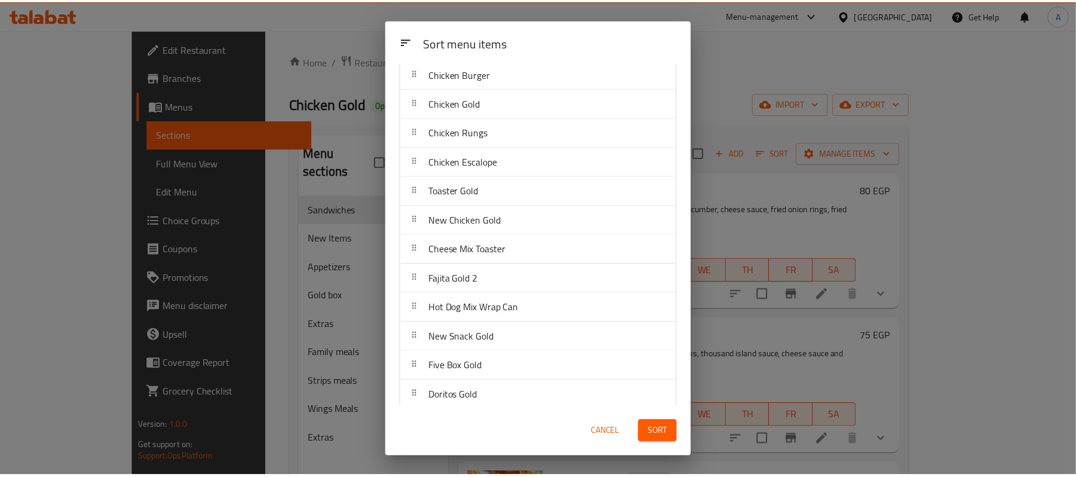
scroll to position [256, 0]
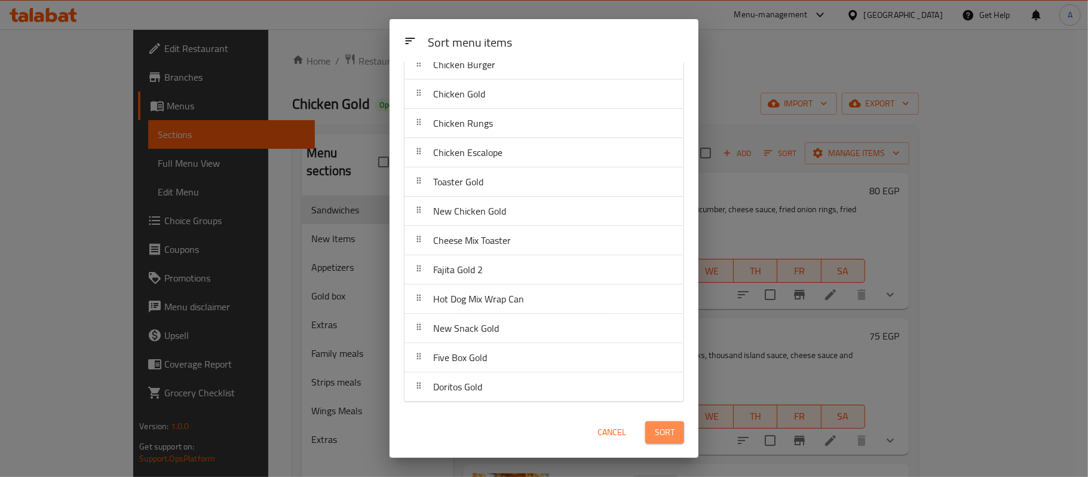
click at [660, 429] on span "Sort" at bounding box center [665, 432] width 20 height 15
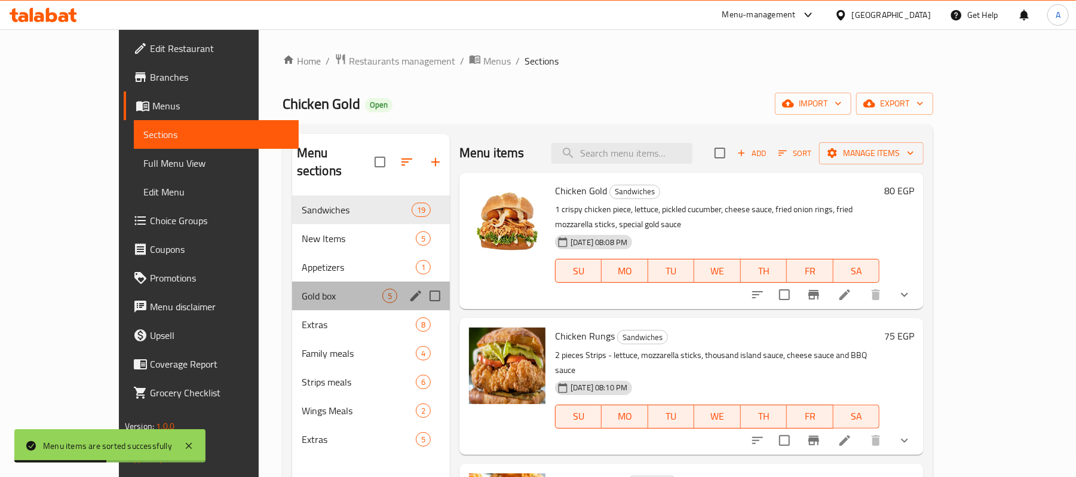
click at [292, 281] on div "Gold box 5" at bounding box center [371, 295] width 158 height 29
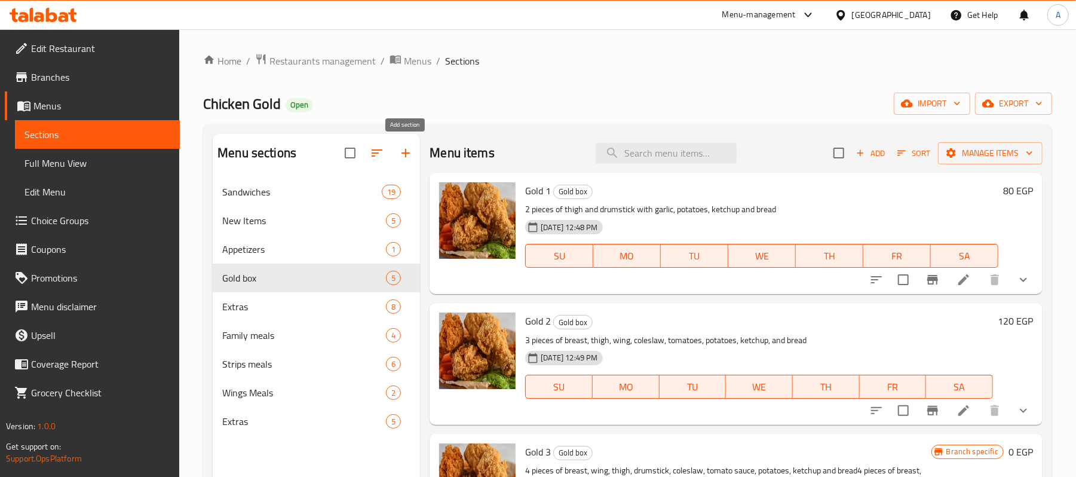
click at [402, 151] on icon "button" at bounding box center [406, 153] width 14 height 14
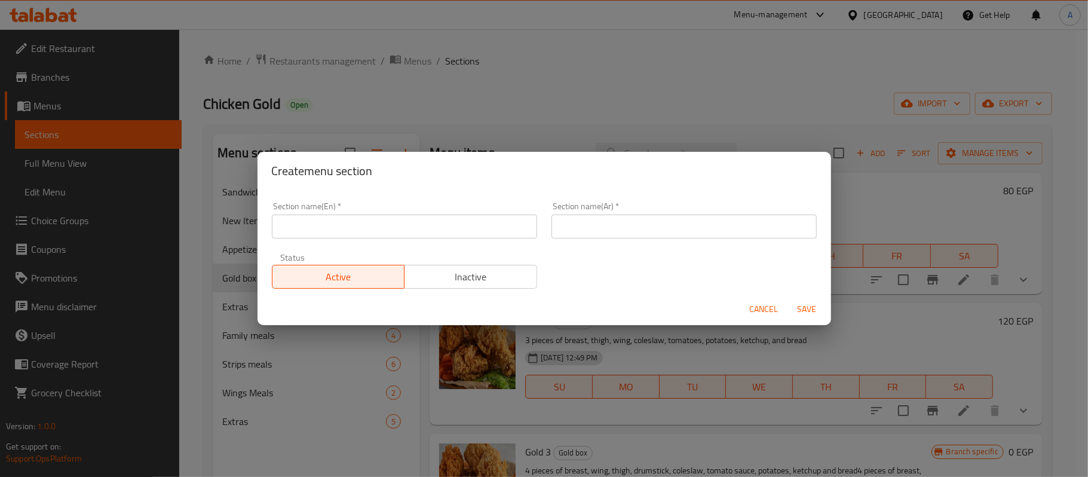
click at [758, 221] on input "text" at bounding box center [684, 227] width 265 height 24
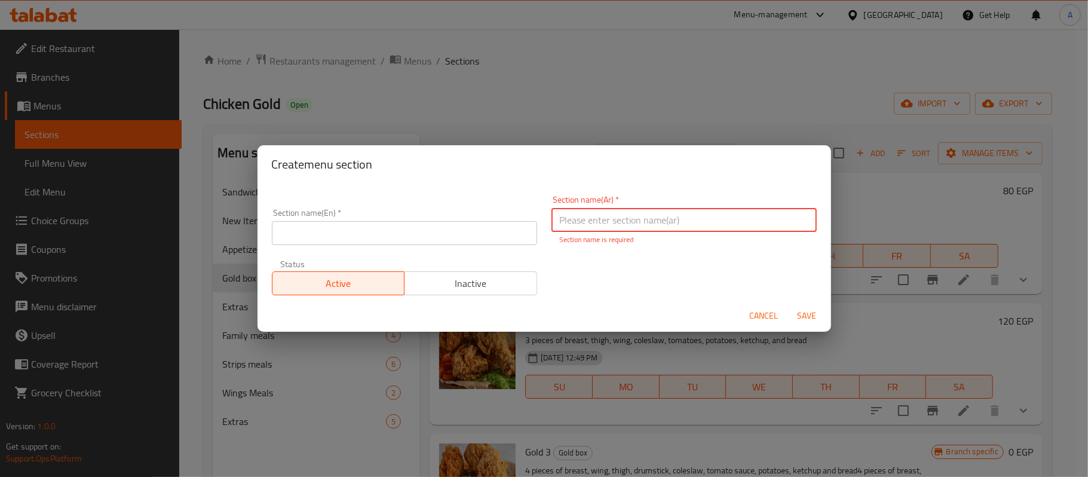
click at [718, 226] on input "text" at bounding box center [684, 220] width 265 height 24
paste input "كيدز ميل"
type input "كيدز ميل"
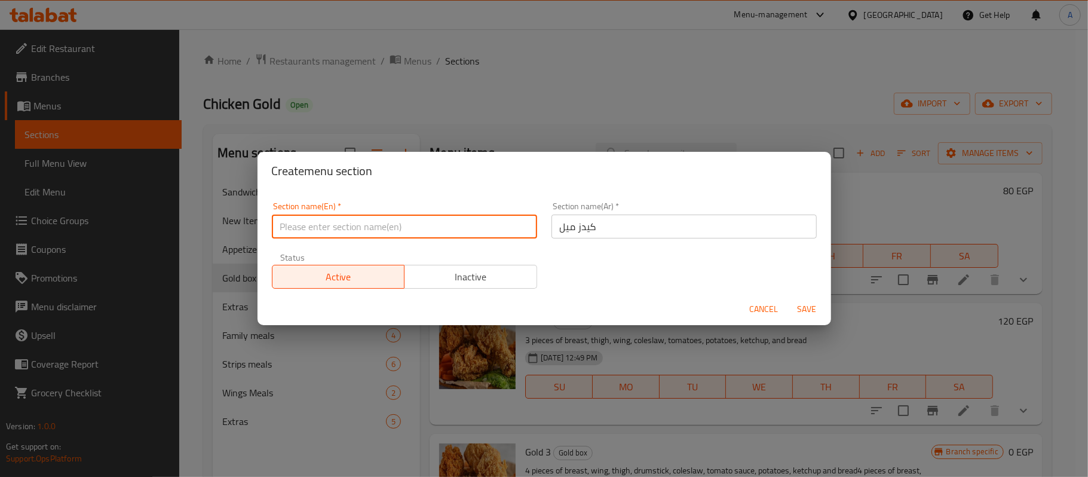
click at [316, 226] on input "text" at bounding box center [404, 227] width 265 height 24
paste input "Kids Mill"
drag, startPoint x: 313, startPoint y: 232, endPoint x: 304, endPoint y: 235, distance: 10.0
click at [304, 235] on input "Kids Mill" at bounding box center [404, 227] width 265 height 24
type input "Kids Meals"
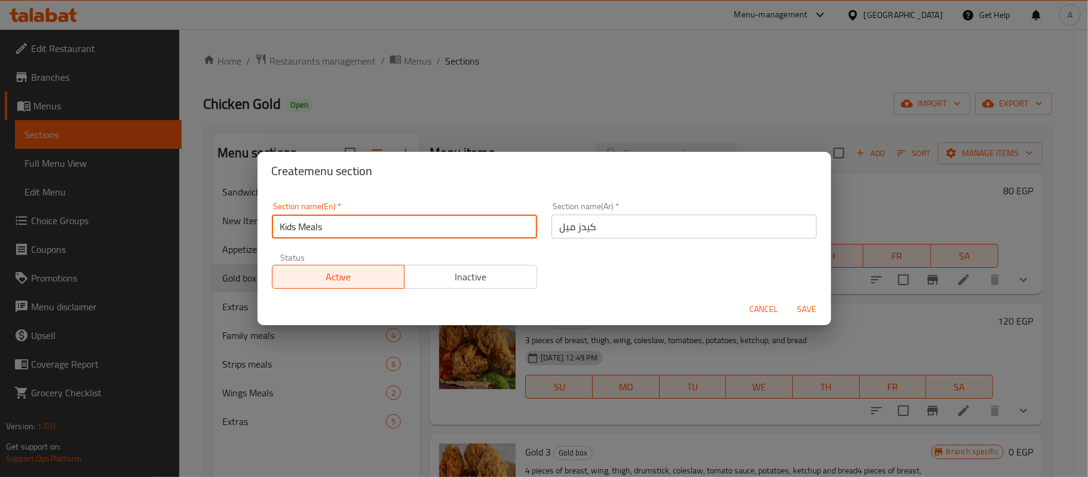
click at [375, 223] on input "Kids Meals" at bounding box center [404, 227] width 265 height 24
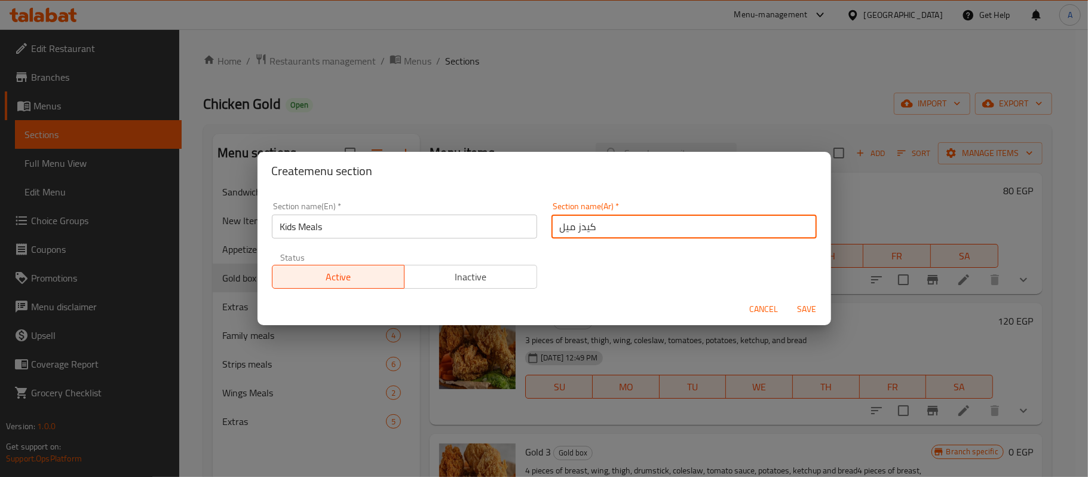
click at [595, 232] on input "كيدز ميل" at bounding box center [684, 227] width 265 height 24
type input "وجبات الأطفال"
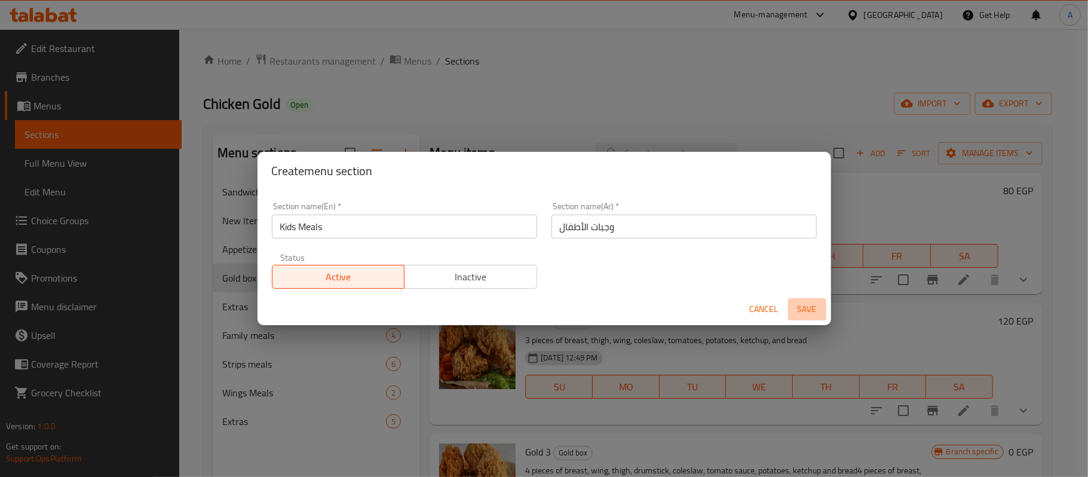
click at [810, 314] on span "Save" at bounding box center [807, 309] width 29 height 15
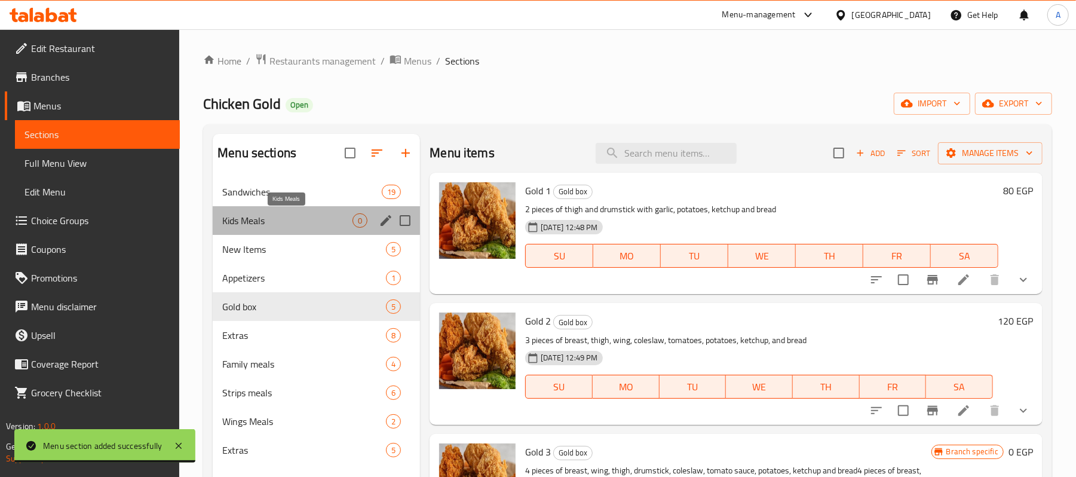
click at [339, 224] on span "Kids Meals" at bounding box center [287, 220] width 130 height 14
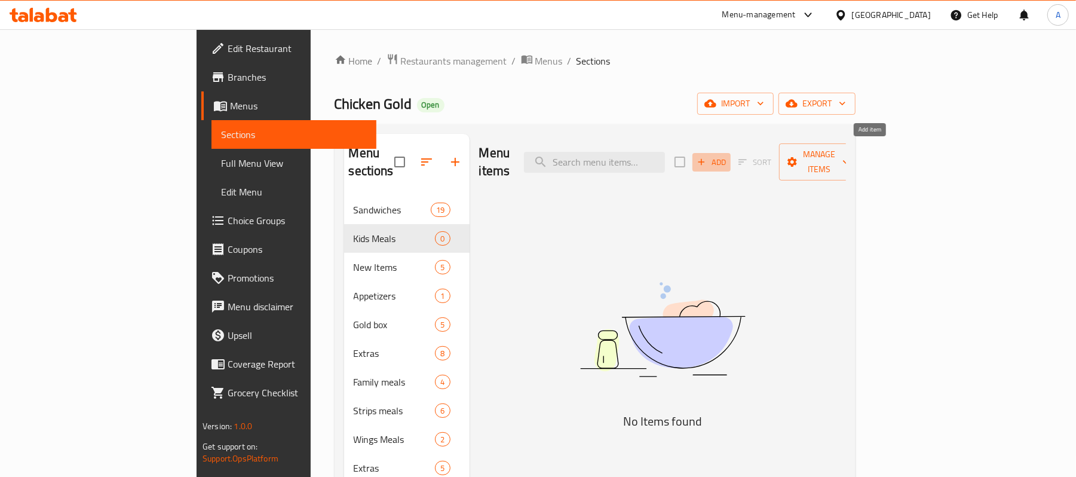
click at [728, 158] on span "Add" at bounding box center [712, 162] width 32 height 14
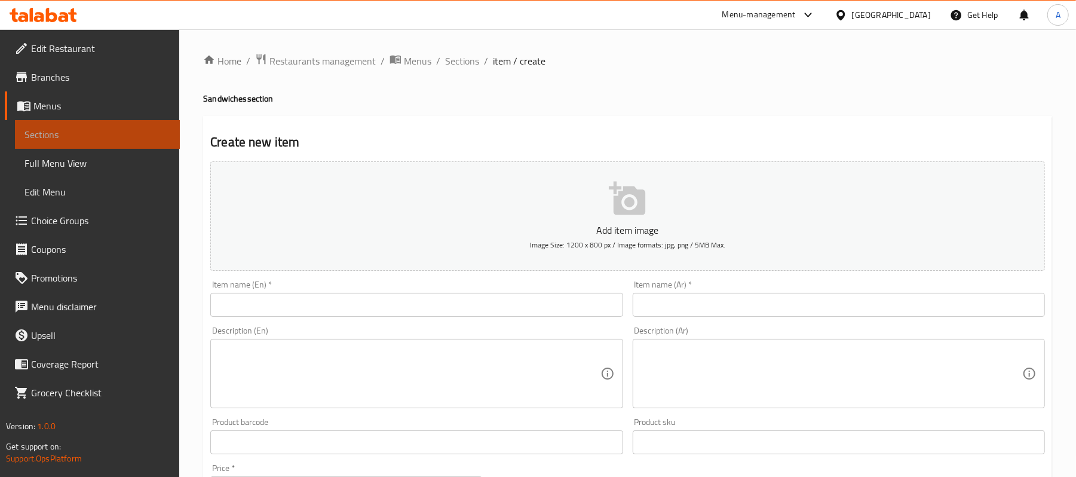
click at [51, 128] on span "Sections" at bounding box center [98, 134] width 146 height 14
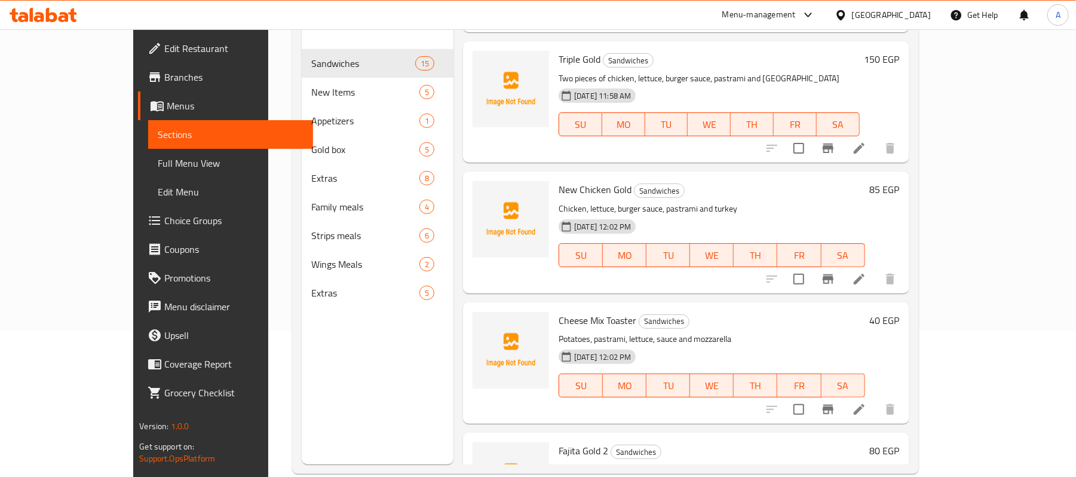
scroll to position [159, 0]
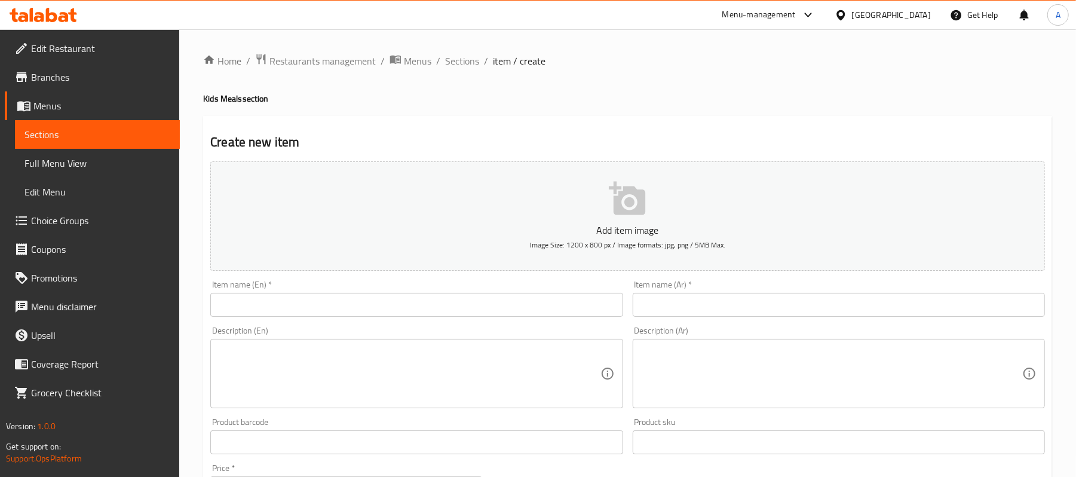
click at [372, 317] on input "text" at bounding box center [416, 305] width 412 height 24
paste input "BUNNY MEAL"
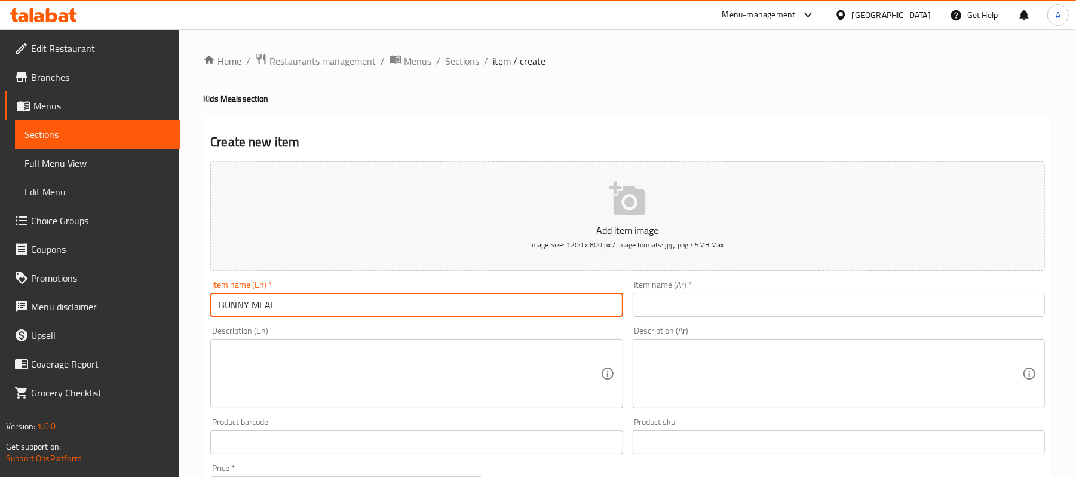
type input "BUNNY MEAL"
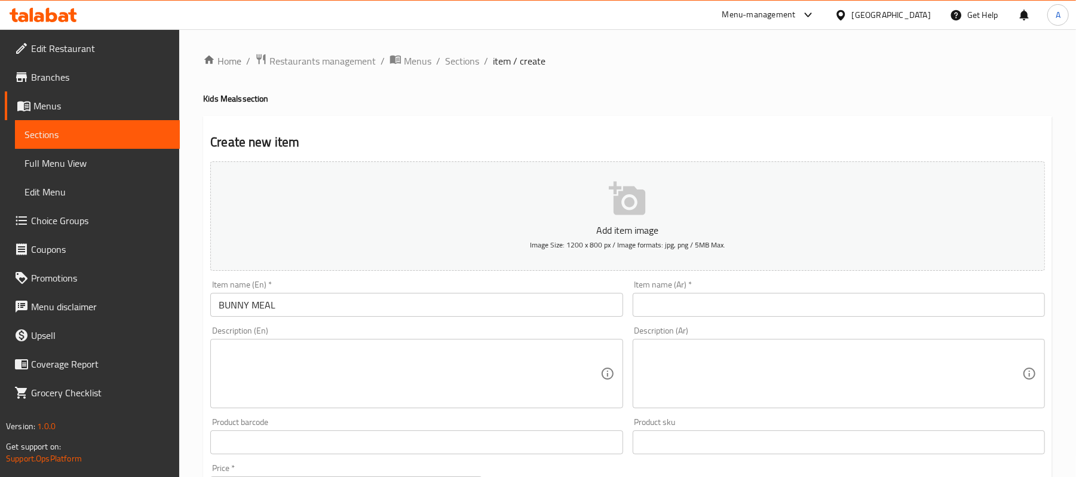
click at [873, 310] on input "text" at bounding box center [839, 305] width 412 height 24
paste input "3 ناجتس ولقمه وبطاطس وكاتشب وعصير ولعبه"
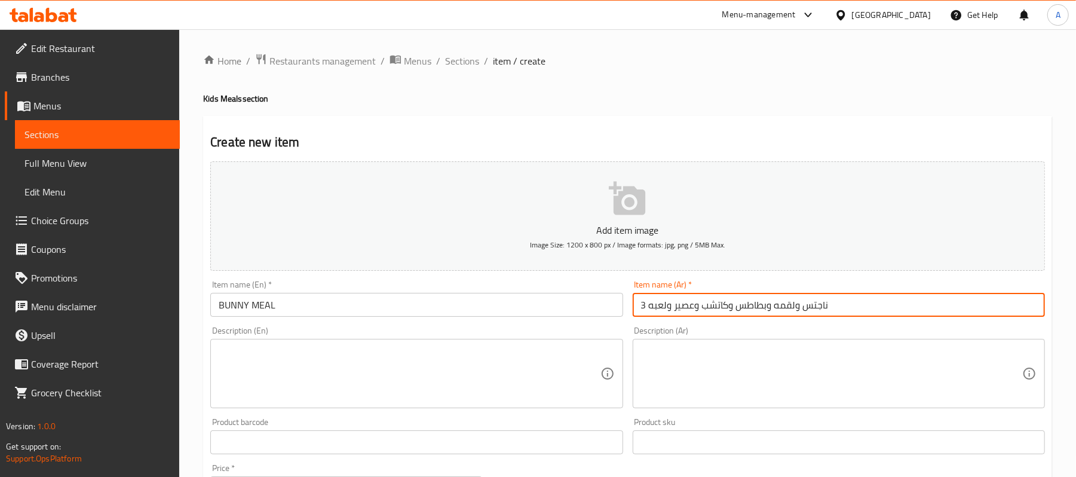
type input "3 ناجتس ولقمه وبطاطس وكاتشب وعصير ولعبه"
click at [699, 366] on textarea at bounding box center [831, 373] width 381 height 57
paste textarea "3 ناجتس ولقمه وبطاطس وكاتشب وعصير ولعبه"
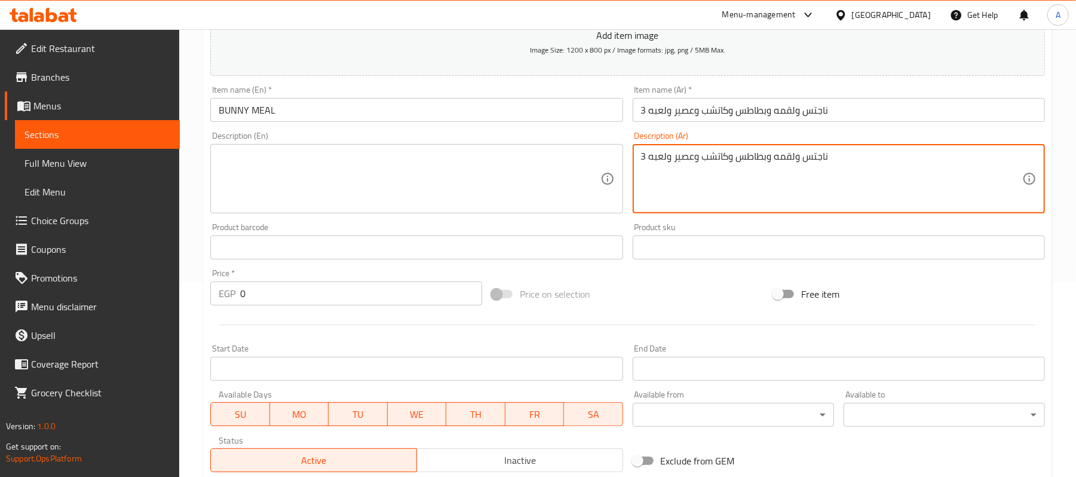
scroll to position [239, 0]
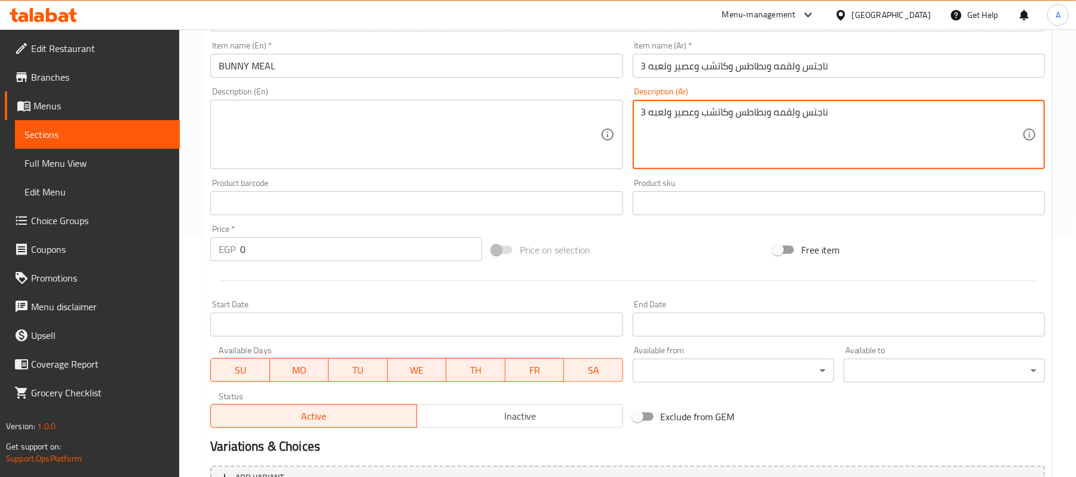
type textarea "3 ناجتس ولقمه وبطاطس وكاتشب وعصير ولعبه"
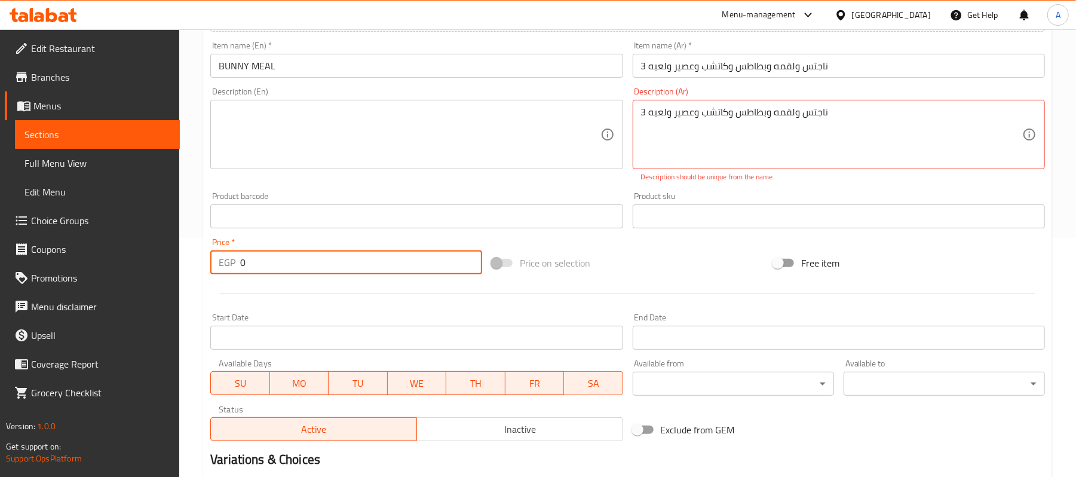
drag, startPoint x: 241, startPoint y: 244, endPoint x: 218, endPoint y: 245, distance: 23.3
click at [218, 245] on div "Price   * EGP 0 Price *" at bounding box center [346, 256] width 272 height 36
type input "70"
click at [388, 142] on textarea at bounding box center [409, 134] width 381 height 57
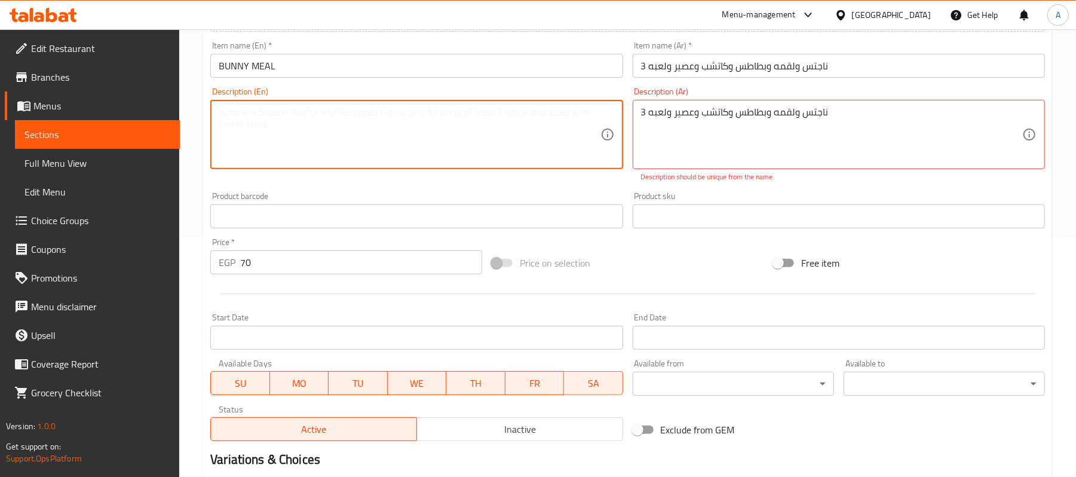
paste textarea "3 nuggets, a bite, fries, ketchup, juice and a toy"
type textarea "3 nuggets, a bite, fries, ketchup, juice and a toy"
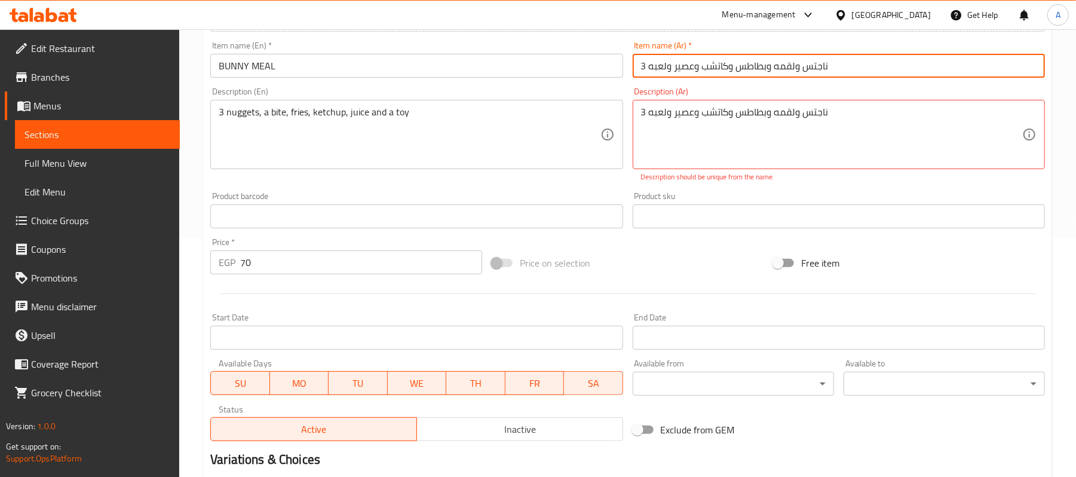
click at [770, 69] on input "3 ناجتس ولقمه وبطاطس وكاتشب وعصير ولعبه" at bounding box center [839, 66] width 412 height 24
click at [306, 78] on input "BUNNY MEAL" at bounding box center [416, 66] width 412 height 24
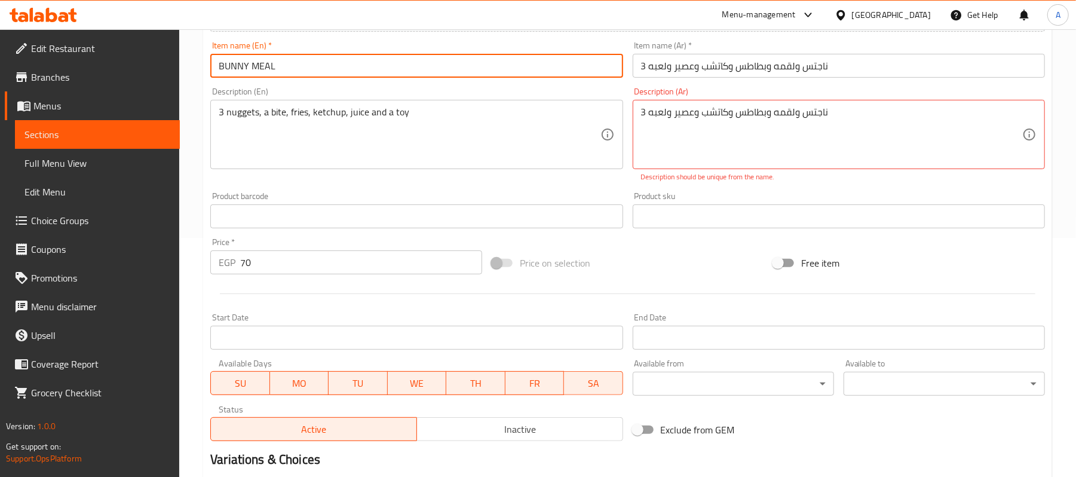
click at [306, 78] on input "BUNNY MEAL" at bounding box center [416, 66] width 412 height 24
type input "Bunny Meal"
click at [700, 75] on input "3 ناجتس ولقمه وبطاطس وكاتشب وعصير ولعبه" at bounding box center [839, 66] width 412 height 24
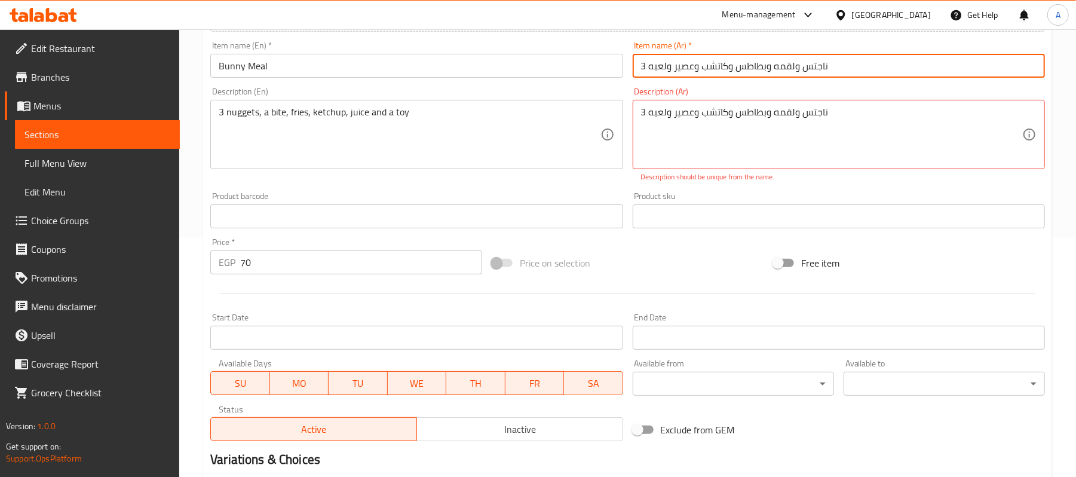
click at [700, 75] on input "3 ناجتس ولقمه وبطاطس وكاتشب وعصير ولعبه" at bounding box center [839, 66] width 412 height 24
paste input "وجبة الأرنب"
type input "وجبة الأرنب"
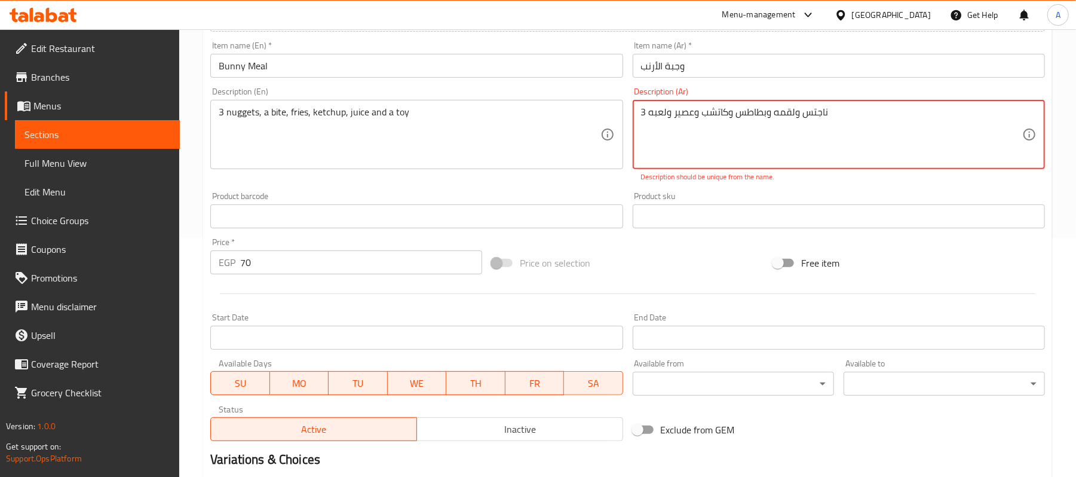
drag, startPoint x: 650, startPoint y: 114, endPoint x: 642, endPoint y: 115, distance: 8.6
click at [642, 115] on textarea "3 ناجتس ولقمه وبطاطس وكاتشب وعصير ولعبه" at bounding box center [831, 134] width 381 height 57
type textarea "3 ناجتس ولقمه وبطاطس وكاتشب وعصير ولعبه"
click at [579, 299] on div "Add item image Image Size: 1200 x 800 px / Image formats: jpg, png / 5MB Max. I…" at bounding box center [628, 182] width 844 height 528
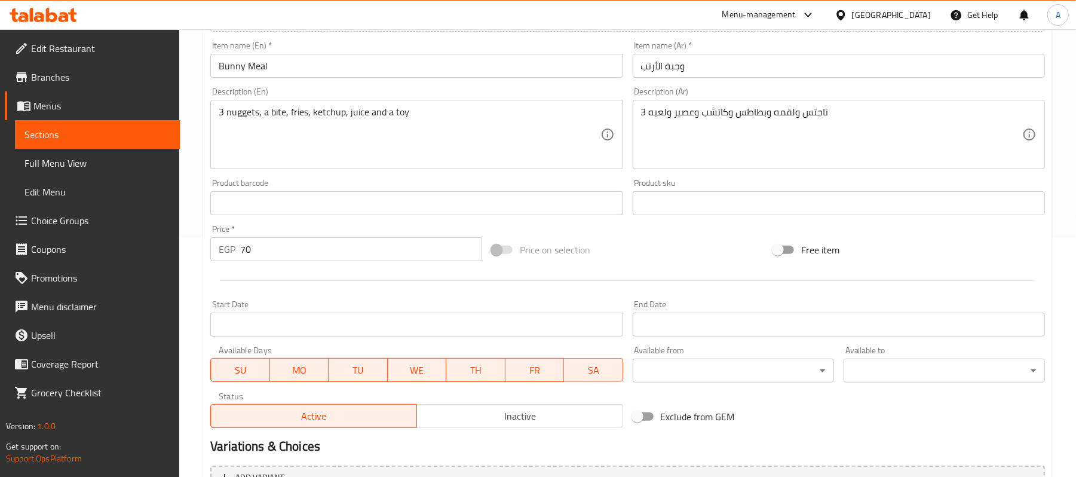
click at [641, 70] on input "وجبة الأرنب" at bounding box center [839, 66] width 412 height 24
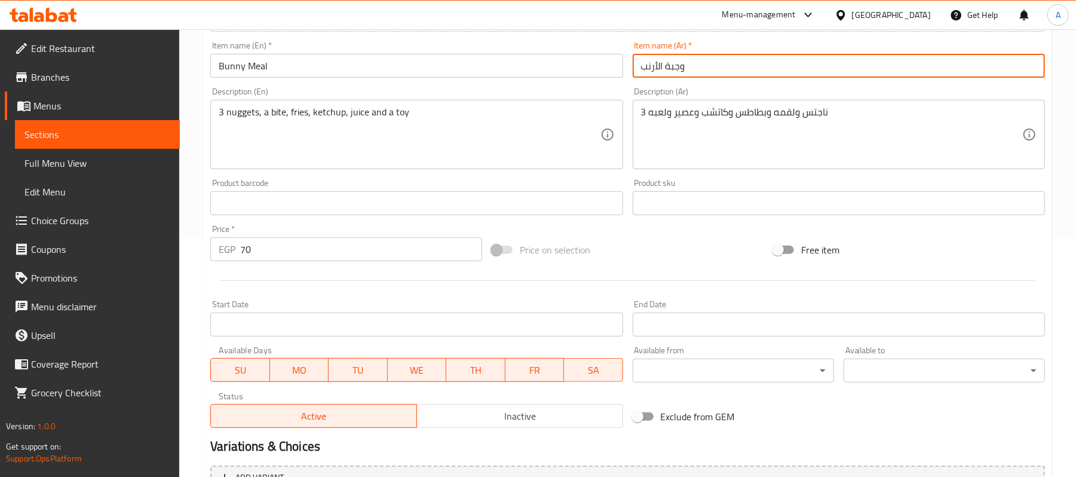
click at [641, 70] on input "وجبة الأرنب" at bounding box center [839, 66] width 412 height 24
click at [653, 65] on input "وجبة الأرنب" at bounding box center [839, 66] width 412 height 24
type input "وجبة باني"
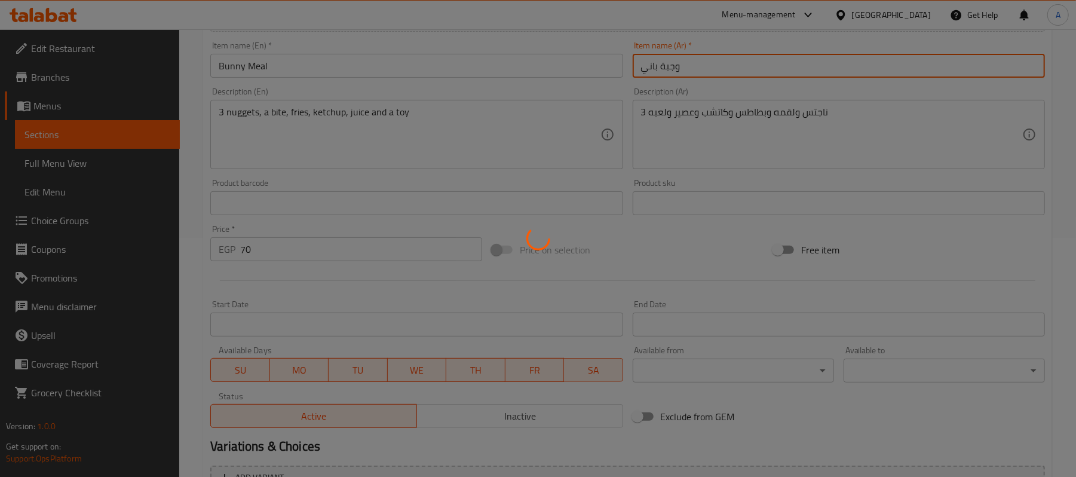
type input "0"
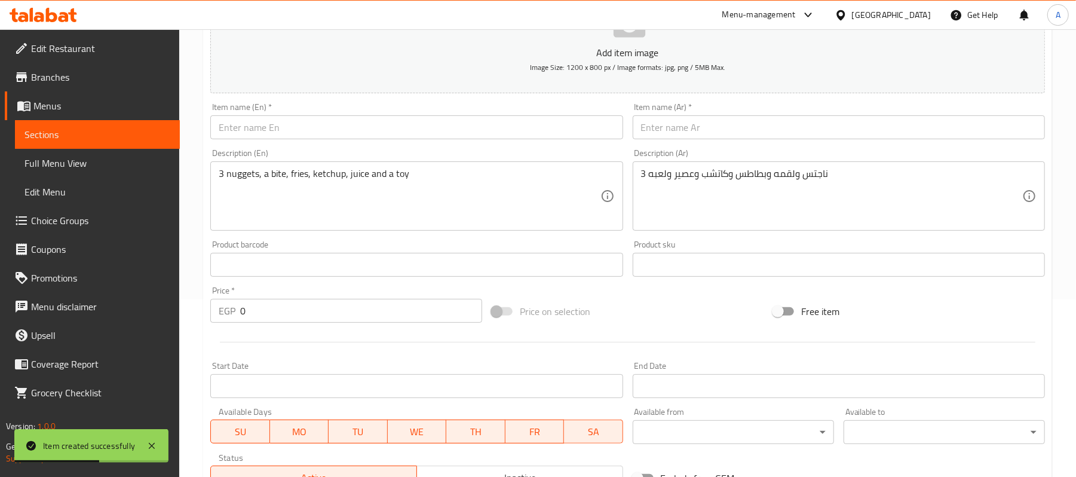
scroll to position [159, 0]
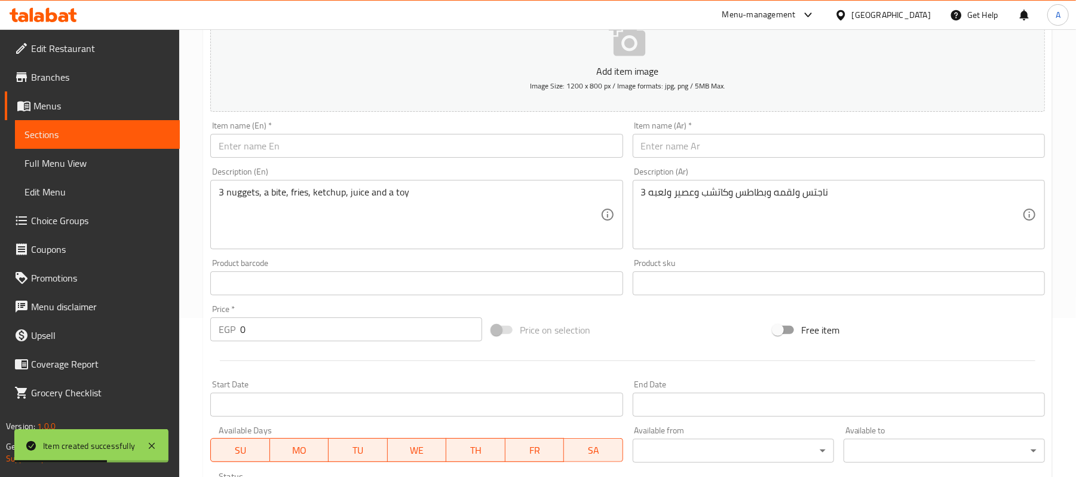
click at [423, 156] on input "text" at bounding box center [416, 146] width 412 height 24
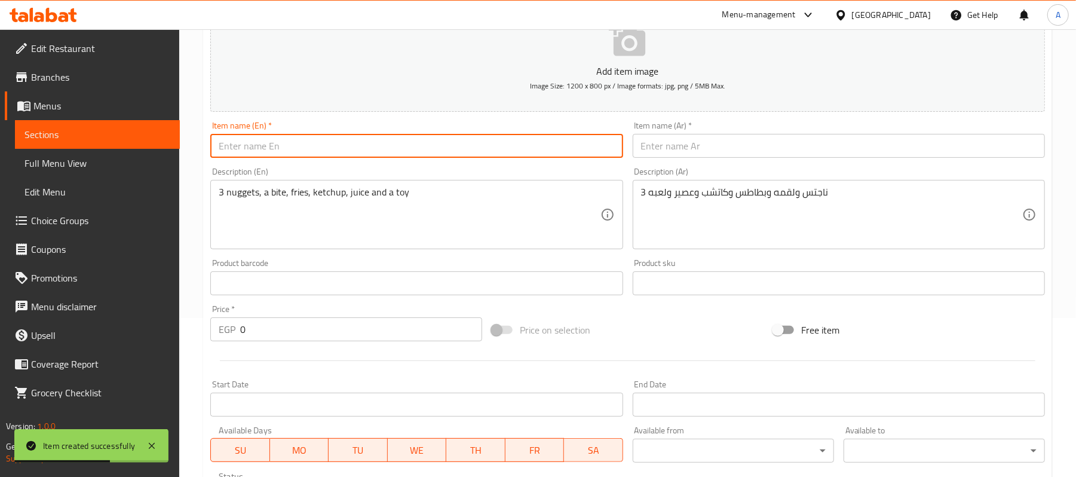
paste input "STARS MEALS"
type input "STARS MEALS"
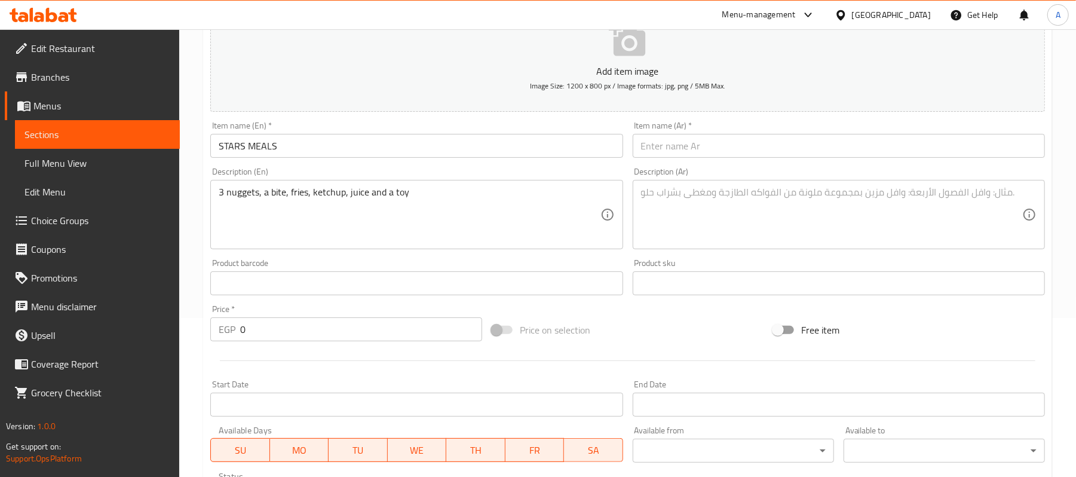
paste textarea "دبوسين ولقمه وبطاطس وكاتشب وعصير ولعبه"
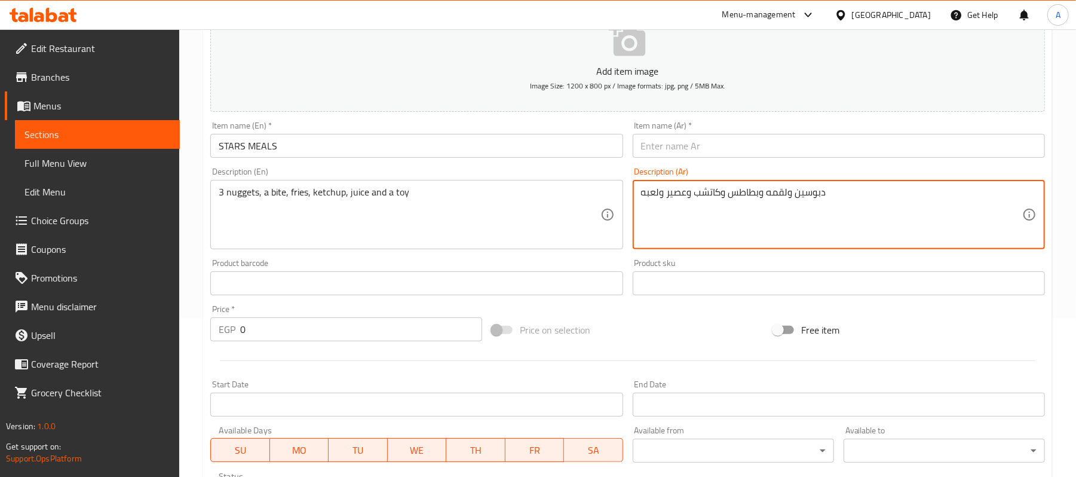
type textarea "دبوسين ولقمه وبطاطس وكاتشب وعصير ولعبه"
click at [306, 213] on textarea at bounding box center [409, 214] width 381 height 57
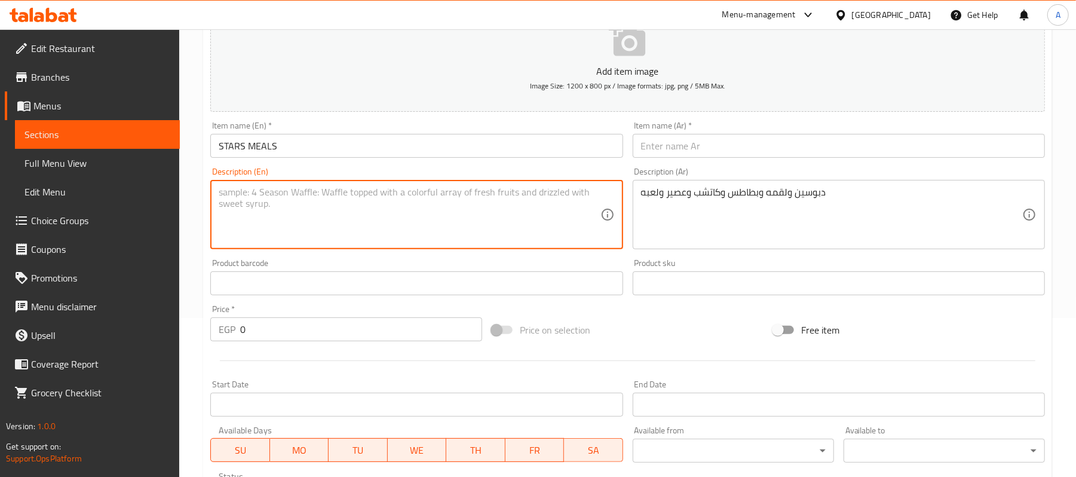
paste textarea "Two pins, a bite, fries, ketchup, juice, and a toy"
type textarea "Two pins, a bite, fries, ketchup, juice, and a toy"
click at [271, 151] on input "STARS MEALS" at bounding box center [416, 146] width 412 height 24
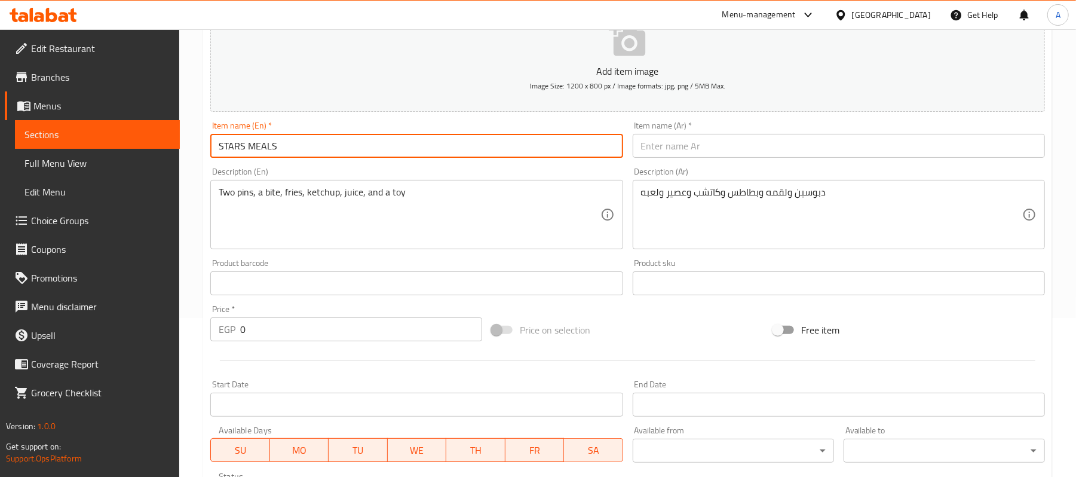
click at [271, 151] on input "STARS MEALS" at bounding box center [416, 146] width 412 height 24
type input "Stars Meals"
click at [681, 143] on input "text" at bounding box center [839, 146] width 412 height 24
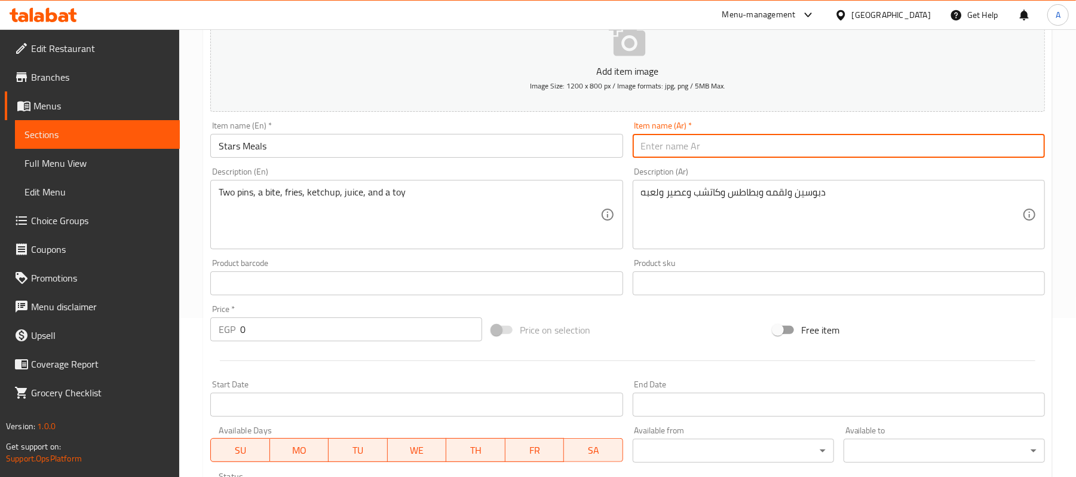
paste input "وجبات النجوم"
type input "وجبات النجوم"
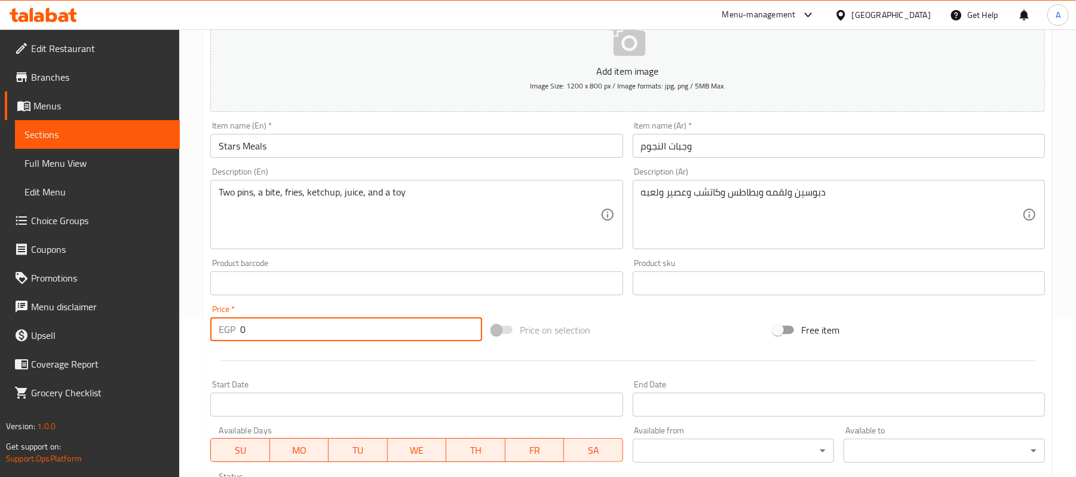
drag, startPoint x: 256, startPoint y: 341, endPoint x: 221, endPoint y: 342, distance: 34.7
click at [221, 341] on div "EGP 0 Price *" at bounding box center [346, 329] width 272 height 24
type input "100"
type input "0"
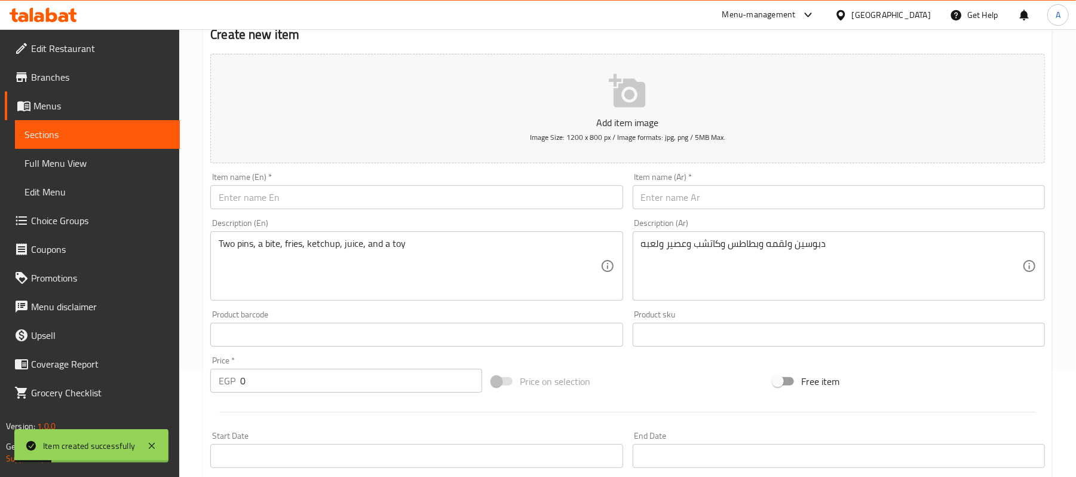
scroll to position [79, 0]
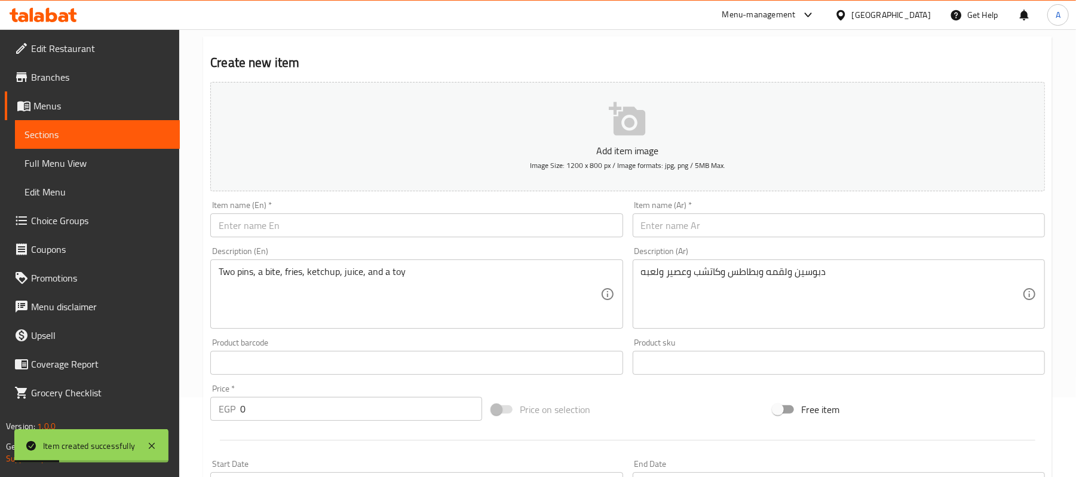
click at [335, 235] on input "text" at bounding box center [416, 225] width 412 height 24
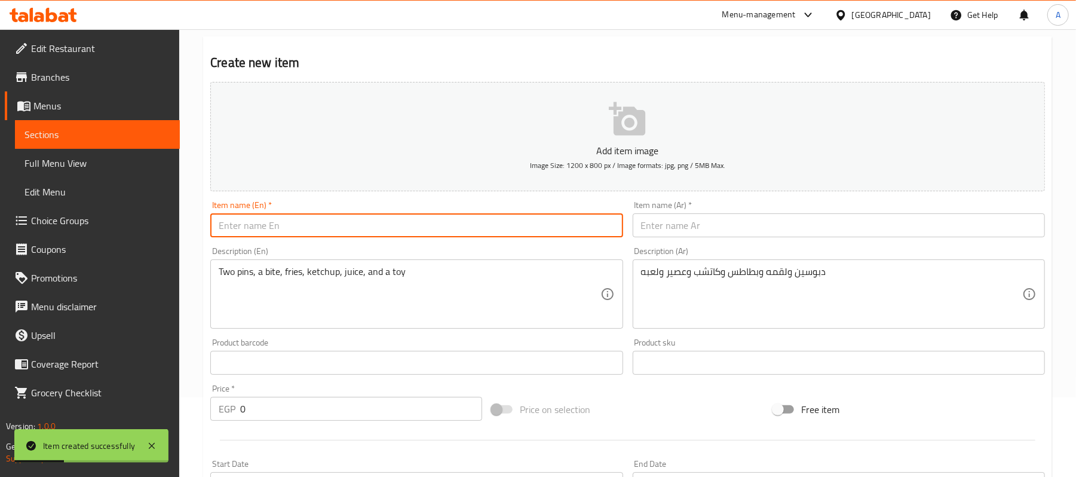
paste input "SUPER HERO"
click at [335, 235] on input "SUPER HERO" at bounding box center [416, 225] width 412 height 24
type input "Super Hero"
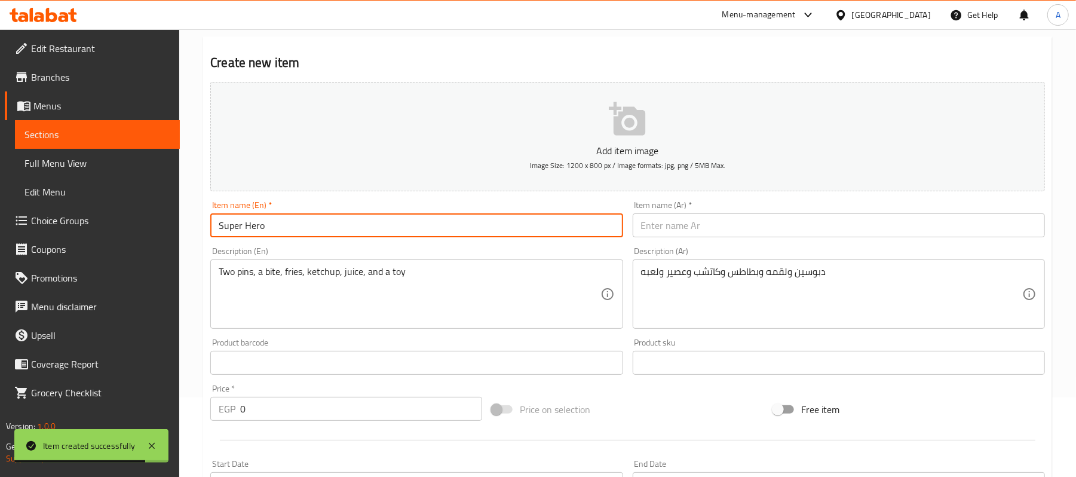
click at [694, 231] on input "text" at bounding box center [839, 225] width 412 height 24
paste input "بطل خارق"
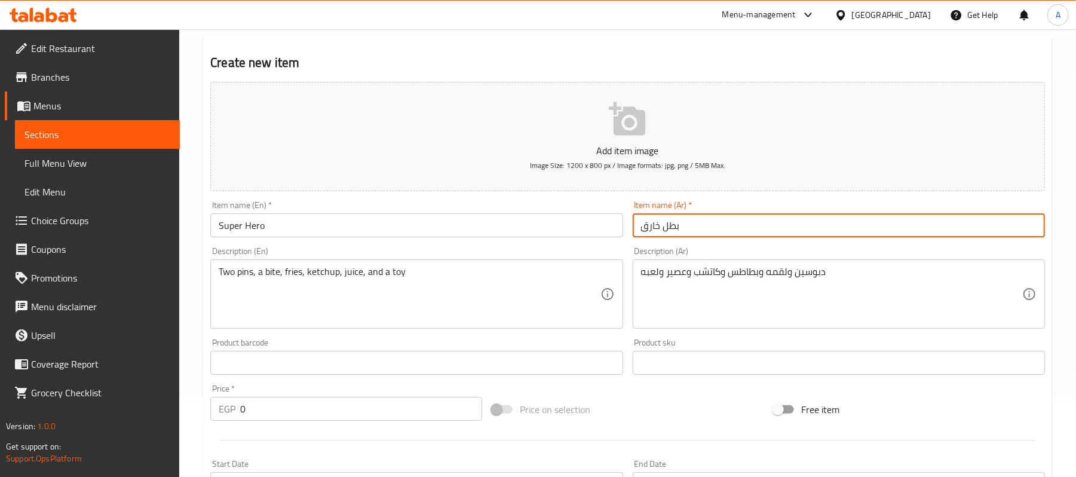
type input "بطل خارق"
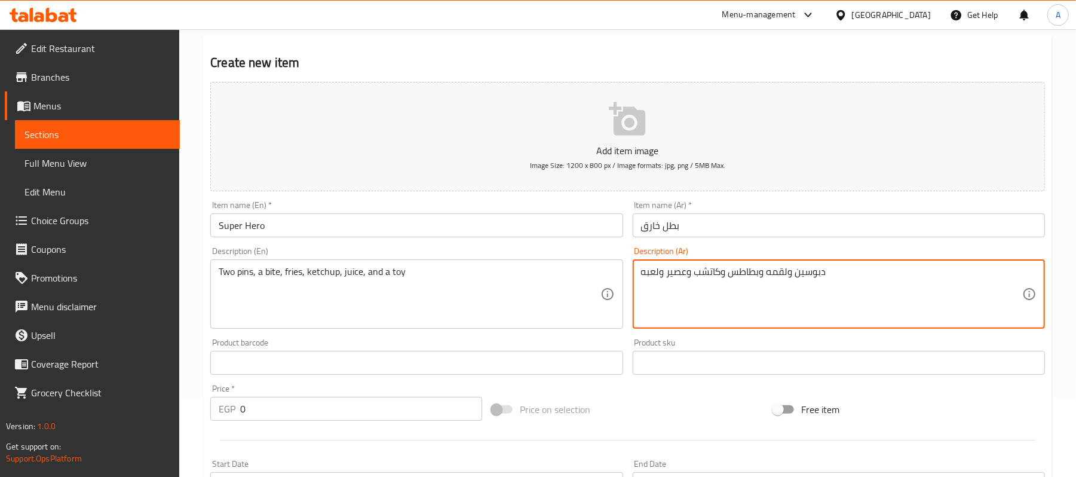
click at [687, 299] on textarea "دبوسين ولقمه وبطاطس وكاتشب وعصير ولعبه" at bounding box center [831, 294] width 381 height 57
paste textarea "قطعتين استريس مع لقمه مع بطاطس وكاتشب"
drag, startPoint x: 769, startPoint y: 275, endPoint x: 775, endPoint y: 271, distance: 7.0
click at [775, 271] on textarea "قطعتين استريس مع لقمه مع بطاطس وكاتشب" at bounding box center [831, 294] width 381 height 57
type textarea "قطعتين استربس مع لقمه مع بطاطس وكاتشب"
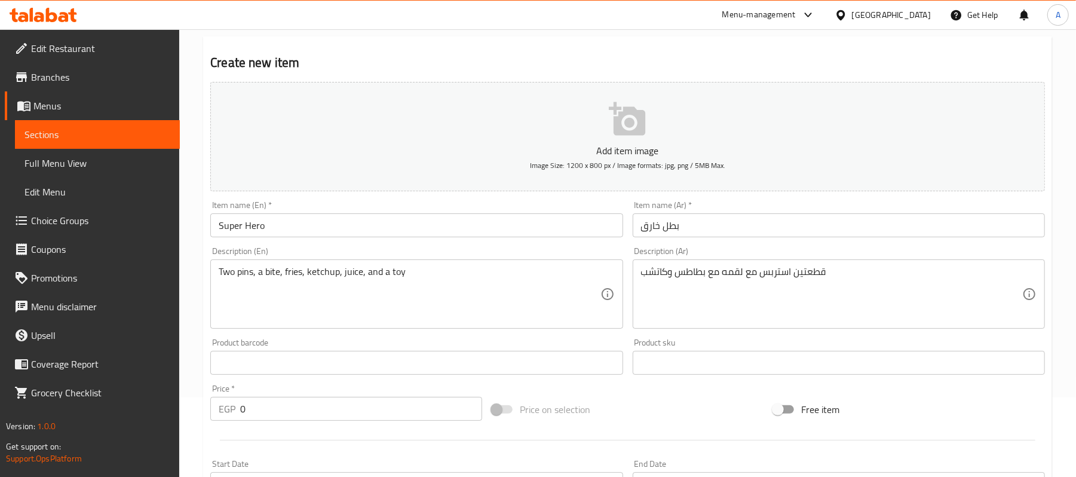
click at [711, 273] on textarea "قطعتين استربس مع لقمه مع بطاطس وكاتشب" at bounding box center [831, 294] width 381 height 57
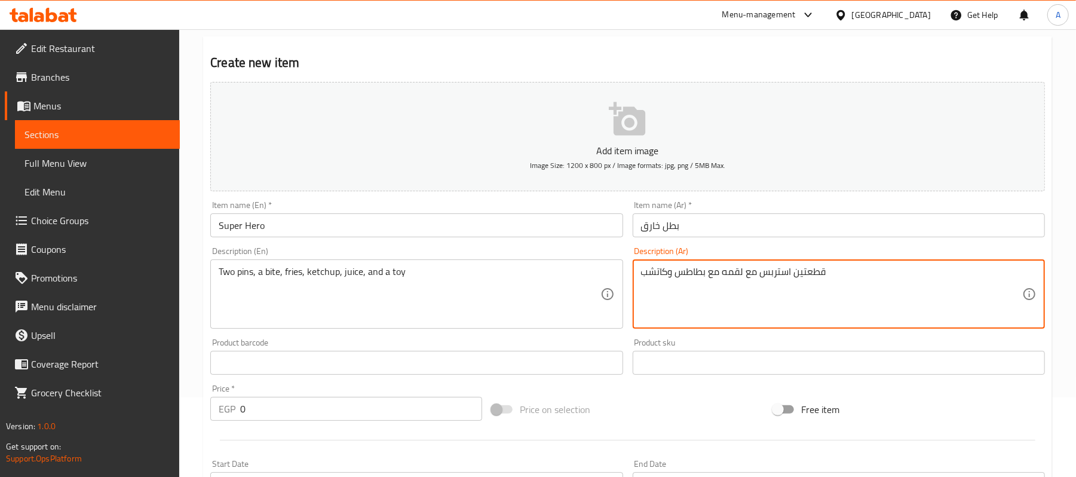
click at [711, 273] on textarea "قطعتين استربس مع لقمه مع بطاطس وكاتشب" at bounding box center [831, 294] width 381 height 57
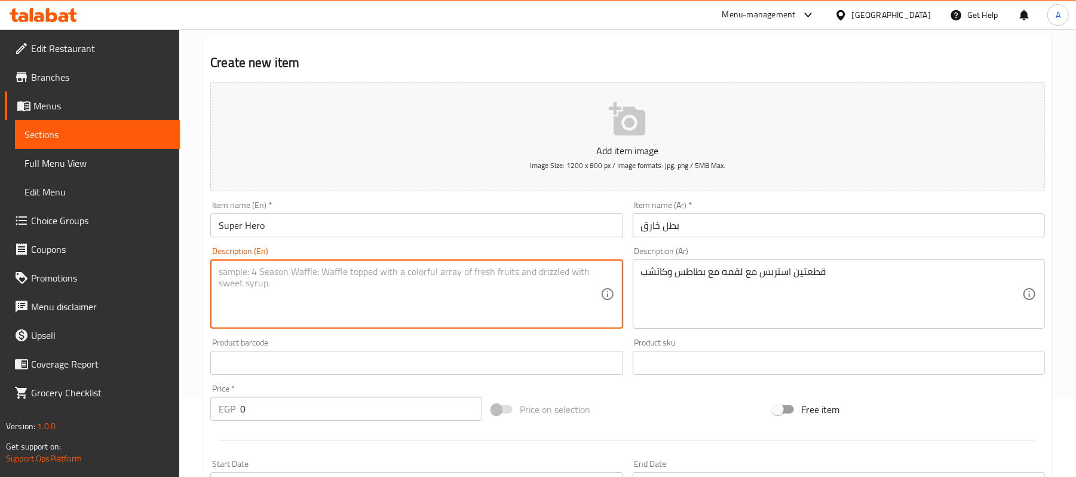
click at [379, 295] on textarea at bounding box center [409, 294] width 381 height 57
paste textarea "2 strips with a bite, fries and ketchup"
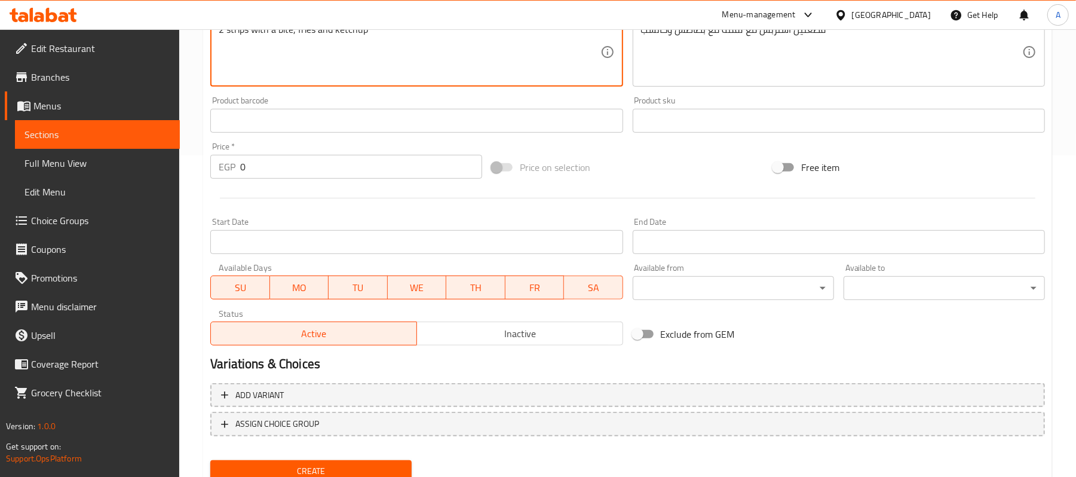
scroll to position [366, 0]
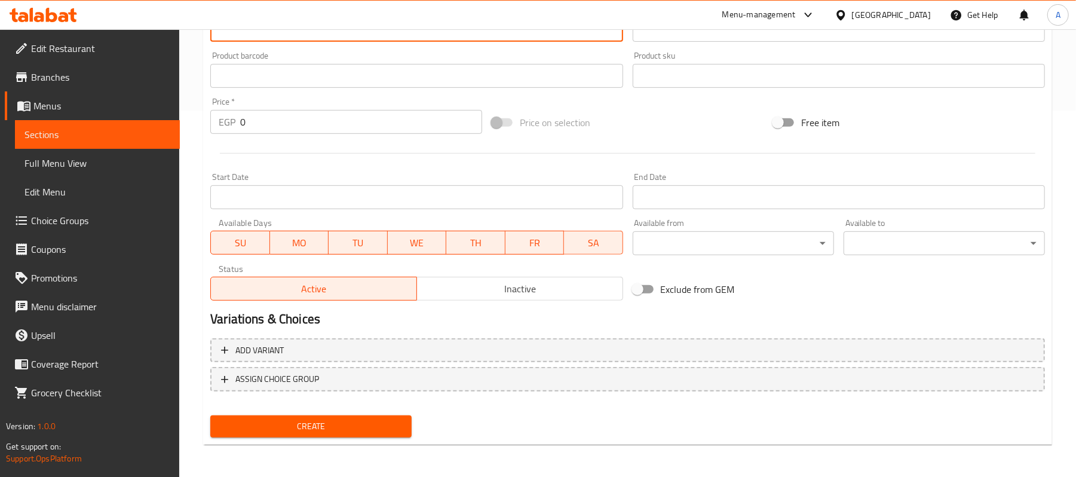
type textarea "2 strips with a bite, fries and ketchup"
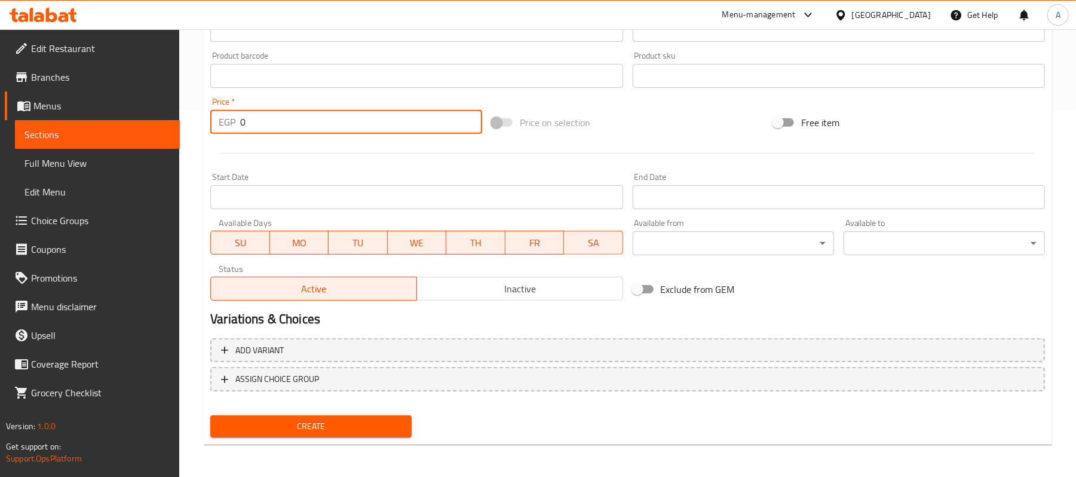
drag, startPoint x: 257, startPoint y: 120, endPoint x: 223, endPoint y: 139, distance: 38.8
click at [223, 139] on div "Price   * EGP 0 Price *" at bounding box center [346, 116] width 281 height 46
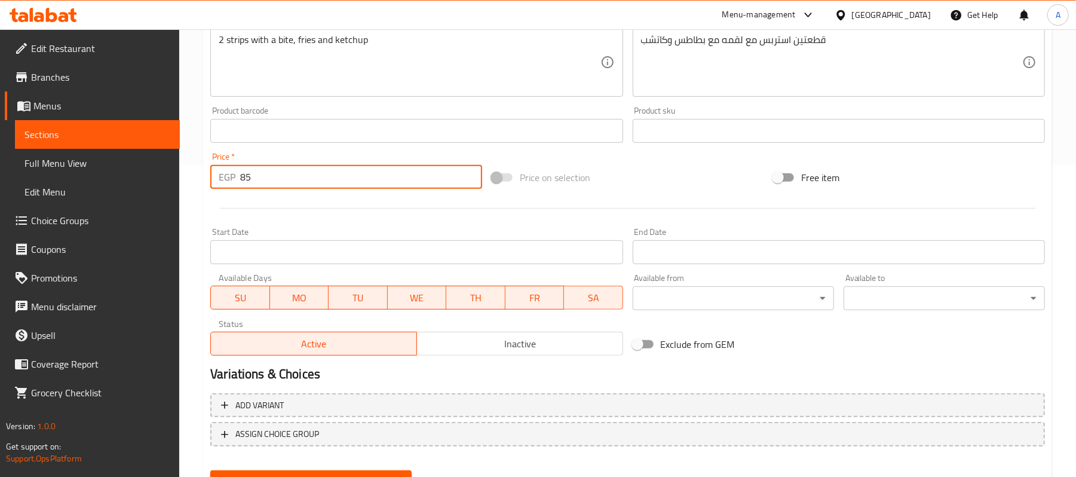
scroll to position [287, 0]
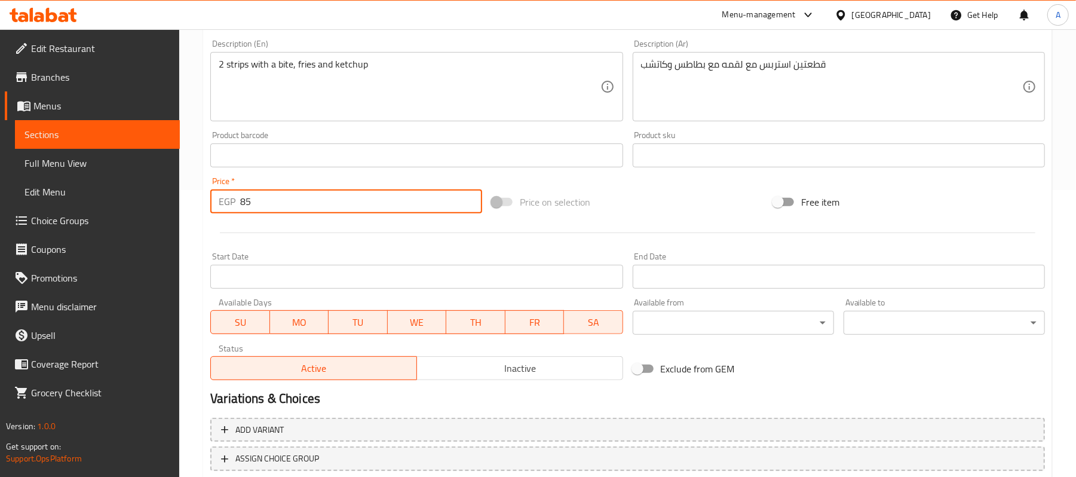
type input "85"
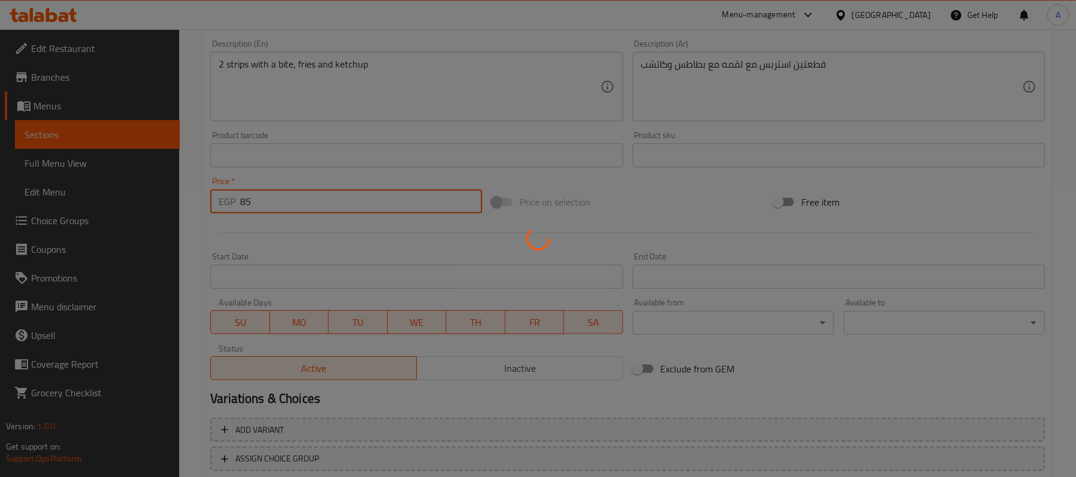
type input "0"
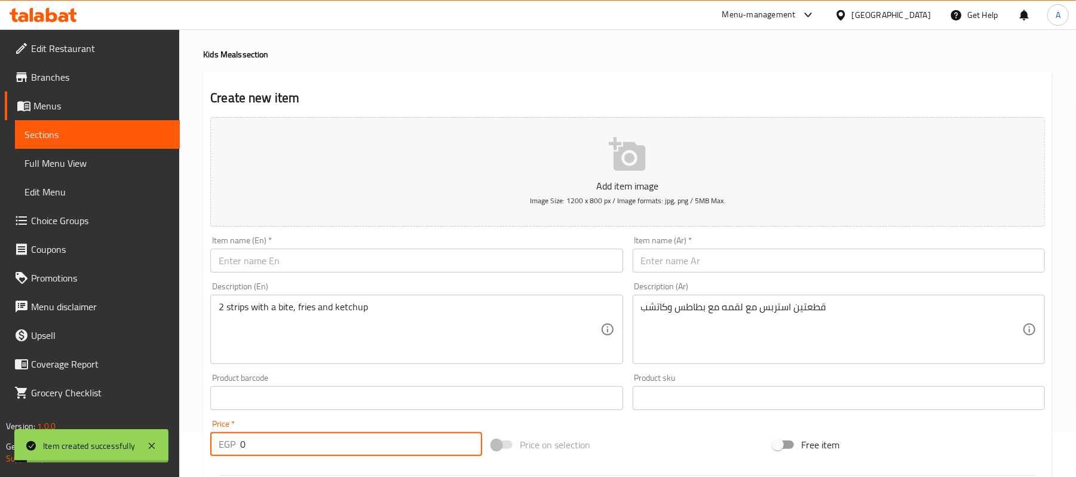
scroll to position [0, 0]
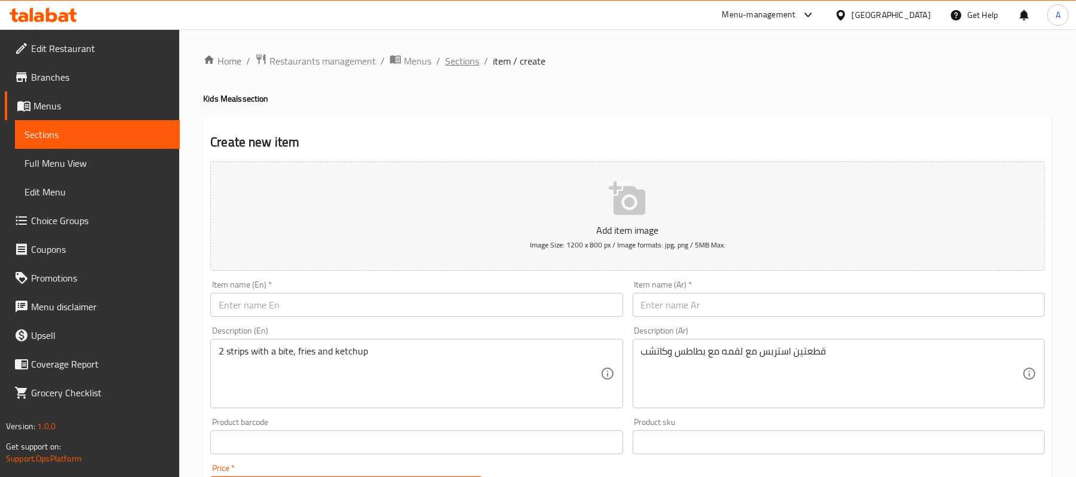
click at [463, 59] on span "Sections" at bounding box center [462, 61] width 34 height 14
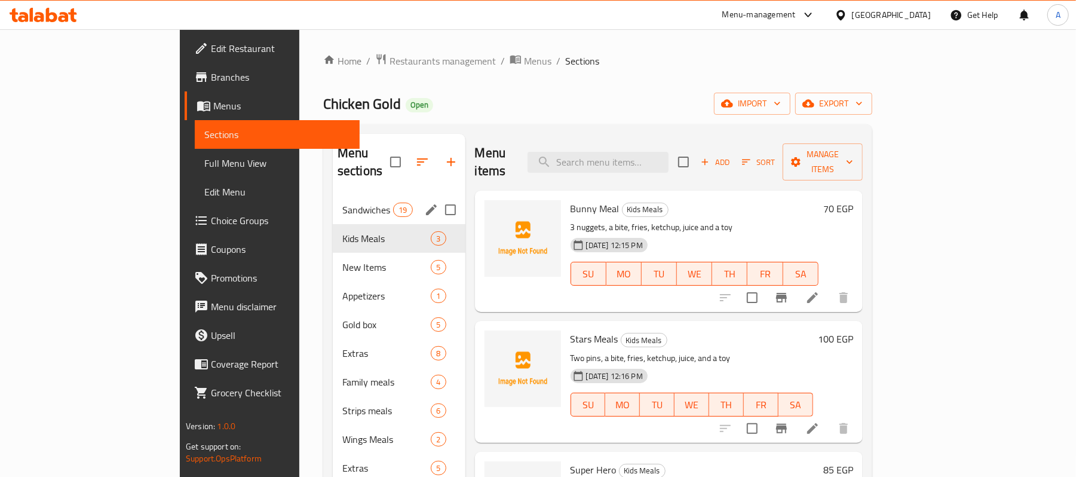
click at [438, 197] on input "Menu sections" at bounding box center [450, 209] width 25 height 25
checkbox input "true"
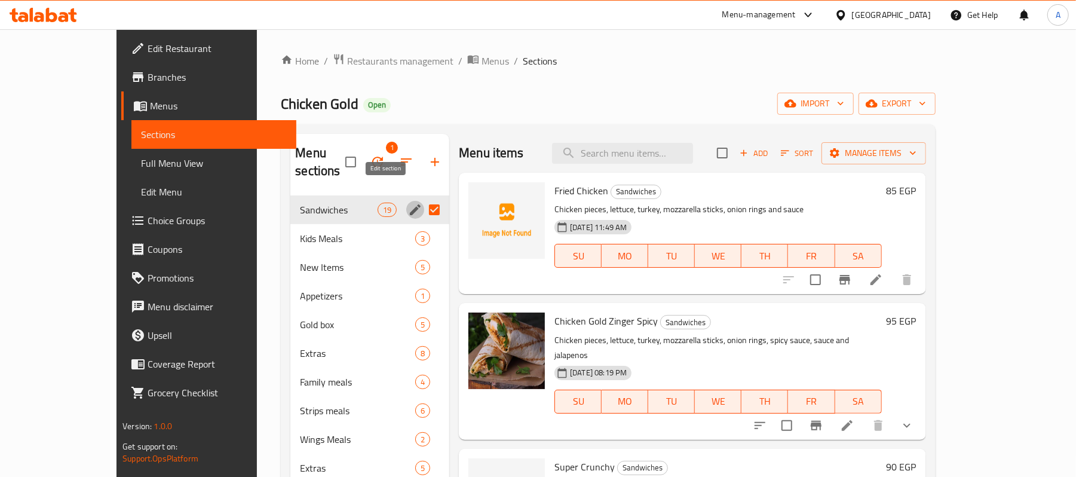
click at [408, 203] on icon "edit" at bounding box center [415, 210] width 14 height 14
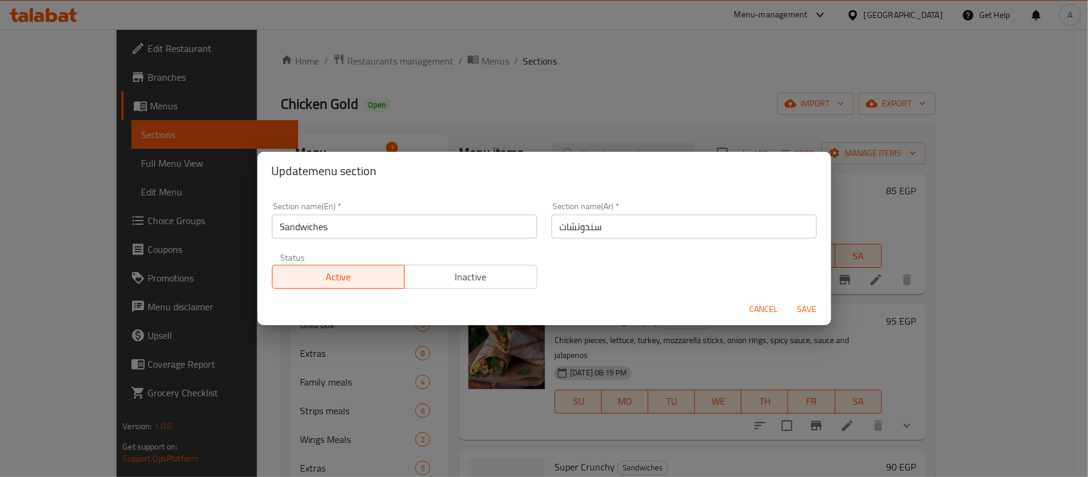
click at [629, 235] on input "سندوتشات" at bounding box center [684, 227] width 265 height 24
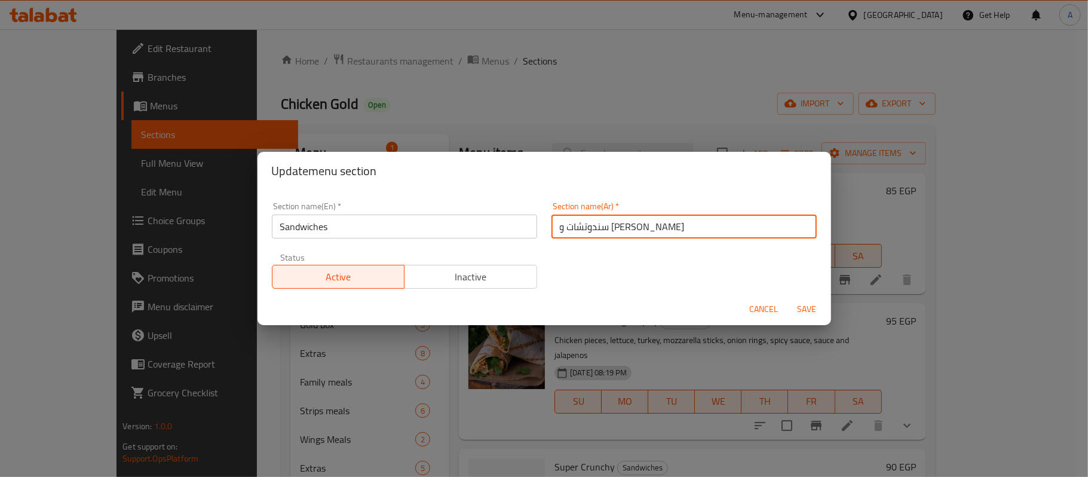
click at [629, 235] on input "سندوتشات و [PERSON_NAME]" at bounding box center [684, 227] width 265 height 24
type input "سندوتشات و [PERSON_NAME]"
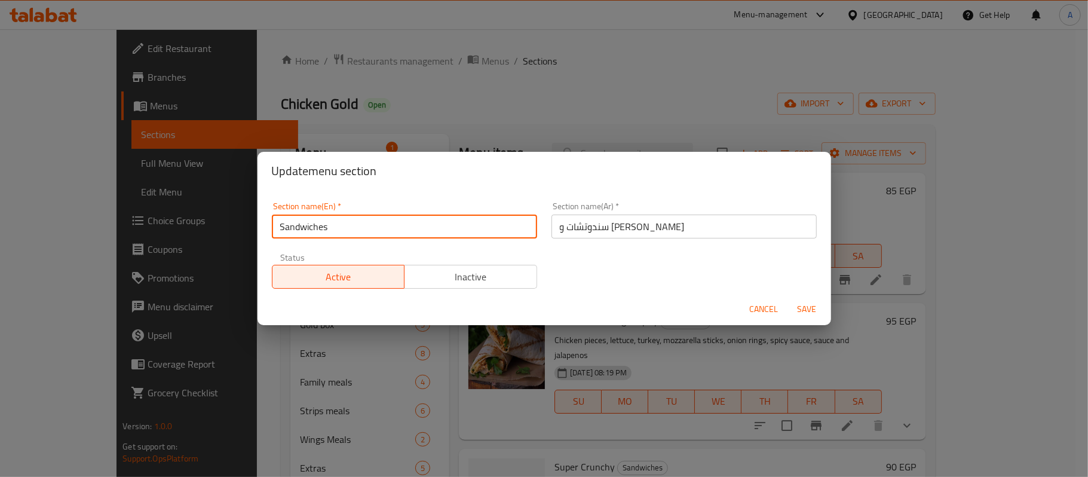
click at [446, 216] on input "Sandwiches" at bounding box center [404, 227] width 265 height 24
paste input "and Tornilla Sandwich"
click at [446, 216] on input "Sandwiches" at bounding box center [404, 227] width 265 height 24
type input "Sandwiches and Tornilla Sandwich"
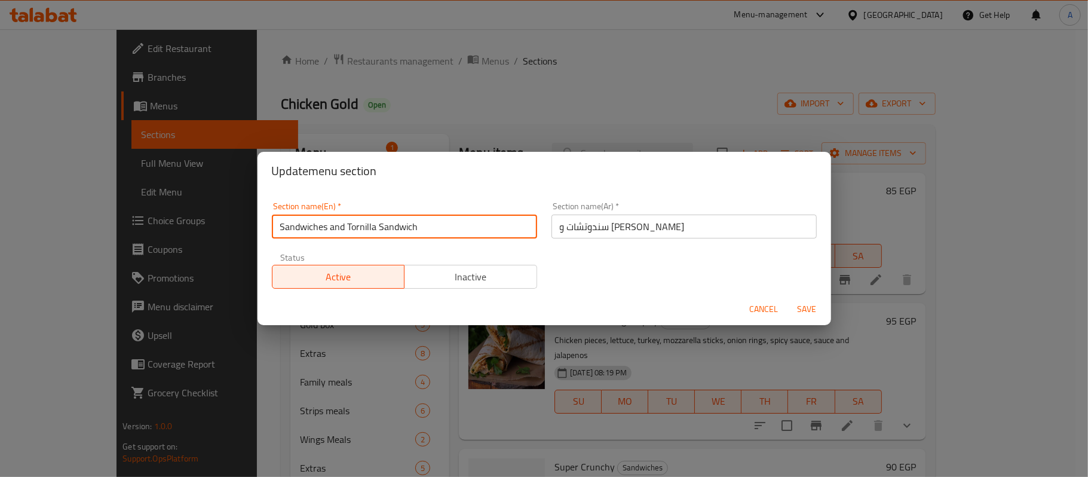
click at [821, 309] on button "Save" at bounding box center [807, 309] width 38 height 22
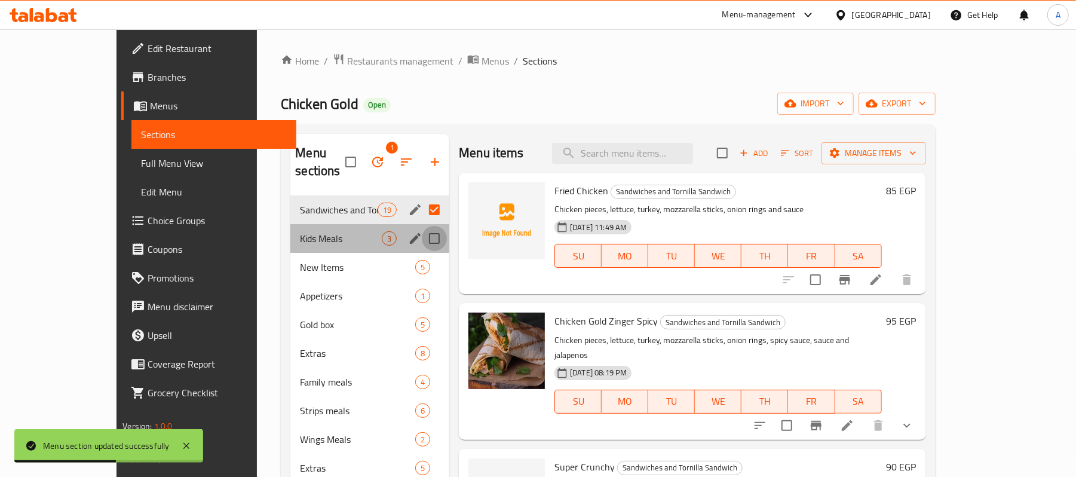
click at [422, 226] on input "Menu sections" at bounding box center [434, 238] width 25 height 25
checkbox input "true"
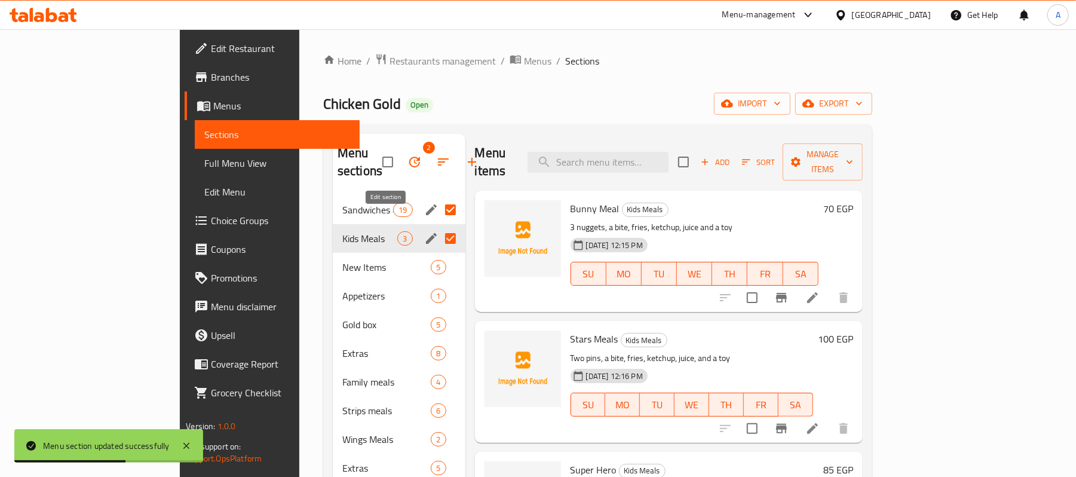
click at [424, 231] on icon "edit" at bounding box center [431, 238] width 14 height 14
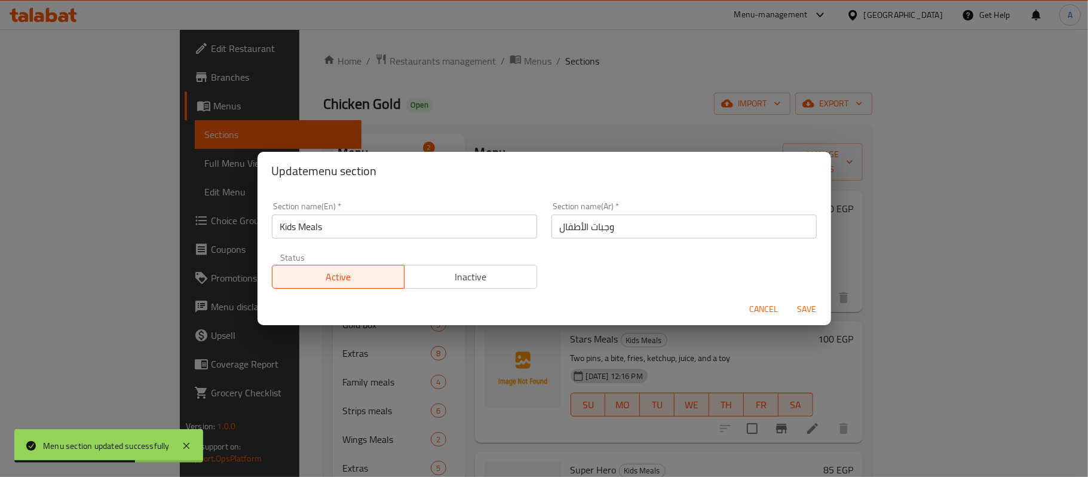
click at [350, 221] on input "Kids Meals" at bounding box center [404, 227] width 265 height 24
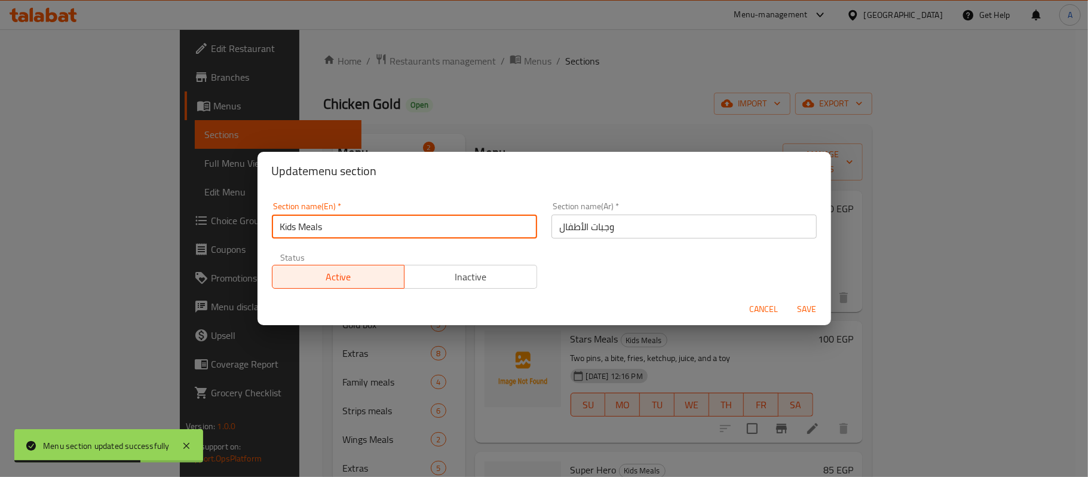
click at [350, 221] on input "Kids Meals" at bounding box center [404, 227] width 265 height 24
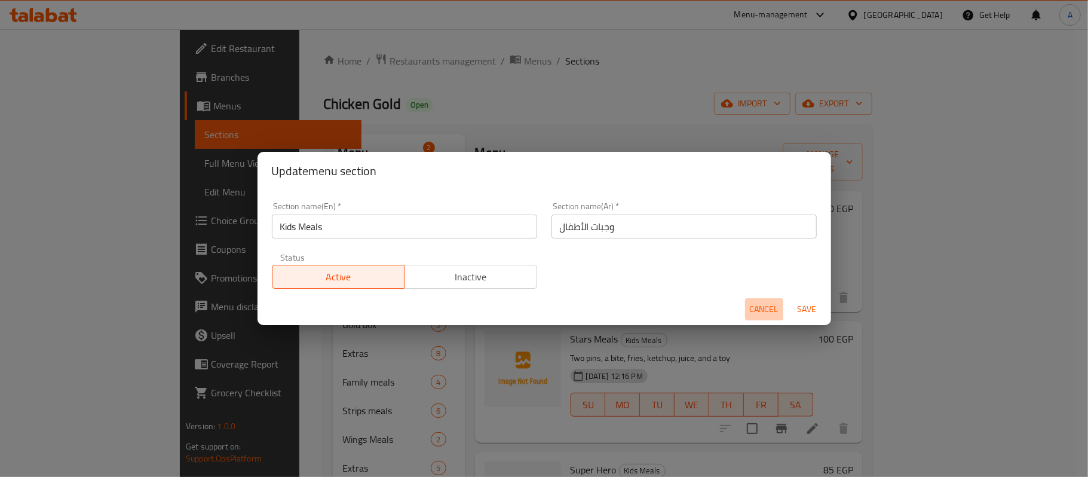
click at [758, 305] on span "Cancel" at bounding box center [764, 309] width 29 height 15
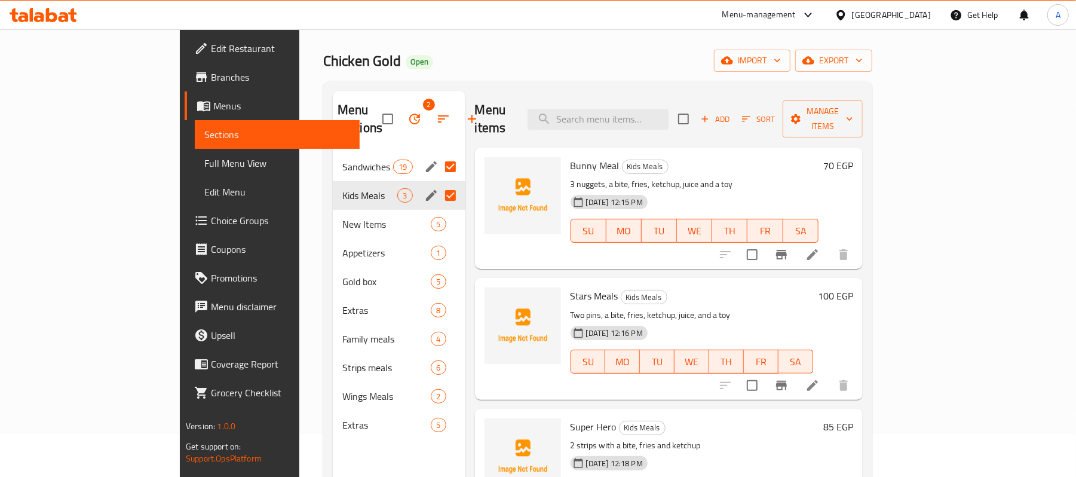
scroll to position [79, 0]
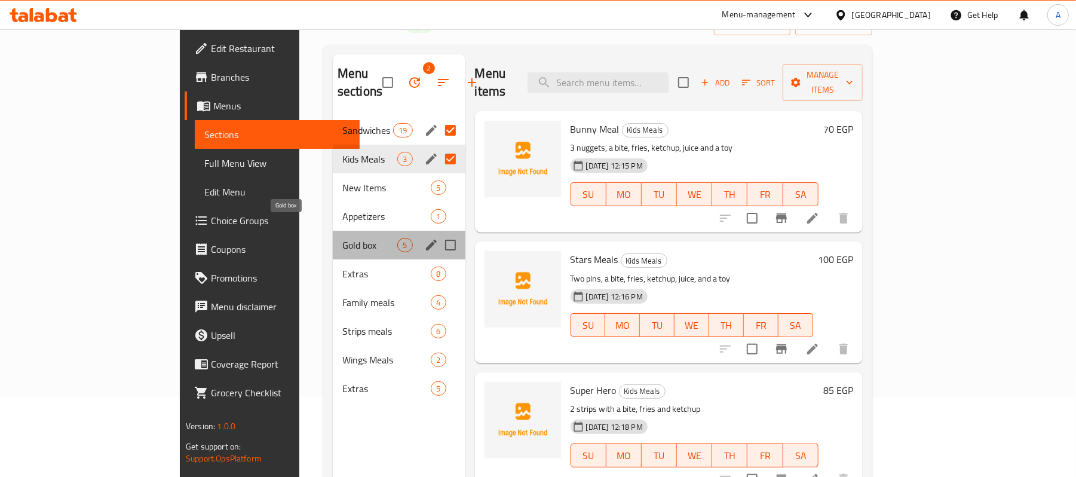
click at [342, 238] on span "Gold box" at bounding box center [370, 245] width 56 height 14
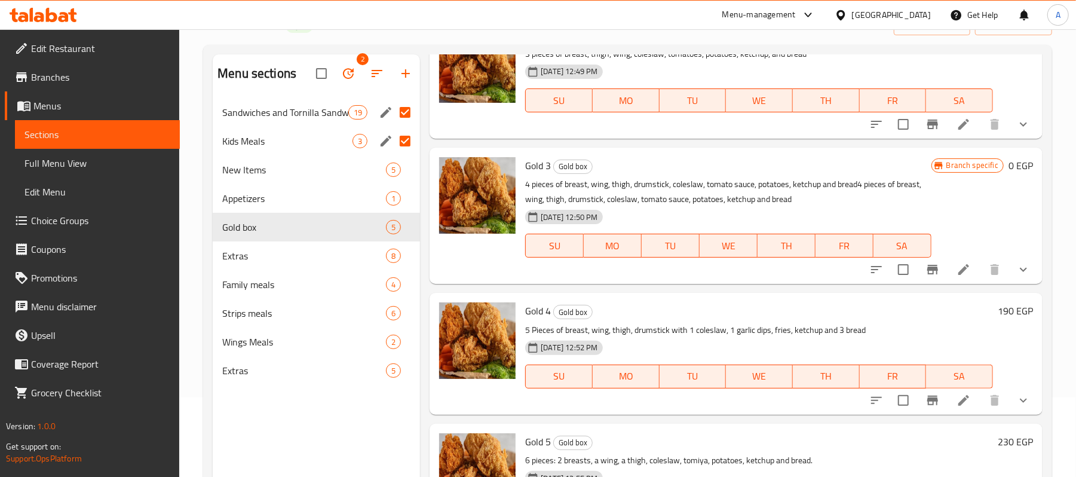
scroll to position [220, 0]
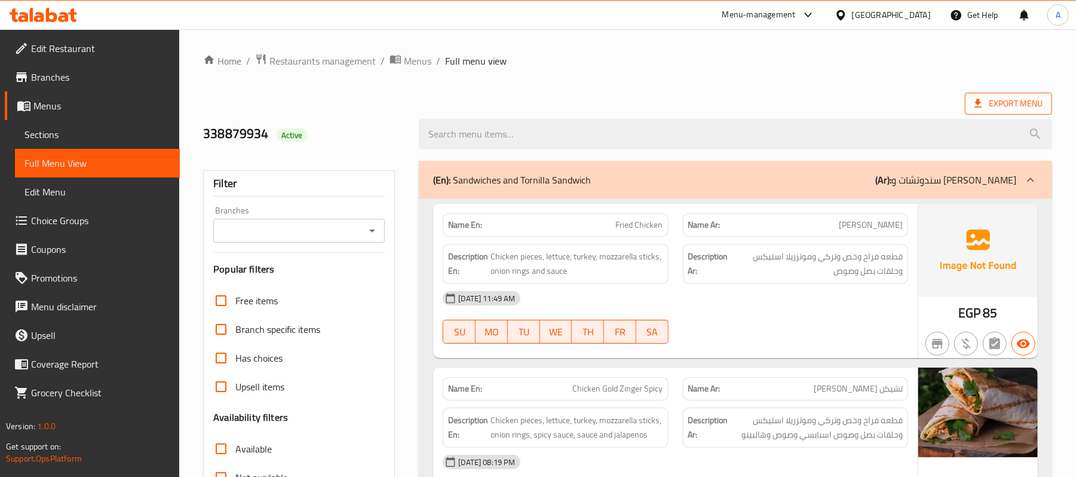
click at [985, 101] on span "Export Menu" at bounding box center [1009, 103] width 68 height 15
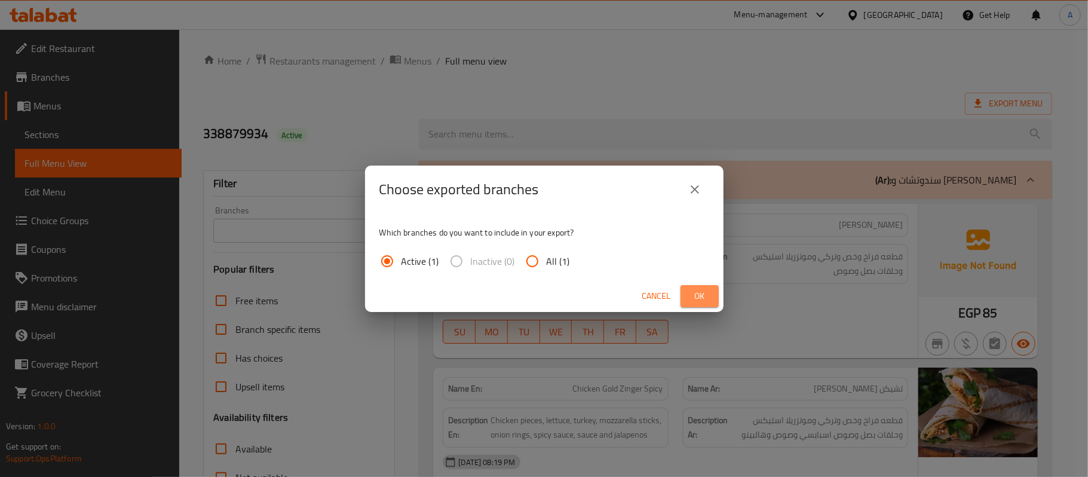
click at [694, 298] on span "Ok" at bounding box center [699, 296] width 19 height 15
